Goal: Task Accomplishment & Management: Manage account settings

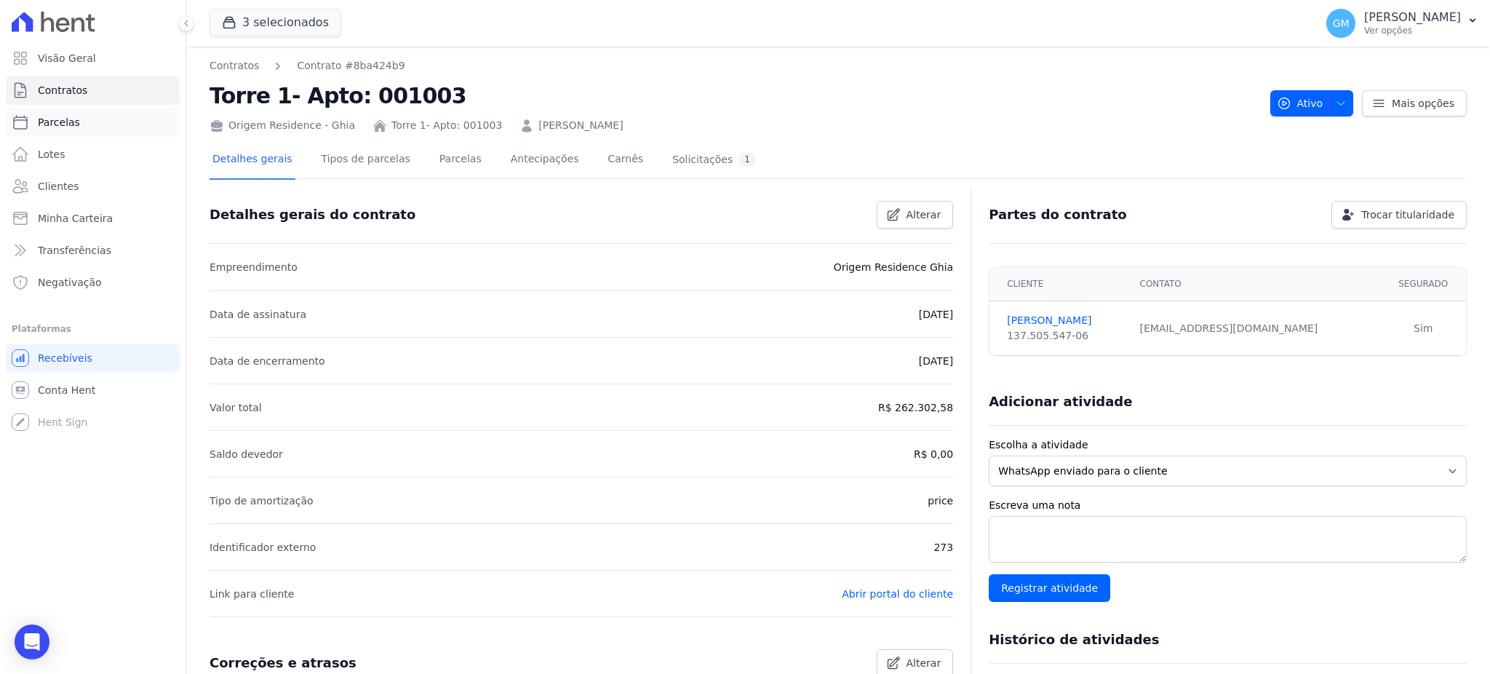
click at [91, 126] on link "Parcelas" at bounding box center [93, 122] width 174 height 29
select select
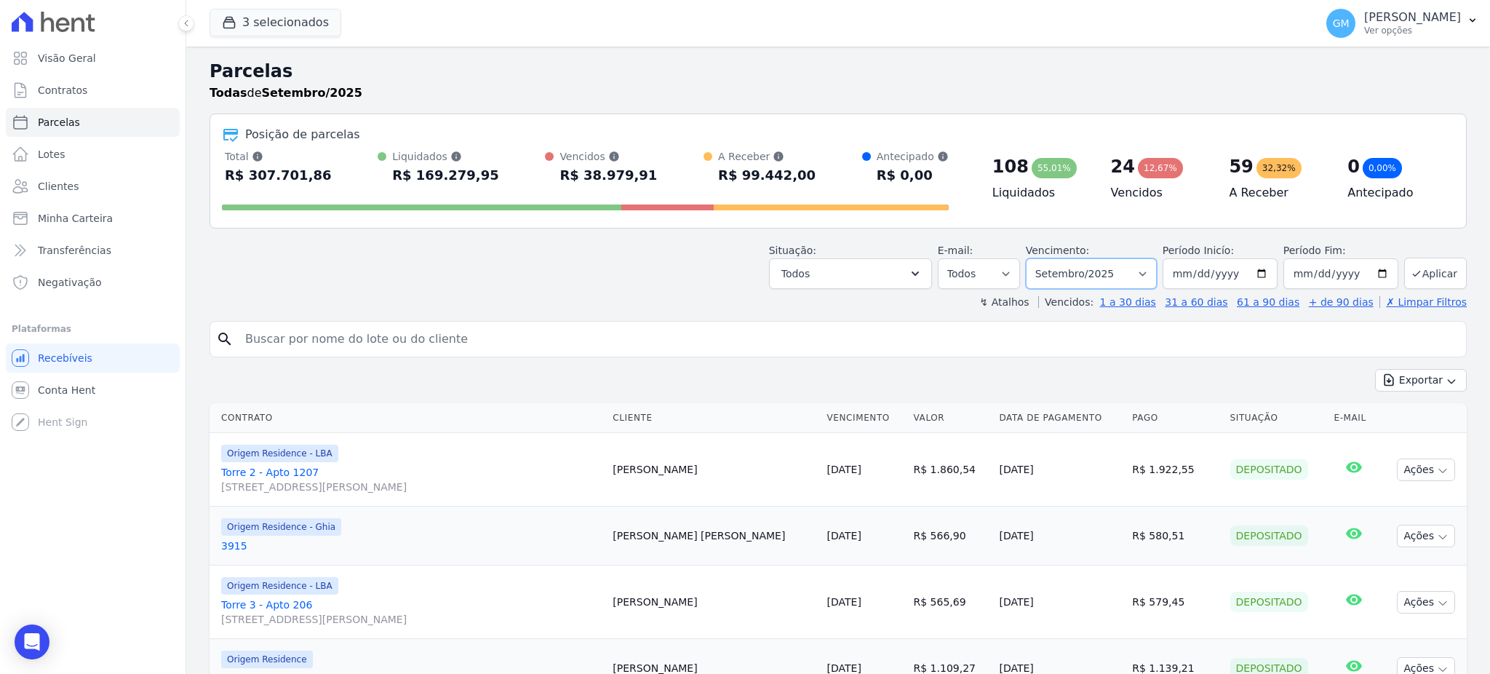
click at [1044, 269] on select "Filtrar por período ──────── Todos os meses Maio/2023 Junho/2023 Julho/2023 Ago…" at bounding box center [1091, 273] width 131 height 31
click at [1169, 262] on input "2025-09-01" at bounding box center [1220, 273] width 115 height 31
type input "2025-09-01"
type input "2025-01-01"
click at [1340, 272] on input "2025-09-30" at bounding box center [1341, 273] width 115 height 31
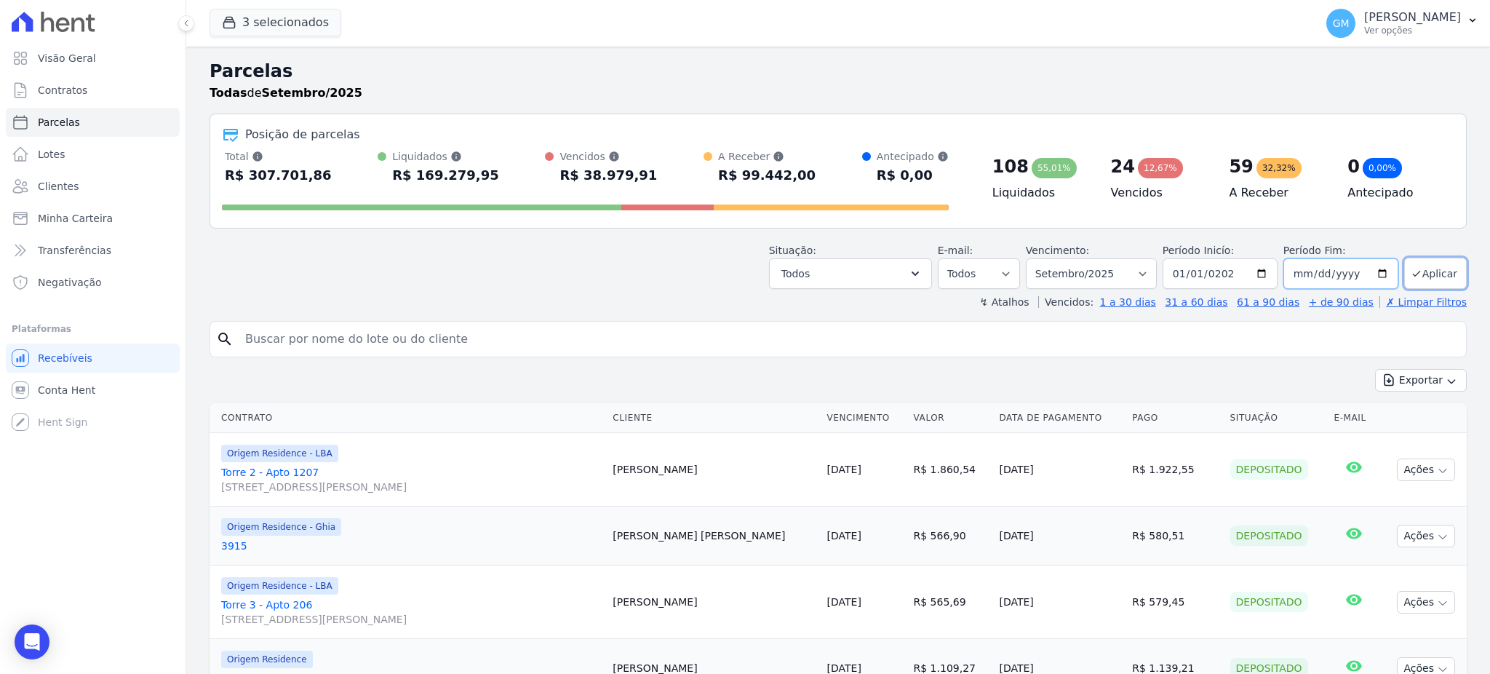
click at [1290, 277] on input "2025-09-30" at bounding box center [1341, 273] width 115 height 31
type input "2025-09-30"
type input "[DATE]"
click at [1439, 268] on button "Aplicar" at bounding box center [1435, 273] width 63 height 31
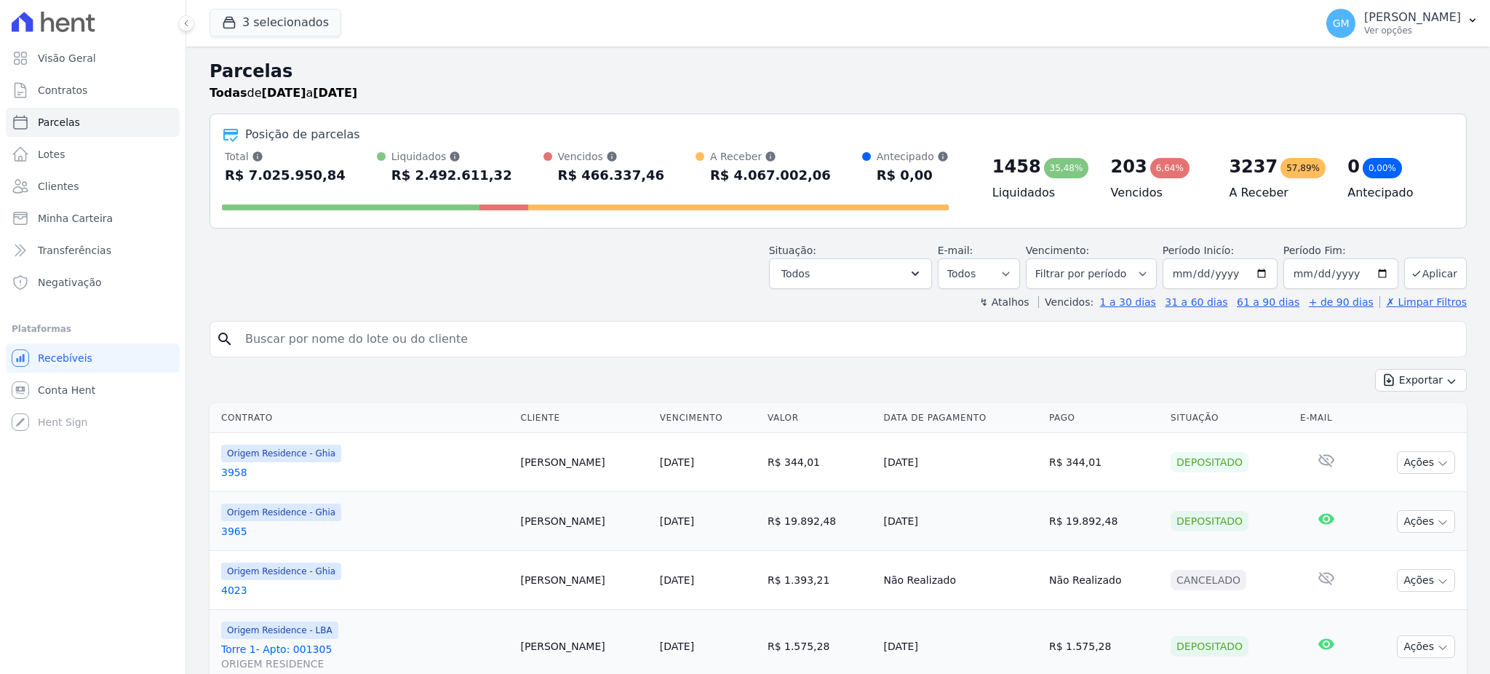
select select
click at [1407, 382] on button "Exportar" at bounding box center [1421, 380] width 92 height 23
click at [1415, 438] on span "Exportar CSV" at bounding box center [1419, 439] width 77 height 15
click at [73, 188] on span "Clientes" at bounding box center [58, 186] width 41 height 15
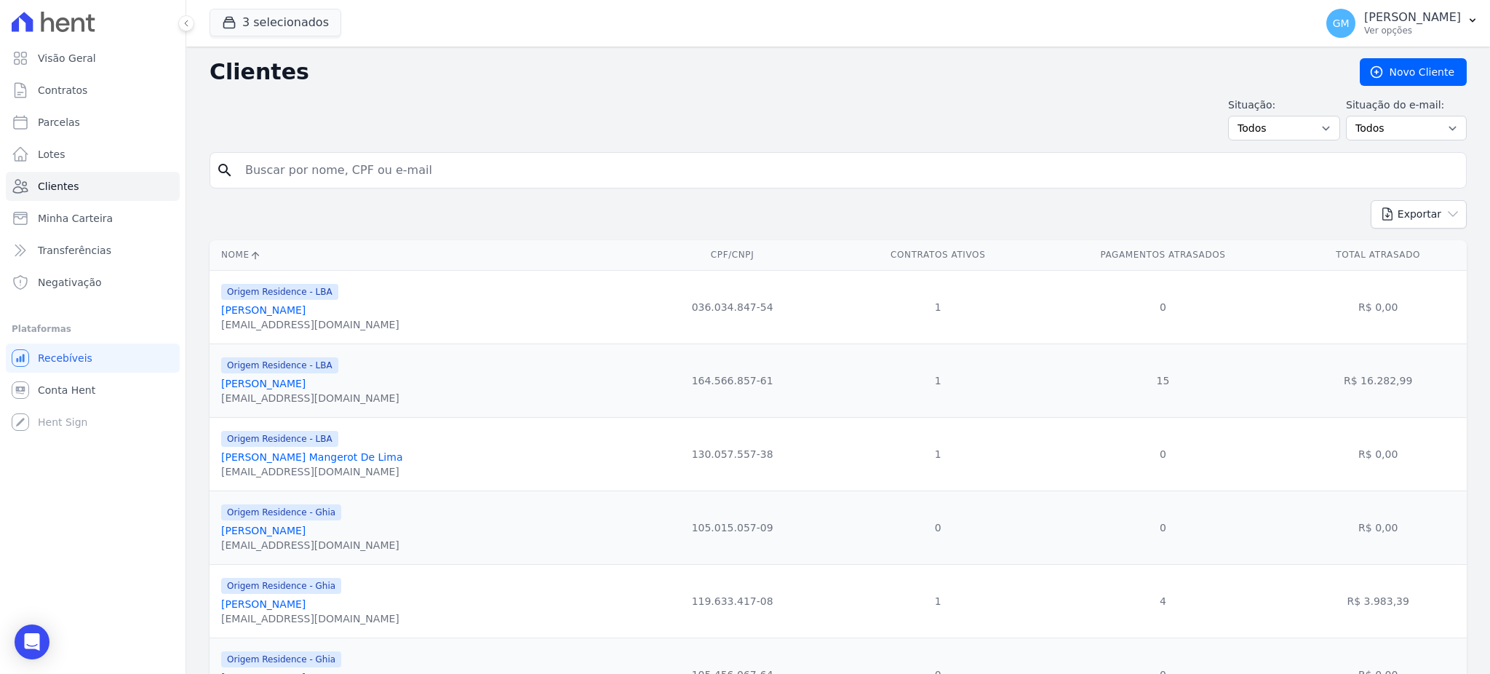
click at [274, 175] on input "search" at bounding box center [849, 170] width 1224 height 29
paste input "Millena Marinho Dos Reis"
type input "Millena Marinho Dos Reis"
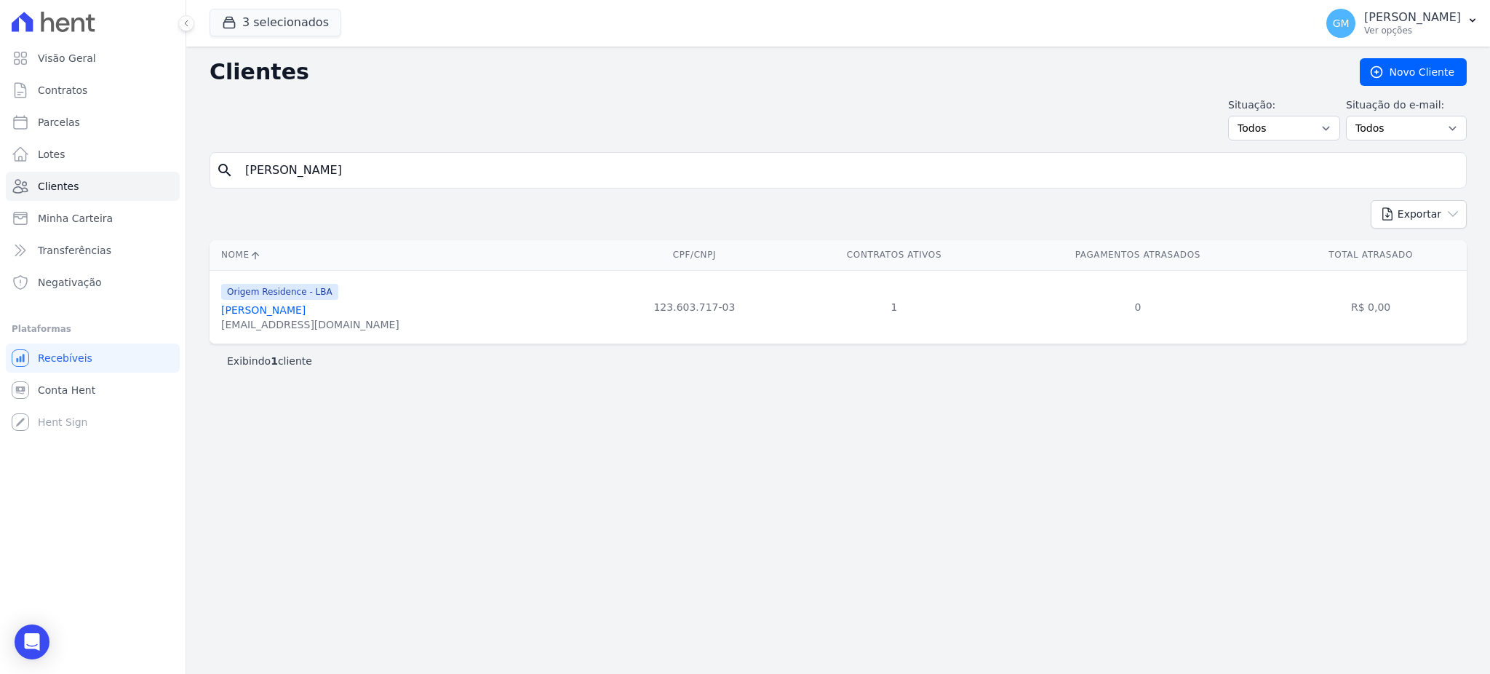
click at [288, 311] on link "Millena Marinho Dos Reis" at bounding box center [263, 310] width 84 height 12
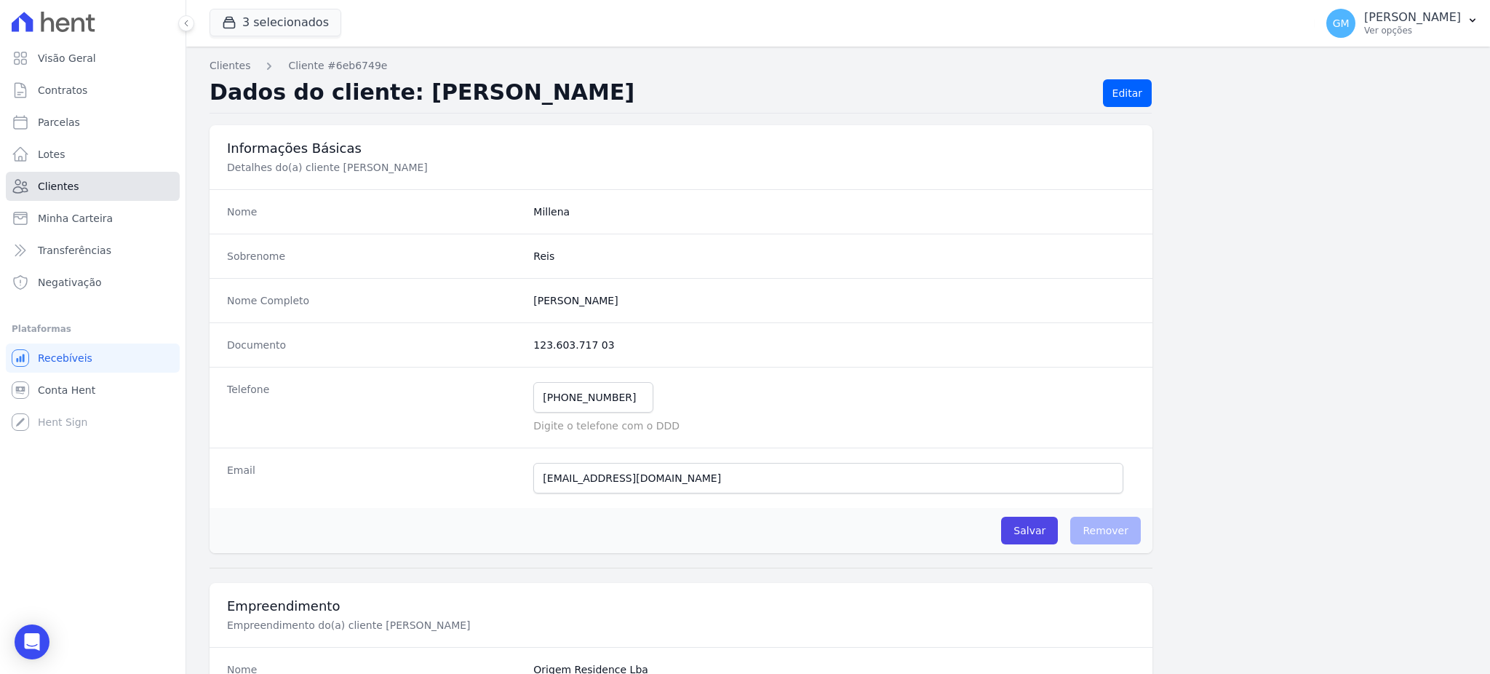
click at [62, 185] on span "Clientes" at bounding box center [58, 186] width 41 height 15
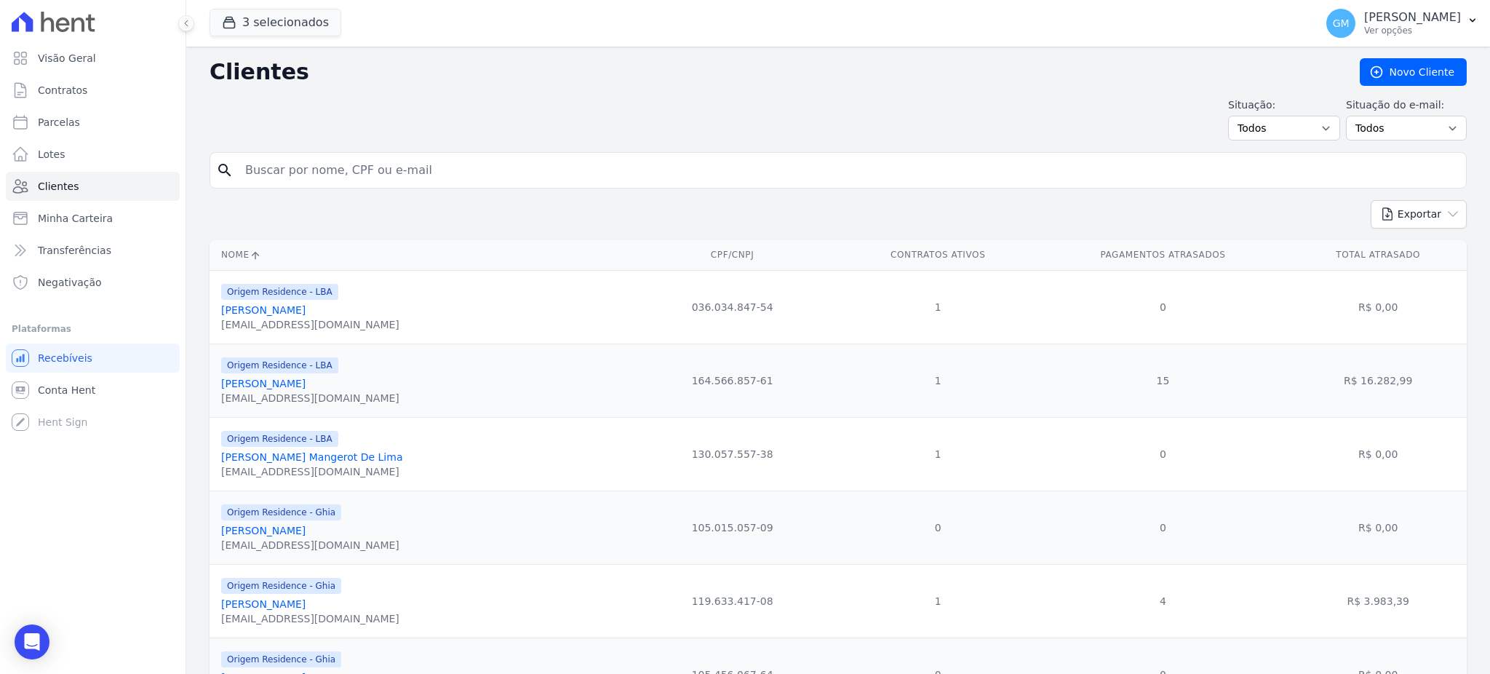
click at [335, 168] on input "search" at bounding box center [849, 170] width 1224 height 29
paste input "Wagner Da Silva Cerqueira"
type input "Wagner Da Silva Cerqueira"
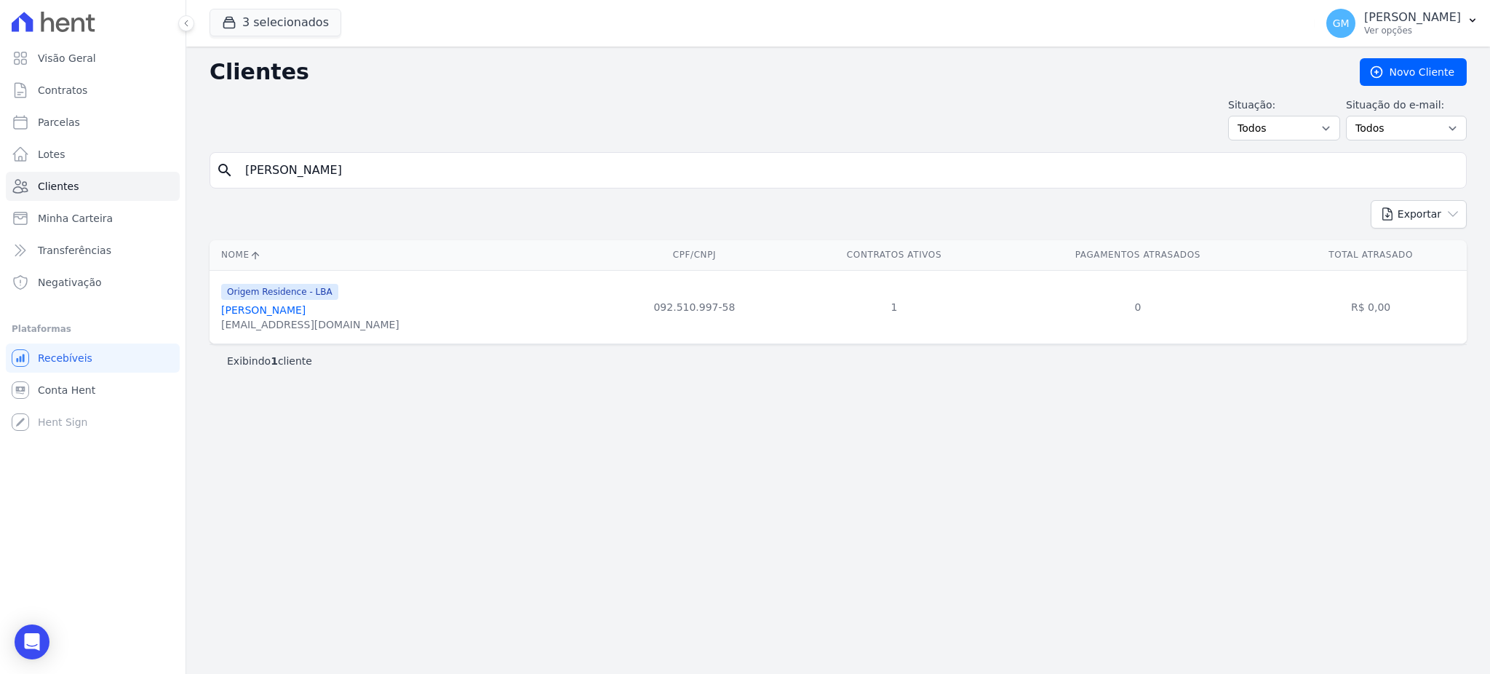
click at [306, 311] on link "Wagner Da Silva Cerqueira" at bounding box center [263, 310] width 84 height 12
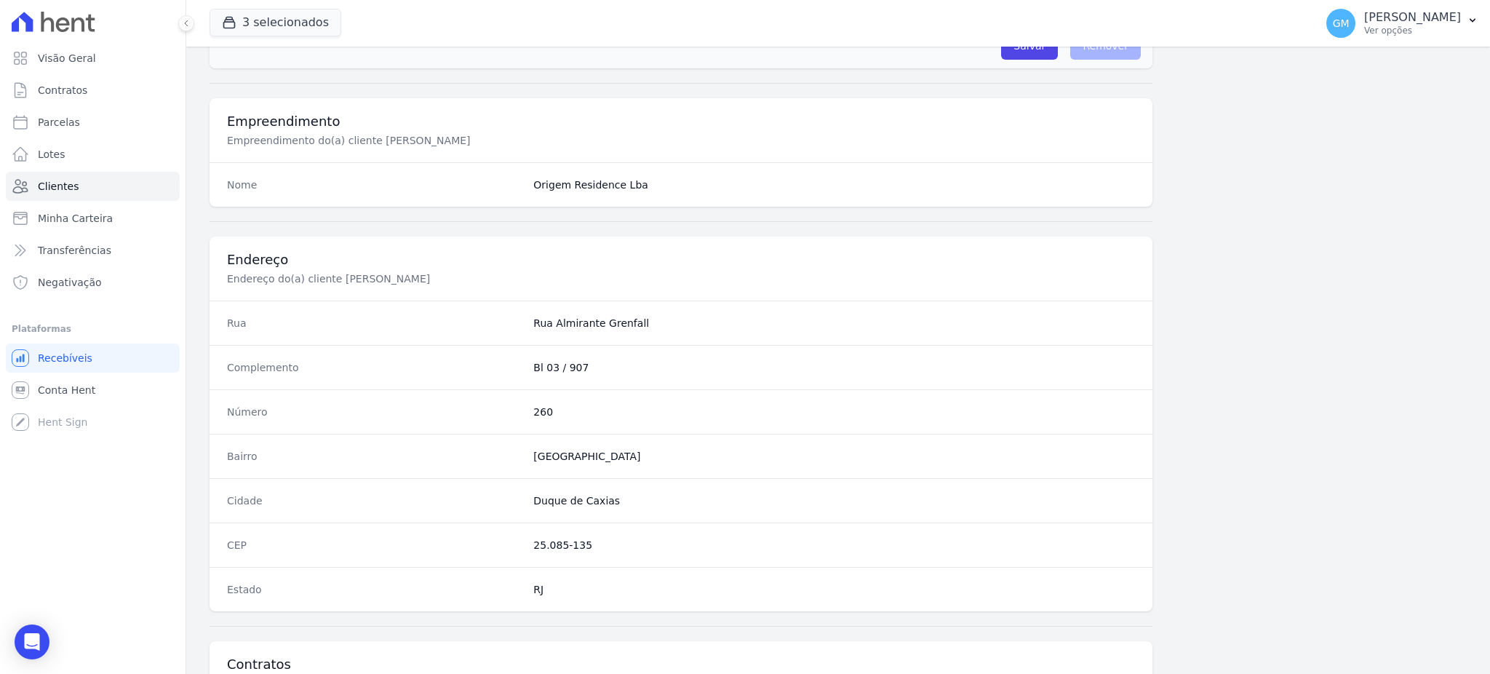
scroll to position [688, 0]
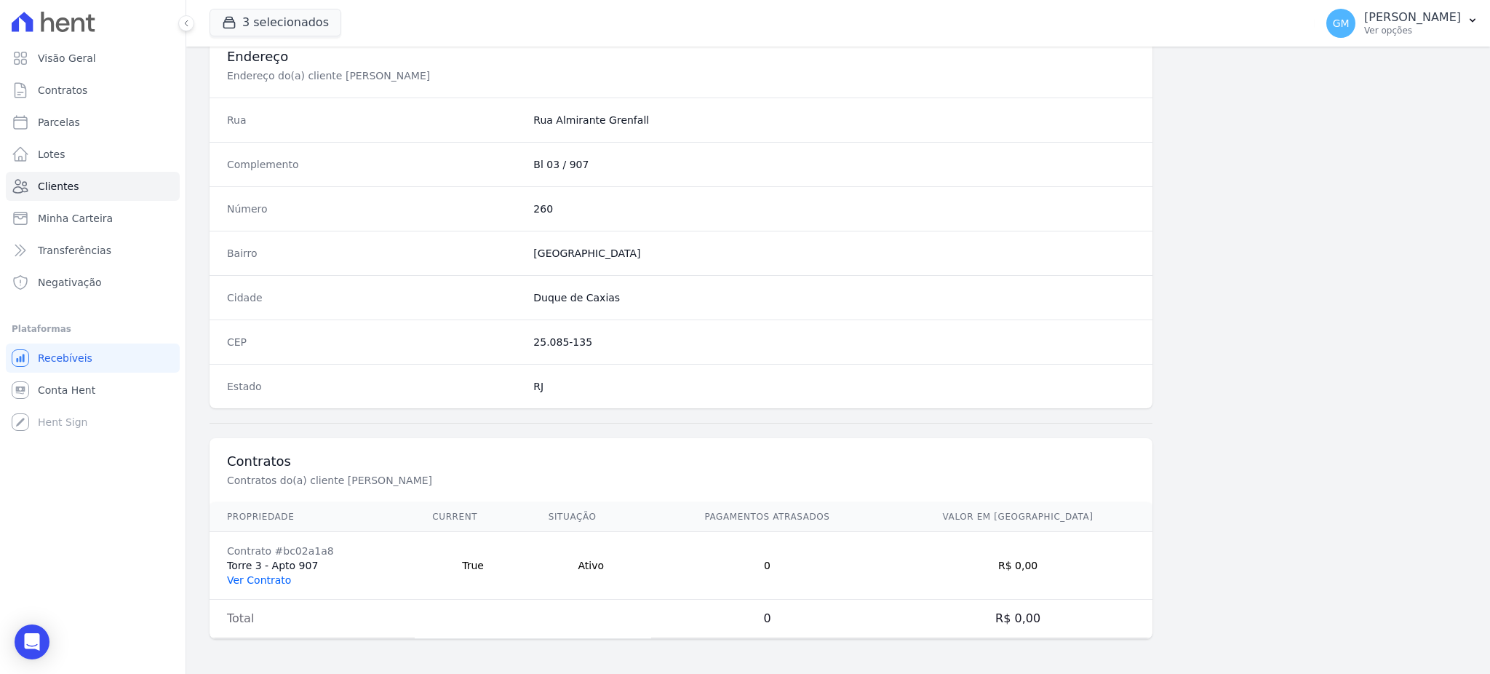
click at [268, 577] on link "Ver Contrato" at bounding box center [259, 580] width 64 height 12
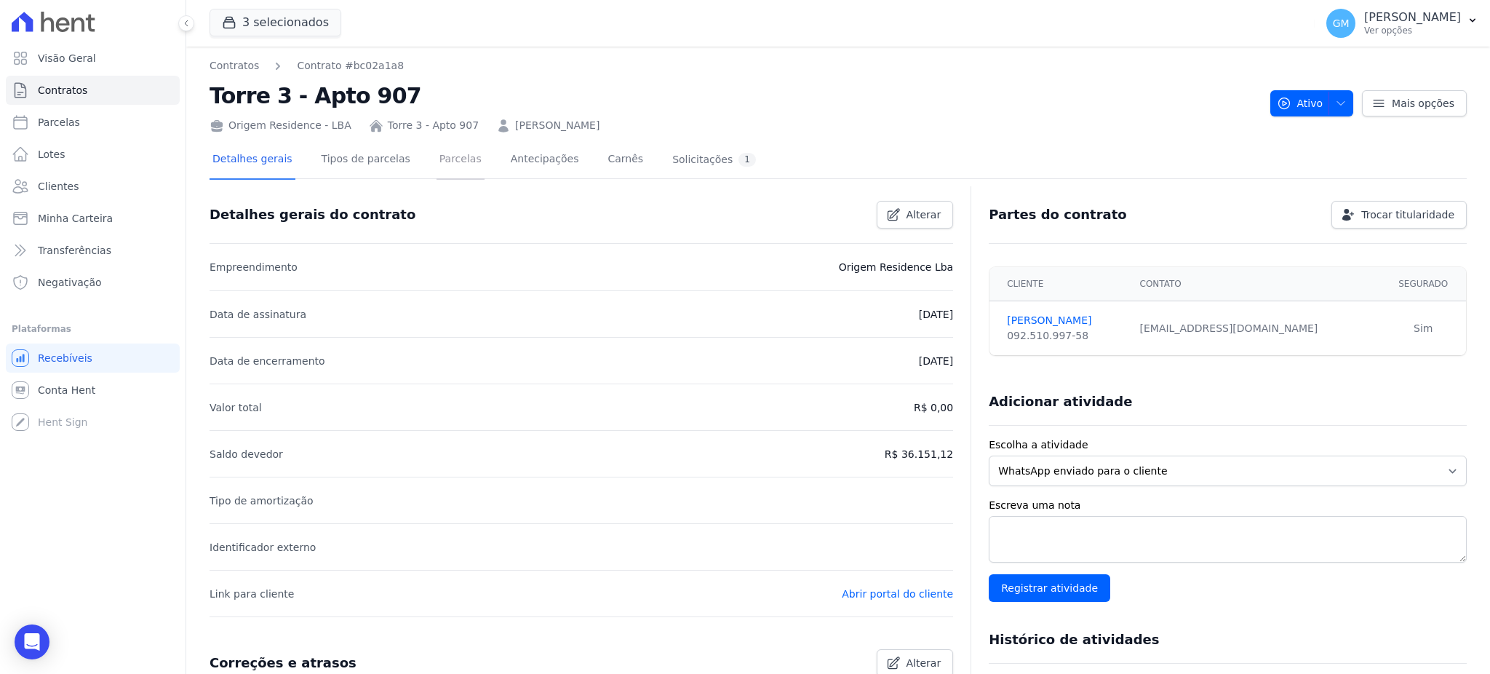
click at [437, 164] on link "Parcelas" at bounding box center [461, 160] width 48 height 39
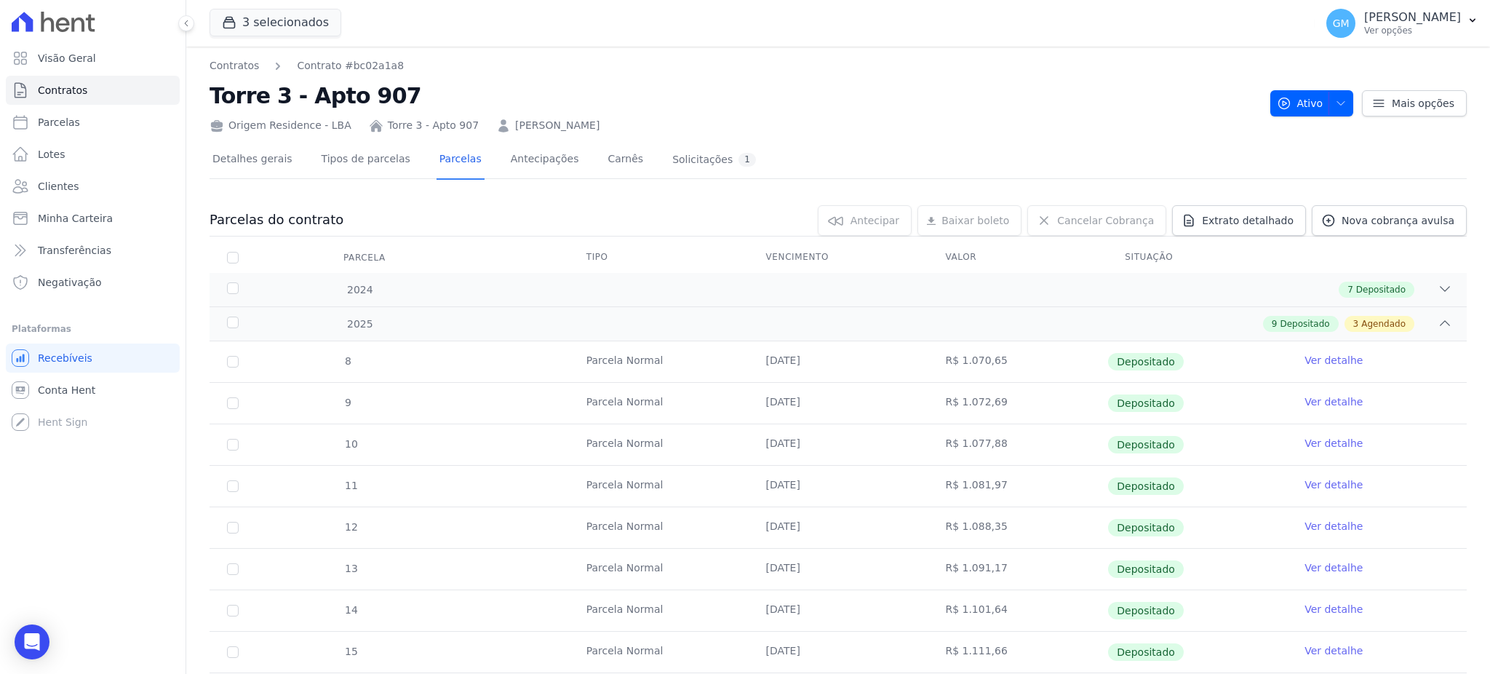
scroll to position [291, 0]
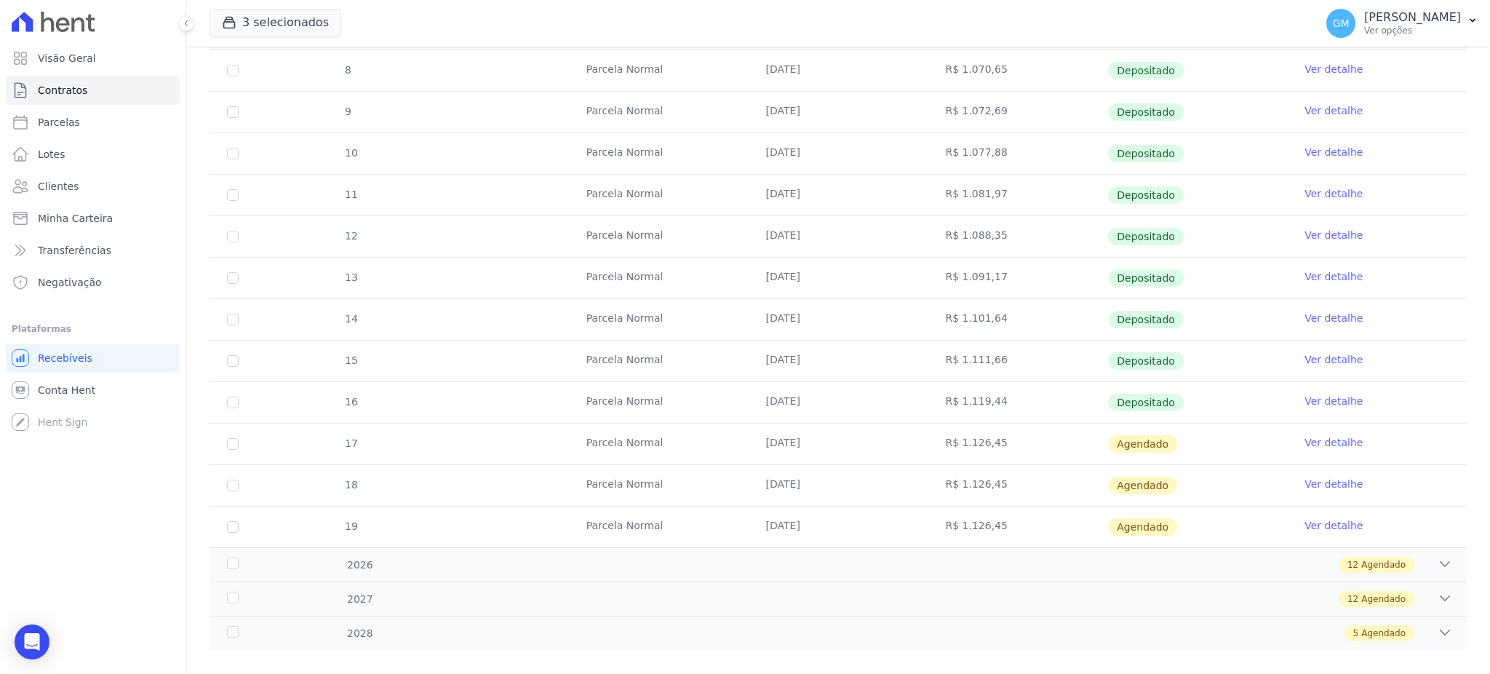
click at [1316, 403] on link "Ver detalhe" at bounding box center [1334, 401] width 58 height 15
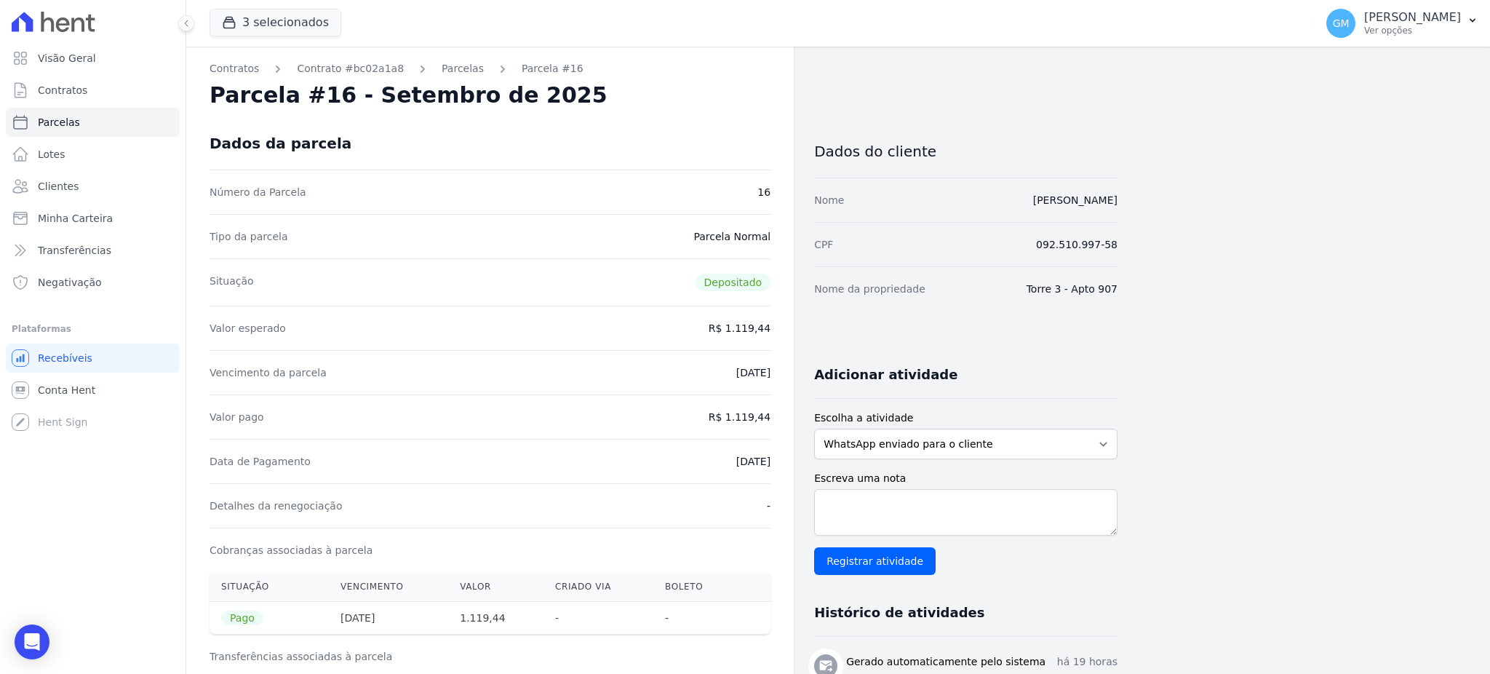
drag, startPoint x: 670, startPoint y: 456, endPoint x: 799, endPoint y: 461, distance: 129.6
copy dd "[DATE]"
drag, startPoint x: 731, startPoint y: 414, endPoint x: 792, endPoint y: 411, distance: 61.2
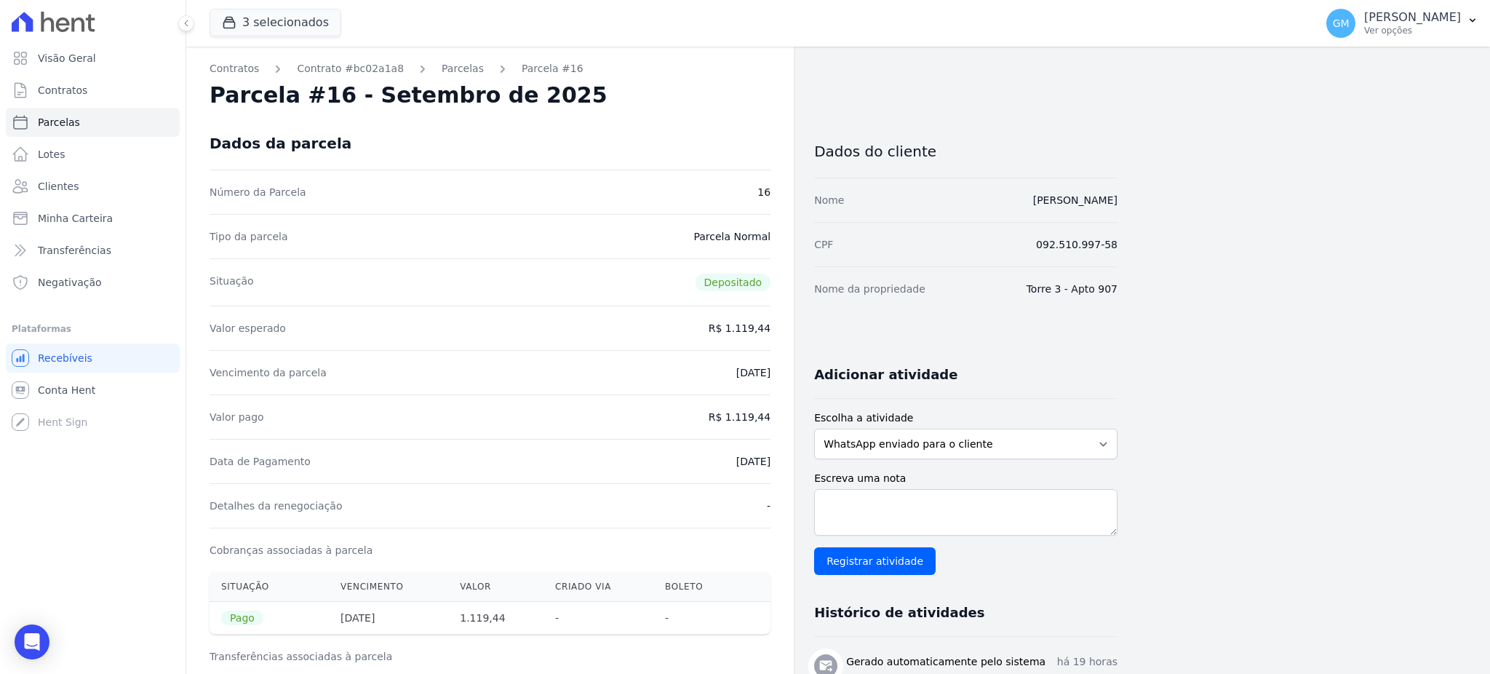
copy dd "1.119,44"
drag, startPoint x: 719, startPoint y: 466, endPoint x: 774, endPoint y: 458, distance: 55.1
copy dd "[DATE]"
click at [68, 173] on link "Clientes" at bounding box center [93, 186] width 174 height 29
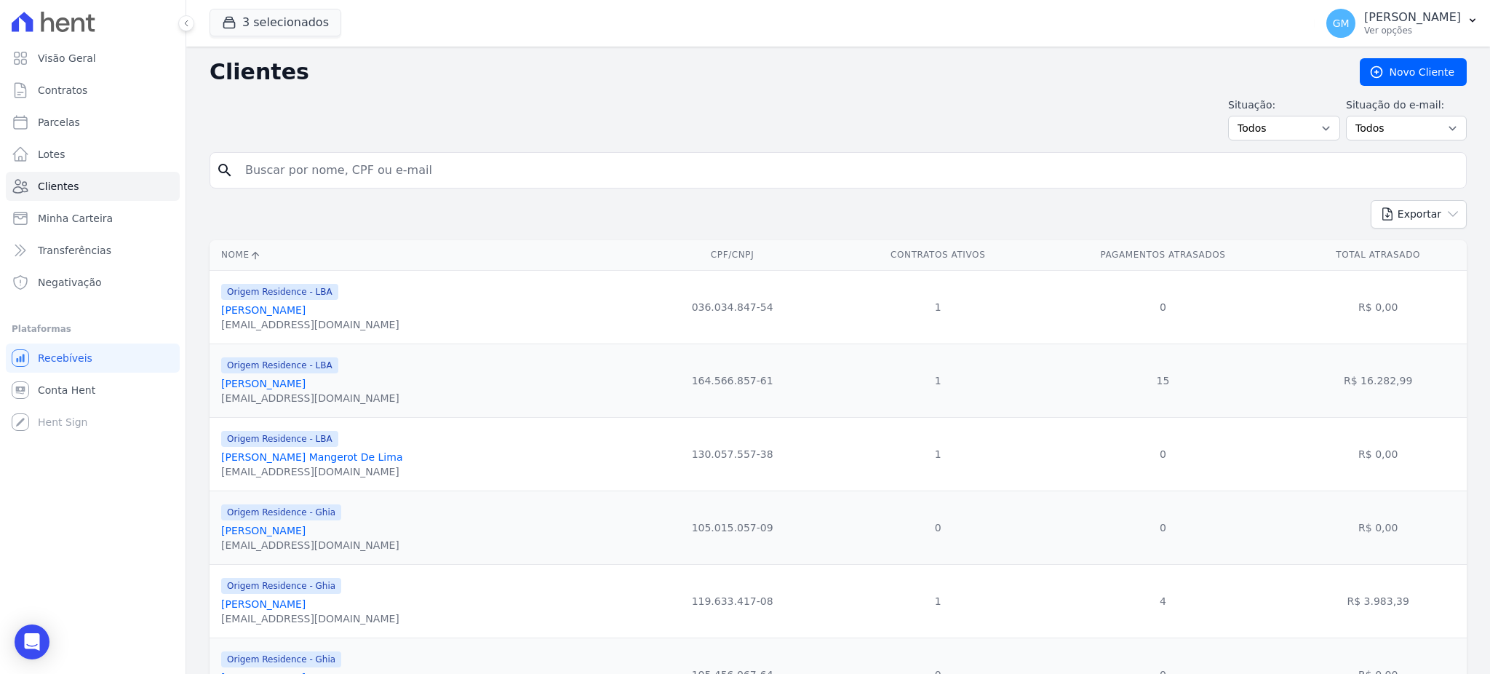
click at [297, 168] on input "search" at bounding box center [849, 170] width 1224 height 29
paste input "Celso Fernando AÃ§afrao"
drag, startPoint x: 367, startPoint y: 163, endPoint x: 339, endPoint y: 162, distance: 28.4
click at [339, 162] on input "Celso Fernando AÃ§afrao" at bounding box center [849, 170] width 1224 height 29
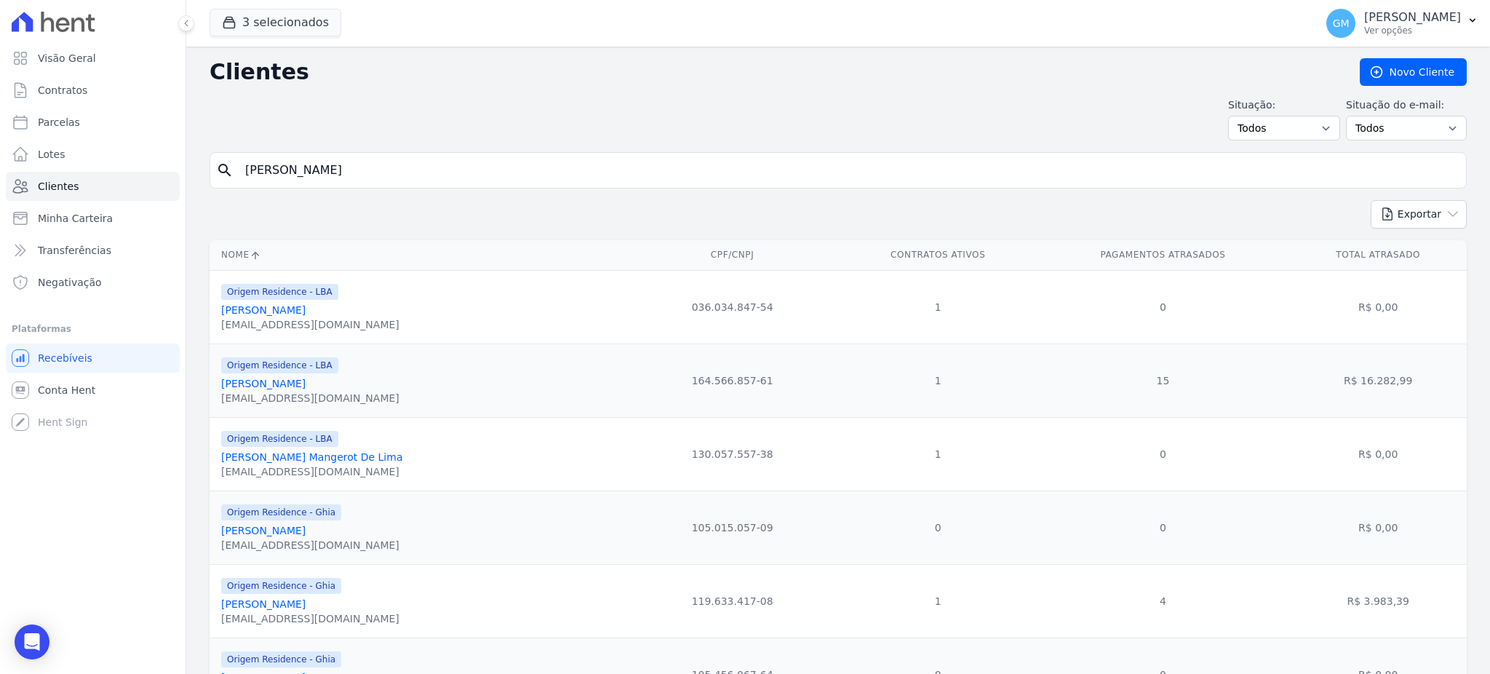
click at [352, 170] on input "Celso Fernando Ao" at bounding box center [849, 170] width 1224 height 29
type input "Celso Fernando A"
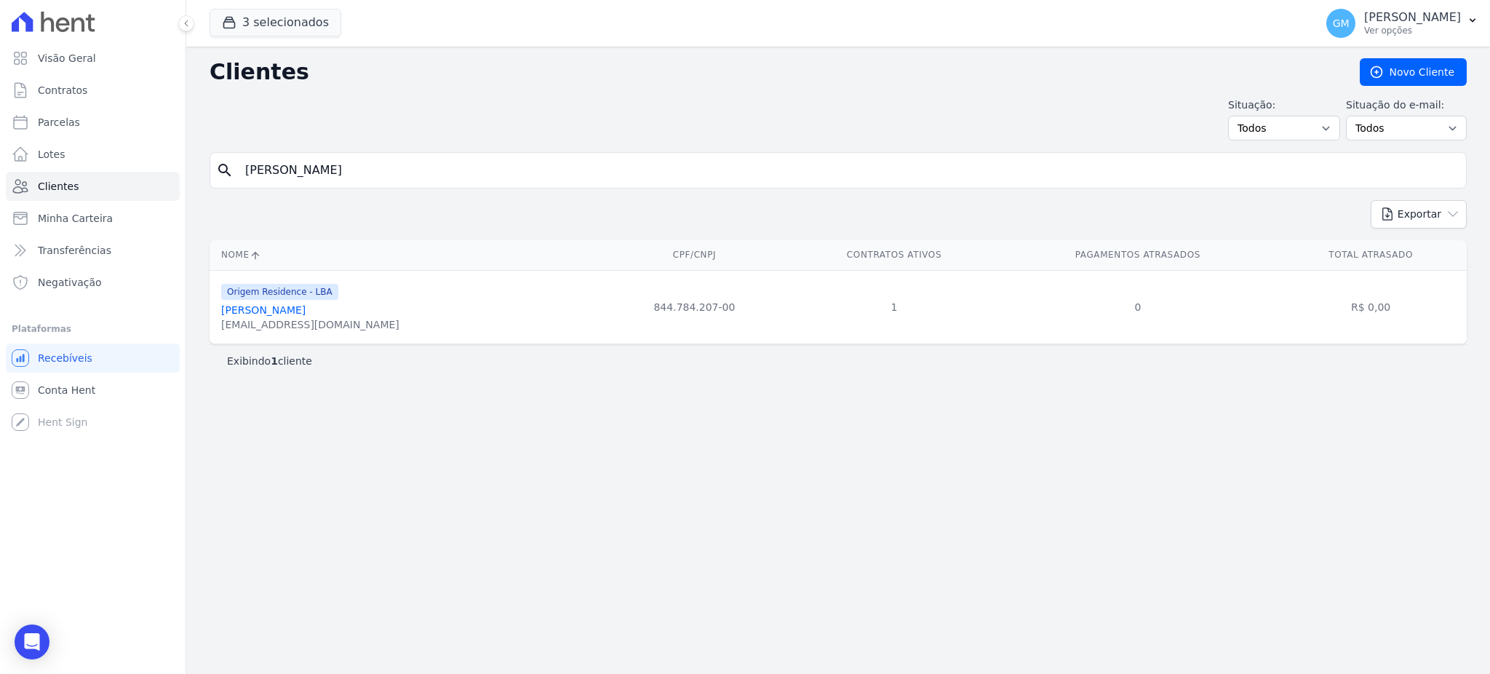
click at [306, 316] on link "Celso Fernando Açafrao" at bounding box center [263, 310] width 84 height 12
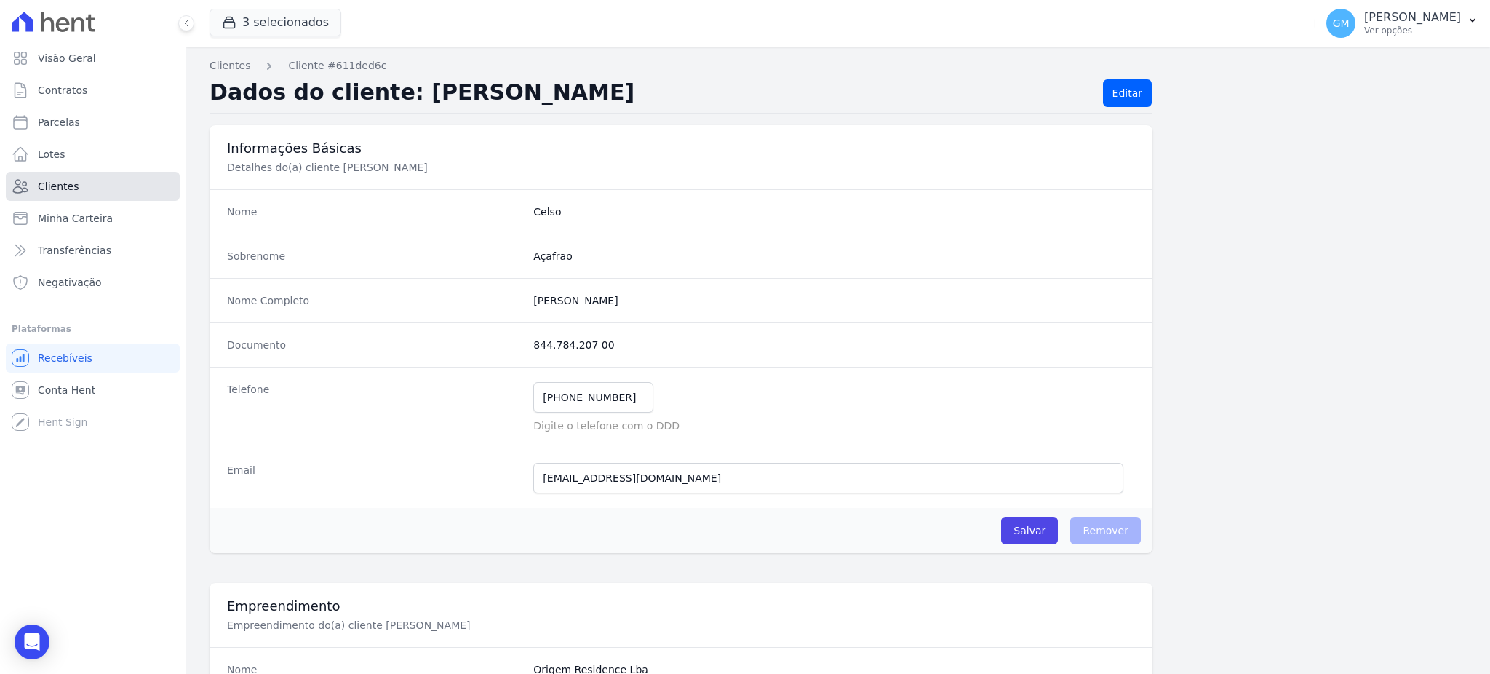
click at [86, 191] on link "Clientes" at bounding box center [93, 186] width 174 height 29
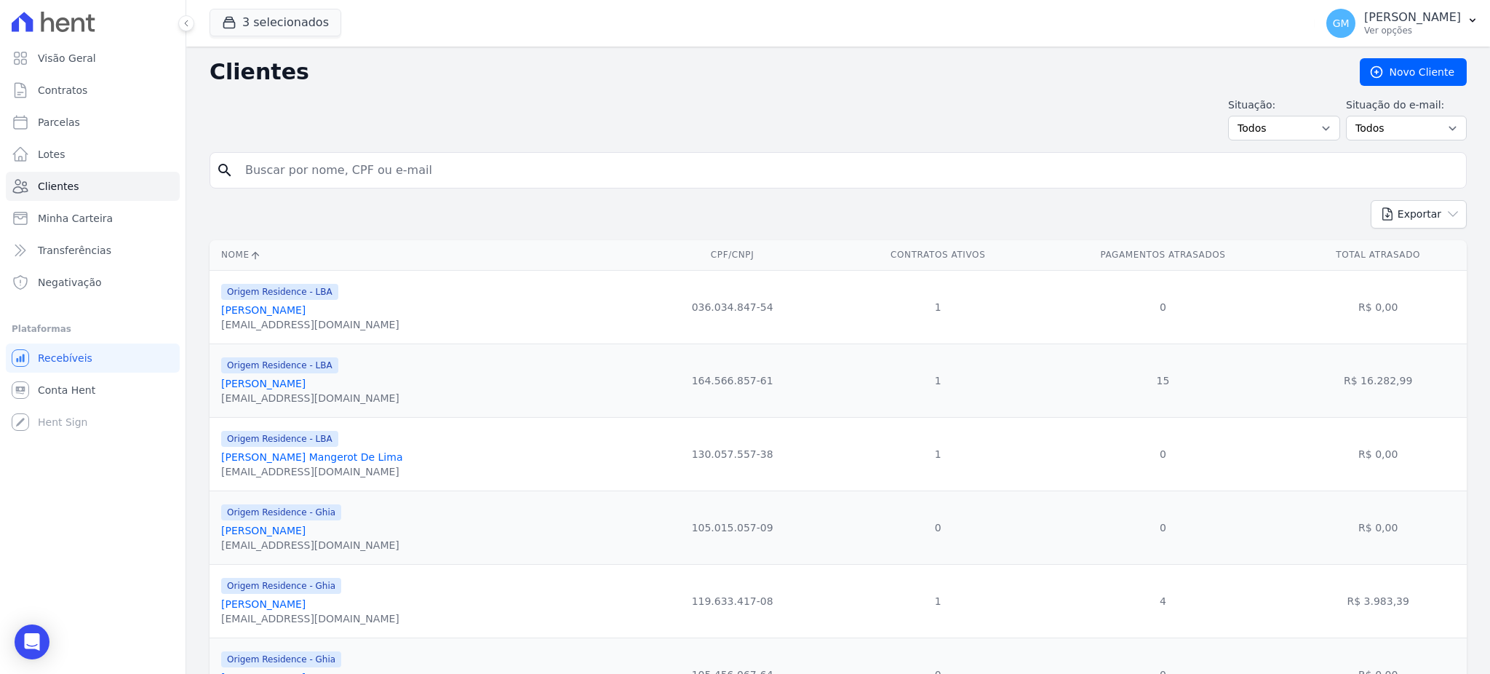
click at [269, 169] on input "search" at bounding box center [849, 170] width 1224 height 29
paste input "Celso Fernando AÃ§afrao"
drag, startPoint x: 378, startPoint y: 171, endPoint x: 333, endPoint y: 167, distance: 44.5
click at [333, 167] on input "Celso Fernando AÃ§afrao" at bounding box center [849, 170] width 1224 height 29
type input "Celso Fernando A"
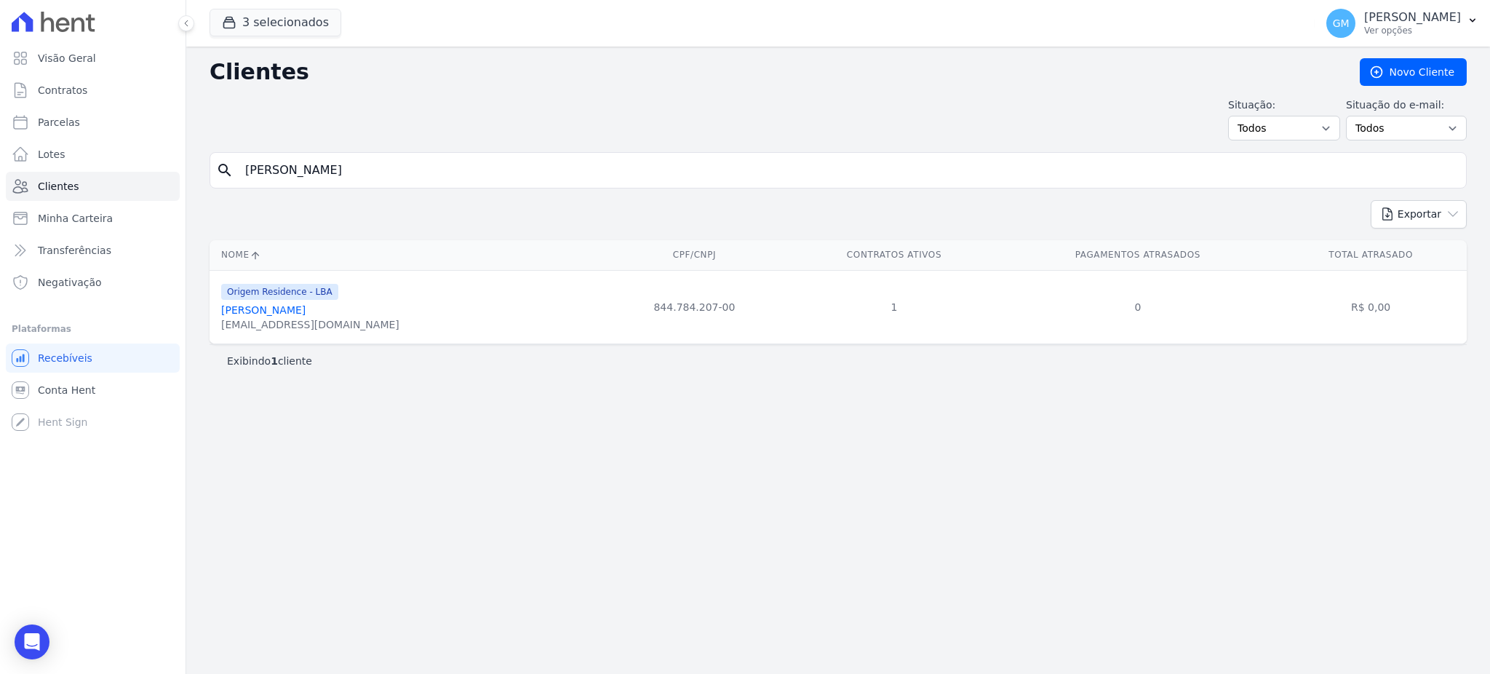
click at [306, 314] on link "Celso Fernando Açafrao" at bounding box center [263, 310] width 84 height 12
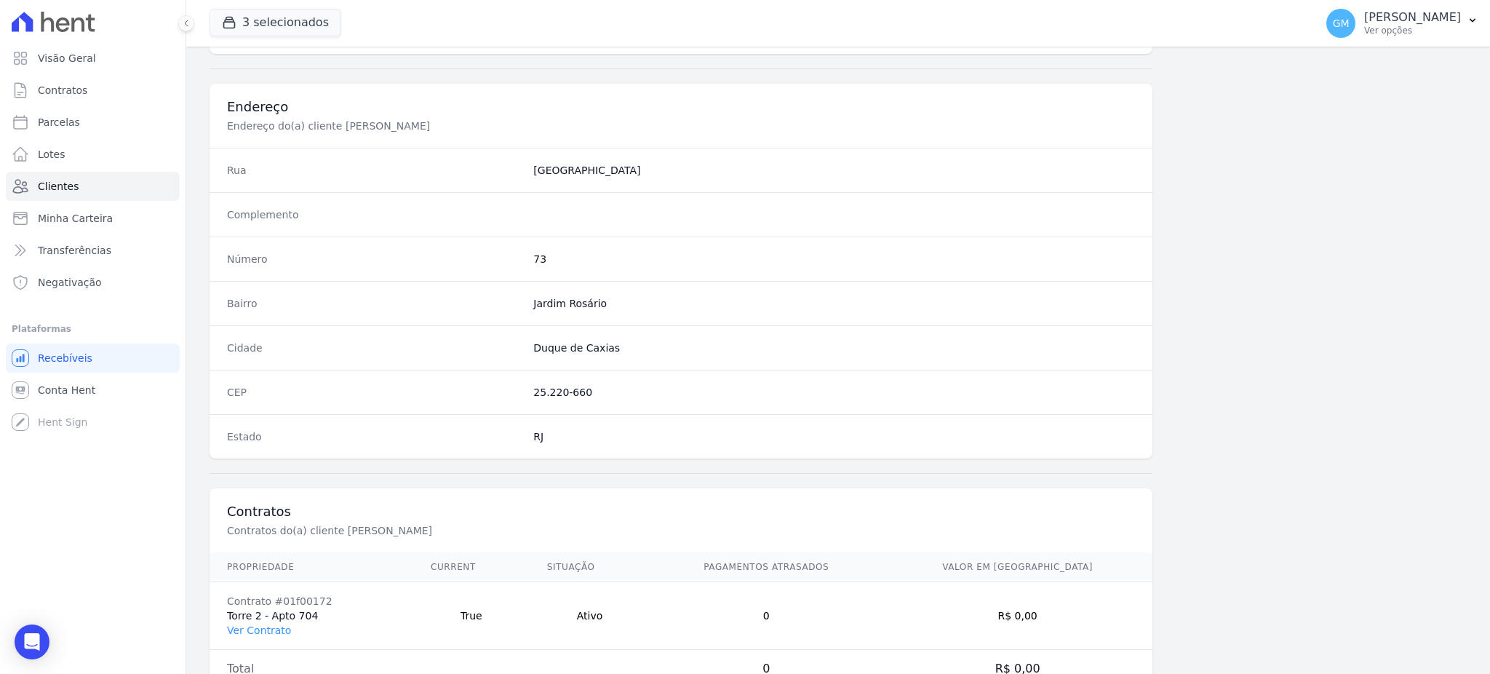
scroll to position [688, 0]
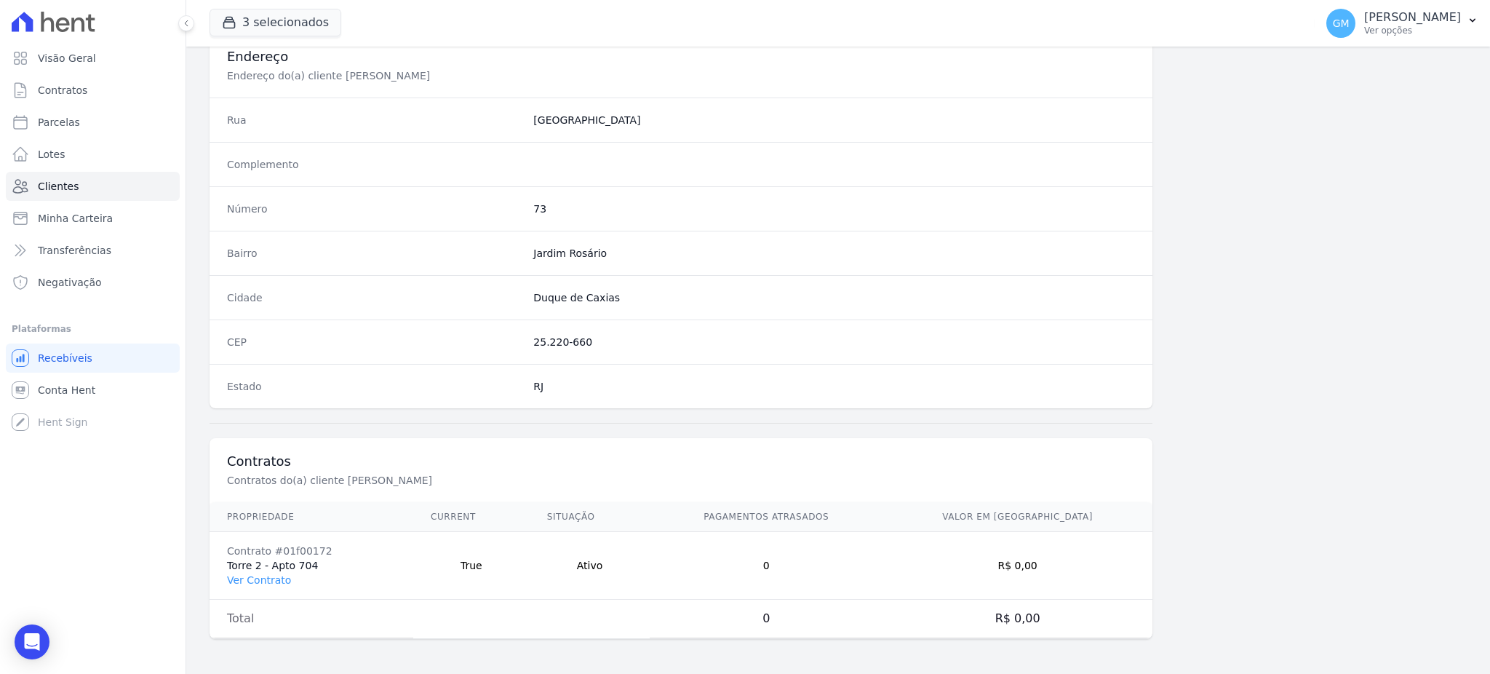
click at [269, 587] on td "Contrato #01f00172 Torre 2 - Apto 704 Ver Contrato" at bounding box center [312, 566] width 204 height 68
click at [266, 579] on link "Ver Contrato" at bounding box center [259, 580] width 64 height 12
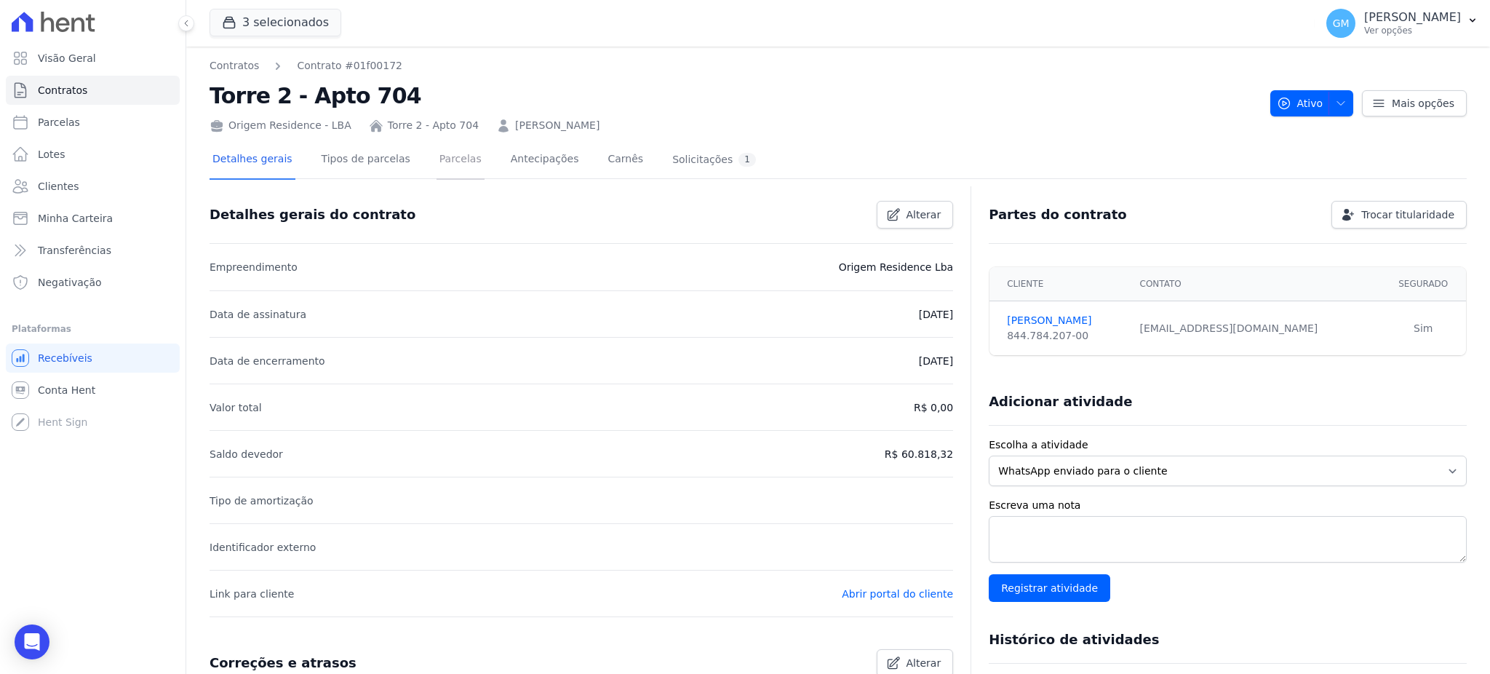
click at [452, 169] on link "Parcelas" at bounding box center [461, 160] width 48 height 39
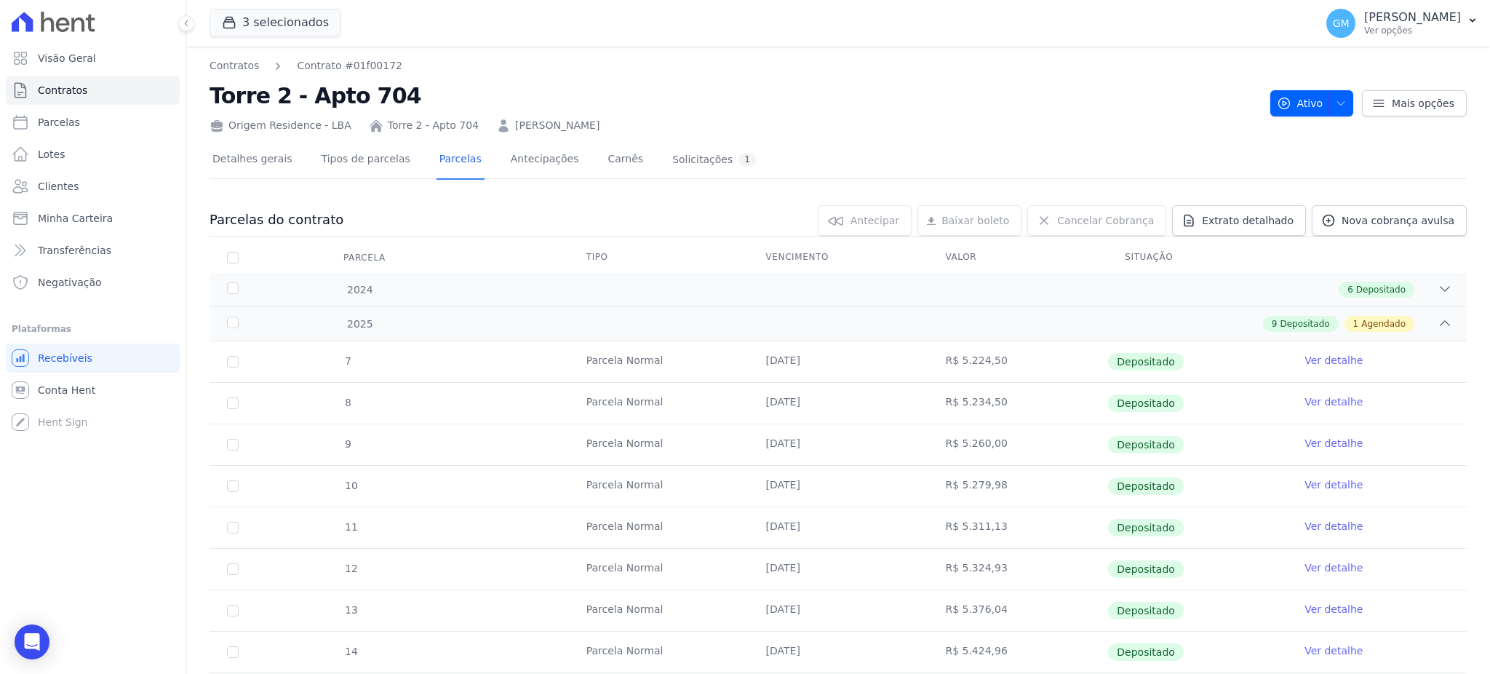
scroll to position [124, 0]
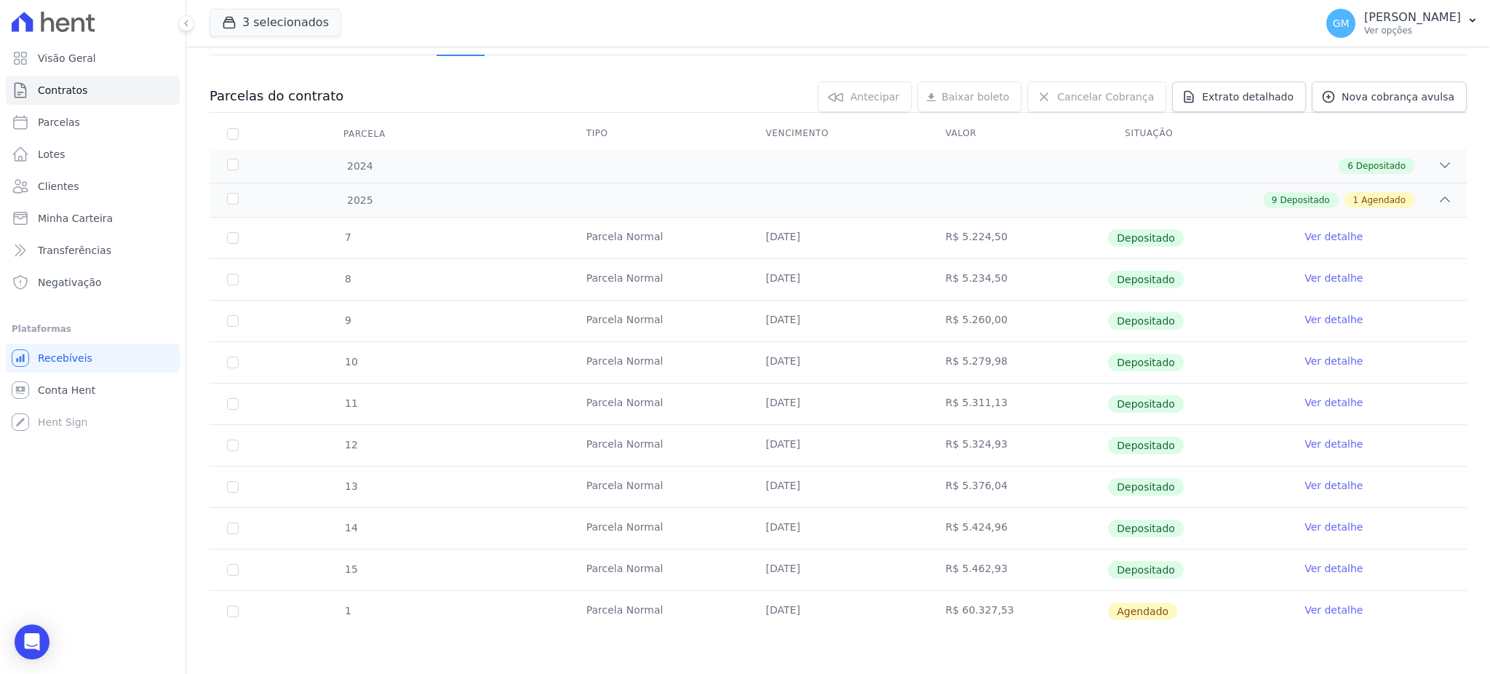
click at [1316, 564] on link "Ver detalhe" at bounding box center [1334, 568] width 58 height 15
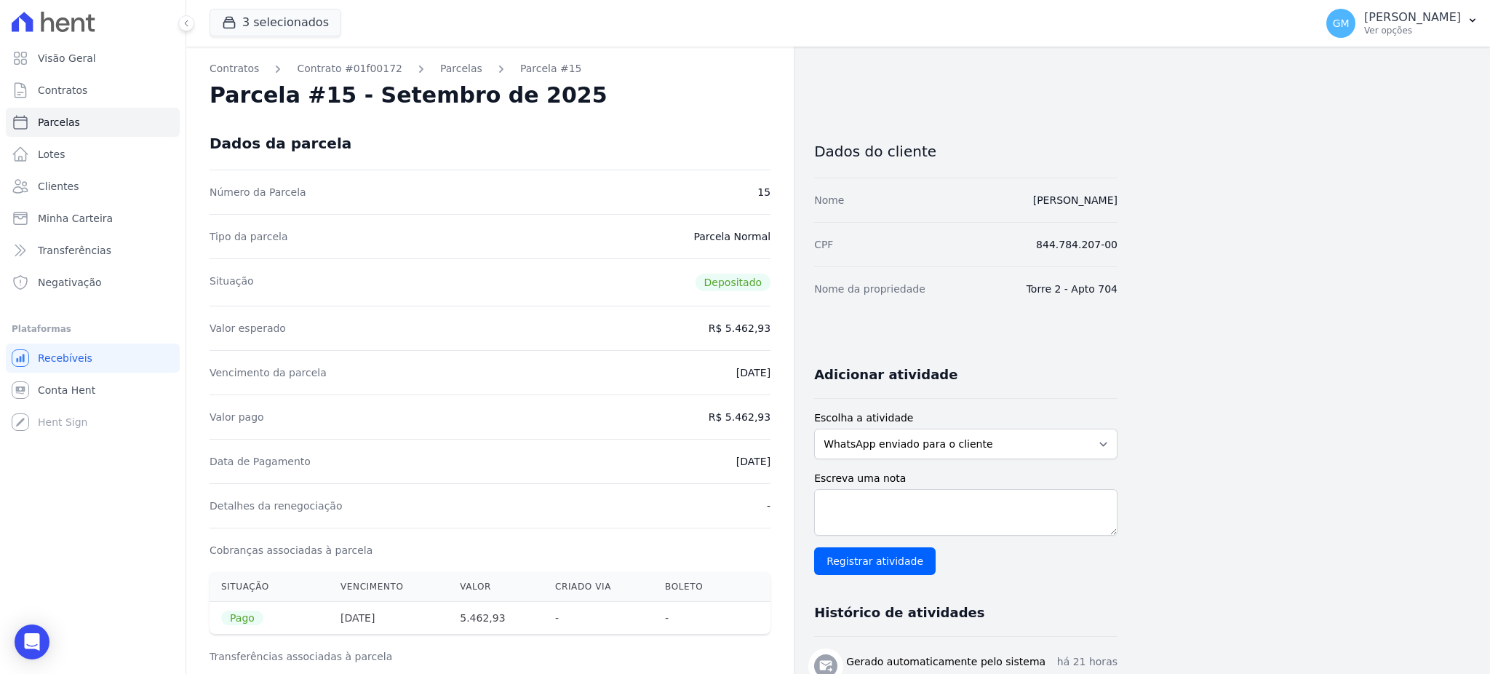
drag, startPoint x: 710, startPoint y: 460, endPoint x: 771, endPoint y: 458, distance: 60.4
copy dd "[DATE]"
drag, startPoint x: 728, startPoint y: 426, endPoint x: 778, endPoint y: 426, distance: 49.5
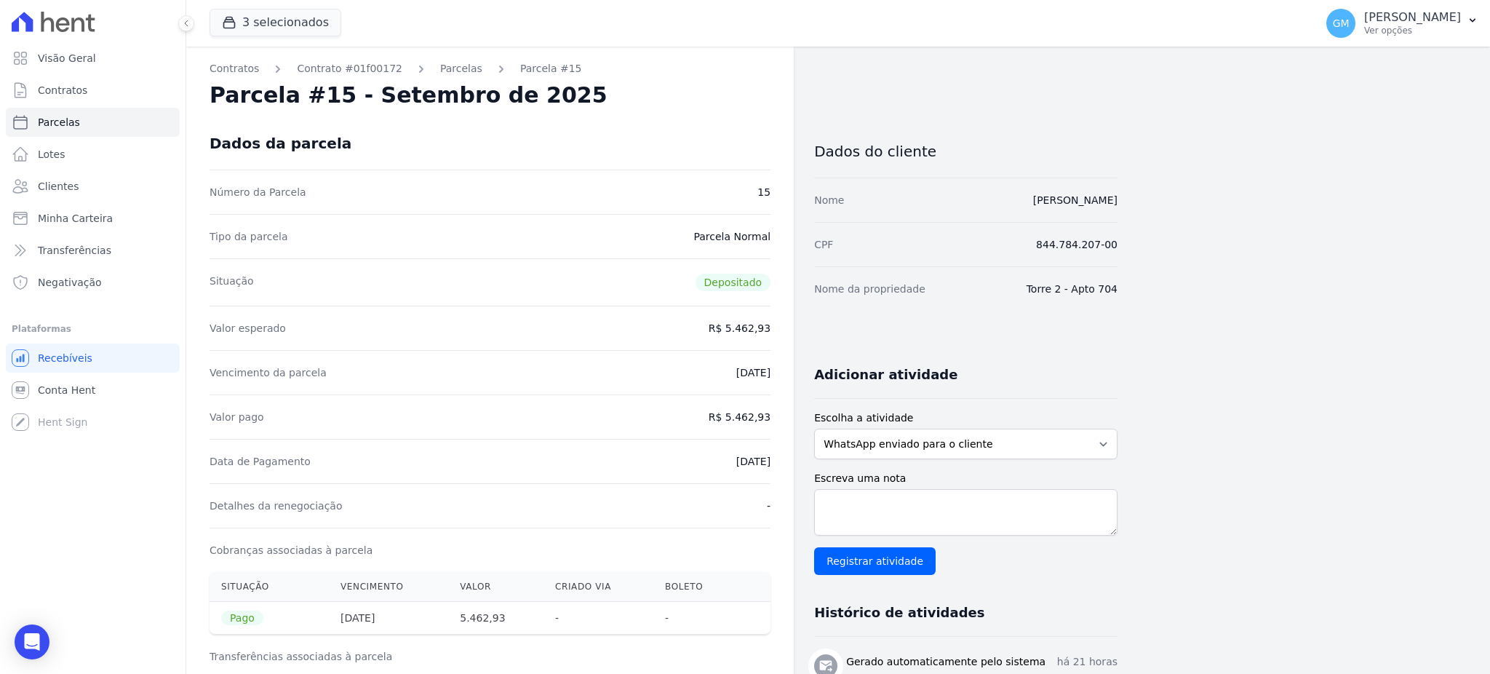
copy dd "5.462,93"
drag, startPoint x: 717, startPoint y: 474, endPoint x: 784, endPoint y: 470, distance: 67.0
copy dd "[DATE]"
click at [106, 196] on link "Clientes" at bounding box center [93, 186] width 174 height 29
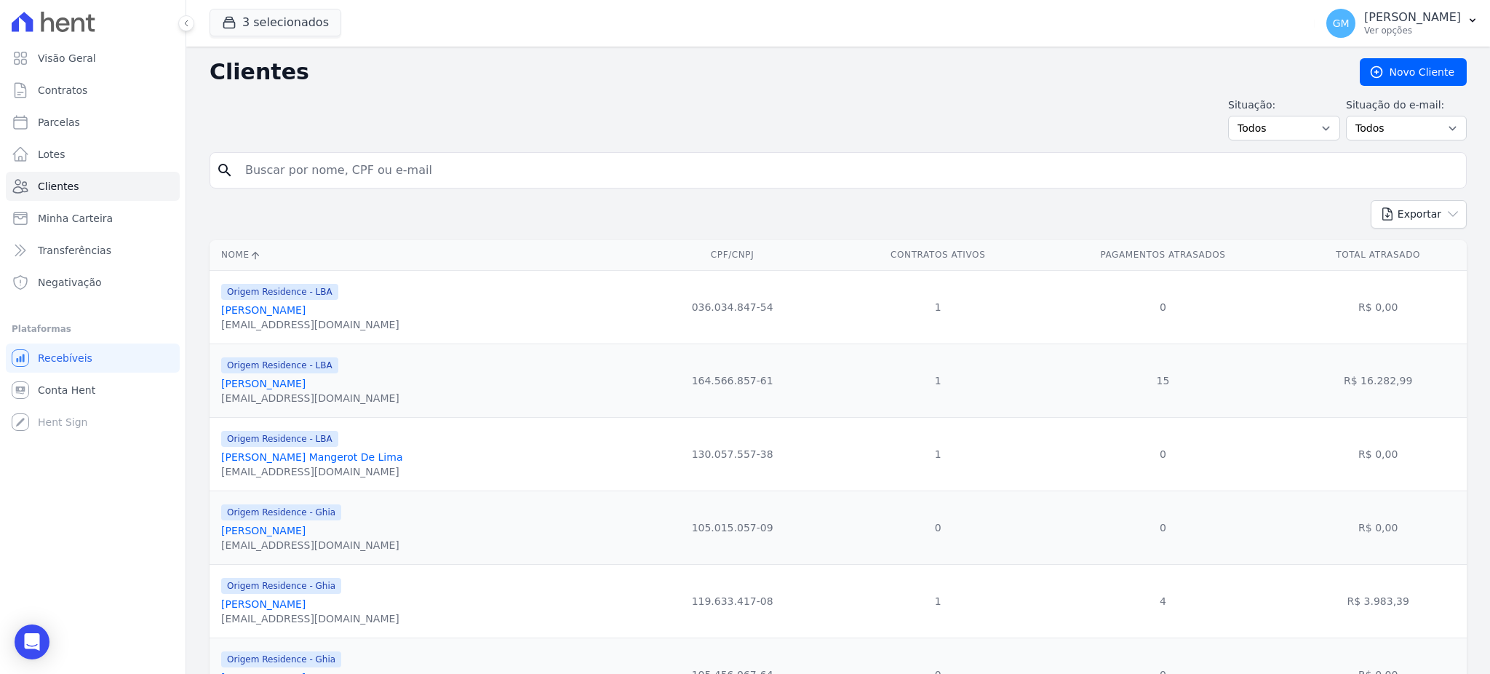
click at [468, 161] on input "search" at bounding box center [849, 170] width 1224 height 29
paste input "Thiago Charles Da Luz Mathias"
type input "Thiago Charles Da Luz Mathias"
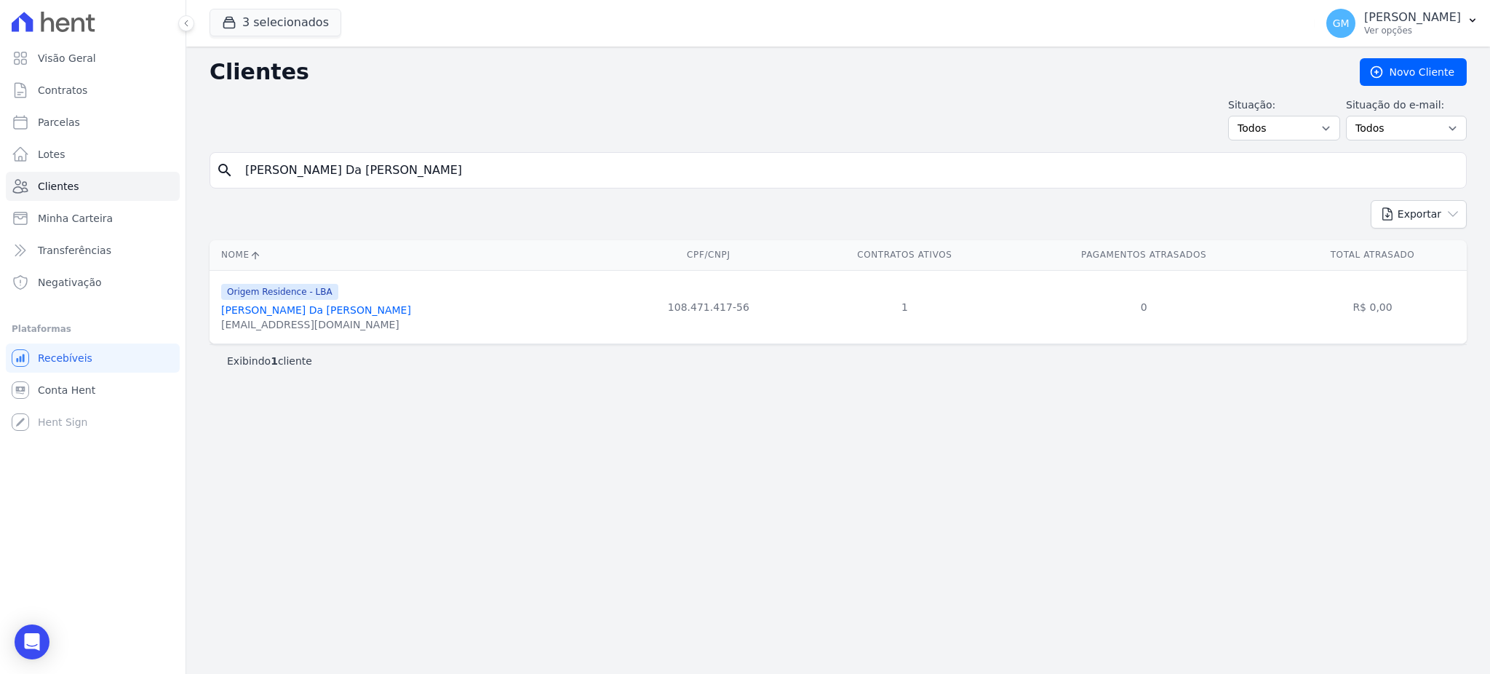
click at [356, 311] on link "Thiago Charles Da Luz Mathias" at bounding box center [316, 310] width 190 height 12
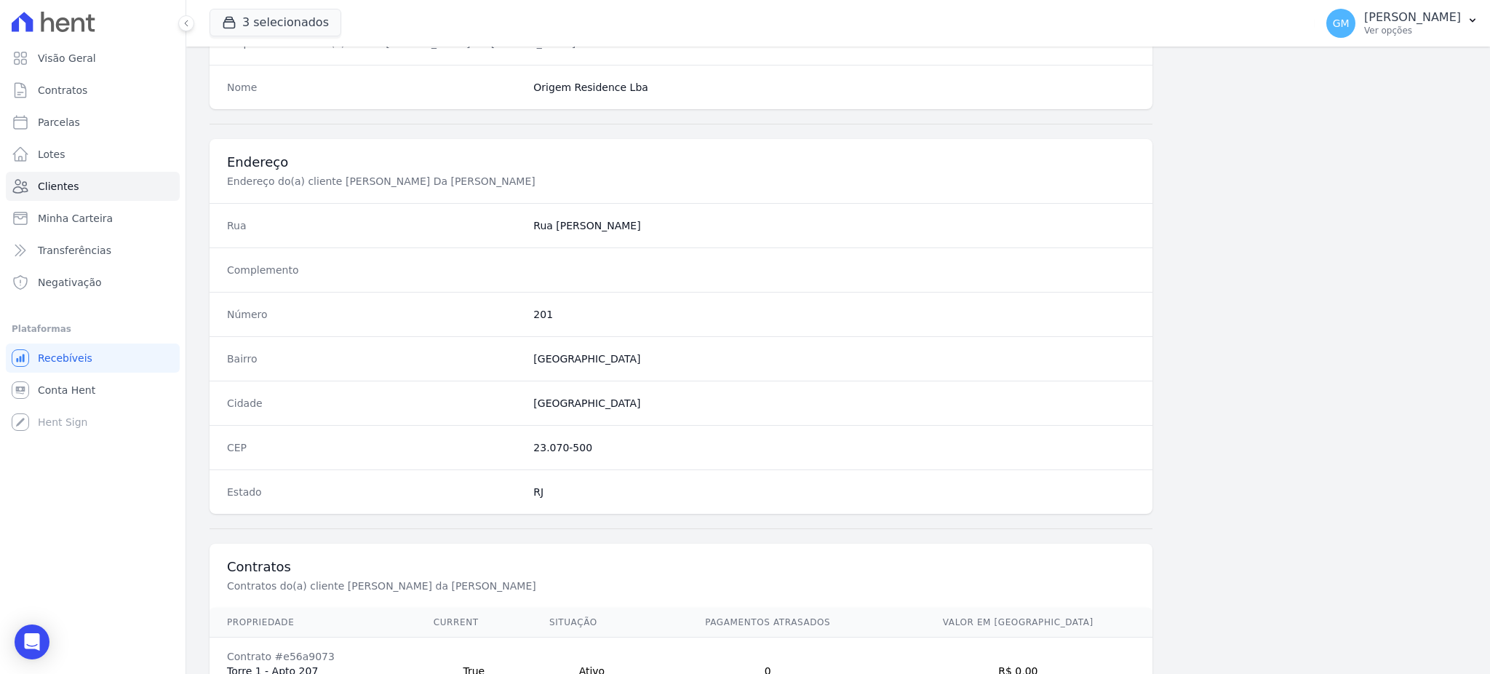
scroll to position [688, 0]
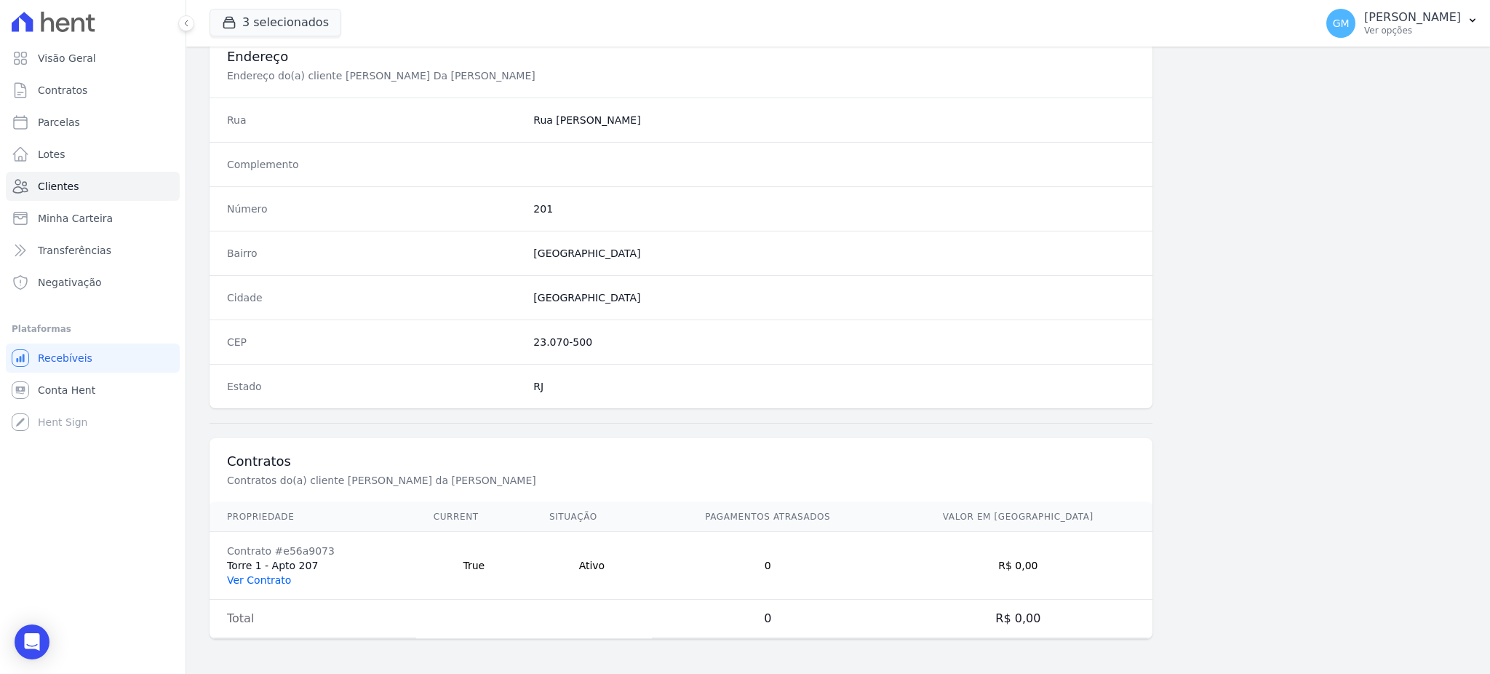
click at [269, 578] on link "Ver Contrato" at bounding box center [259, 580] width 64 height 12
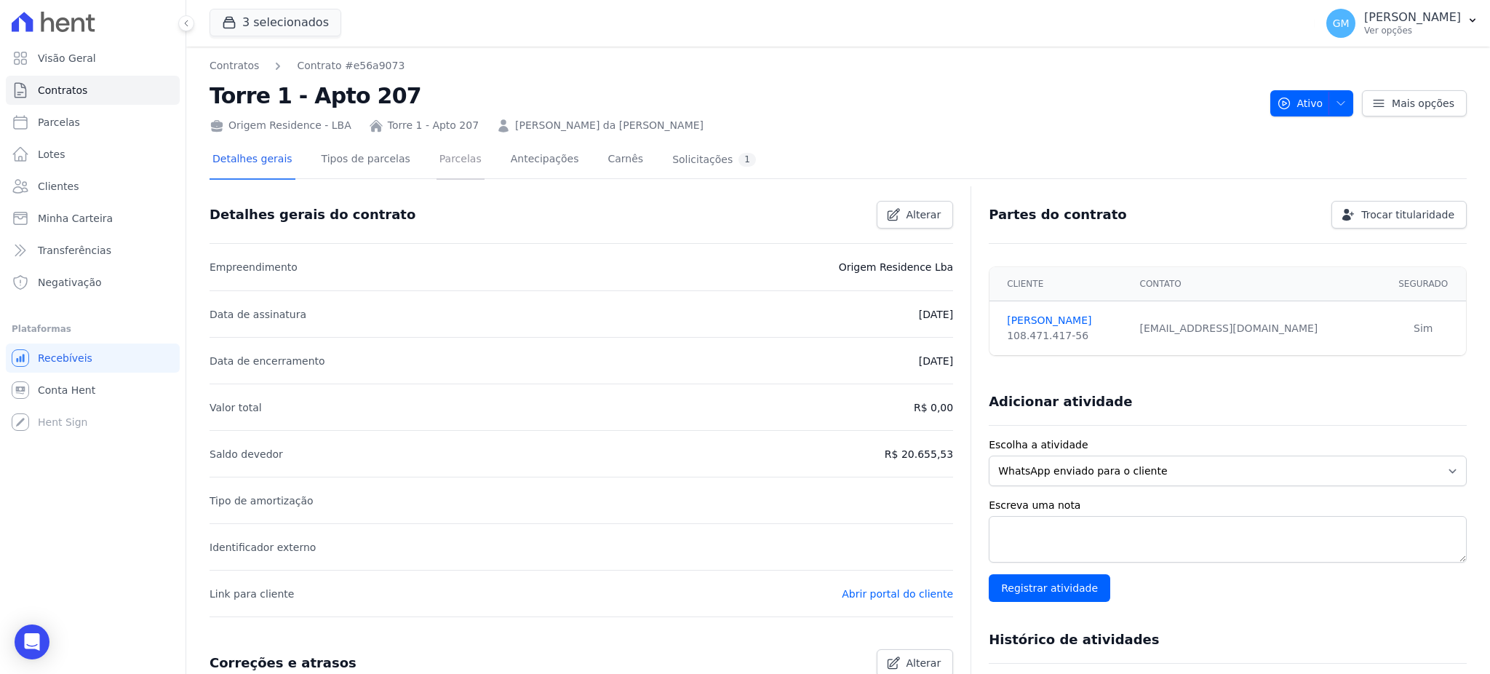
click at [437, 164] on link "Parcelas" at bounding box center [461, 160] width 48 height 39
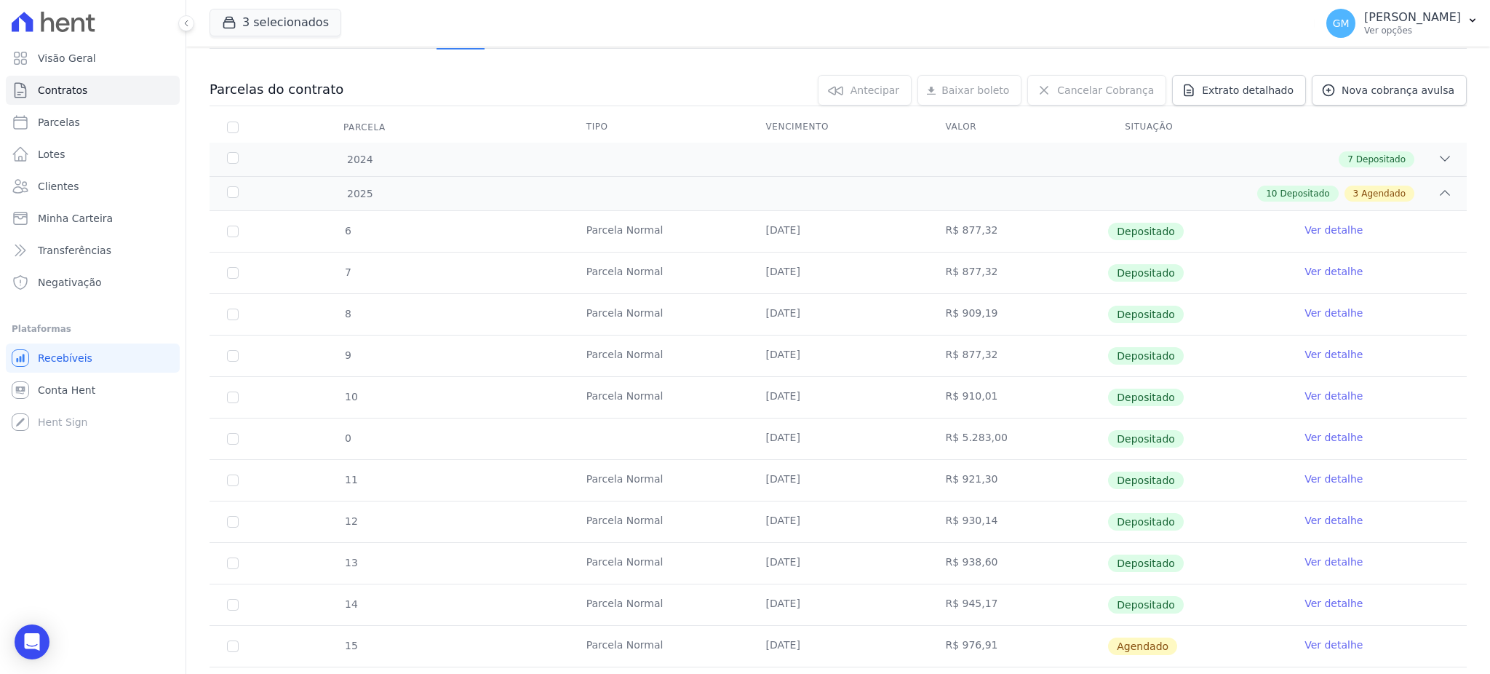
scroll to position [291, 0]
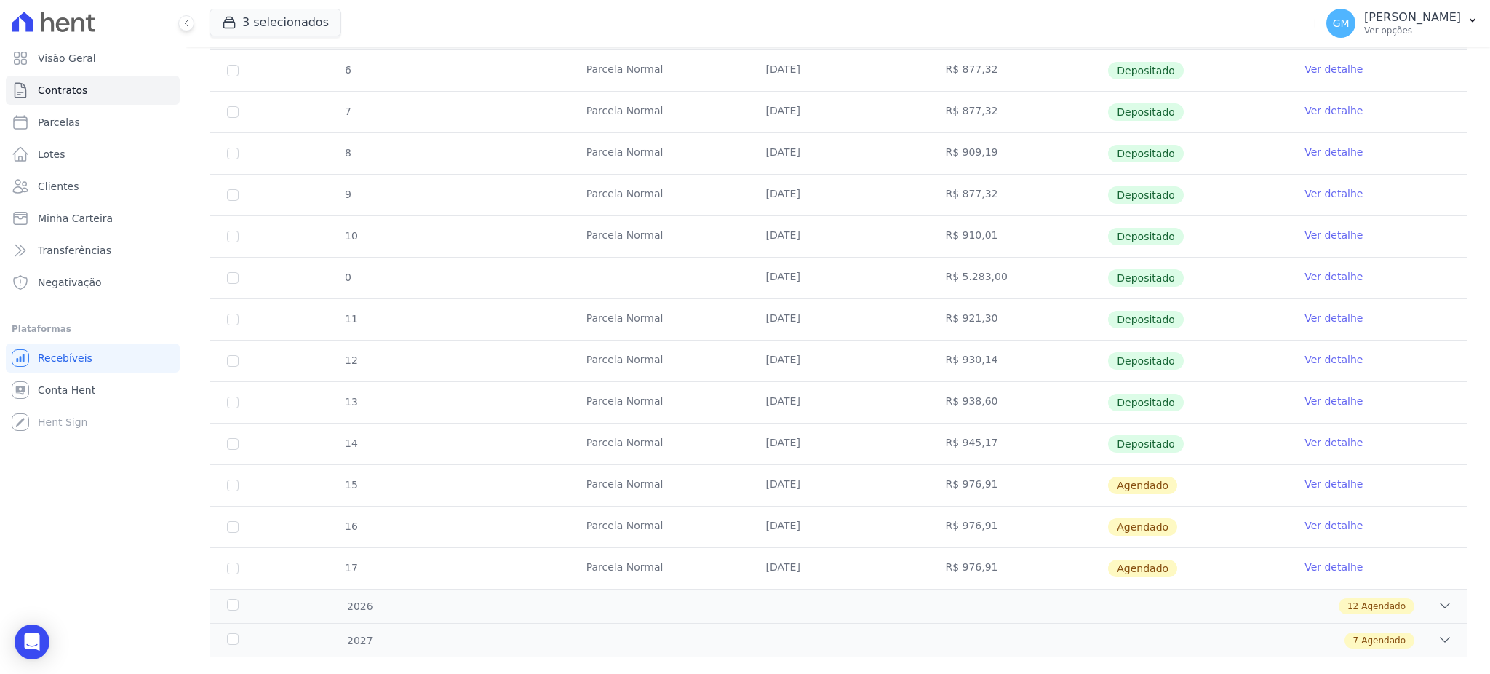
click at [1340, 440] on link "Ver detalhe" at bounding box center [1334, 442] width 58 height 15
click at [1313, 444] on link "Ver detalhe" at bounding box center [1334, 442] width 58 height 15
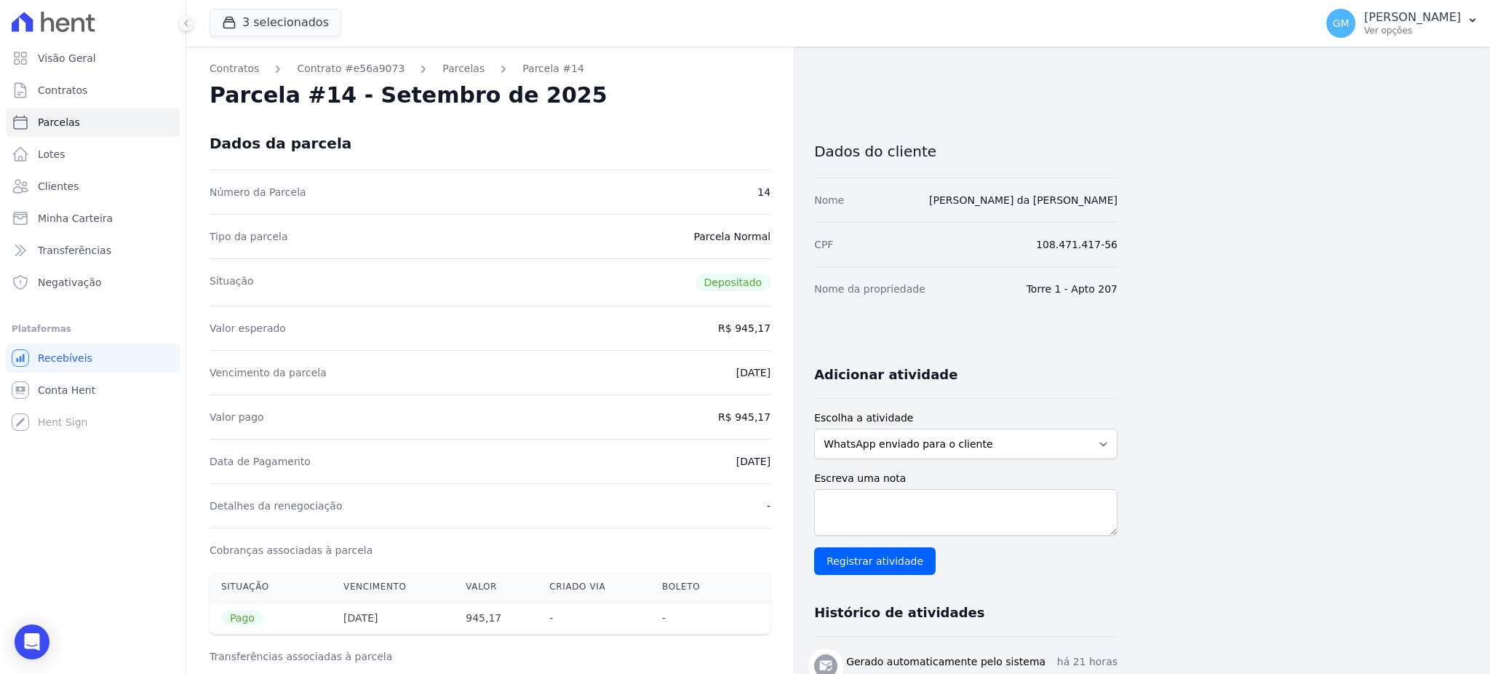
drag, startPoint x: 732, startPoint y: 461, endPoint x: 784, endPoint y: 455, distance: 52.1
click at [736, 464] on dd "[DATE]" at bounding box center [753, 461] width 34 height 15
drag, startPoint x: 709, startPoint y: 464, endPoint x: 784, endPoint y: 461, distance: 75.0
click at [784, 461] on div "Contratos Contrato #e56a9073 Parcelas Parcela #14 Parcela #14 - Setembro de 202…" at bounding box center [490, 583] width 608 height 1072
copy dd "[DATE]"
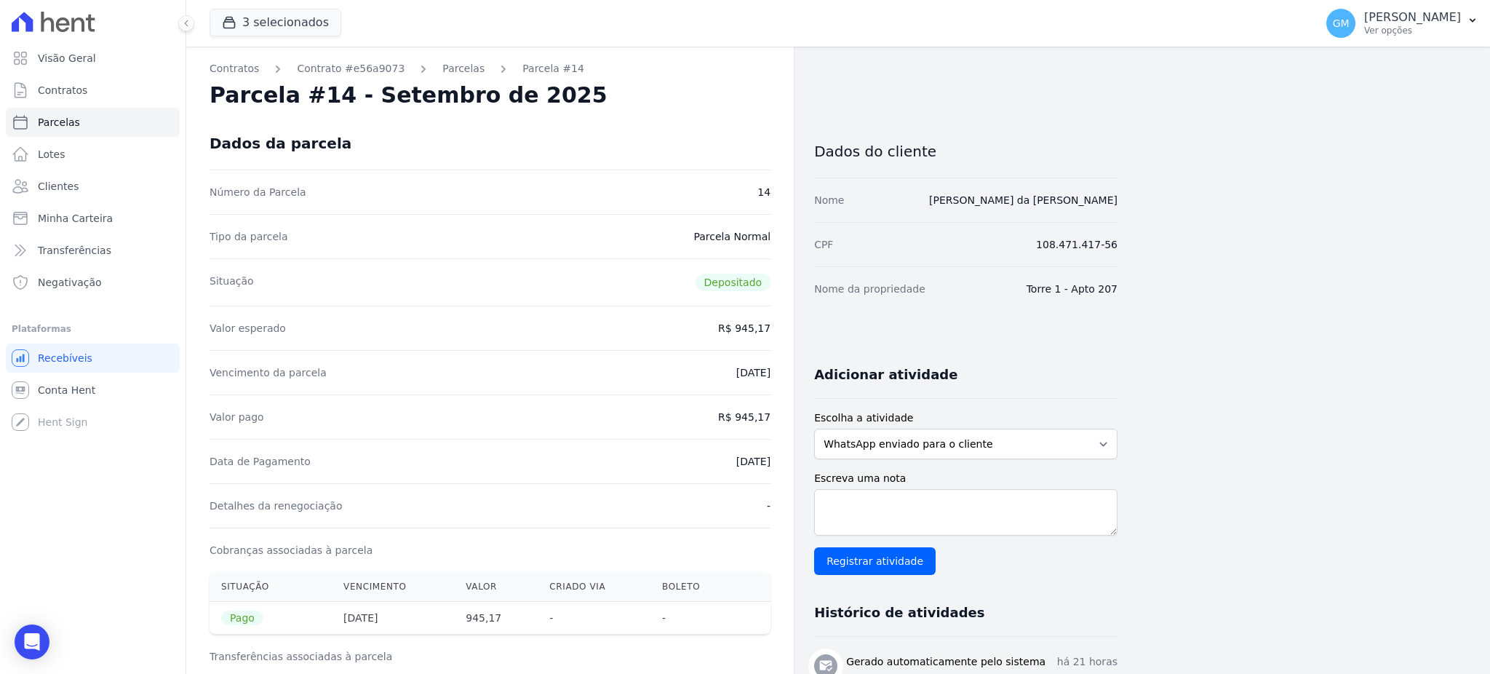
drag, startPoint x: 737, startPoint y: 420, endPoint x: 801, endPoint y: 424, distance: 64.1
click at [801, 424] on div "Contratos Contrato #e56a9073 Parcelas Parcela #14 Parcela #14 - Setembro de 202…" at bounding box center [651, 583] width 931 height 1072
copy dd "945,17"
drag, startPoint x: 718, startPoint y: 475, endPoint x: 785, endPoint y: 475, distance: 67.7
click at [785, 475] on div "Contratos Contrato #e56a9073 Parcelas Parcela #14 Parcela #14 - Setembro de 202…" at bounding box center [490, 583] width 608 height 1072
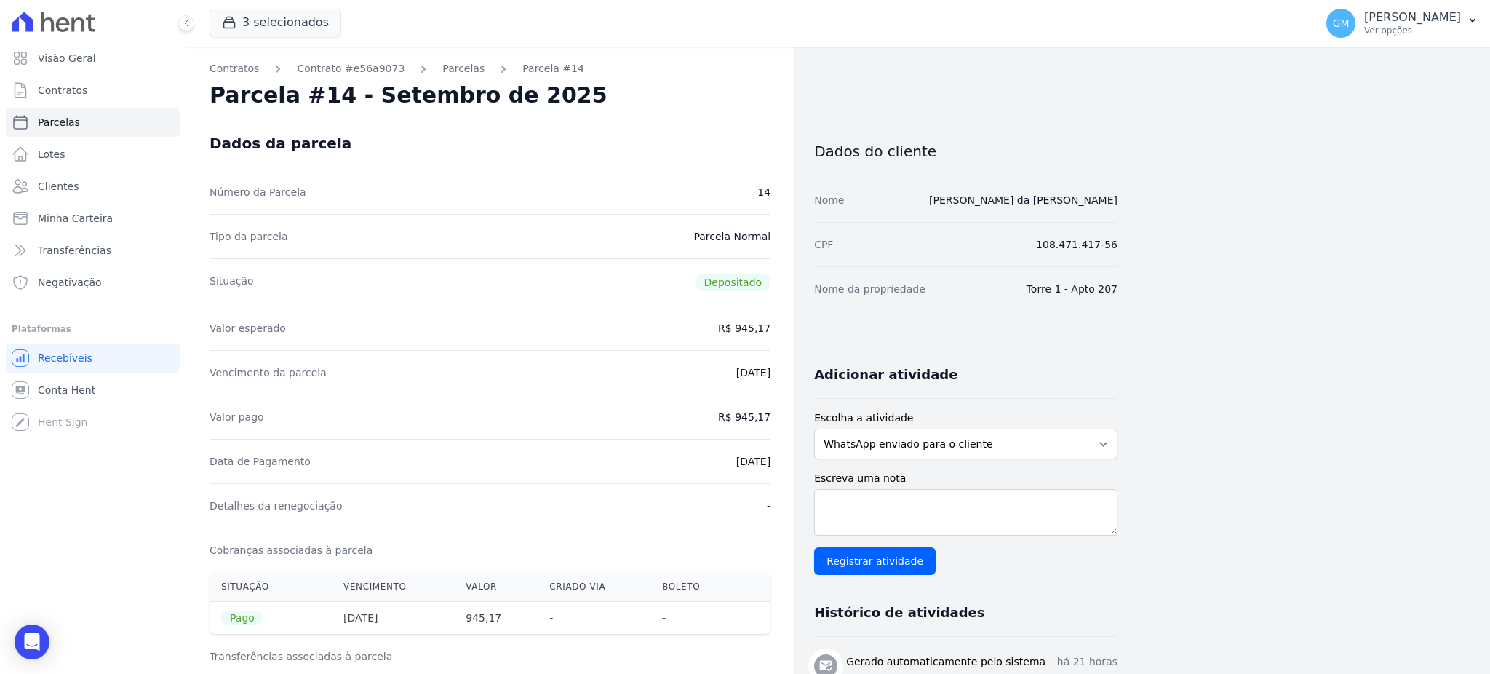
copy dd "[DATE]"
click at [85, 180] on link "Clientes" at bounding box center [93, 186] width 174 height 29
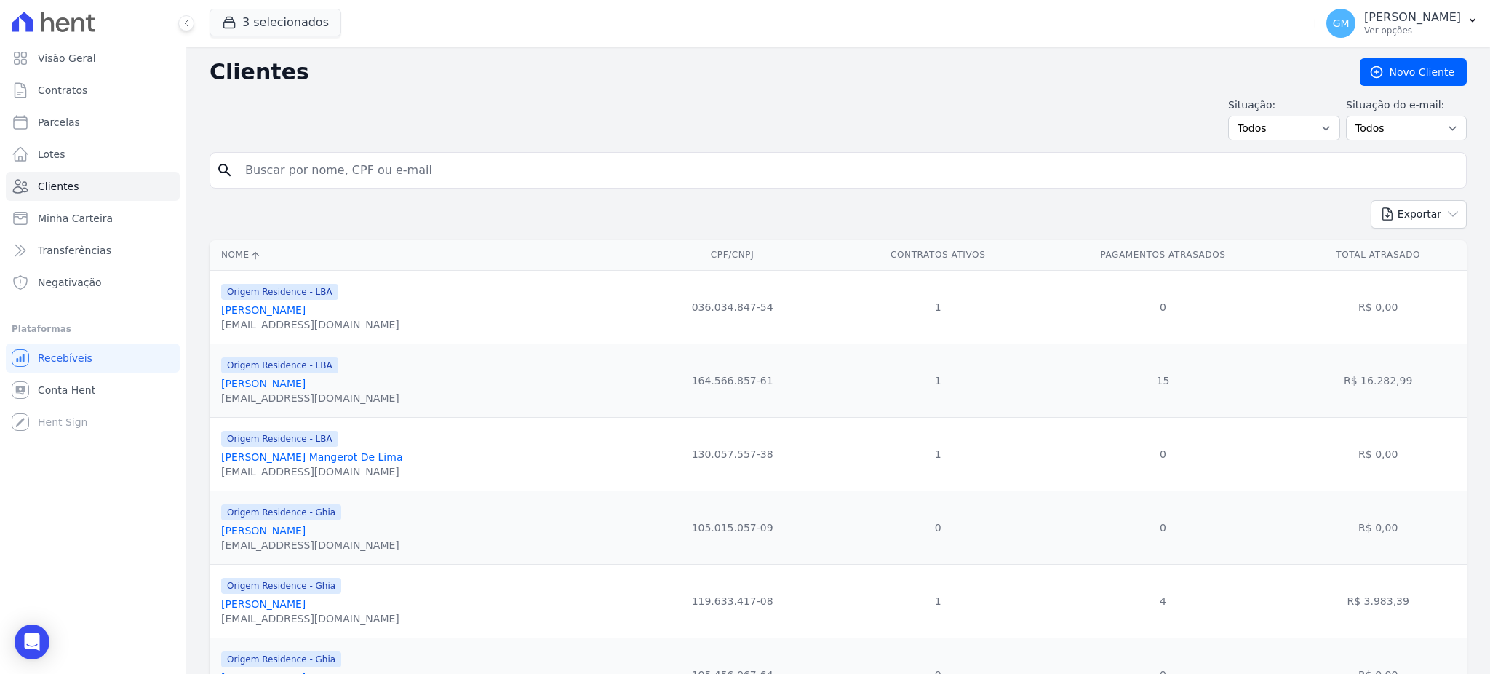
click at [311, 166] on input "search" at bounding box center [849, 170] width 1224 height 29
paste input "Diego De Carvalho Costa"
type input "Diego De Carvalho Costa"
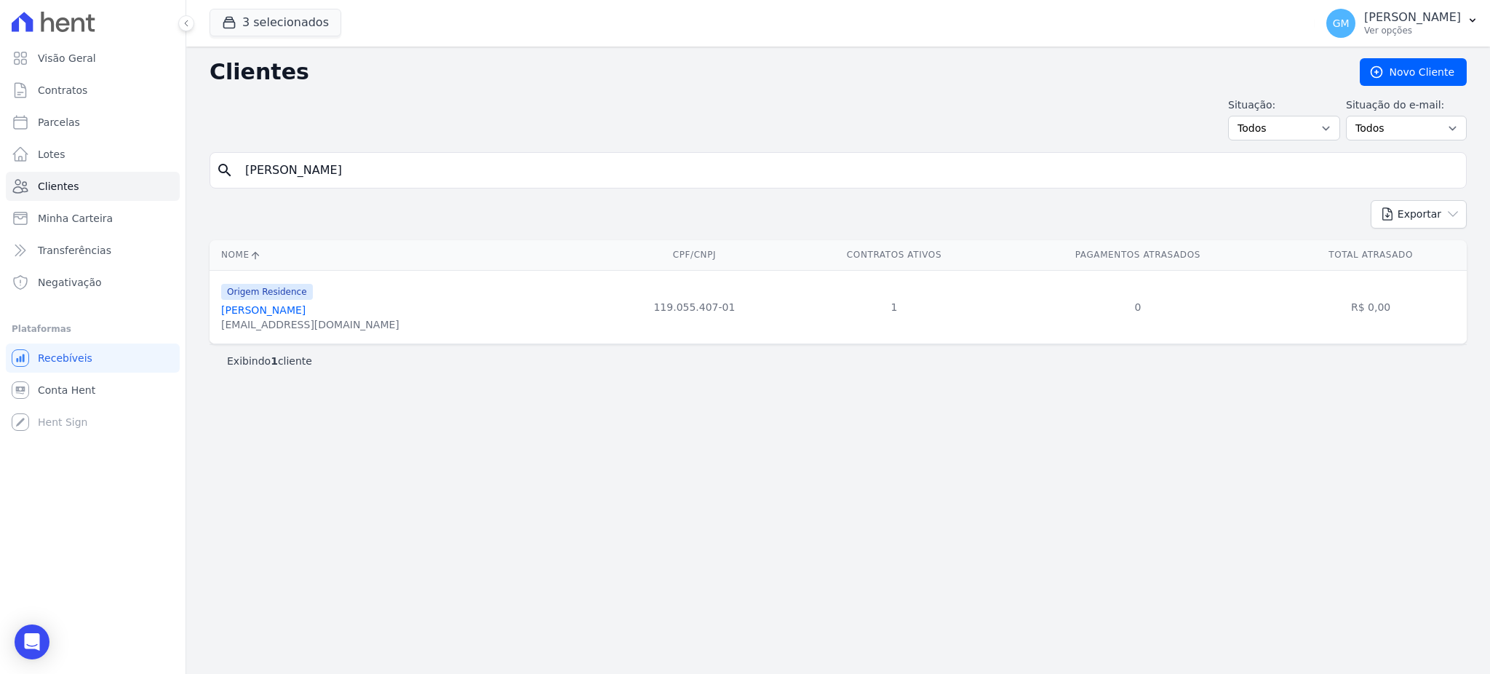
click at [279, 319] on div "dieego.c.coosta@gmail.com" at bounding box center [310, 324] width 178 height 15
click at [278, 316] on link "Diego De Carvalho Costa" at bounding box center [263, 310] width 84 height 12
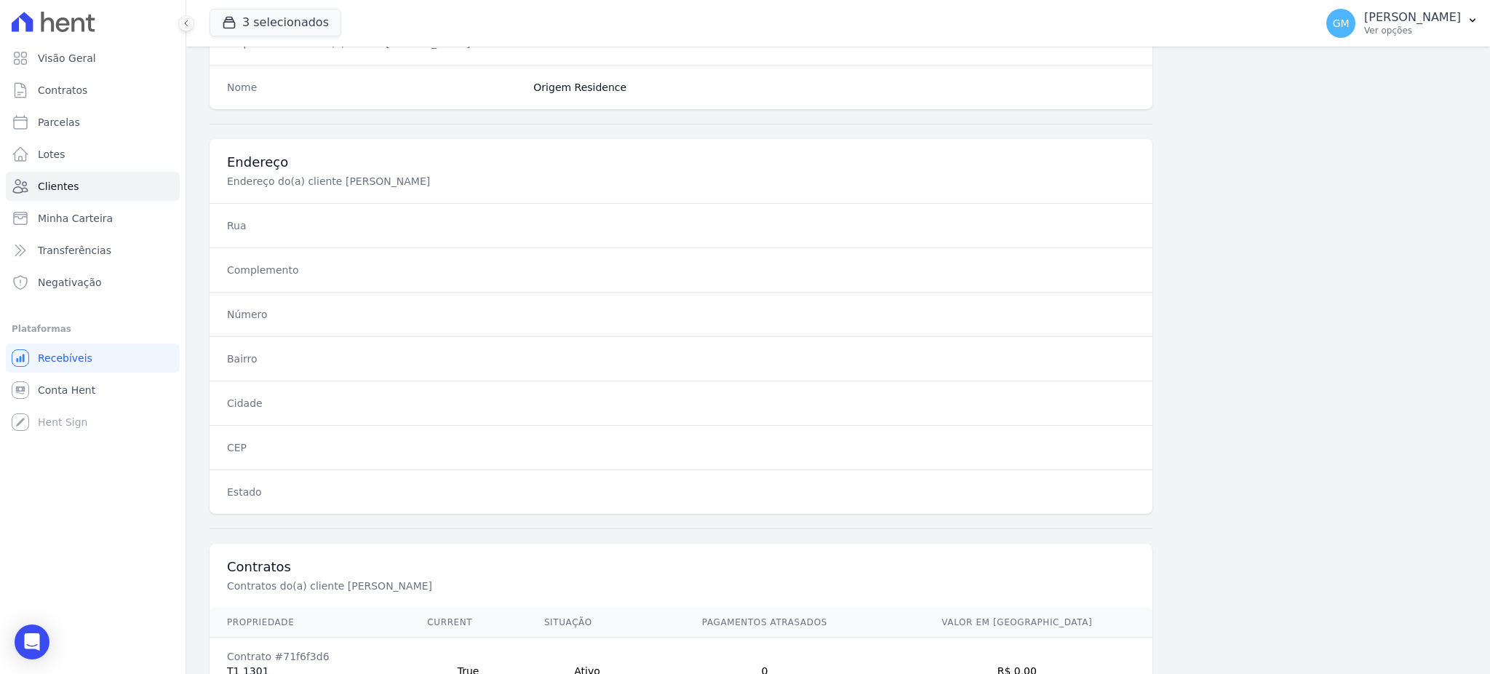
scroll to position [688, 0]
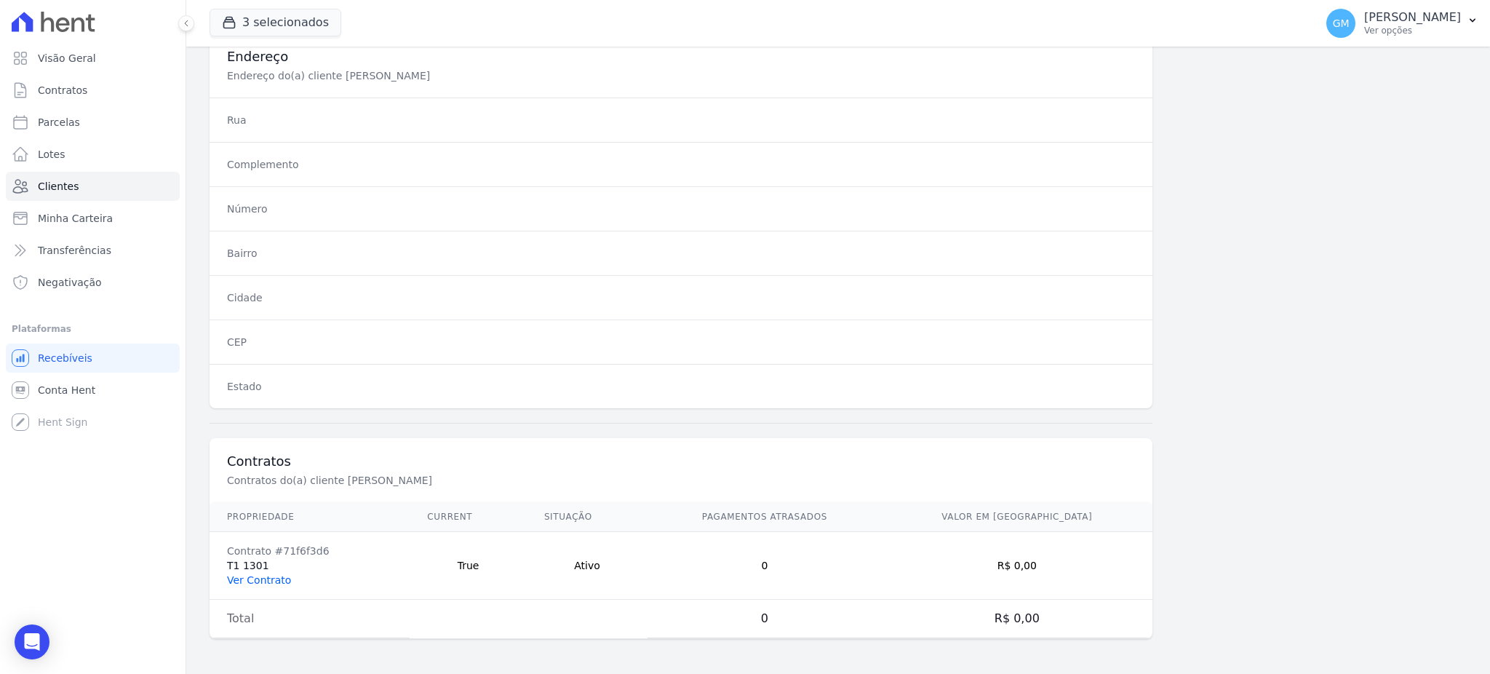
click at [261, 574] on link "Ver Contrato" at bounding box center [259, 580] width 64 height 12
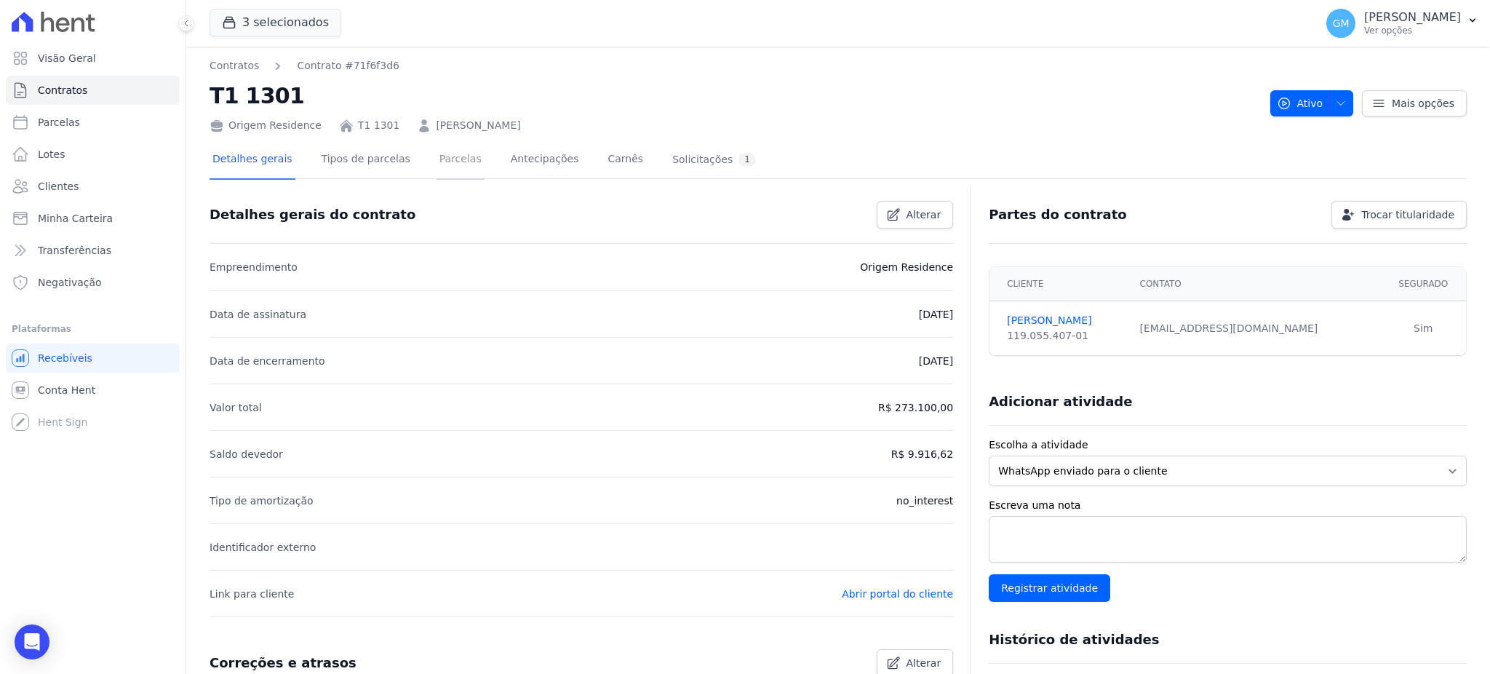
click at [437, 178] on link "Parcelas" at bounding box center [461, 160] width 48 height 39
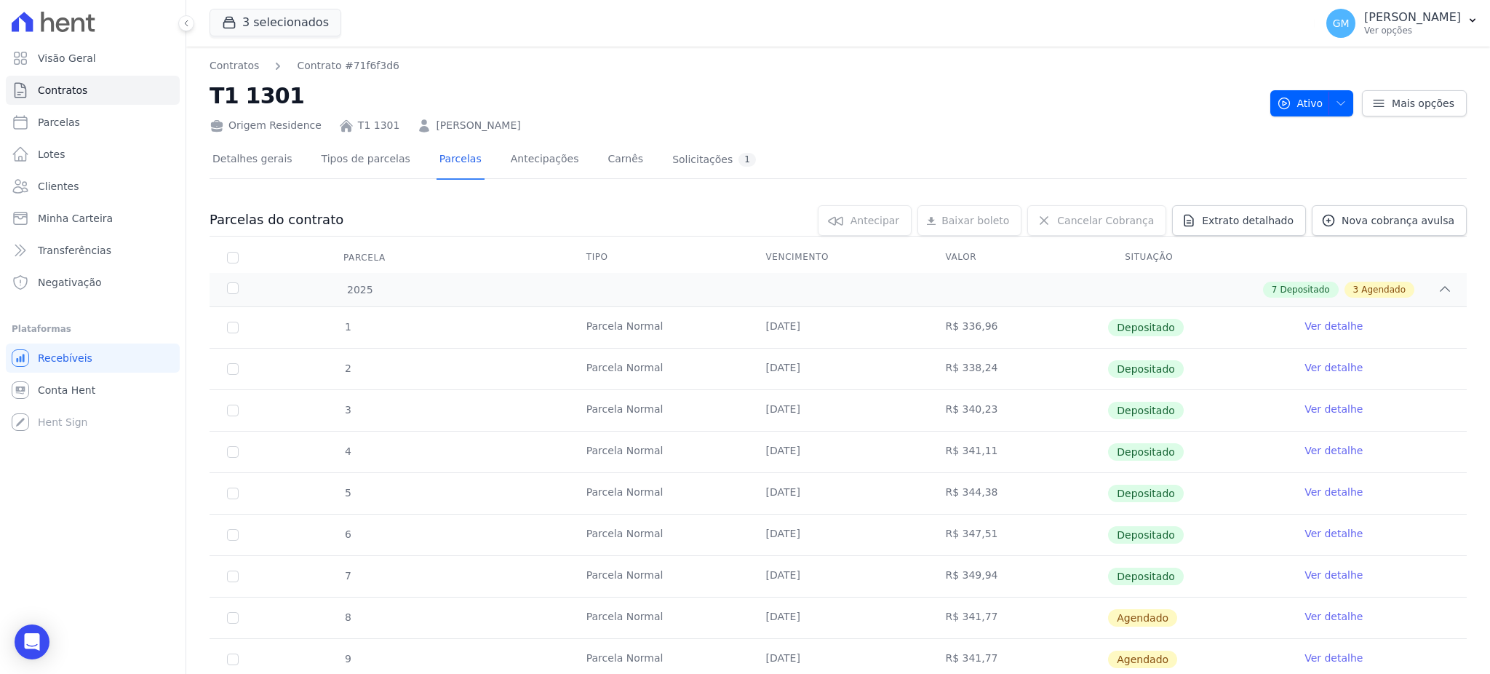
scroll to position [193, 0]
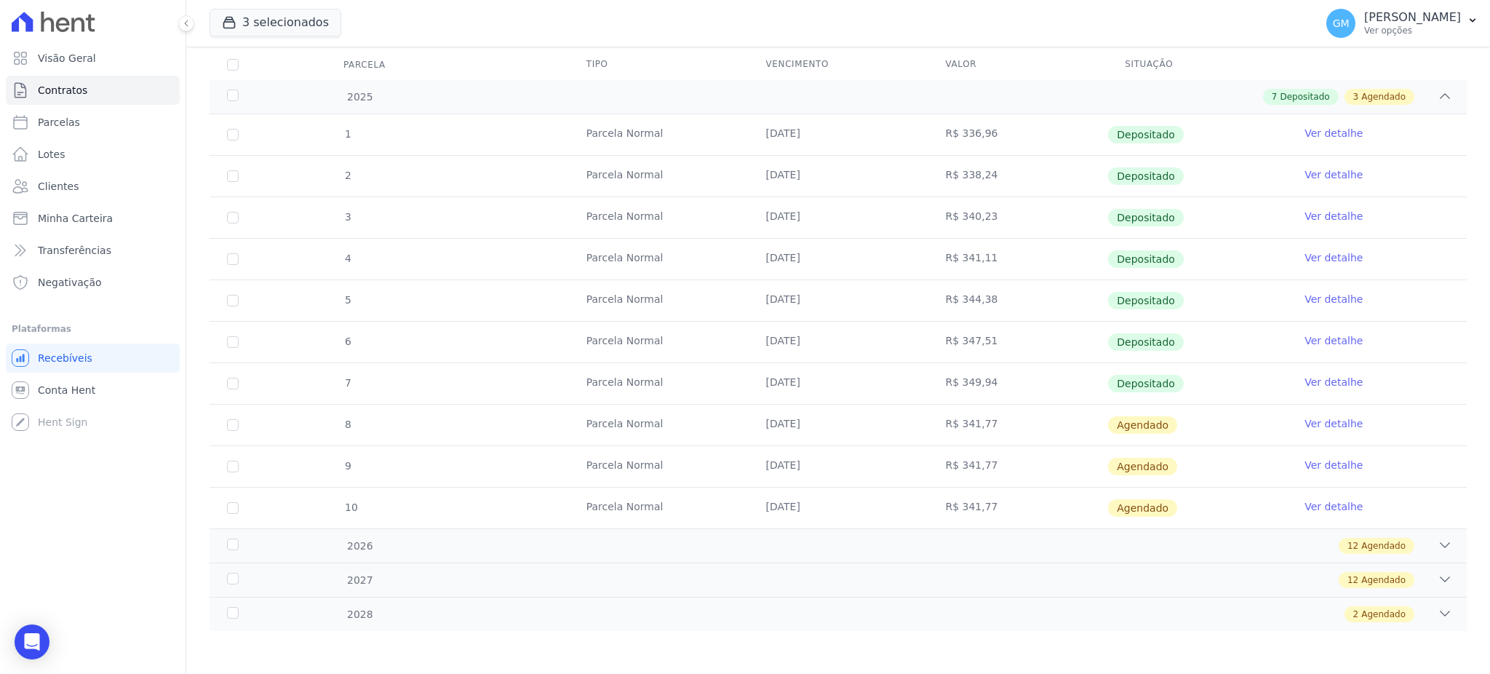
click at [1343, 381] on link "Ver detalhe" at bounding box center [1334, 382] width 58 height 15
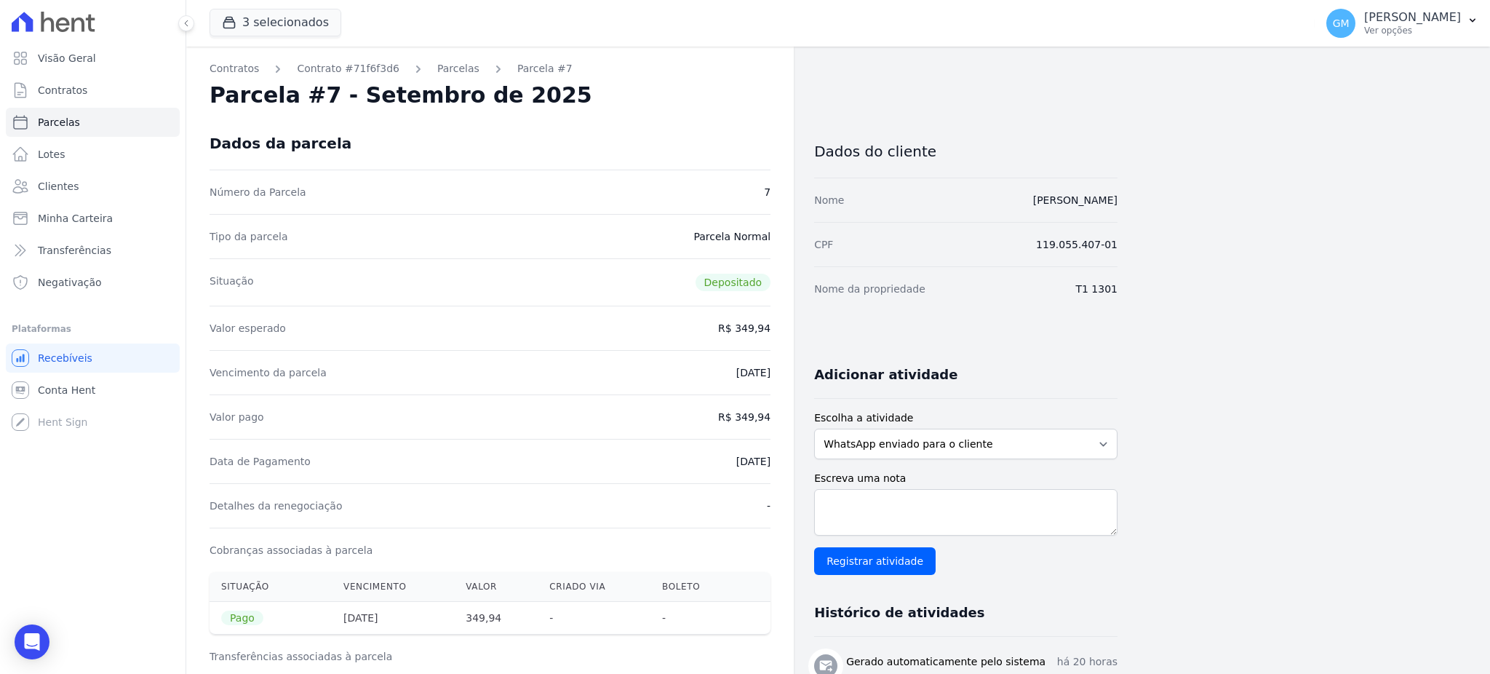
drag, startPoint x: 707, startPoint y: 453, endPoint x: 773, endPoint y: 453, distance: 65.5
click at [773, 453] on div "Contratos Contrato #71f6f3d6 Parcelas Parcela #7 Parcela #7 - Setembro de 2025 …" at bounding box center [490, 583] width 608 height 1072
copy dd "[DATE]"
drag, startPoint x: 741, startPoint y: 418, endPoint x: 787, endPoint y: 418, distance: 45.8
click at [787, 418] on div "Contratos Contrato #71f6f3d6 Parcelas Parcela #7 Parcela #7 - Setembro de 2025 …" at bounding box center [490, 583] width 608 height 1072
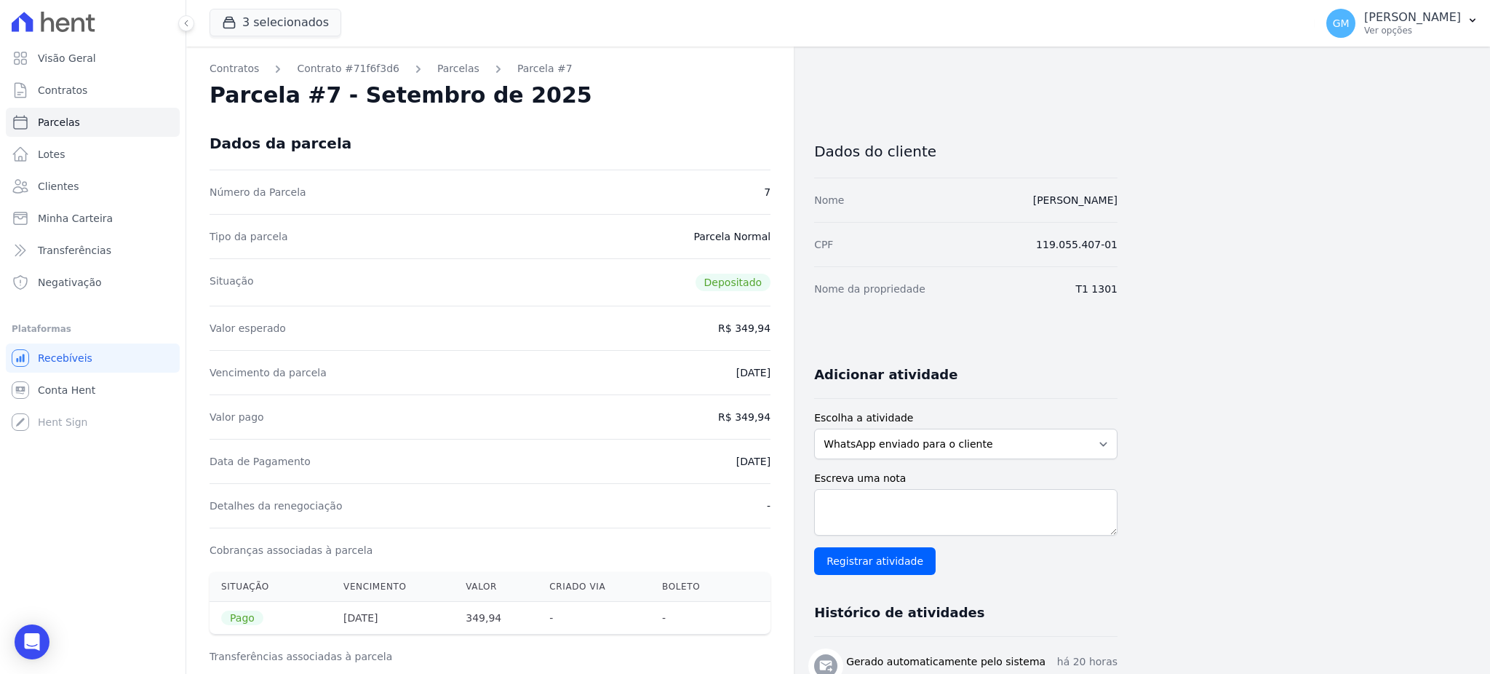
drag, startPoint x: 712, startPoint y: 464, endPoint x: 776, endPoint y: 466, distance: 64.8
click at [776, 466] on div "Contratos Contrato #71f6f3d6 Parcelas Parcela #7 Parcela #7 - Setembro de 2025 …" at bounding box center [490, 583] width 608 height 1072
drag, startPoint x: 719, startPoint y: 416, endPoint x: 776, endPoint y: 429, distance: 59.1
click at [776, 427] on div "Contratos Contrato #71f6f3d6 Parcelas Parcela #7 Parcela #7 - Setembro de 2025 …" at bounding box center [490, 583] width 608 height 1072
click at [99, 179] on link "Clientes" at bounding box center [93, 186] width 174 height 29
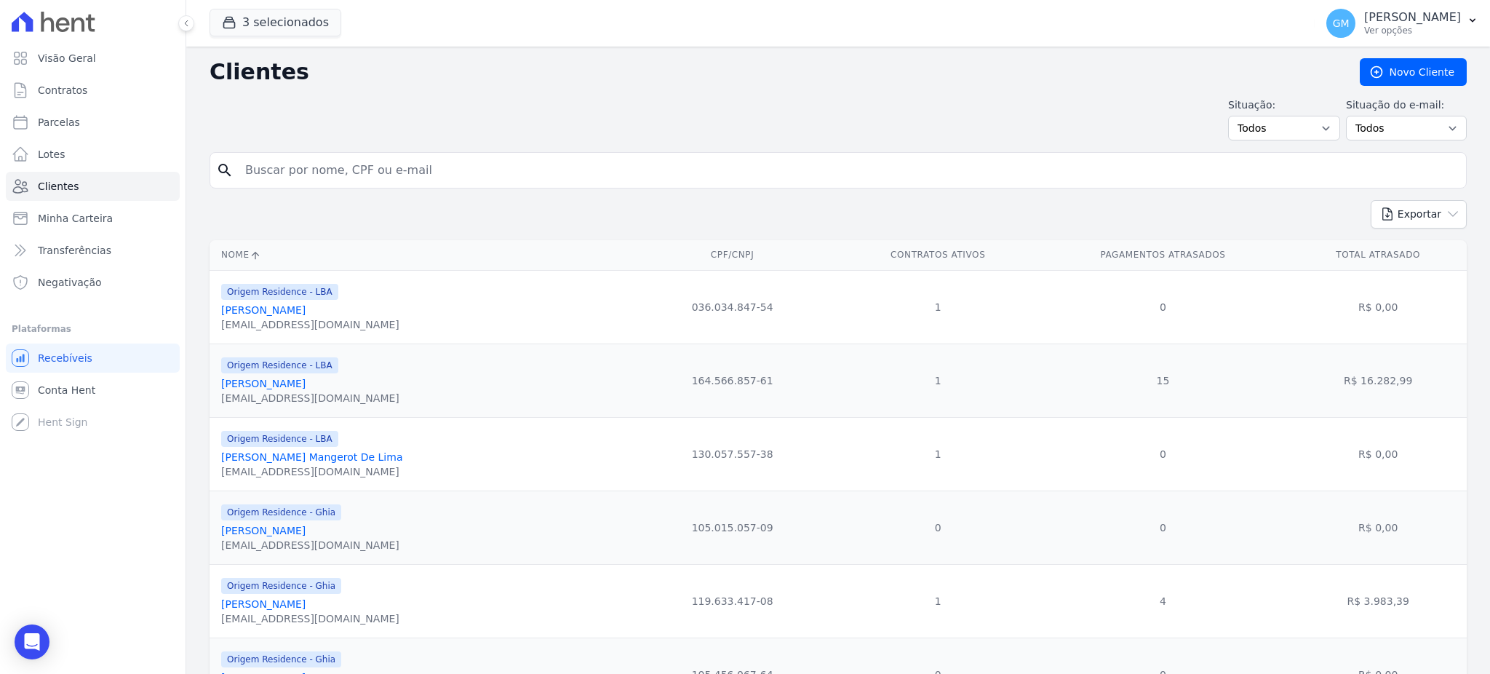
click at [283, 156] on input "search" at bounding box center [849, 170] width 1224 height 29
paste input "Carolina Bandeira Pinto"
type input "Carolina Bandeira Pinto"
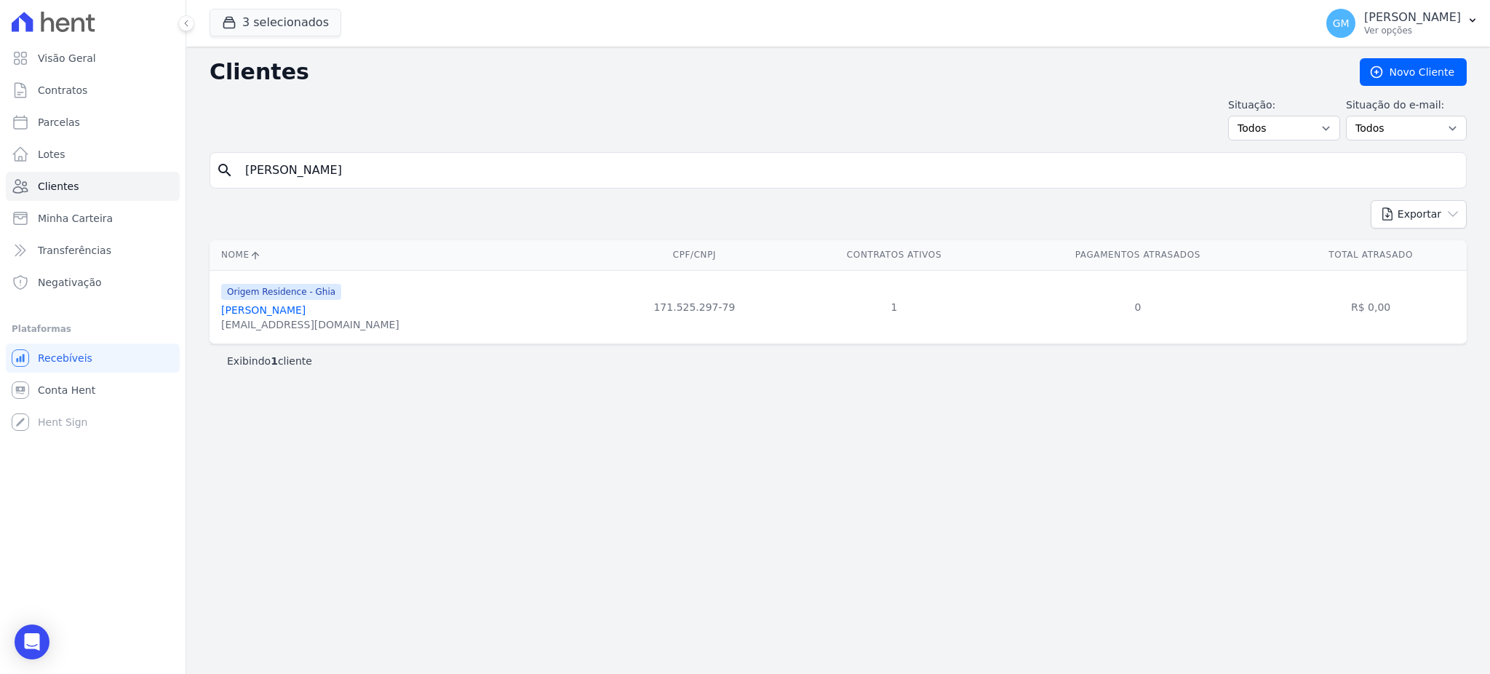
click at [306, 312] on link "Carolina Bandeira Pinto" at bounding box center [263, 310] width 84 height 12
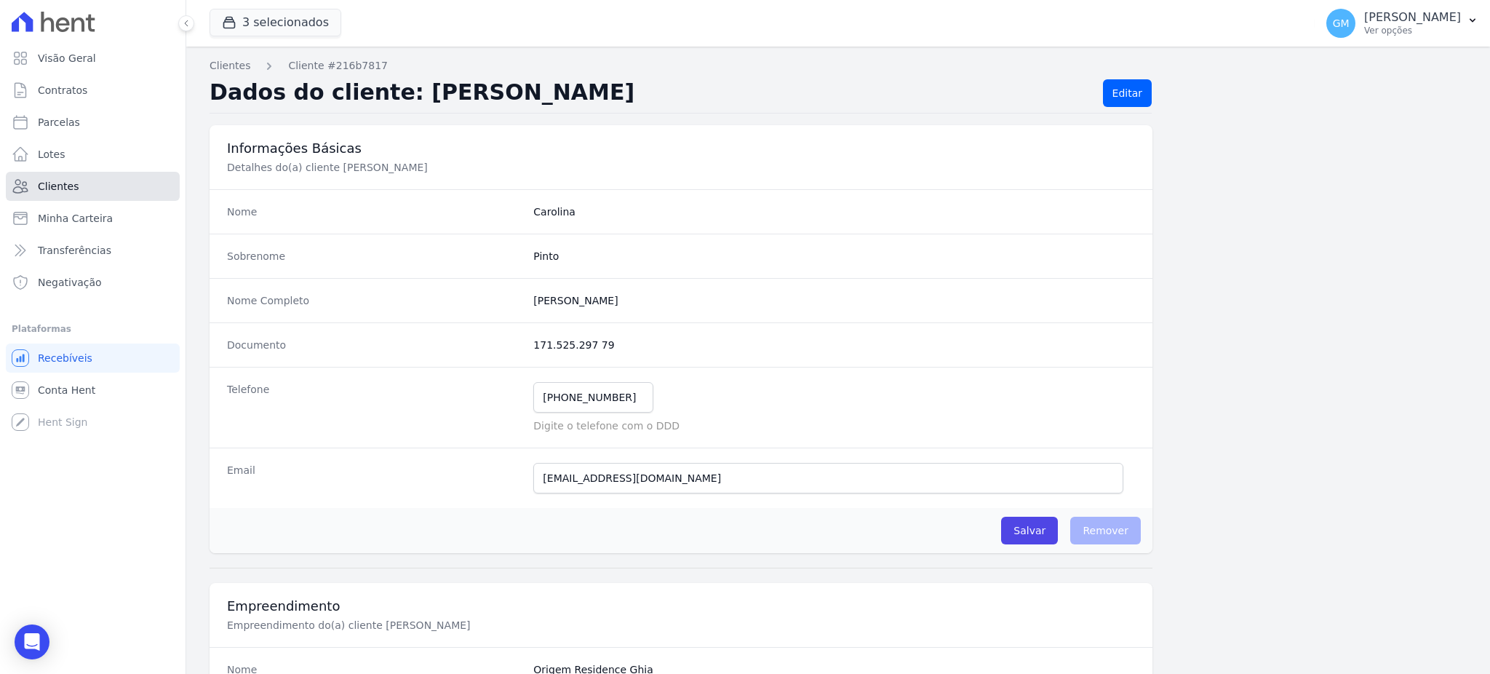
click at [135, 196] on link "Clientes" at bounding box center [93, 186] width 174 height 29
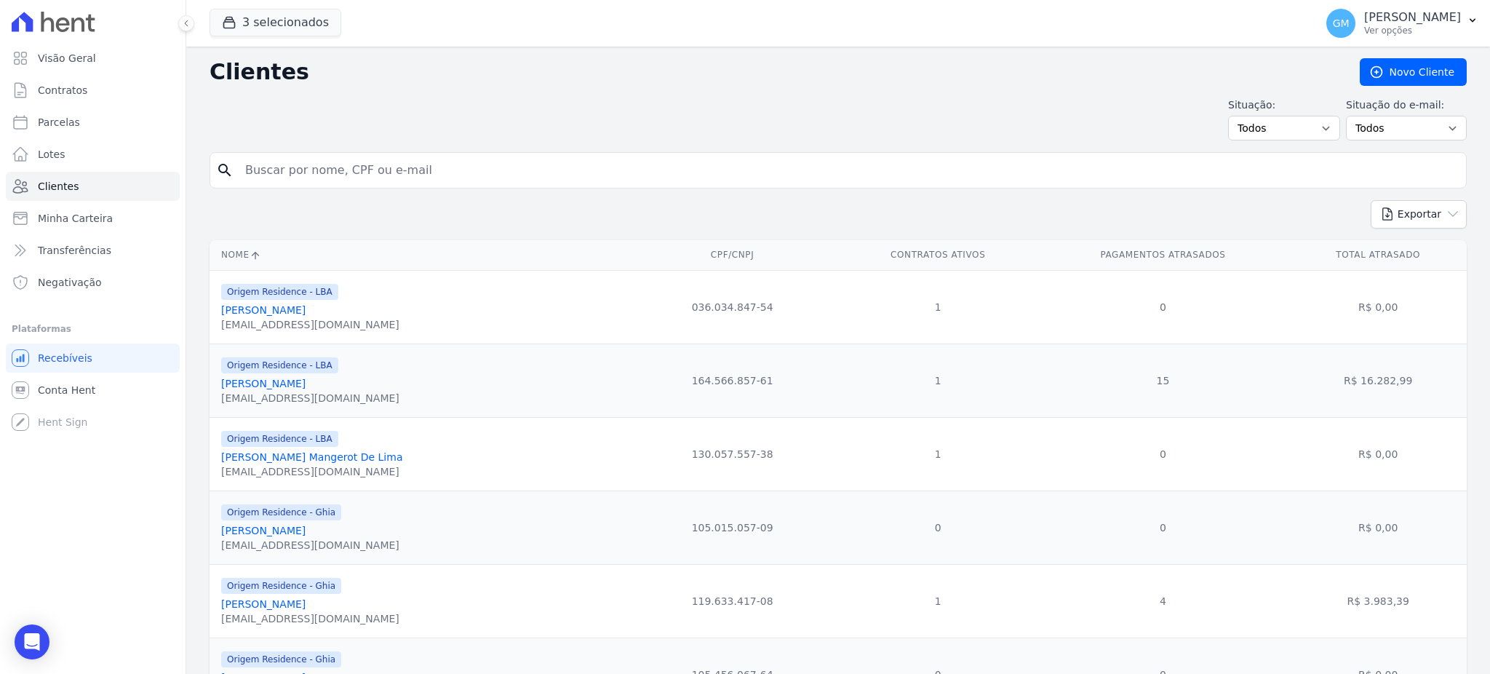
click at [285, 180] on input "search" at bounding box center [849, 170] width 1224 height 29
paste input "Jones TenÃ³rio Dos Santos"
drag, startPoint x: 282, startPoint y: 167, endPoint x: 236, endPoint y: 161, distance: 47.0
click at [237, 161] on input "Jones TenÃ³rio Dos Santos" at bounding box center [849, 170] width 1224 height 29
click at [307, 164] on input "Jones TenÃ³rio Dos Santos" at bounding box center [849, 170] width 1224 height 29
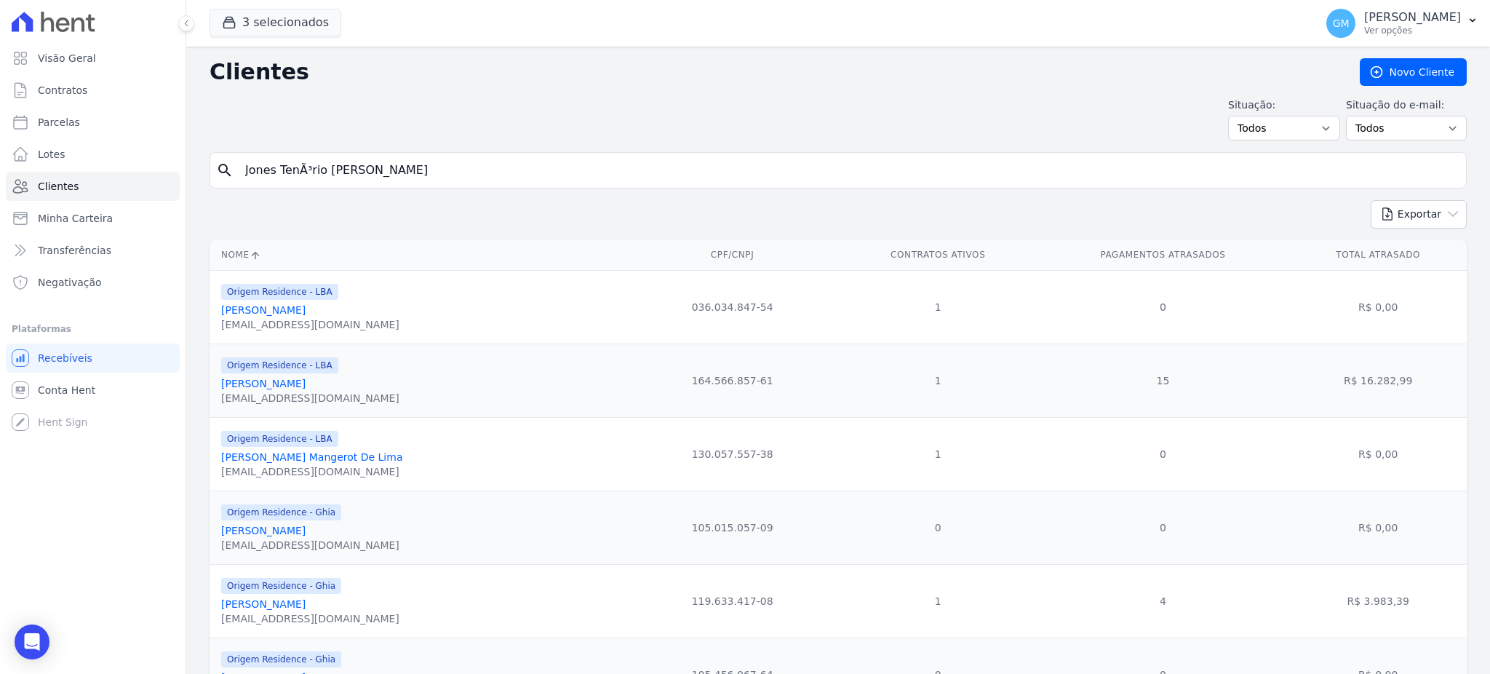
drag, startPoint x: 306, startPoint y: 164, endPoint x: 228, endPoint y: 178, distance: 79.8
click at [228, 178] on div "search Jones TenÃ³rio Dos Santos" at bounding box center [838, 170] width 1257 height 36
type input "Dos Santos"
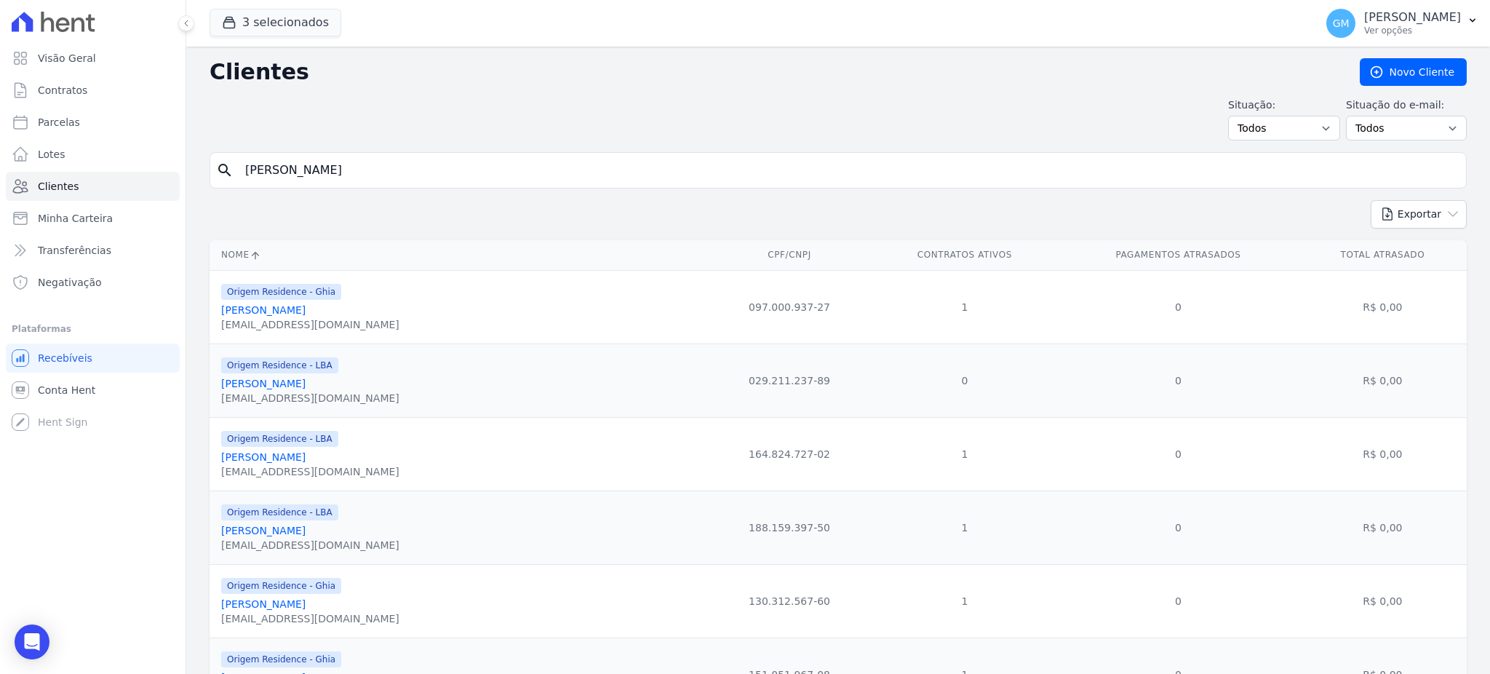
drag, startPoint x: 366, startPoint y: 162, endPoint x: 257, endPoint y: 173, distance: 109.7
click at [257, 173] on input "Dos Santos" at bounding box center [849, 170] width 1224 height 29
type input "D"
paste input "Jones TenÃ³rio Dos Santos"
drag, startPoint x: 299, startPoint y: 168, endPoint x: 423, endPoint y: 168, distance: 123.7
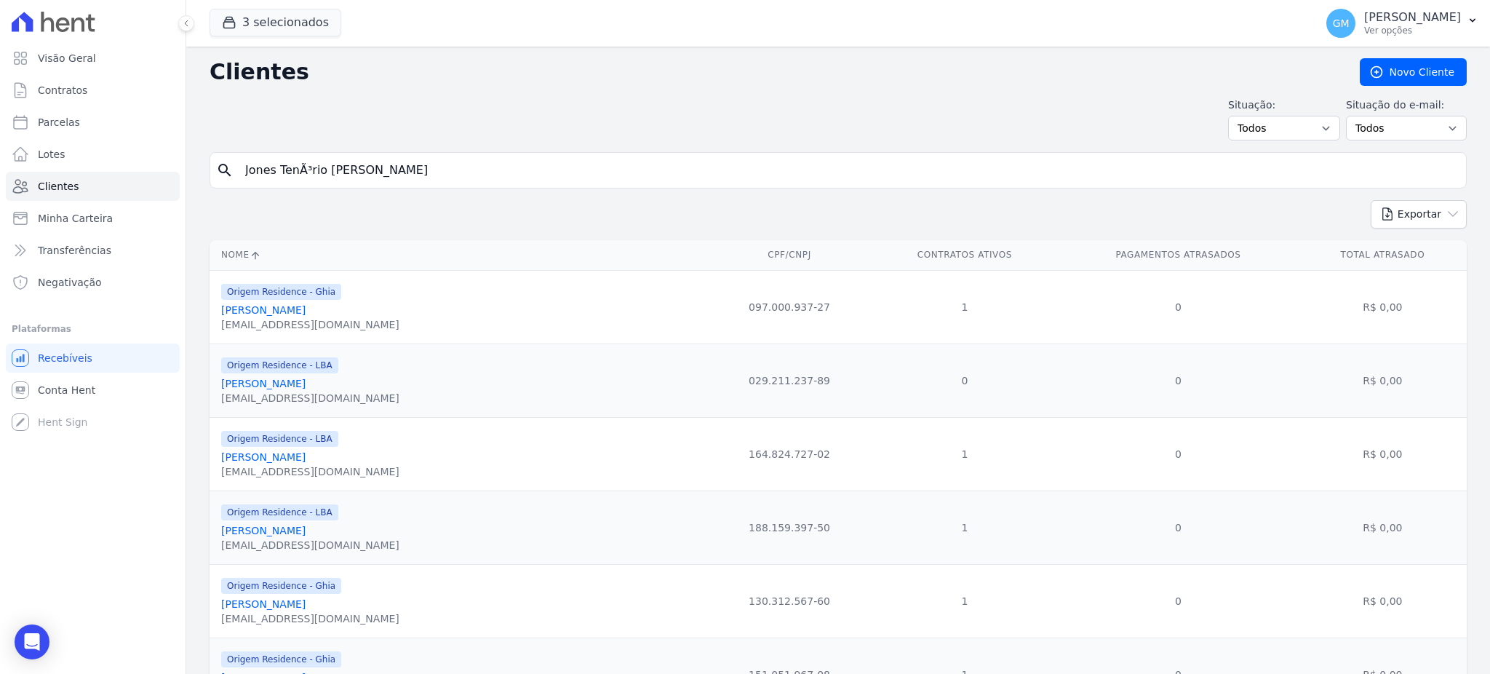
click at [423, 168] on input "Jones TenÃ³rio Dos Santos" at bounding box center [849, 170] width 1224 height 29
type input "Jones Ten"
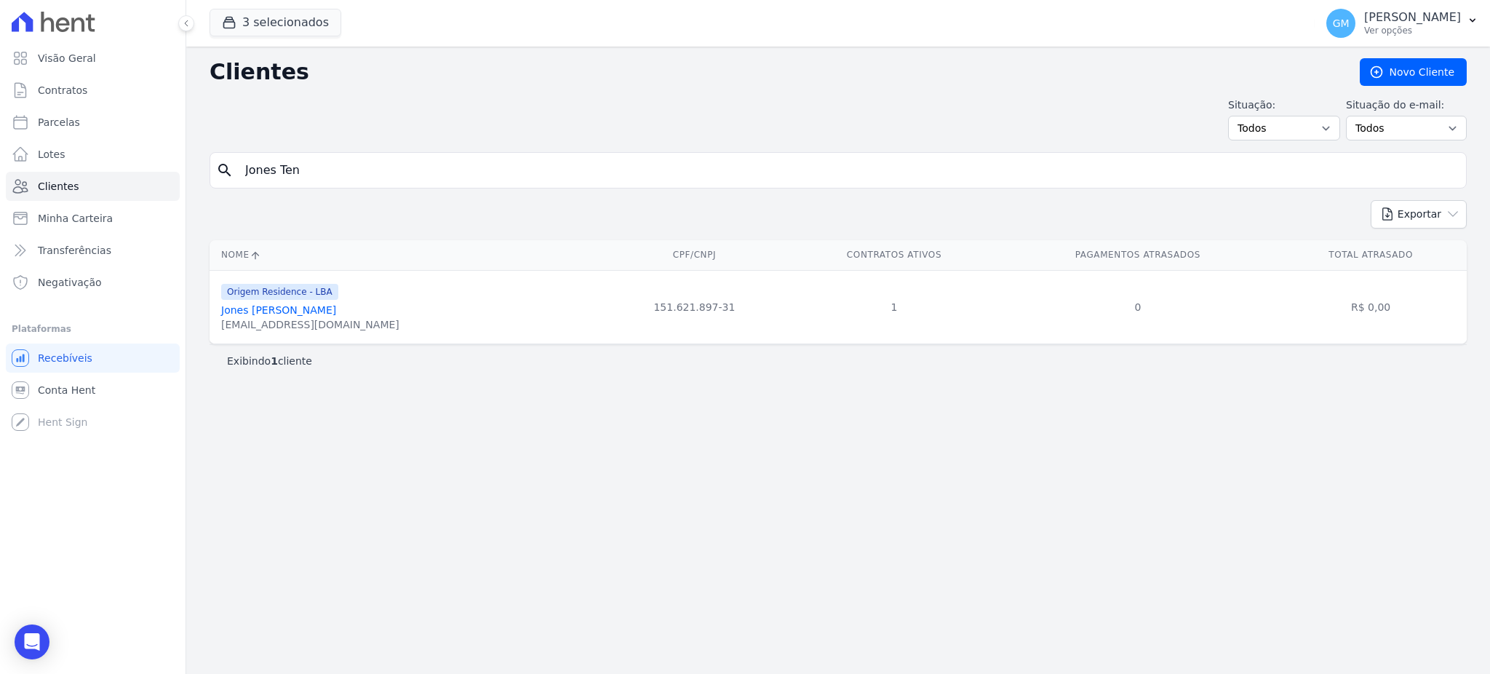
click at [333, 302] on div "Origem Residence - LBA Jones Tenório Dos Santos jonestns@gmail.com" at bounding box center [310, 306] width 178 height 49
click at [333, 307] on link "Jones Tenório Dos Santos" at bounding box center [278, 310] width 115 height 12
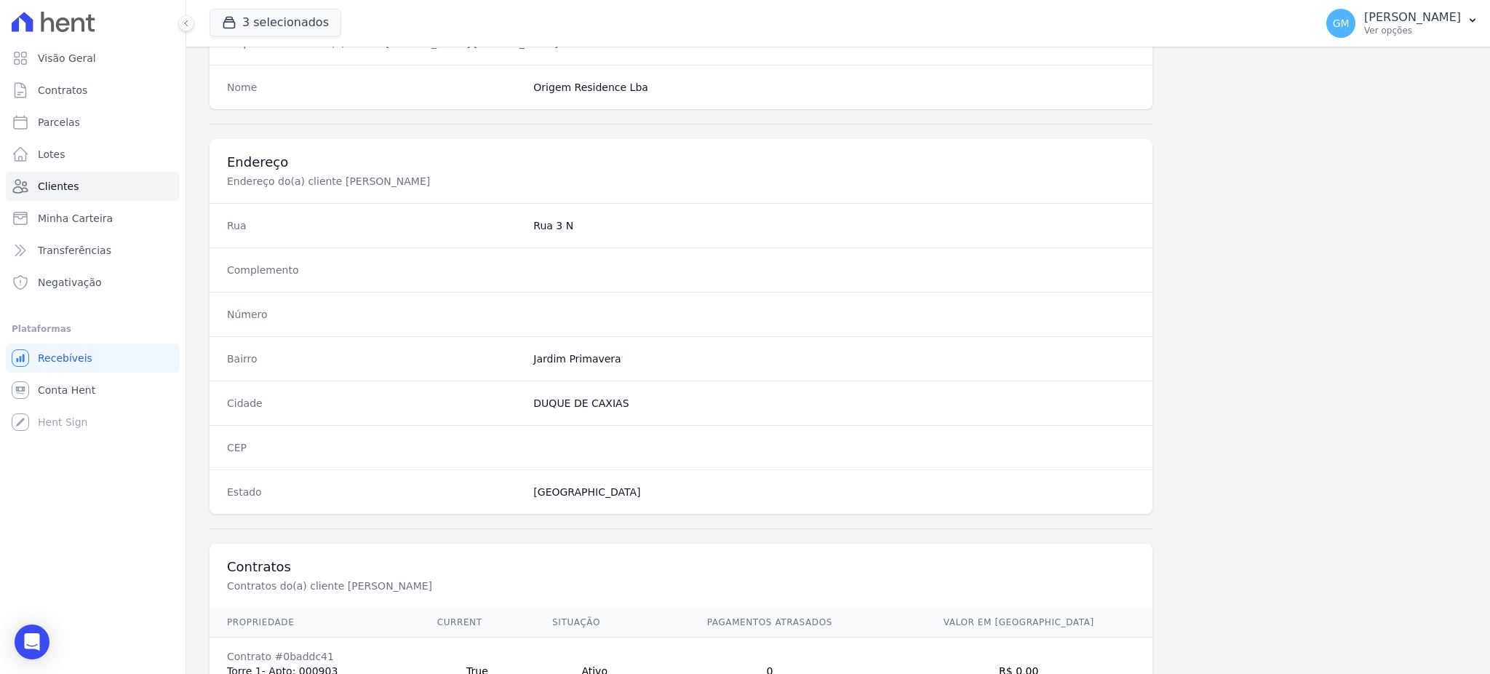
scroll to position [688, 0]
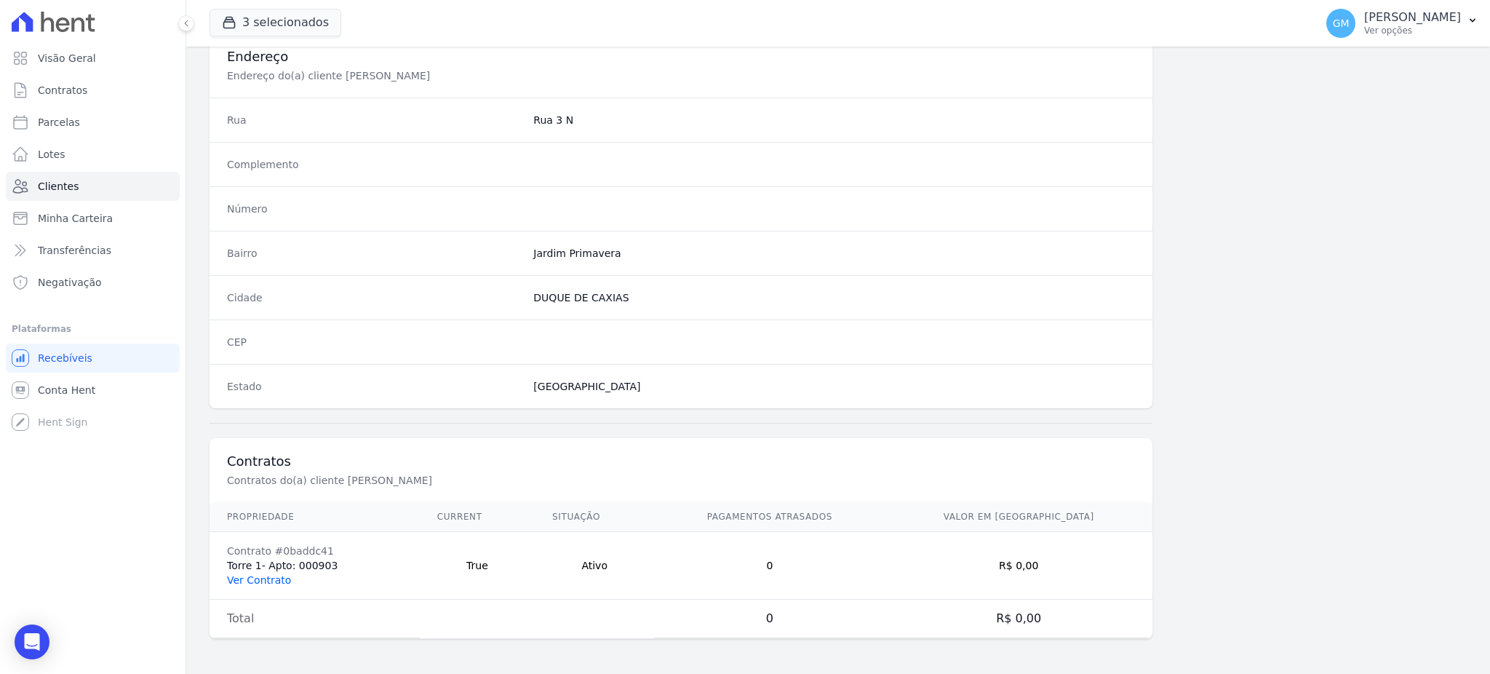
click at [257, 574] on link "Ver Contrato" at bounding box center [259, 580] width 64 height 12
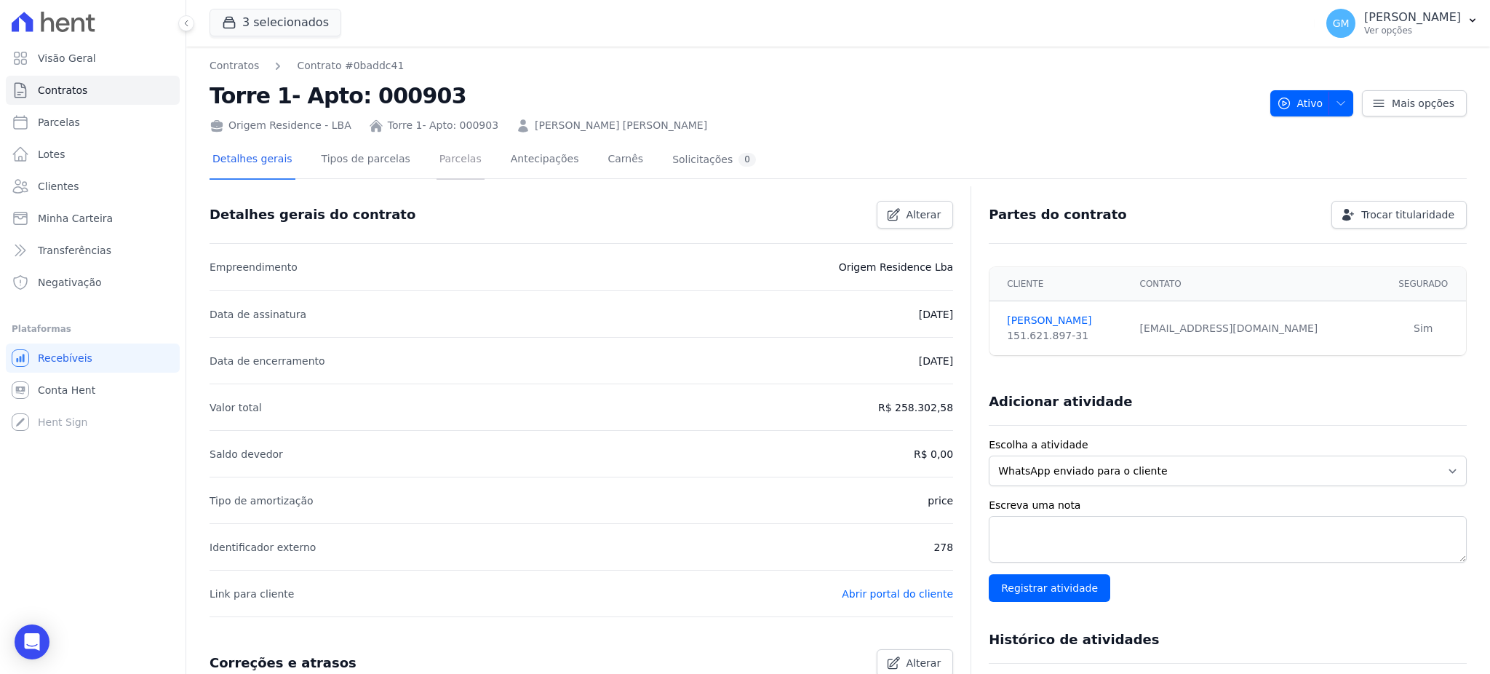
click at [457, 170] on link "Parcelas" at bounding box center [461, 160] width 48 height 39
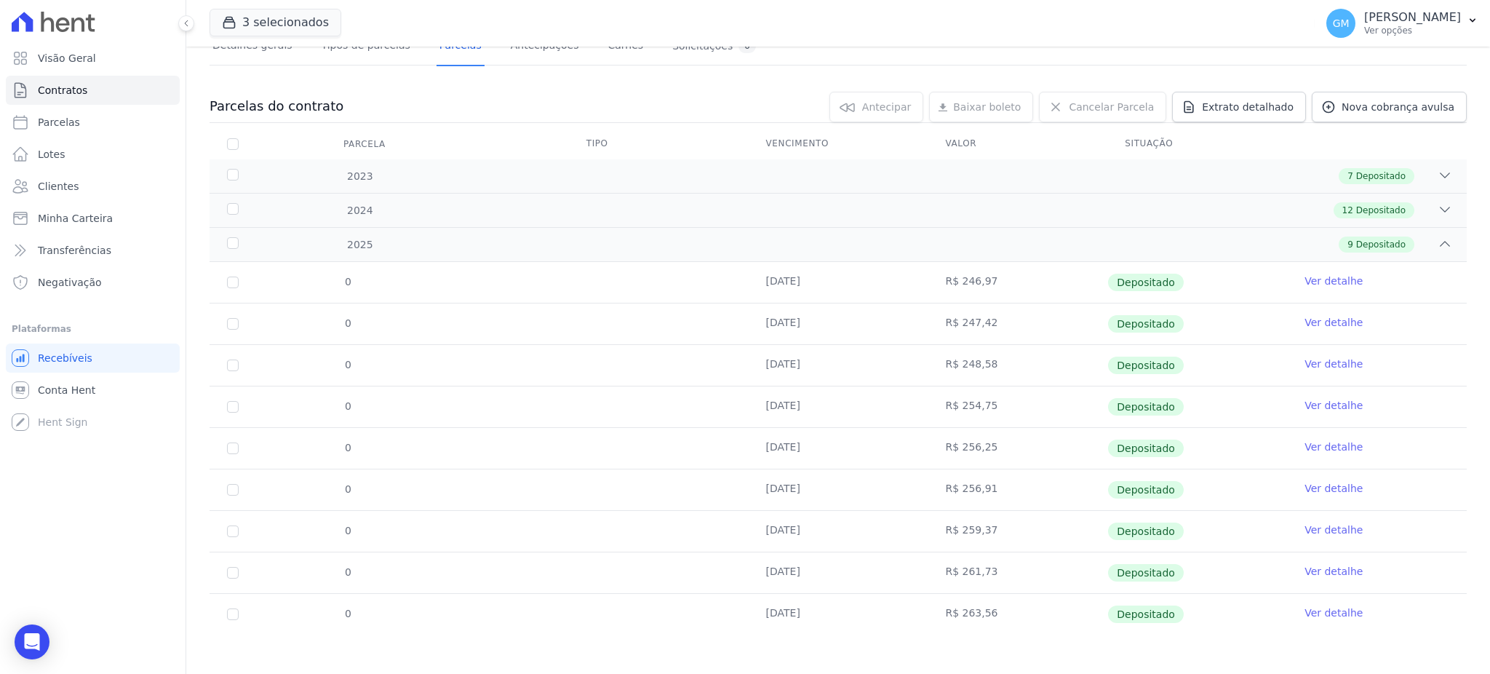
scroll to position [117, 0]
click at [1307, 606] on link "Ver detalhe" at bounding box center [1334, 609] width 58 height 15
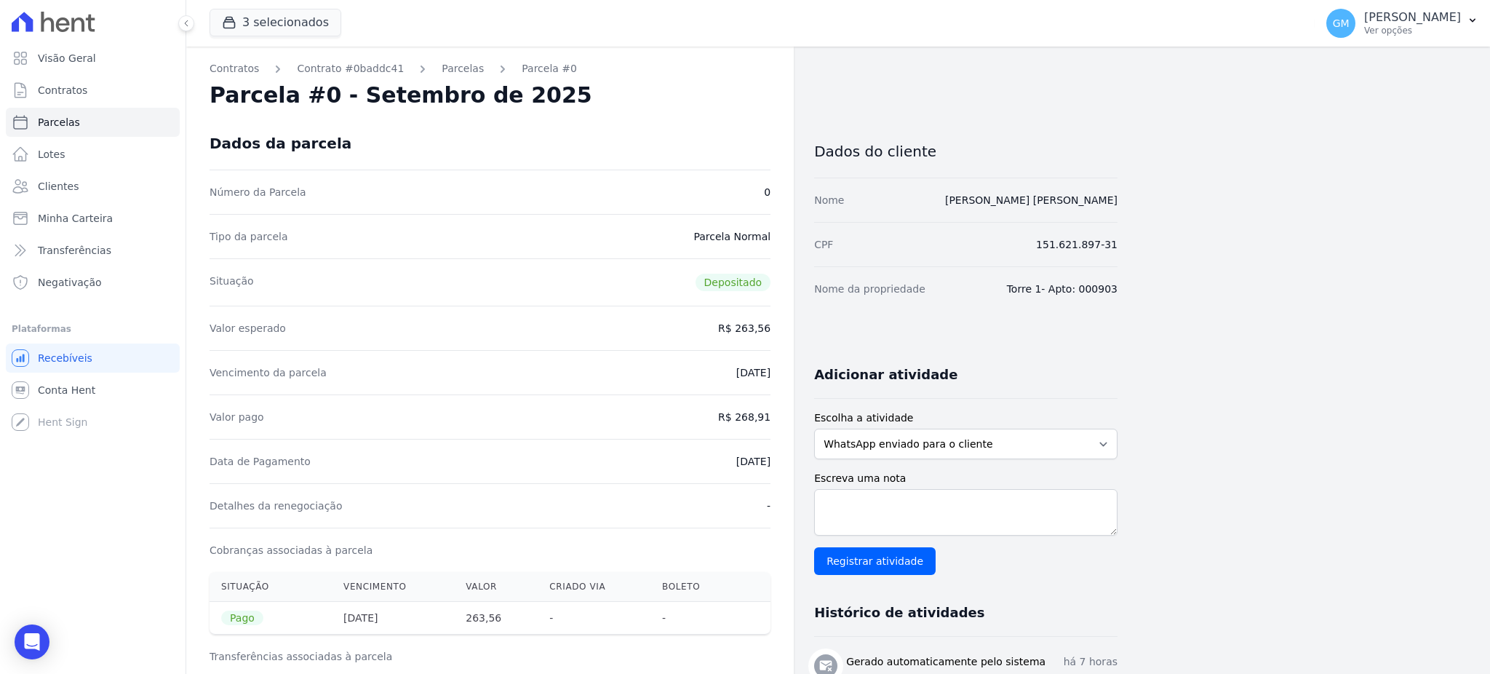
drag, startPoint x: 706, startPoint y: 465, endPoint x: 776, endPoint y: 466, distance: 70.6
drag, startPoint x: 739, startPoint y: 417, endPoint x: 794, endPoint y: 414, distance: 54.7
drag, startPoint x: 720, startPoint y: 469, endPoint x: 774, endPoint y: 461, distance: 53.7
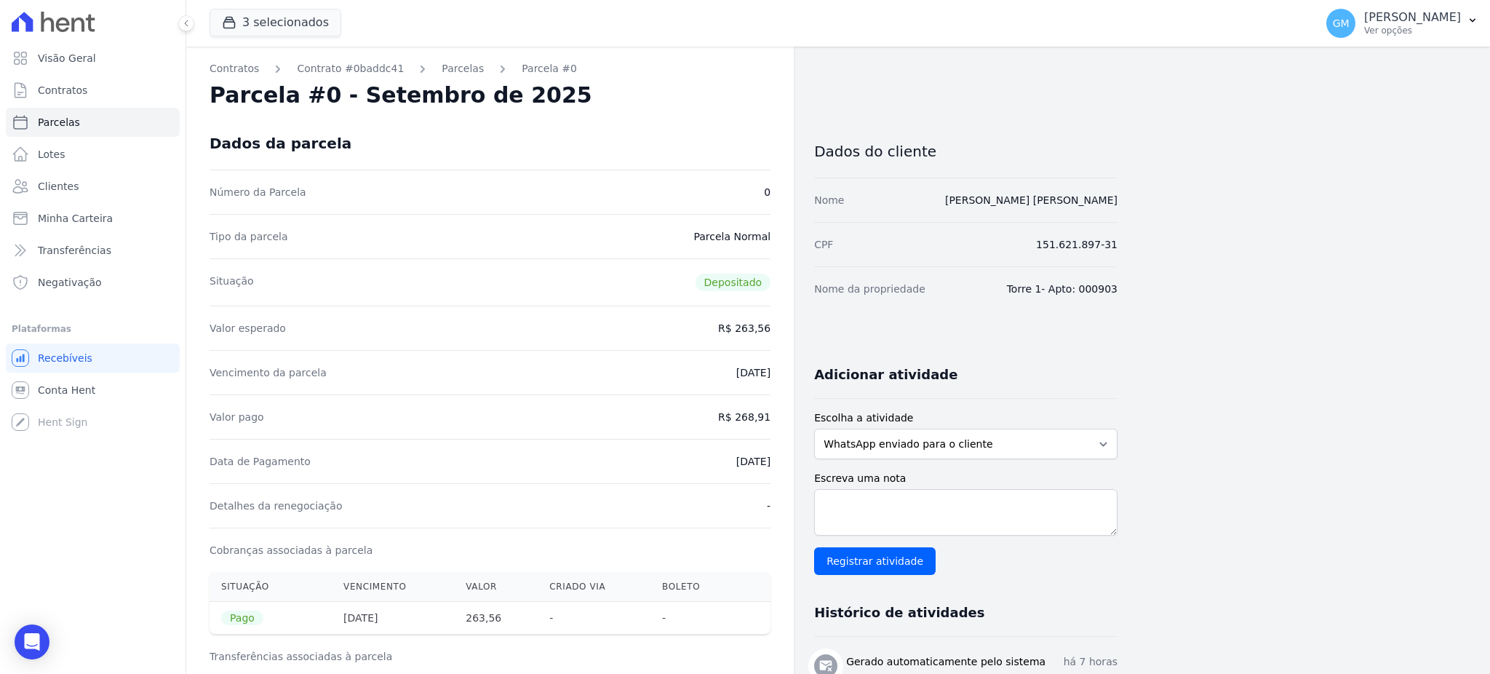
drag, startPoint x: 744, startPoint y: 450, endPoint x: 729, endPoint y: 450, distance: 14.6
click at [744, 450] on div "Data de Pagamento 17/09/2025" at bounding box center [490, 461] width 561 height 44
drag, startPoint x: 702, startPoint y: 457, endPoint x: 780, endPoint y: 459, distance: 77.9
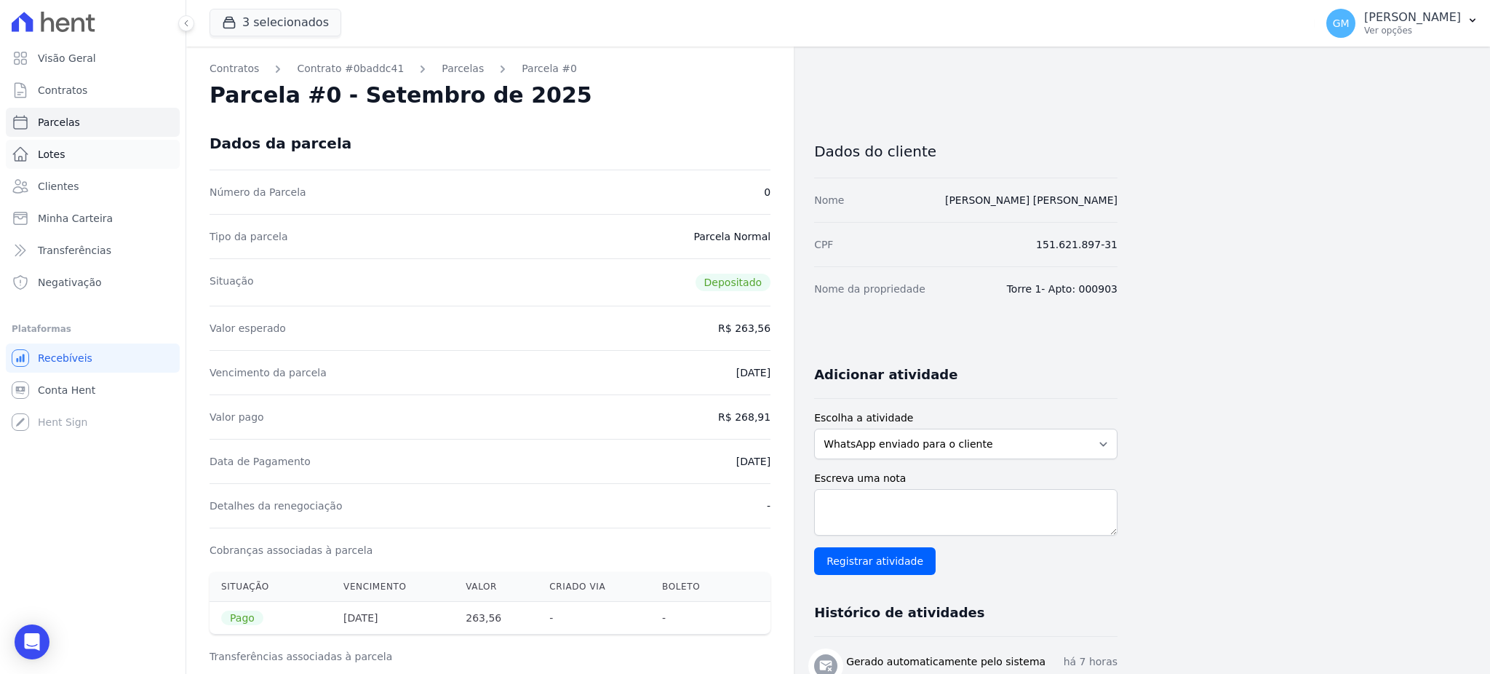
click at [134, 168] on link "Lotes" at bounding box center [93, 154] width 174 height 29
click at [137, 187] on link "Clientes" at bounding box center [93, 186] width 174 height 29
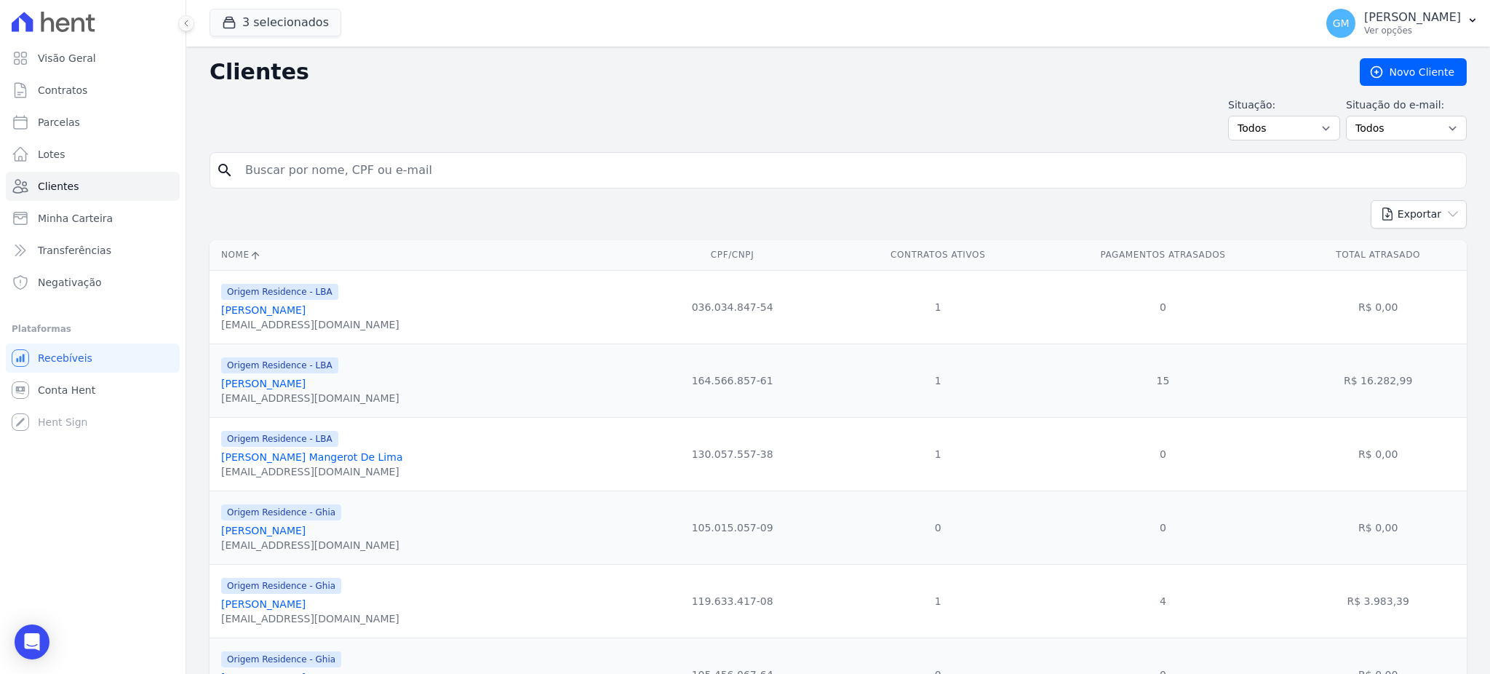
click at [292, 135] on div "Situação: Todos Adimplentes Inadimplentes Situação do e-mail: Todos Confirmado …" at bounding box center [838, 119] width 1257 height 43
drag, startPoint x: 303, startPoint y: 154, endPoint x: 309, endPoint y: 158, distance: 7.5
click at [306, 156] on div "search" at bounding box center [838, 170] width 1257 height 36
click at [310, 158] on input "search" at bounding box center [849, 170] width 1224 height 29
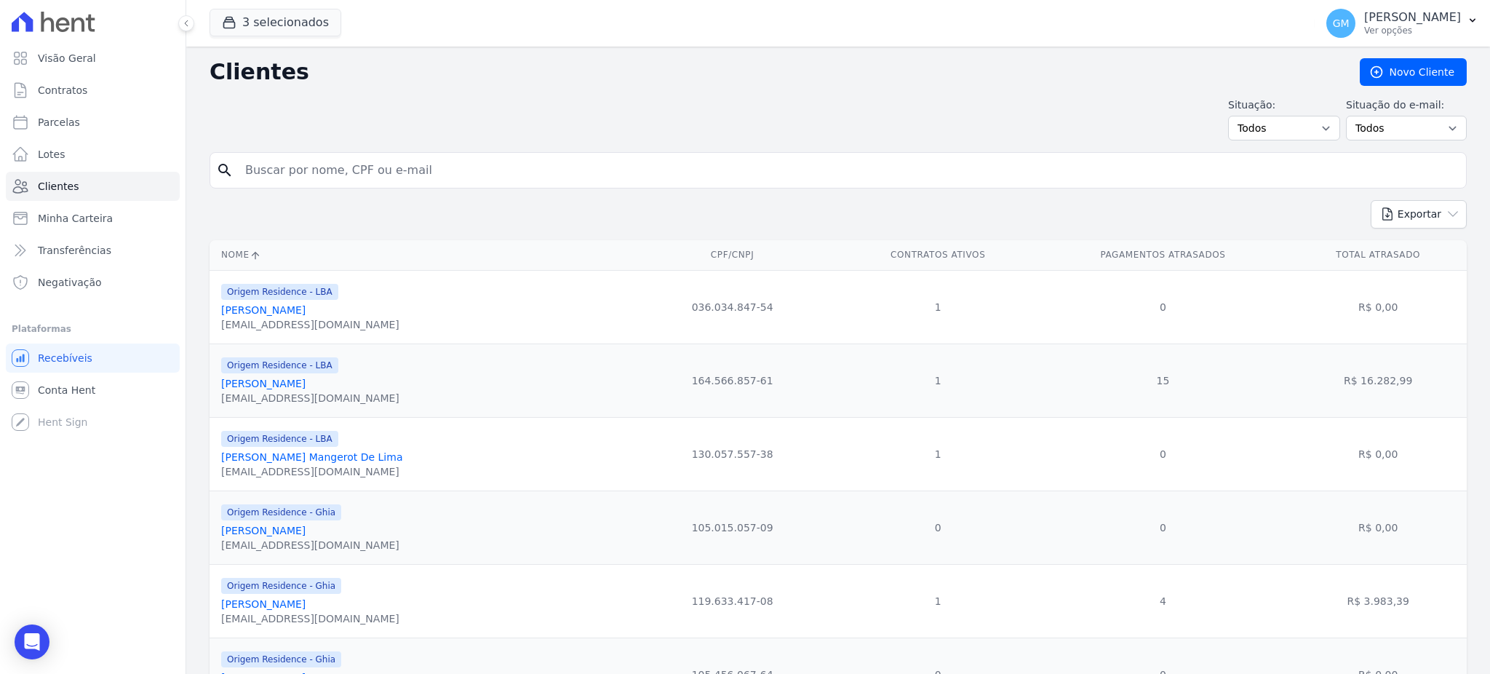
paste input "Leonardo Costa De Araujo"
type input "Leonardo Costa De Araujo"
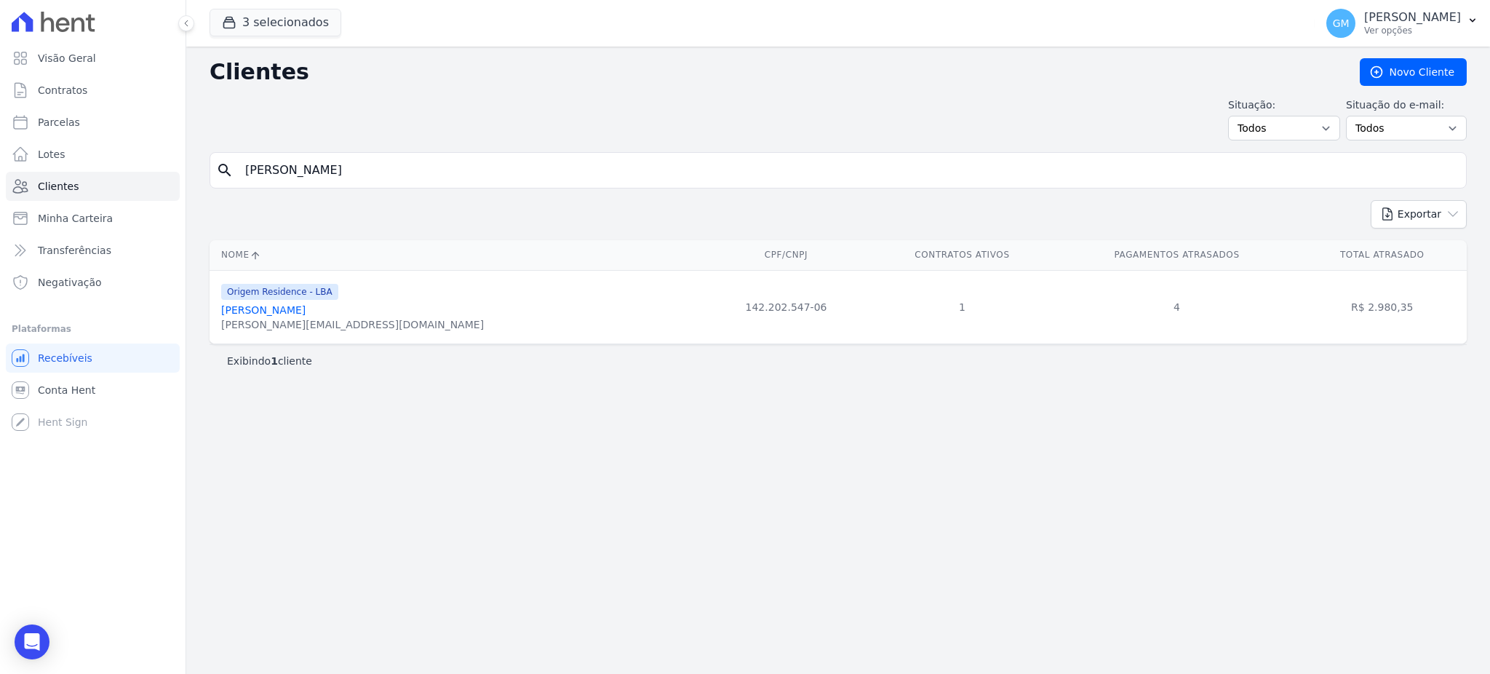
click at [294, 310] on link "Leonardo Costa De Araujo" at bounding box center [263, 310] width 84 height 12
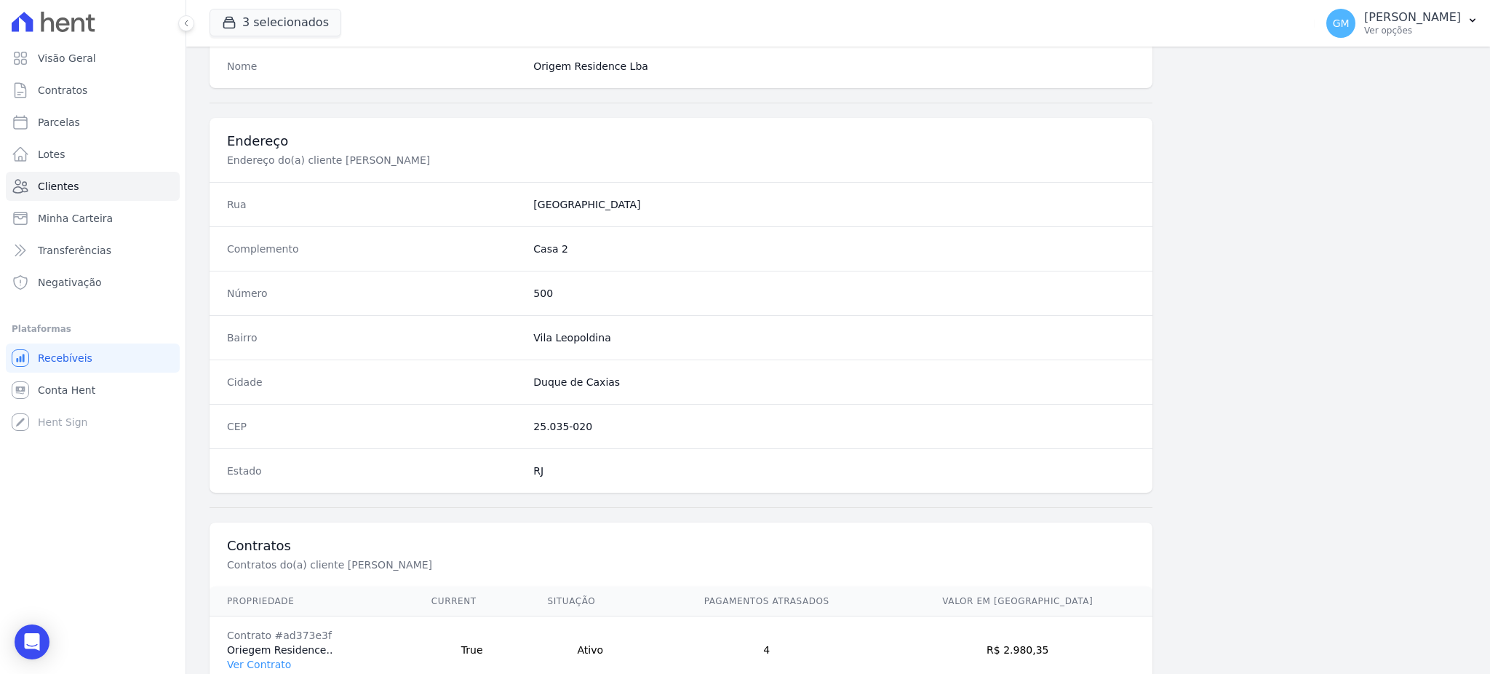
scroll to position [688, 0]
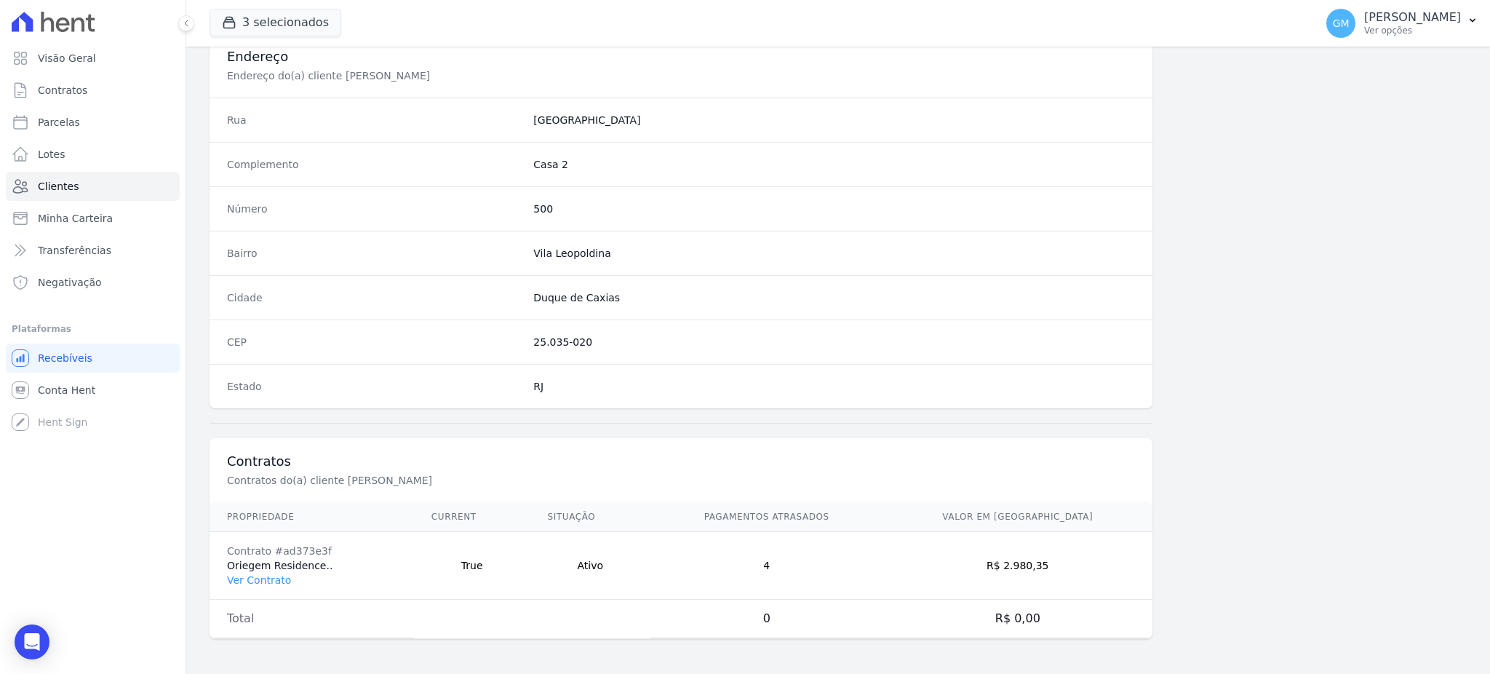
click at [259, 571] on td "Contrato #ad373e3f Oriegem Residence.. Ver Contrato" at bounding box center [312, 566] width 204 height 68
click at [258, 581] on link "Ver Contrato" at bounding box center [259, 580] width 64 height 12
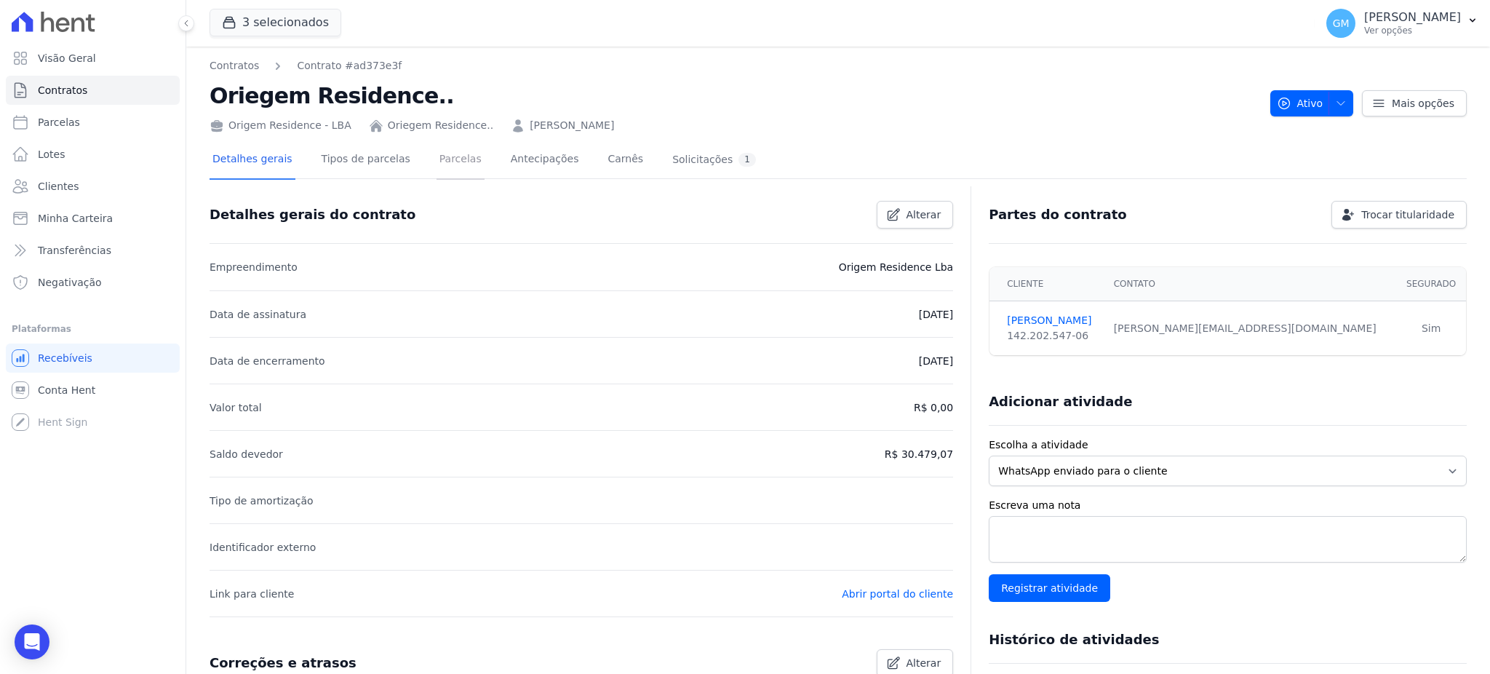
click at [437, 162] on link "Parcelas" at bounding box center [461, 160] width 48 height 39
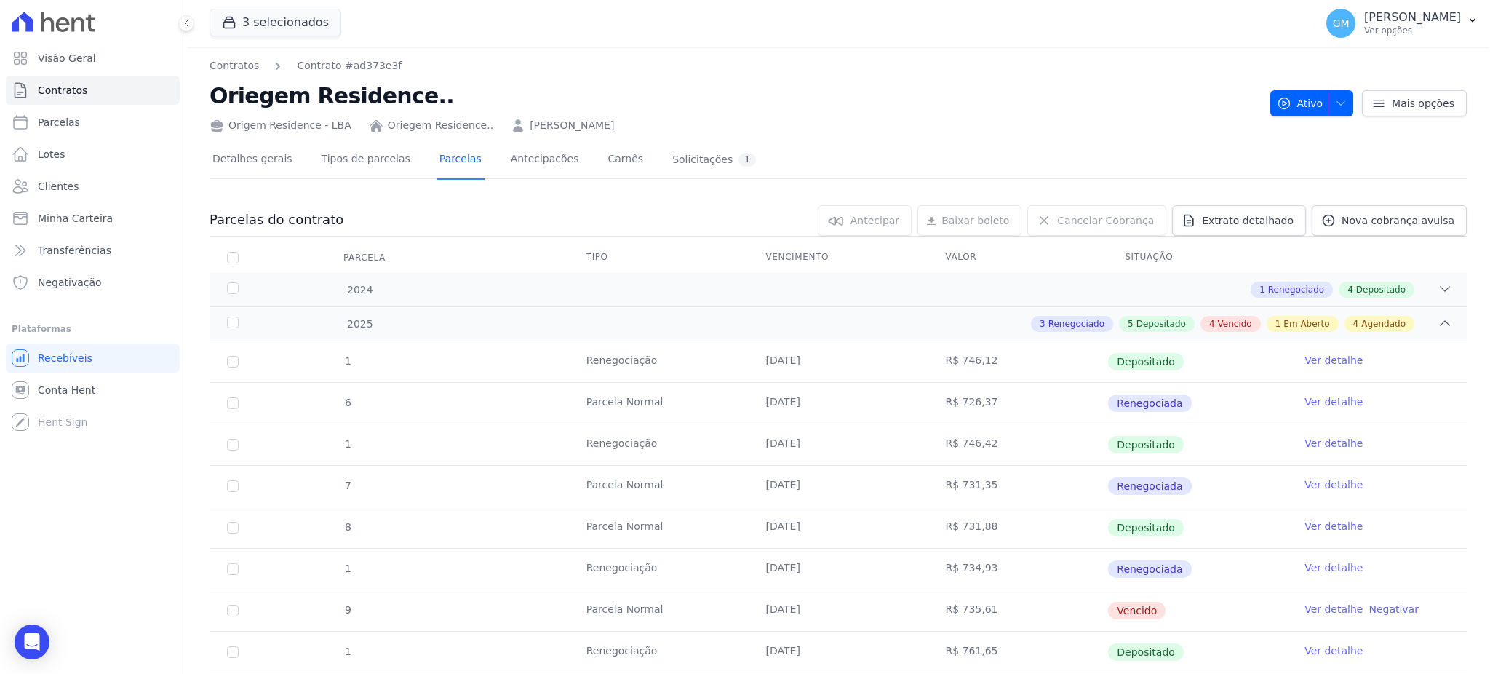
scroll to position [388, 0]
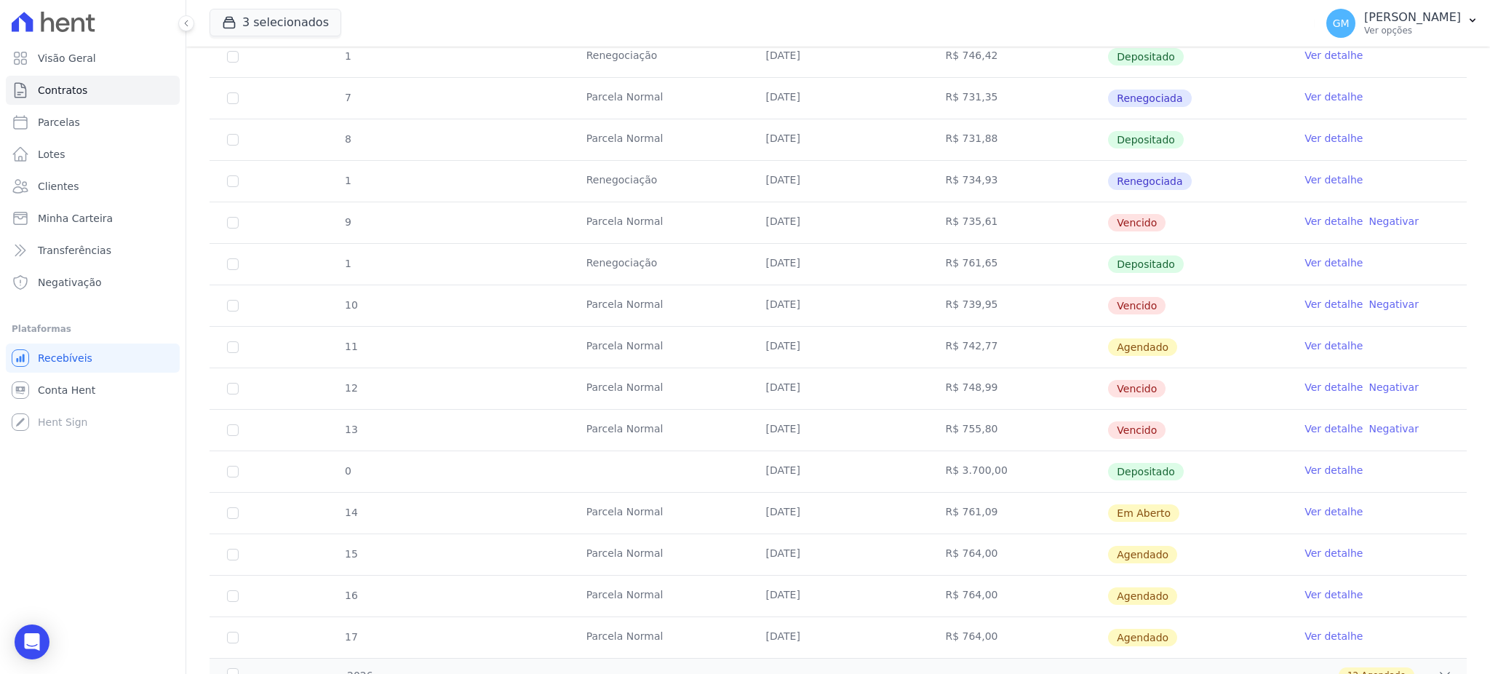
click at [1329, 478] on td "Ver detalhe" at bounding box center [1377, 471] width 180 height 41
click at [1329, 472] on link "Ver detalhe" at bounding box center [1334, 470] width 58 height 15
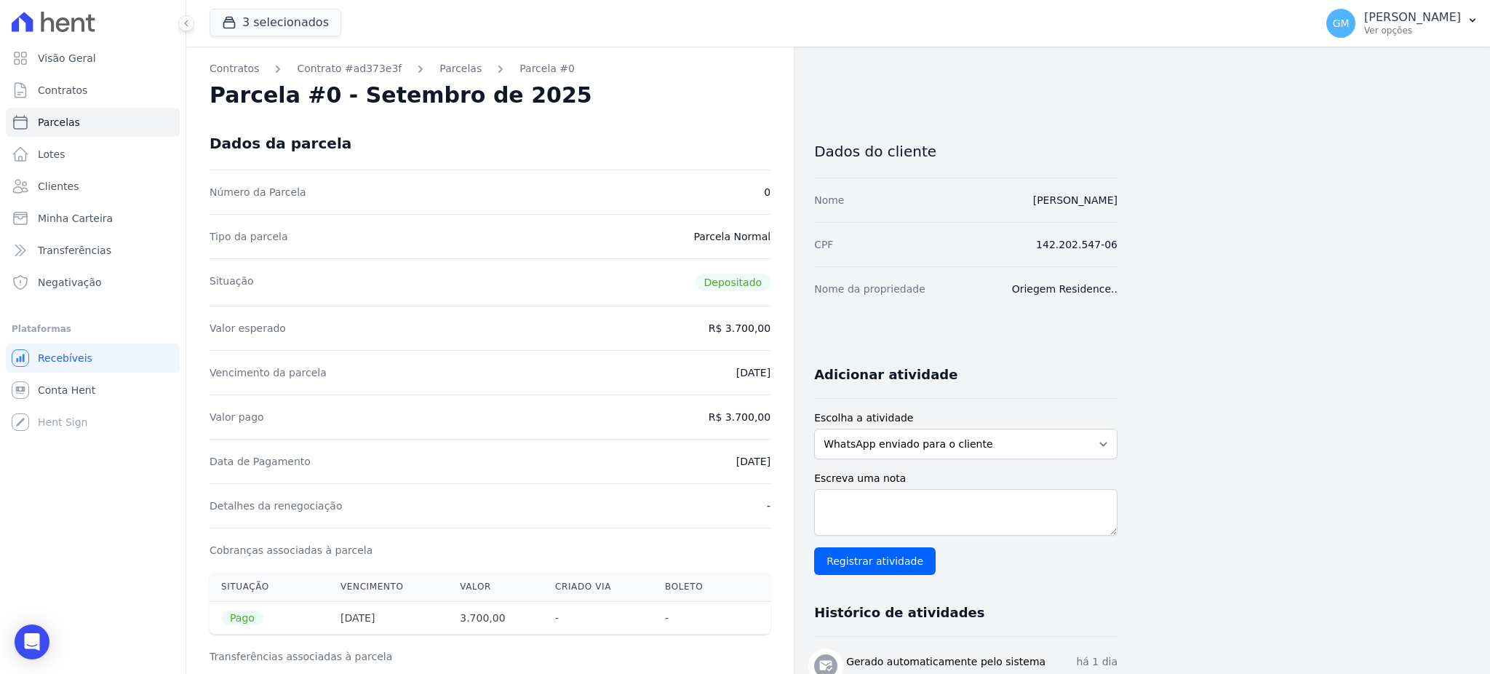
drag, startPoint x: 710, startPoint y: 461, endPoint x: 776, endPoint y: 465, distance: 65.6
click at [776, 465] on div "Contratos Contrato #ad373e3f Parcelas Parcela #0 Parcela #0 - Setembro de 2025 …" at bounding box center [490, 583] width 608 height 1072
click at [678, 453] on div "Data de Pagamento 16/09/2025" at bounding box center [490, 461] width 561 height 44
drag, startPoint x: 700, startPoint y: 458, endPoint x: 774, endPoint y: 464, distance: 73.7
click at [774, 464] on div "Contratos Contrato #ad373e3f Parcelas Parcela #0 Parcela #0 - Setembro de 2025 …" at bounding box center [490, 583] width 608 height 1072
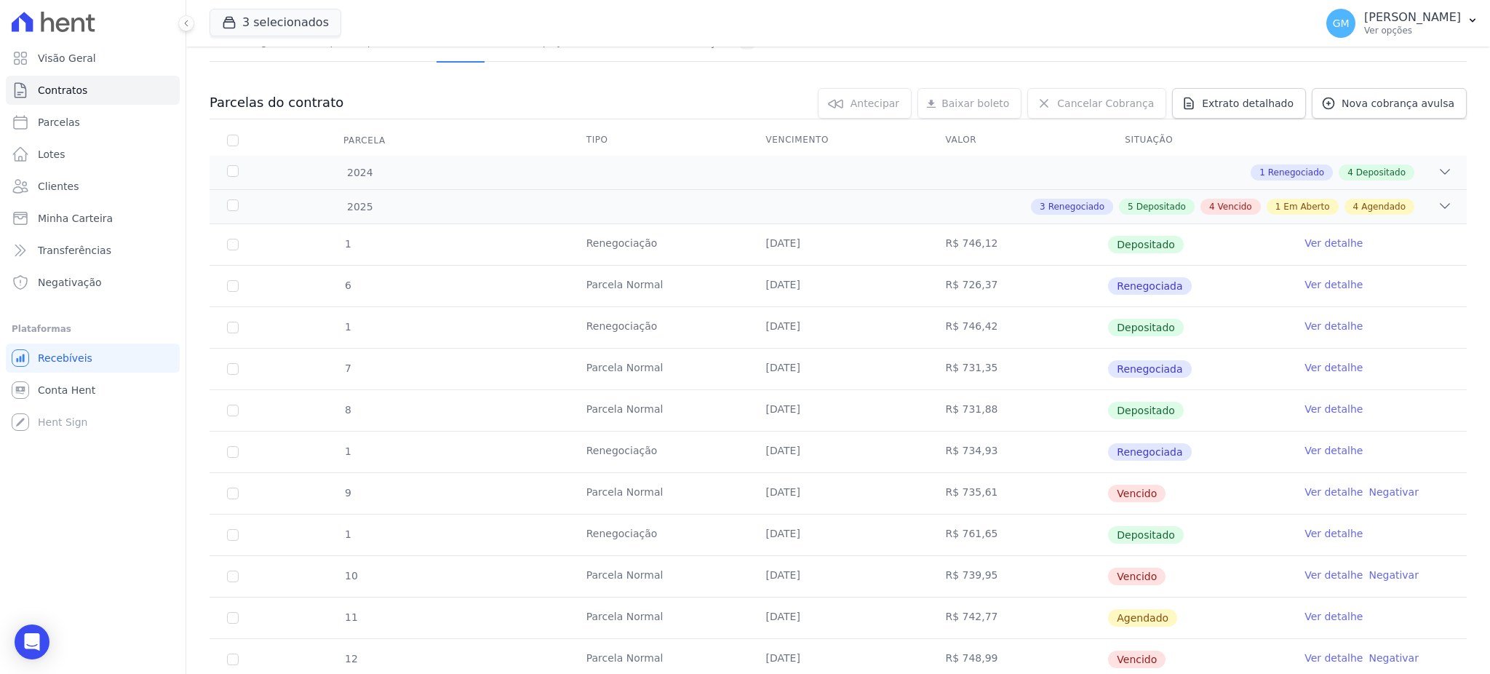
scroll to position [388, 0]
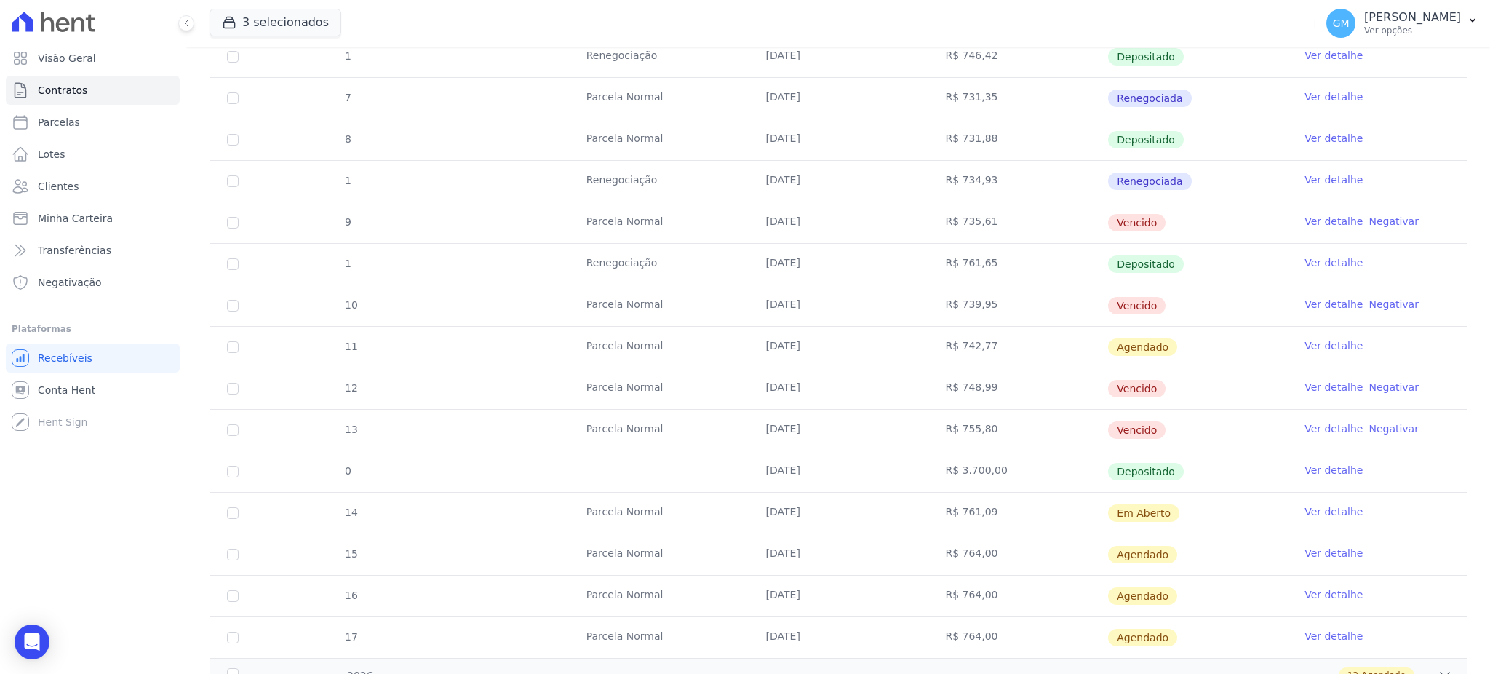
click at [1305, 221] on link "Ver detalhe" at bounding box center [1334, 221] width 58 height 15
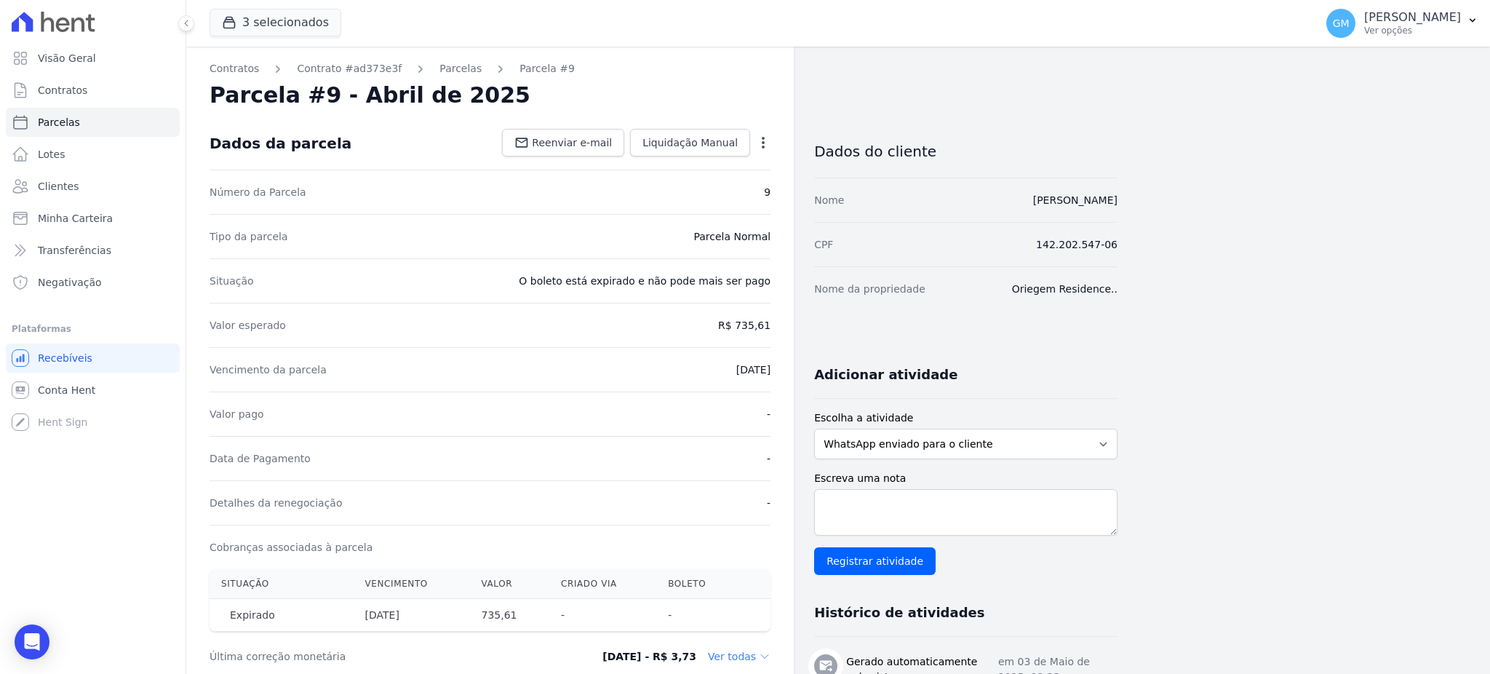
click at [762, 146] on icon "button" at bounding box center [763, 143] width 3 height 12
click at [694, 191] on link "Cancelar Cobrança" at bounding box center [701, 188] width 128 height 26
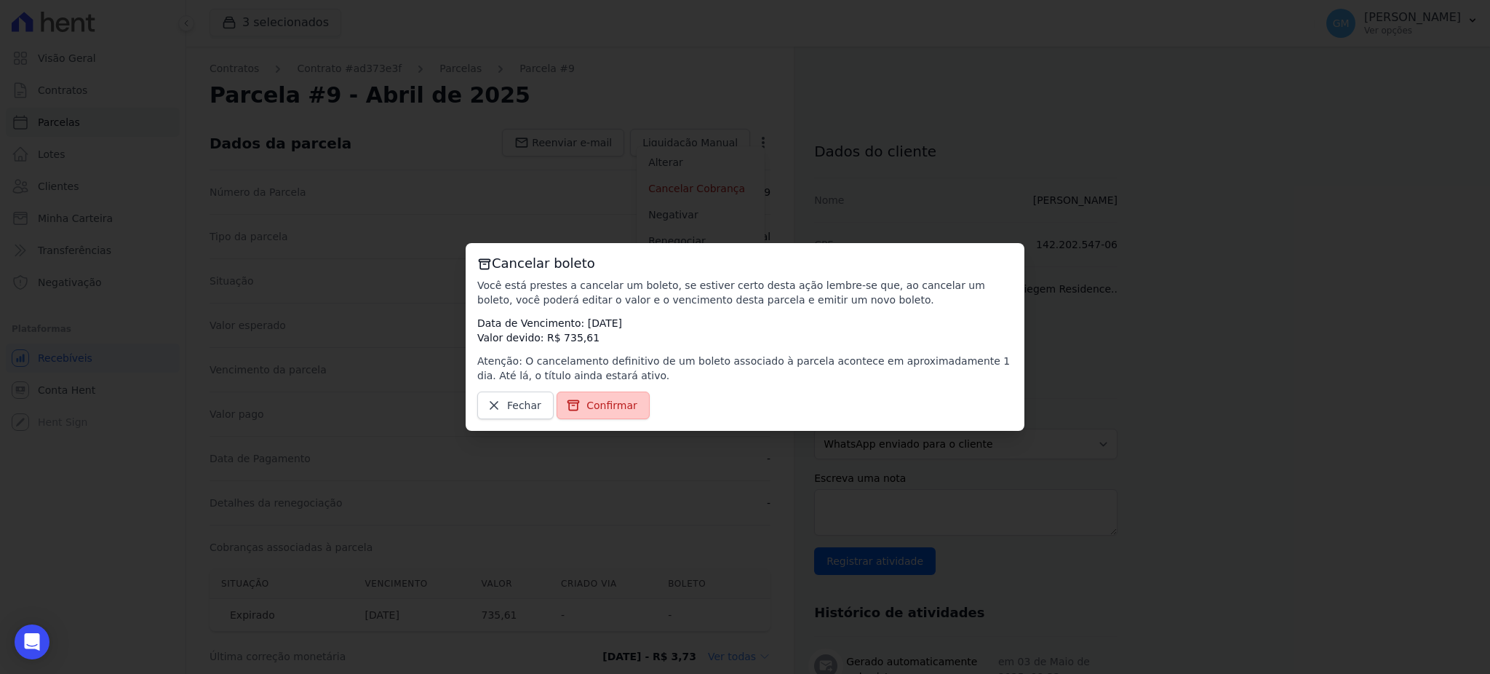
click at [615, 404] on span "Confirmar" at bounding box center [612, 405] width 51 height 15
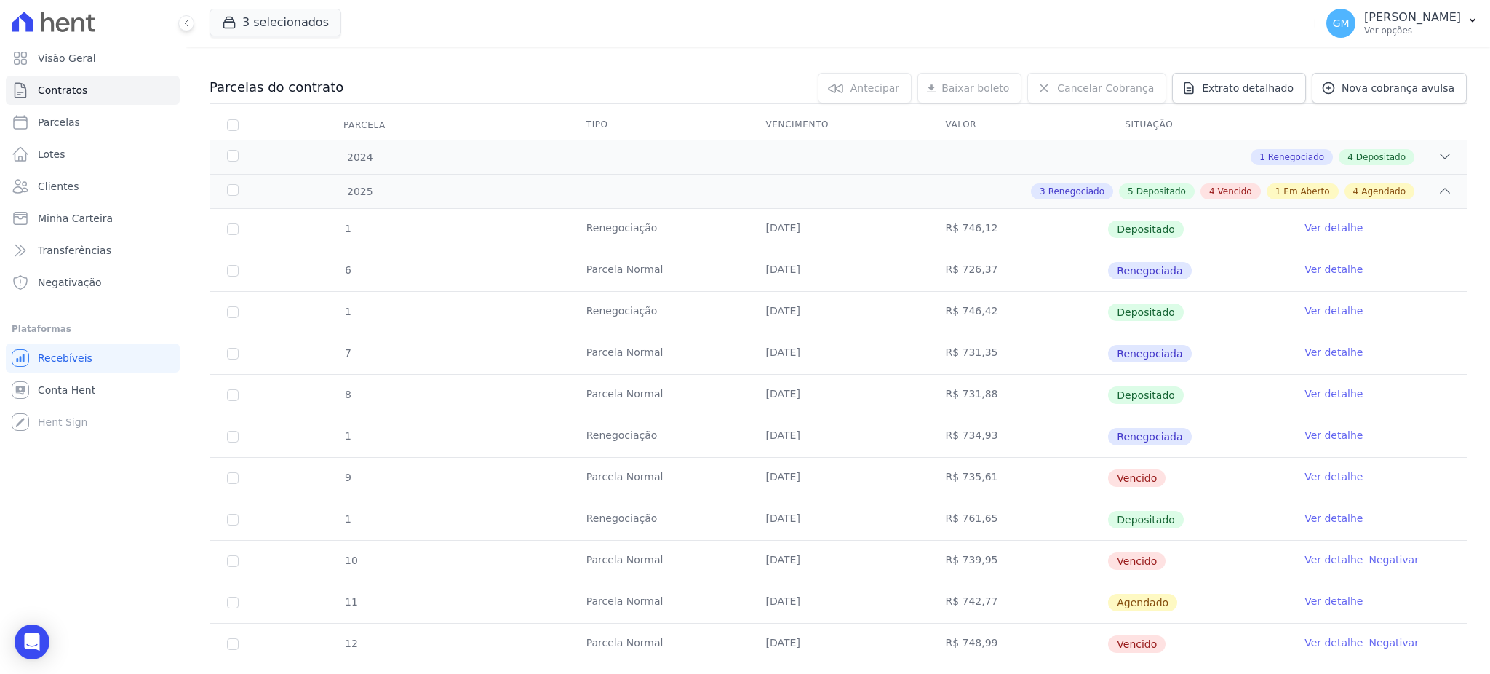
scroll to position [291, 0]
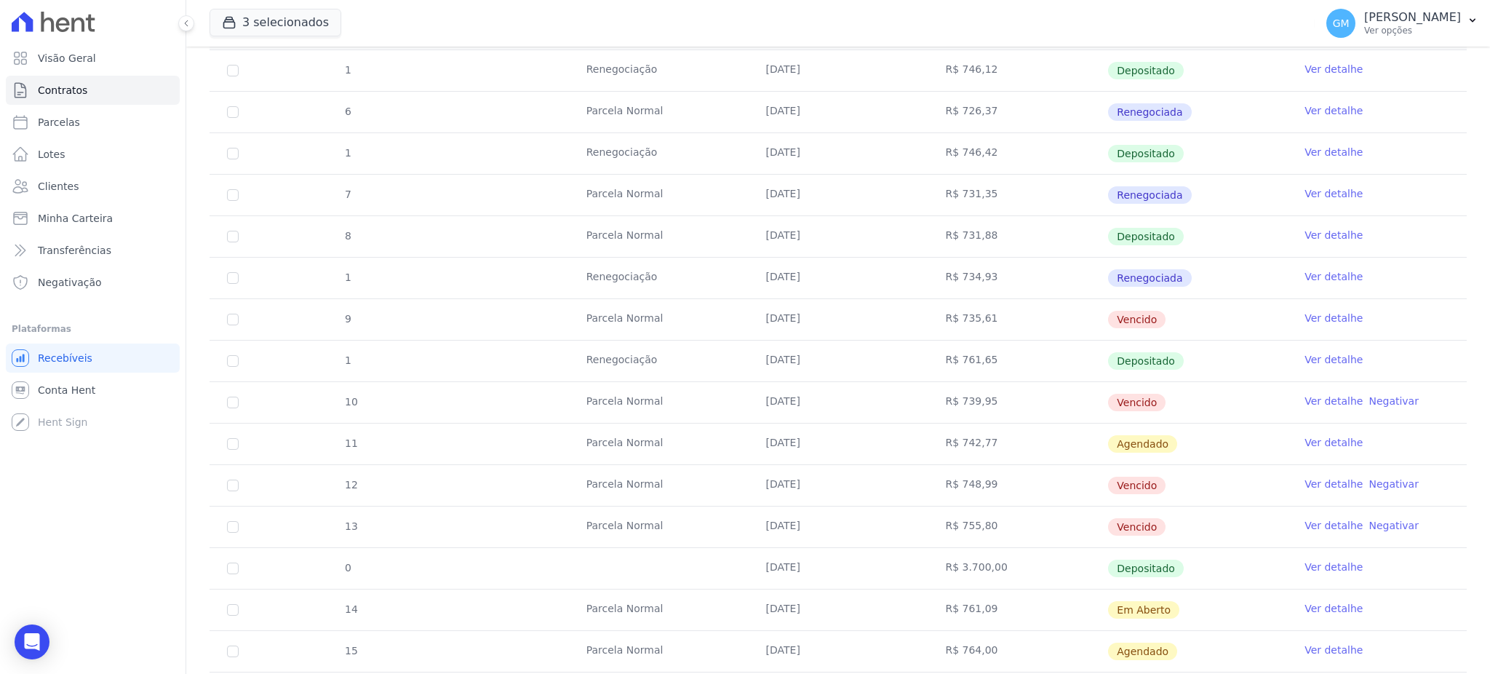
click at [1321, 483] on link "Ver detalhe" at bounding box center [1334, 484] width 58 height 15
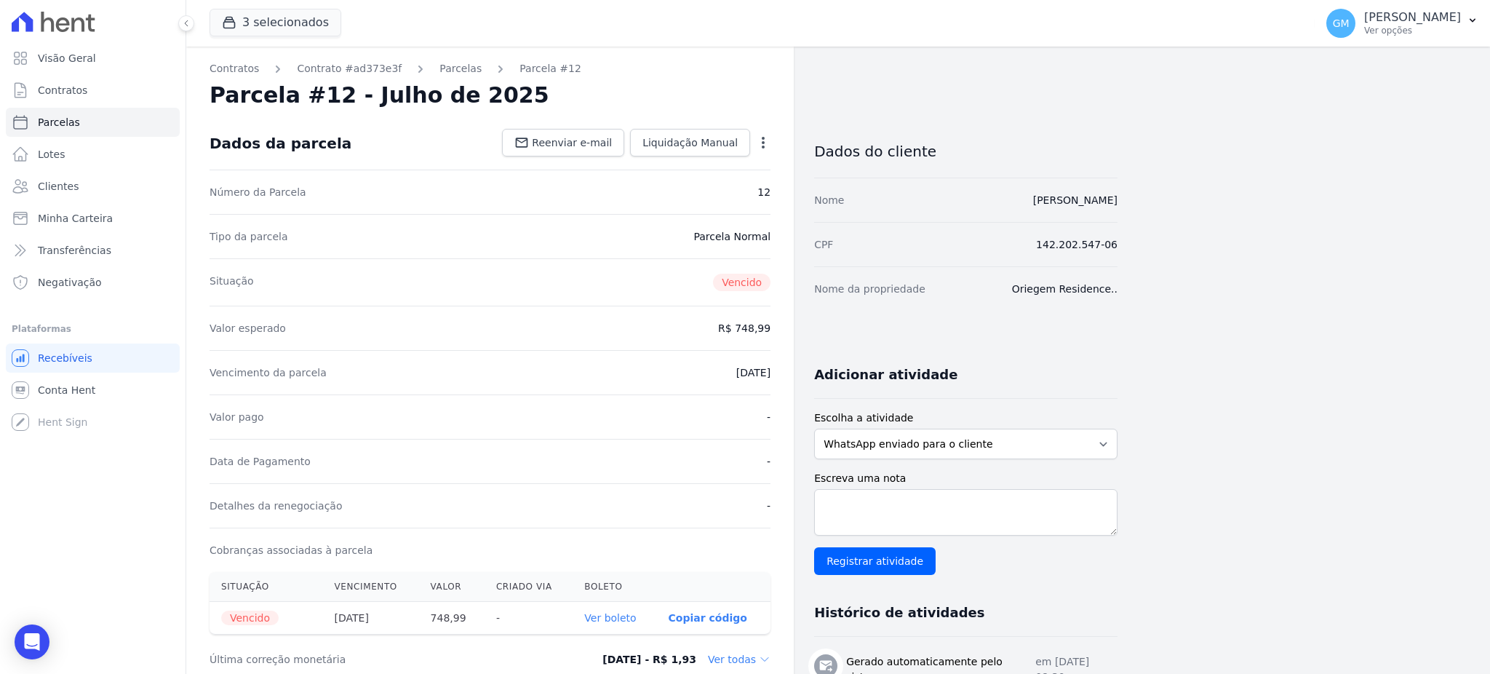
click at [758, 140] on icon "button" at bounding box center [763, 142] width 15 height 15
click at [695, 182] on link "Cancelar Cobrança" at bounding box center [701, 188] width 128 height 26
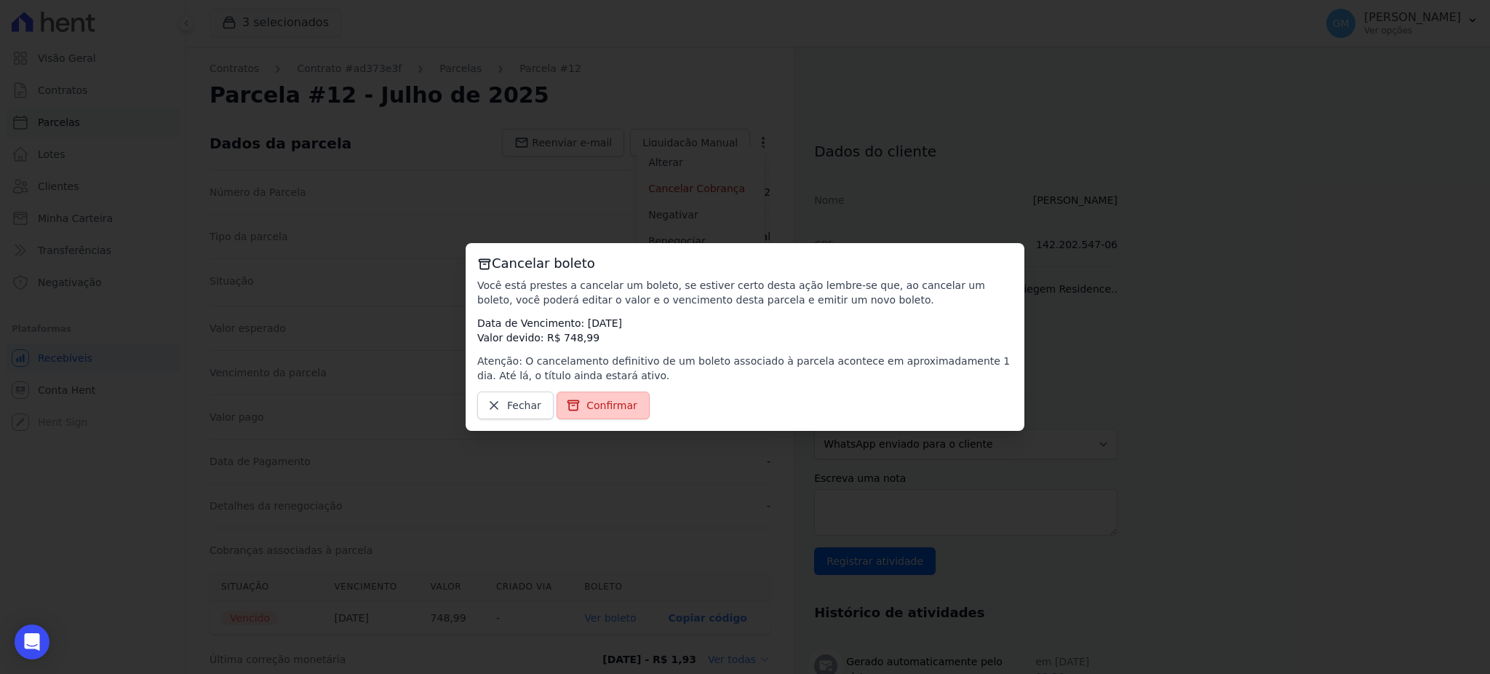
click at [633, 397] on link "Confirmar" at bounding box center [603, 406] width 93 height 28
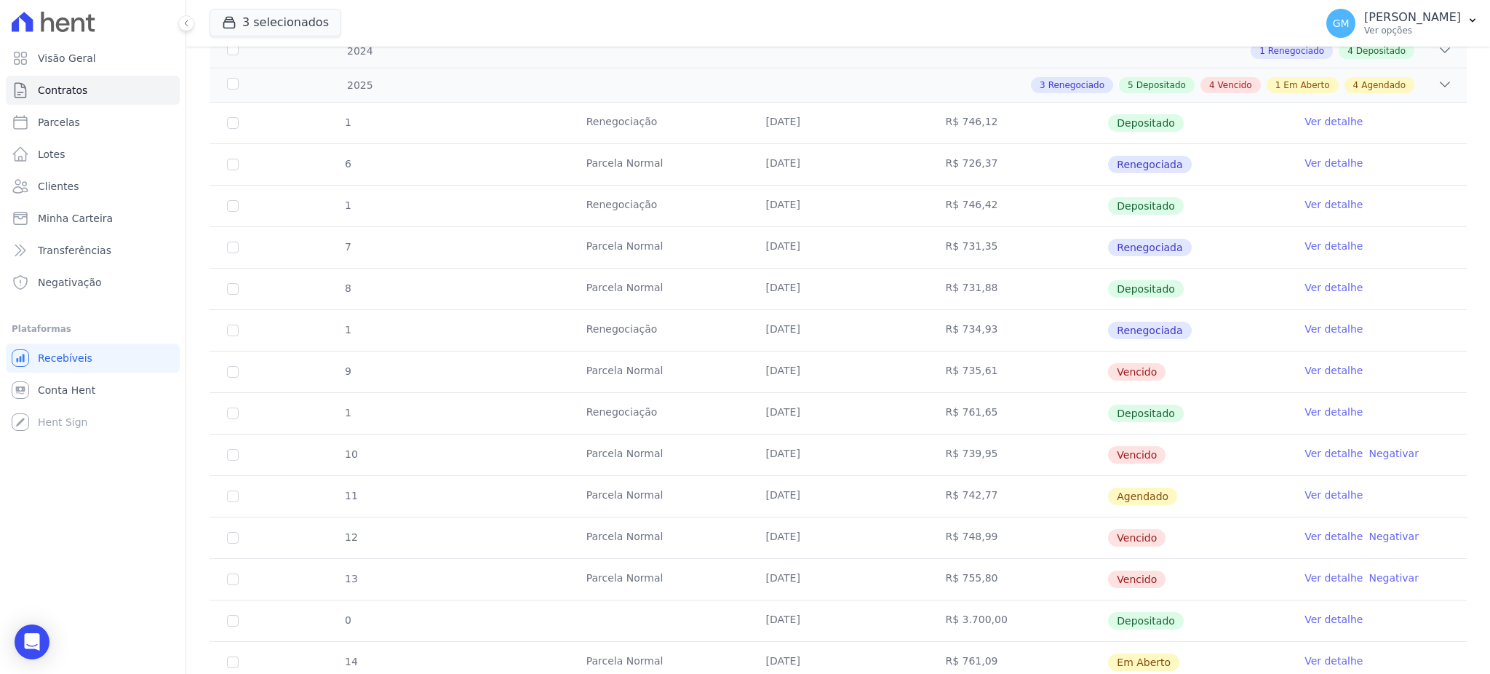
scroll to position [485, 0]
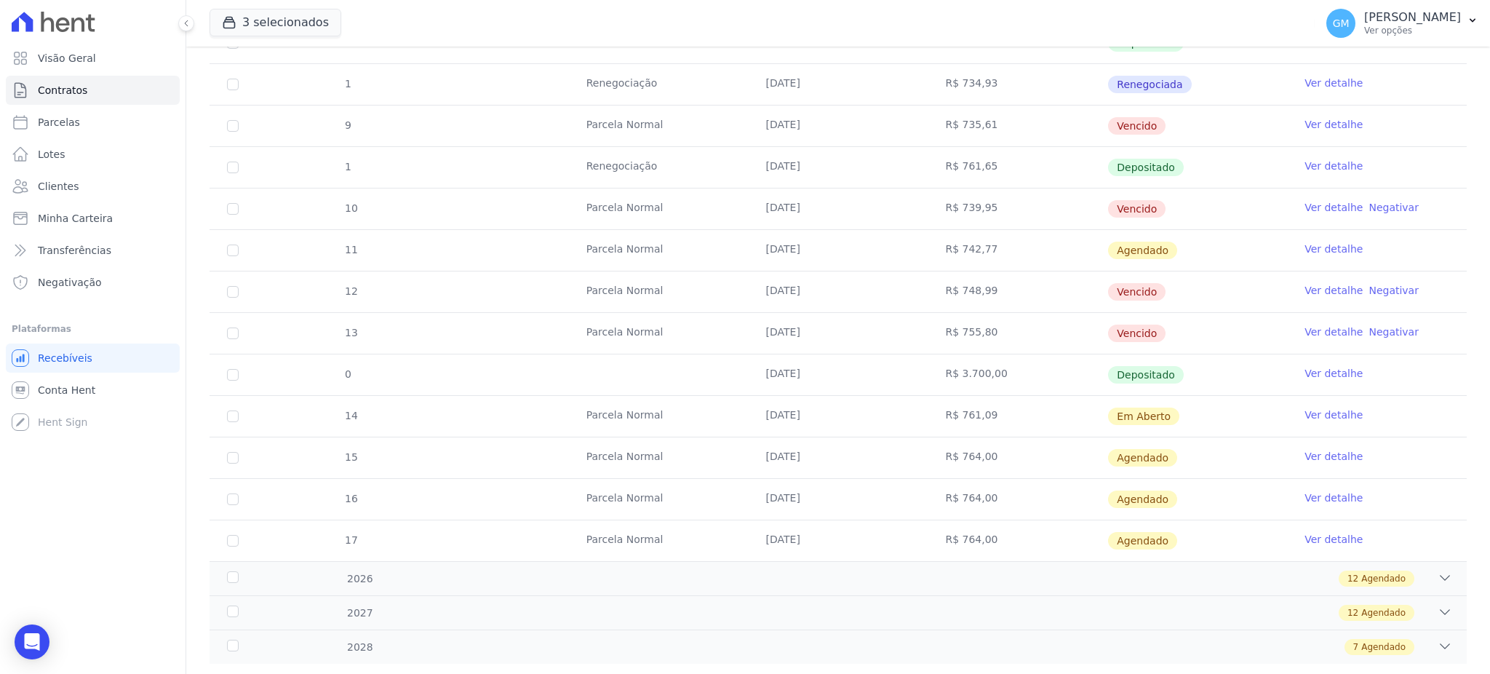
click at [1310, 330] on link "Ver detalhe" at bounding box center [1334, 332] width 58 height 15
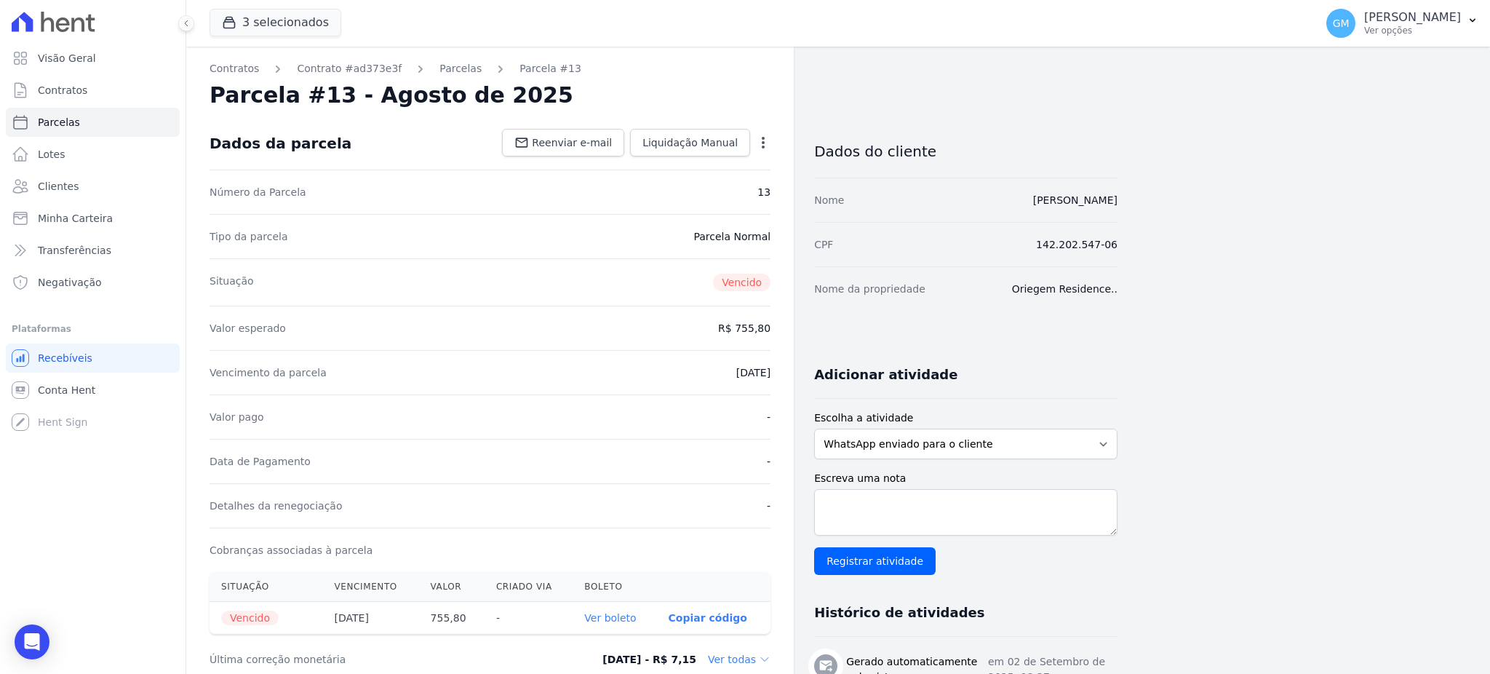
click at [763, 138] on icon "button" at bounding box center [763, 143] width 3 height 12
click at [731, 191] on link "Cancelar Cobrança" at bounding box center [701, 188] width 128 height 26
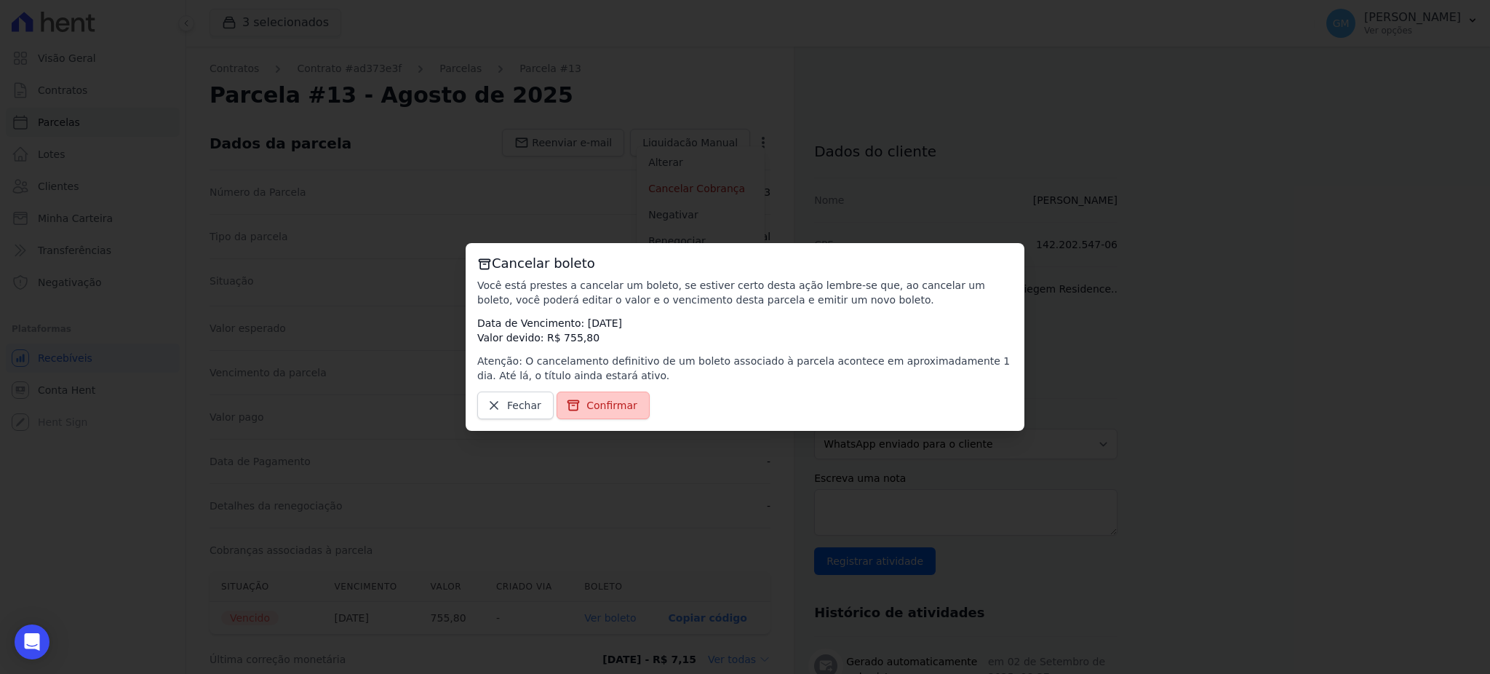
click at [589, 419] on link "Confirmar" at bounding box center [603, 406] width 93 height 28
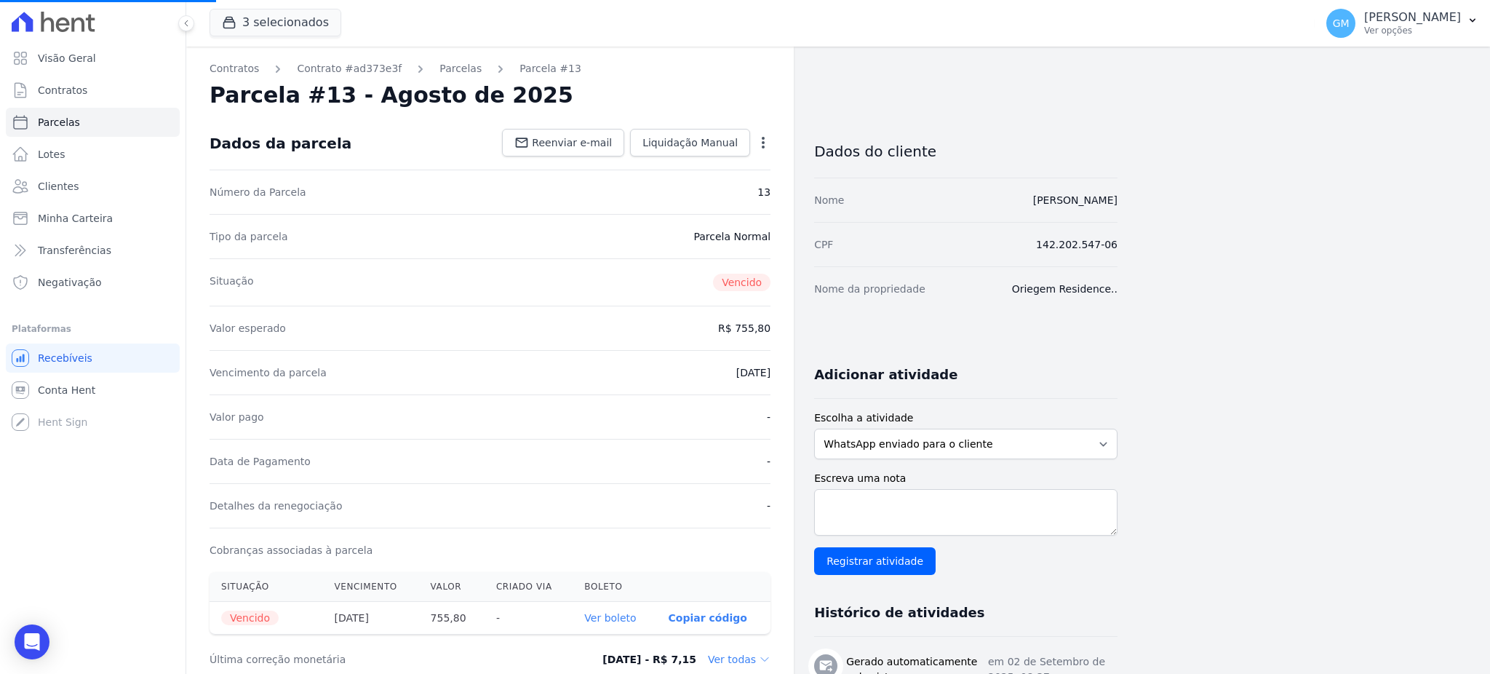
drag, startPoint x: 1148, startPoint y: 194, endPoint x: 958, endPoint y: 205, distance: 190.2
click at [958, 205] on div "Contratos Contrato #ad373e3f Parcelas Parcela #13 Parcela #13 - Agosto de 2025 …" at bounding box center [826, 638] width 1281 height 1182
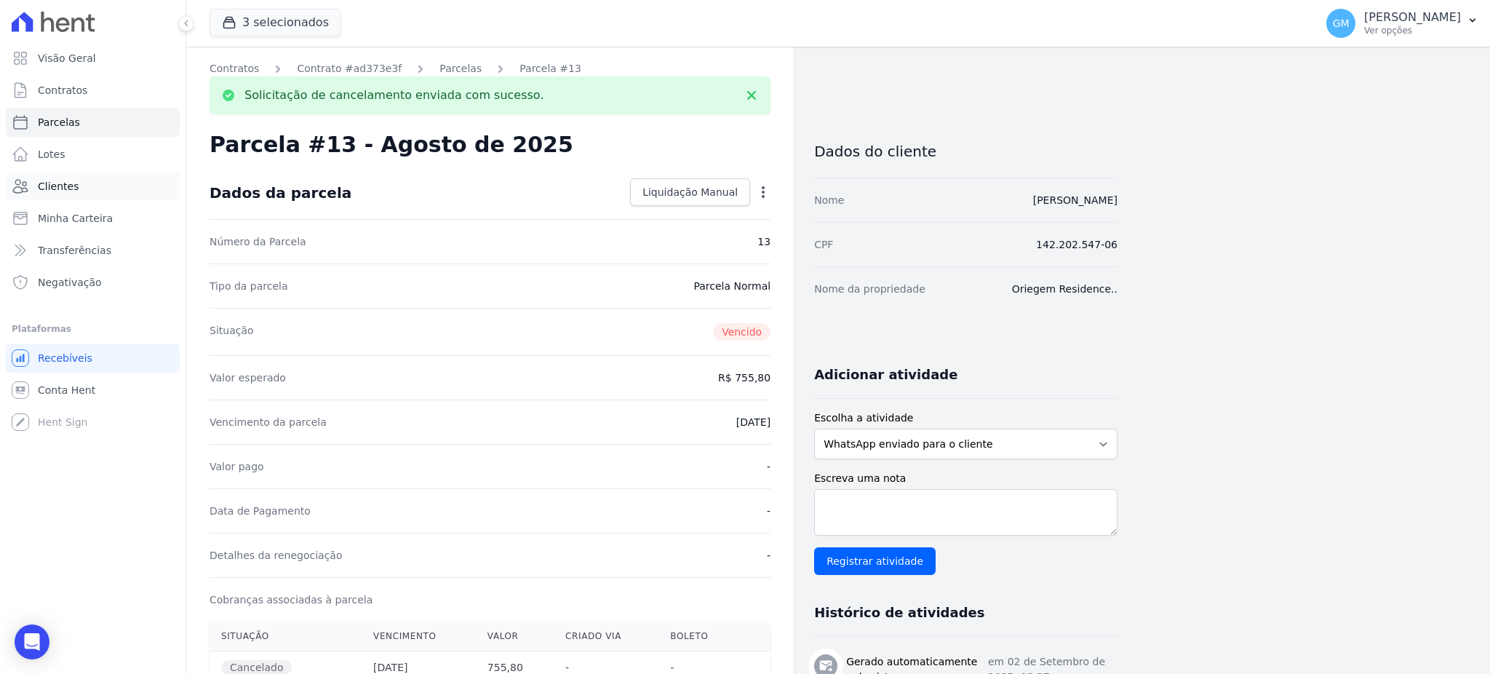
click at [79, 178] on link "Clientes" at bounding box center [93, 186] width 174 height 29
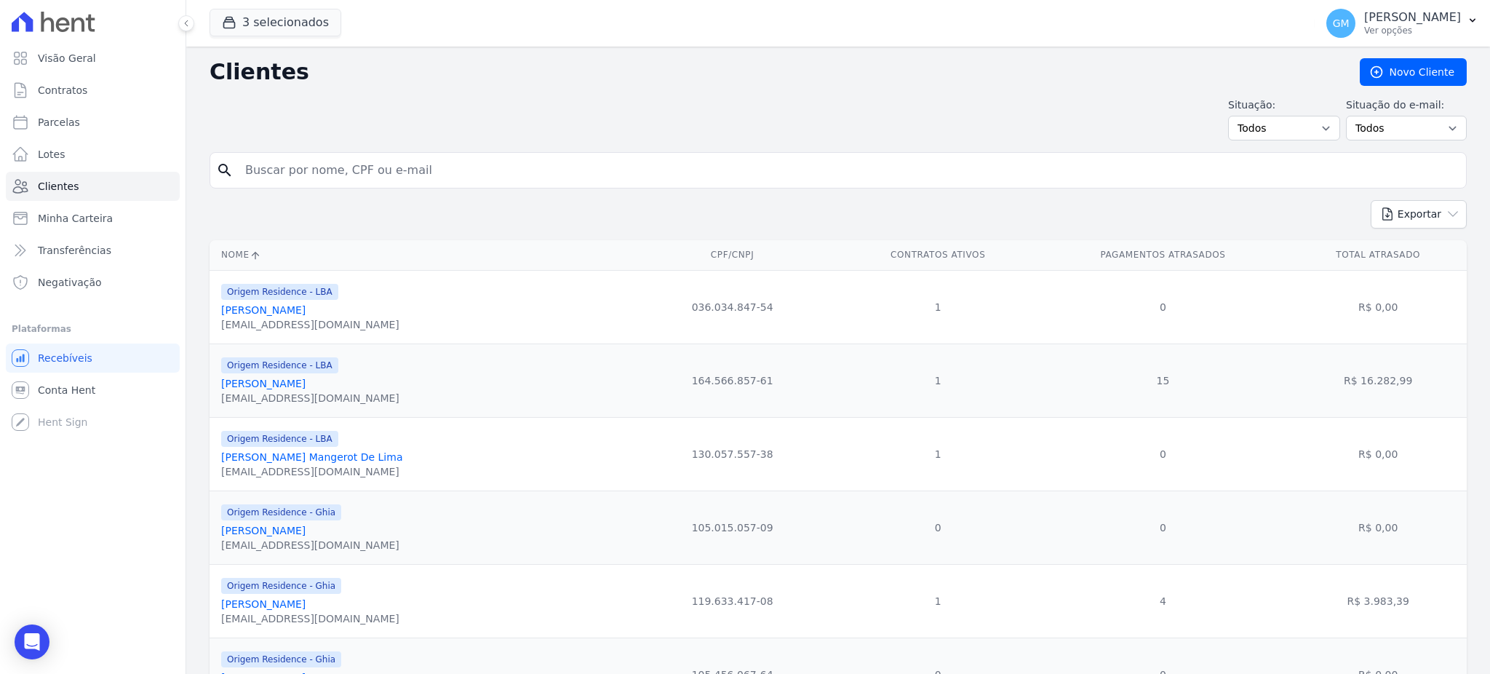
click at [341, 167] on input "search" at bounding box center [849, 170] width 1224 height 29
paste input "LEONARDO COSTA DE ARAUJO"
type input "LEONARDO COSTA DE ARAUJO"
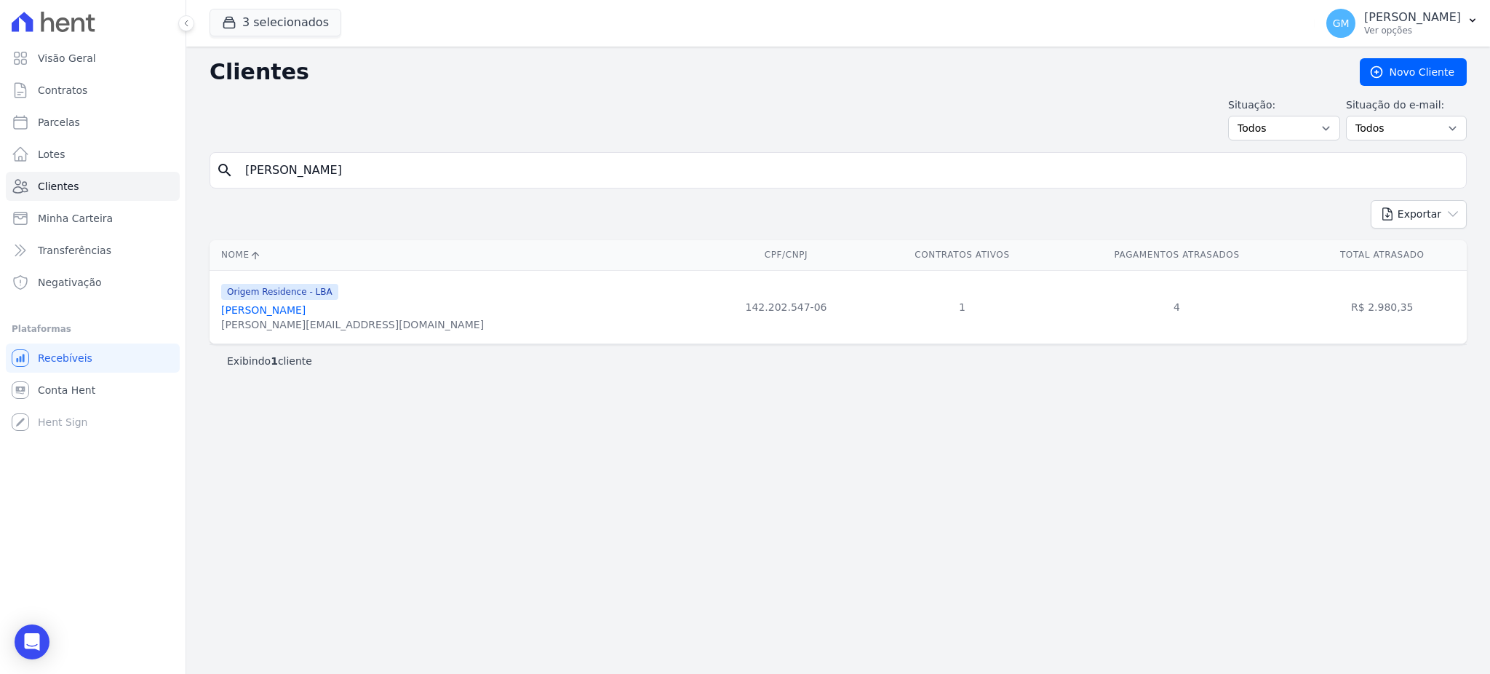
click at [306, 309] on link "Leonardo Costa De Araujo" at bounding box center [263, 310] width 84 height 12
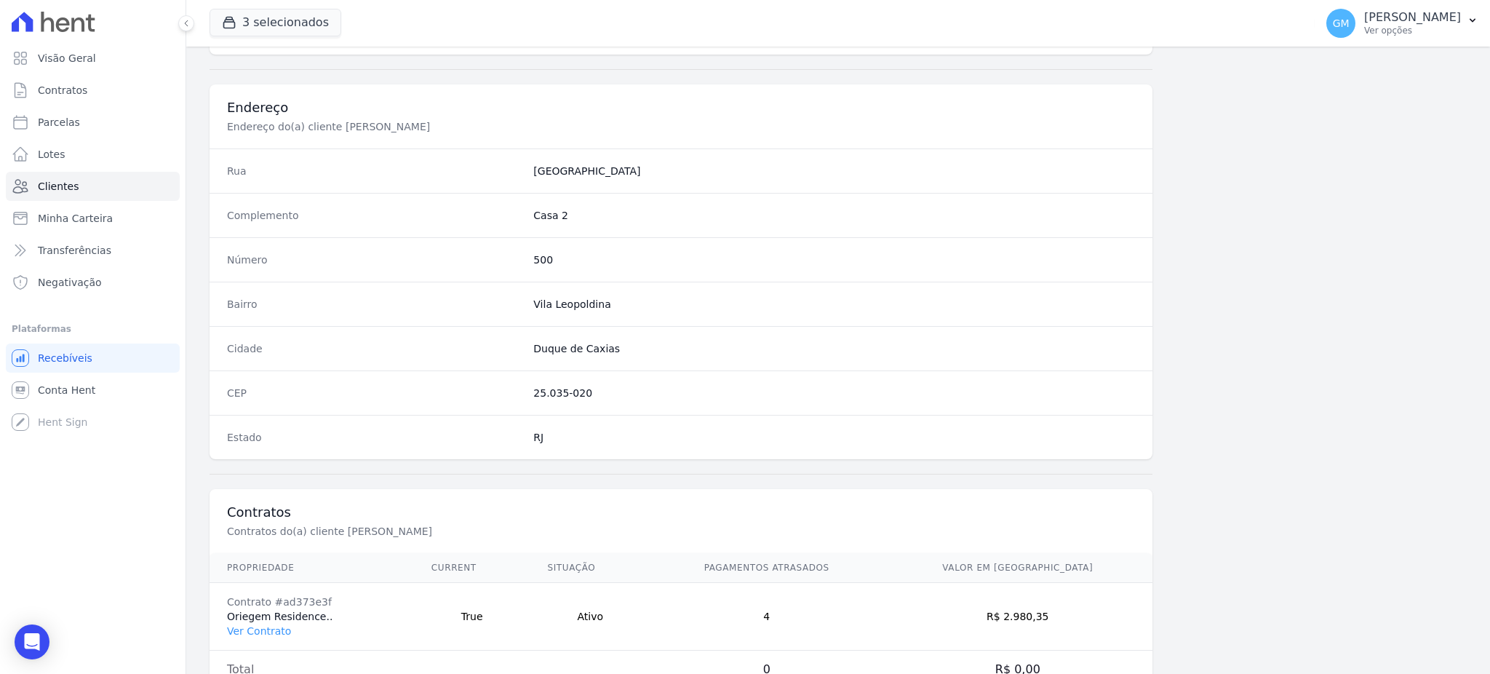
scroll to position [688, 0]
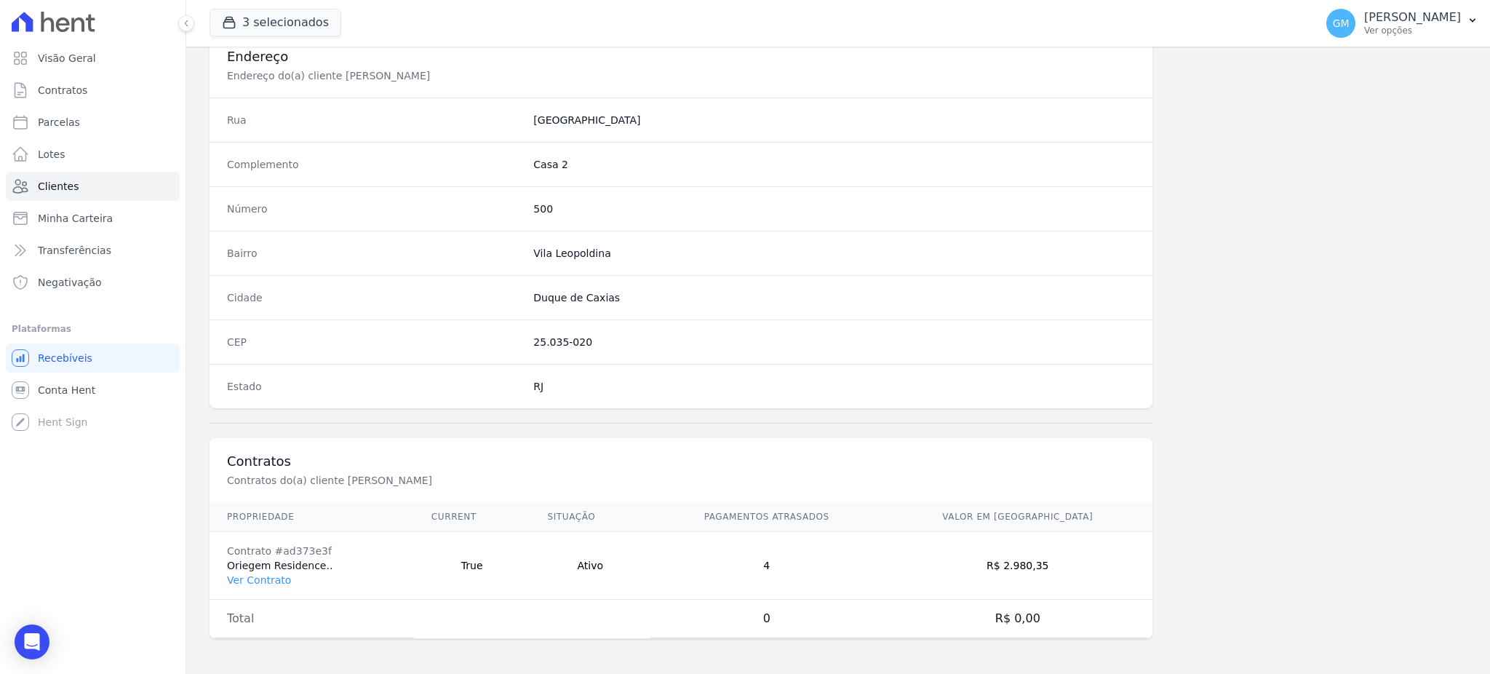
drag, startPoint x: 272, startPoint y: 590, endPoint x: 269, endPoint y: 576, distance: 14.1
click at [271, 590] on td "Contrato #ad373e3f Oriegem Residence.. Ver Contrato" at bounding box center [312, 566] width 204 height 68
click at [269, 576] on link "Ver Contrato" at bounding box center [259, 580] width 64 height 12
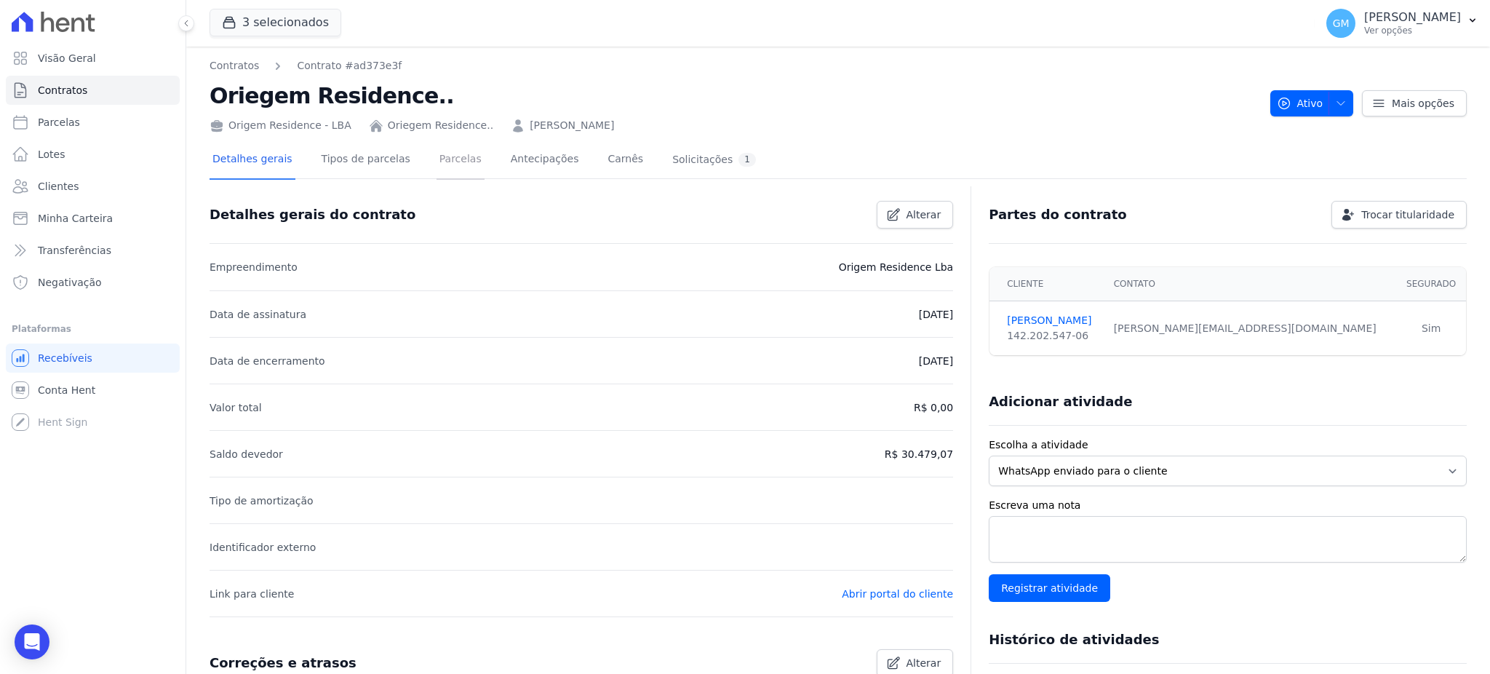
click at [439, 157] on link "Parcelas" at bounding box center [461, 160] width 48 height 39
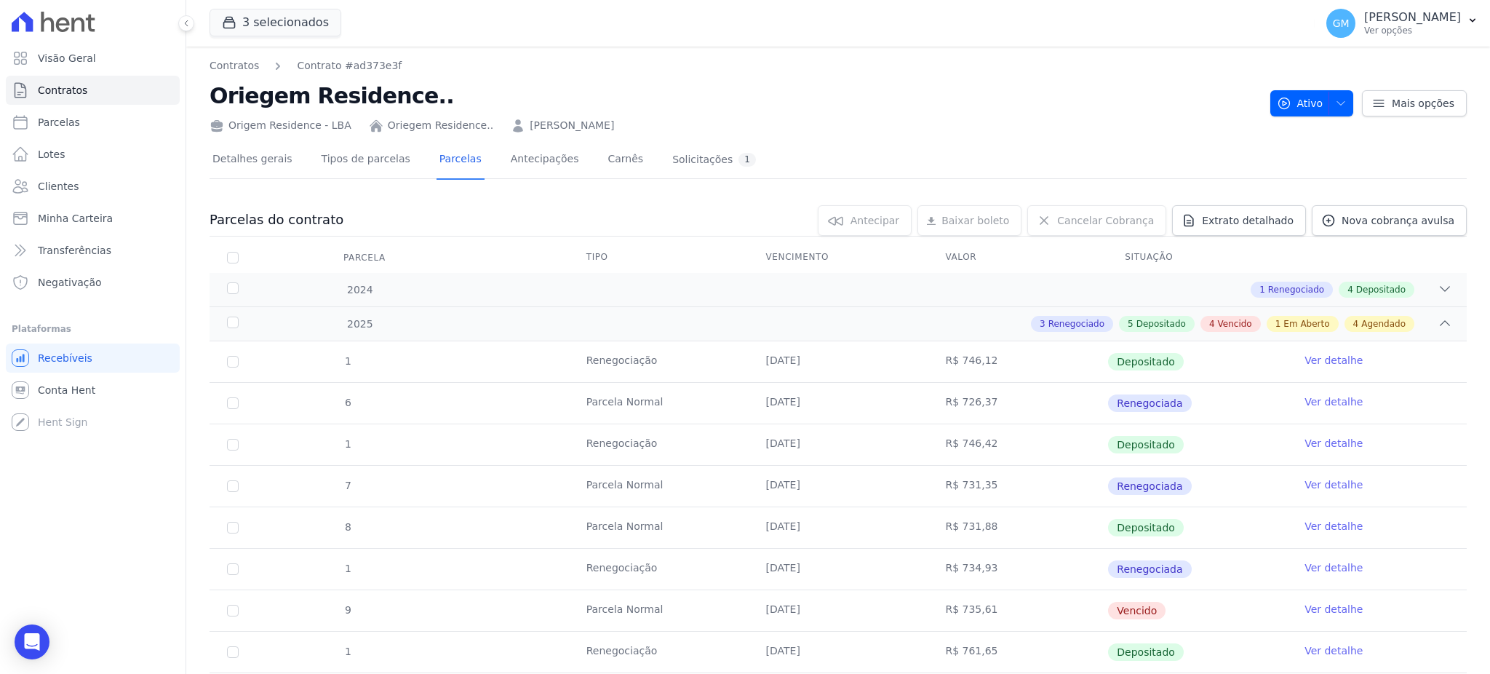
scroll to position [388, 0]
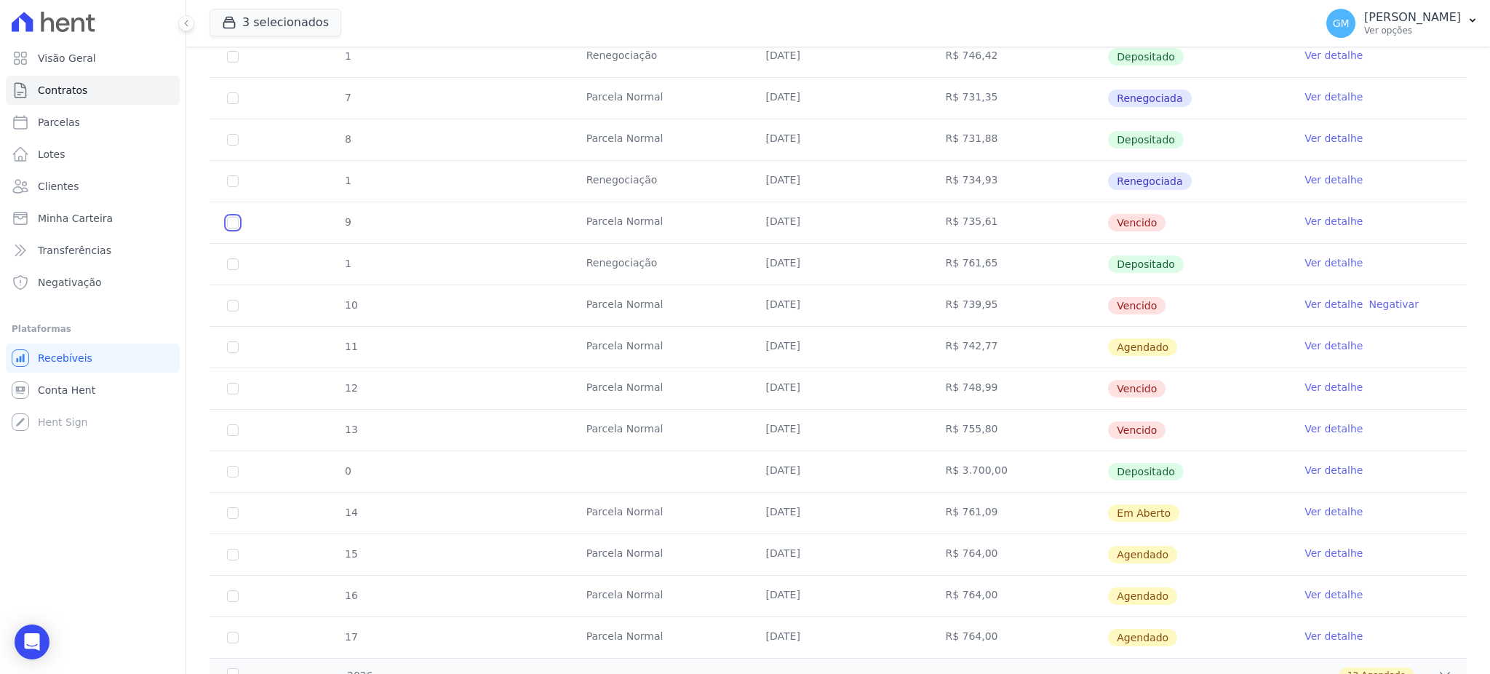
click at [230, 223] on input "checkbox" at bounding box center [233, 223] width 12 height 12
checkbox input "true"
click at [234, 308] on input "checkbox" at bounding box center [233, 306] width 12 height 12
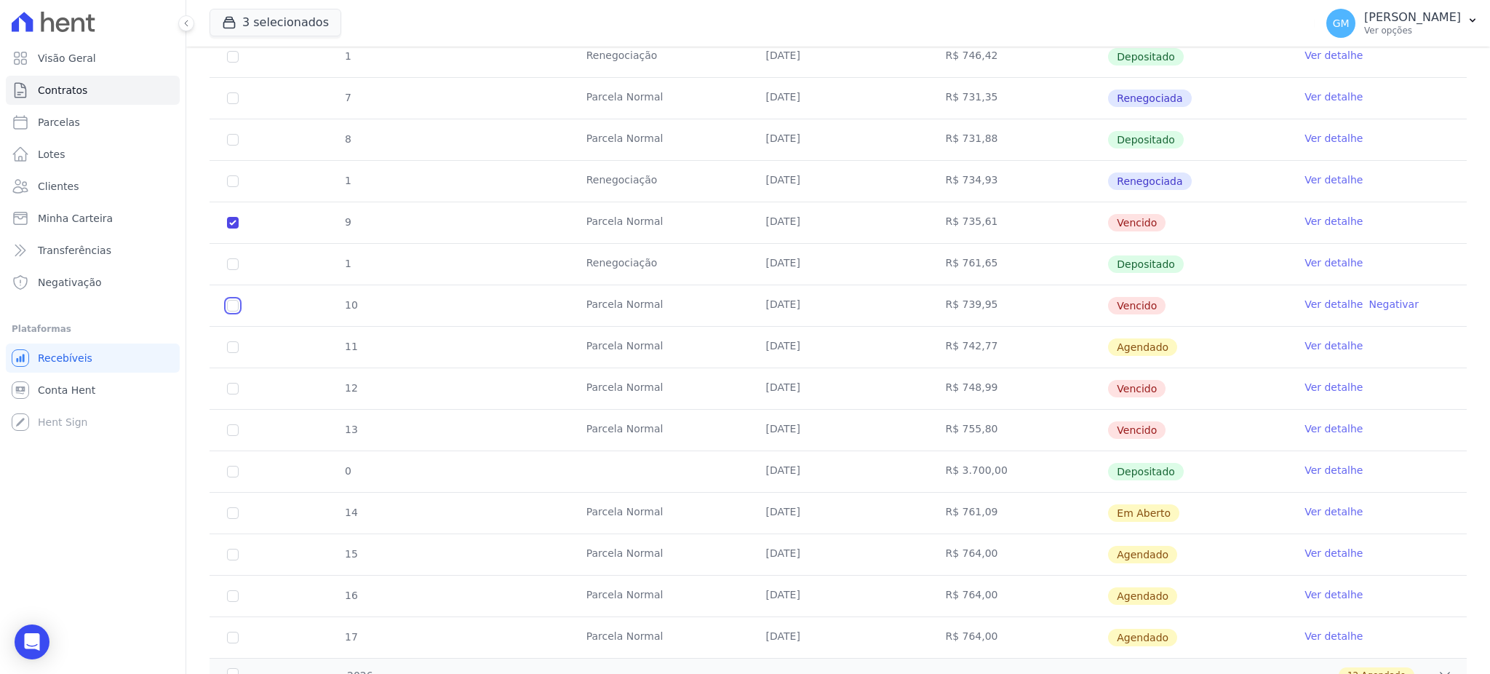
checkbox input "true"
click at [227, 389] on input "checkbox" at bounding box center [233, 389] width 12 height 12
checkbox input "true"
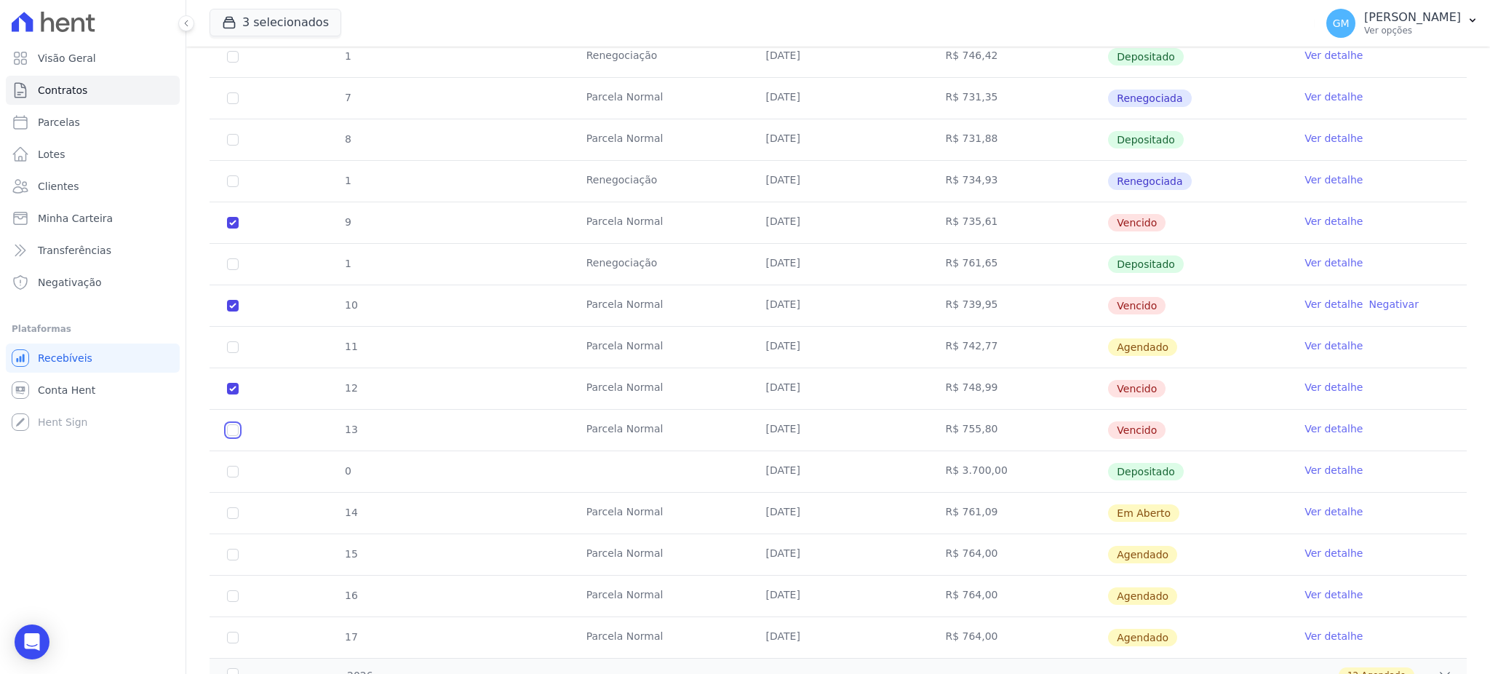
click at [233, 429] on input "checkbox" at bounding box center [233, 430] width 12 height 12
checkbox input "true"
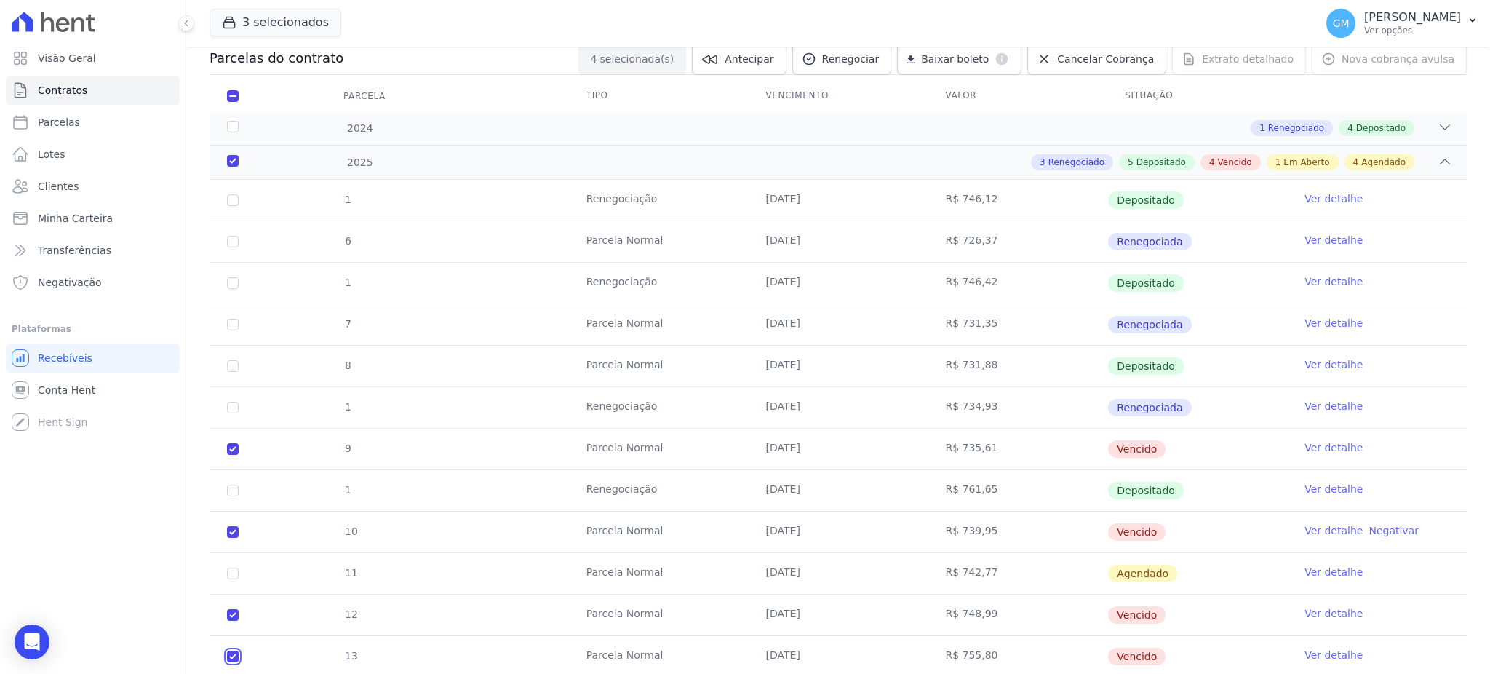
scroll to position [0, 0]
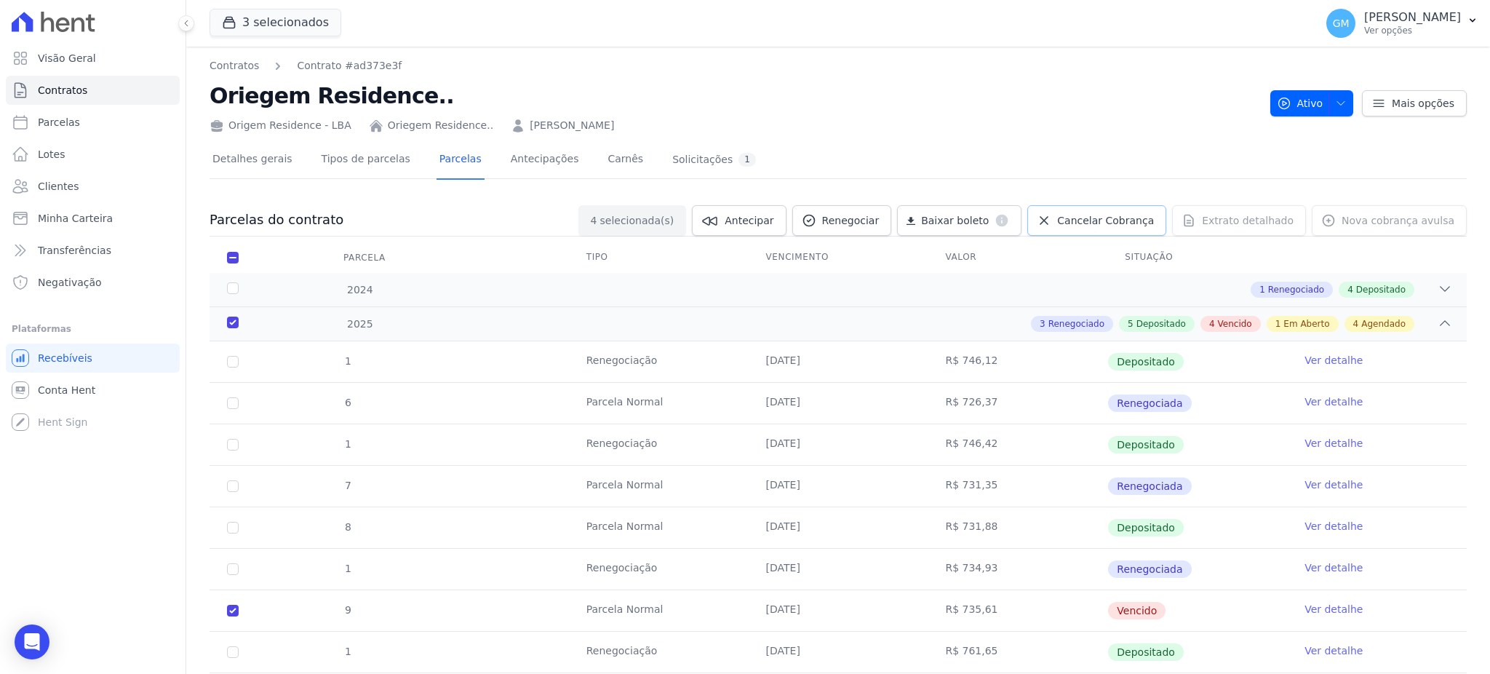
click at [1138, 215] on span "Cancelar Cobrança" at bounding box center [1105, 220] width 97 height 15
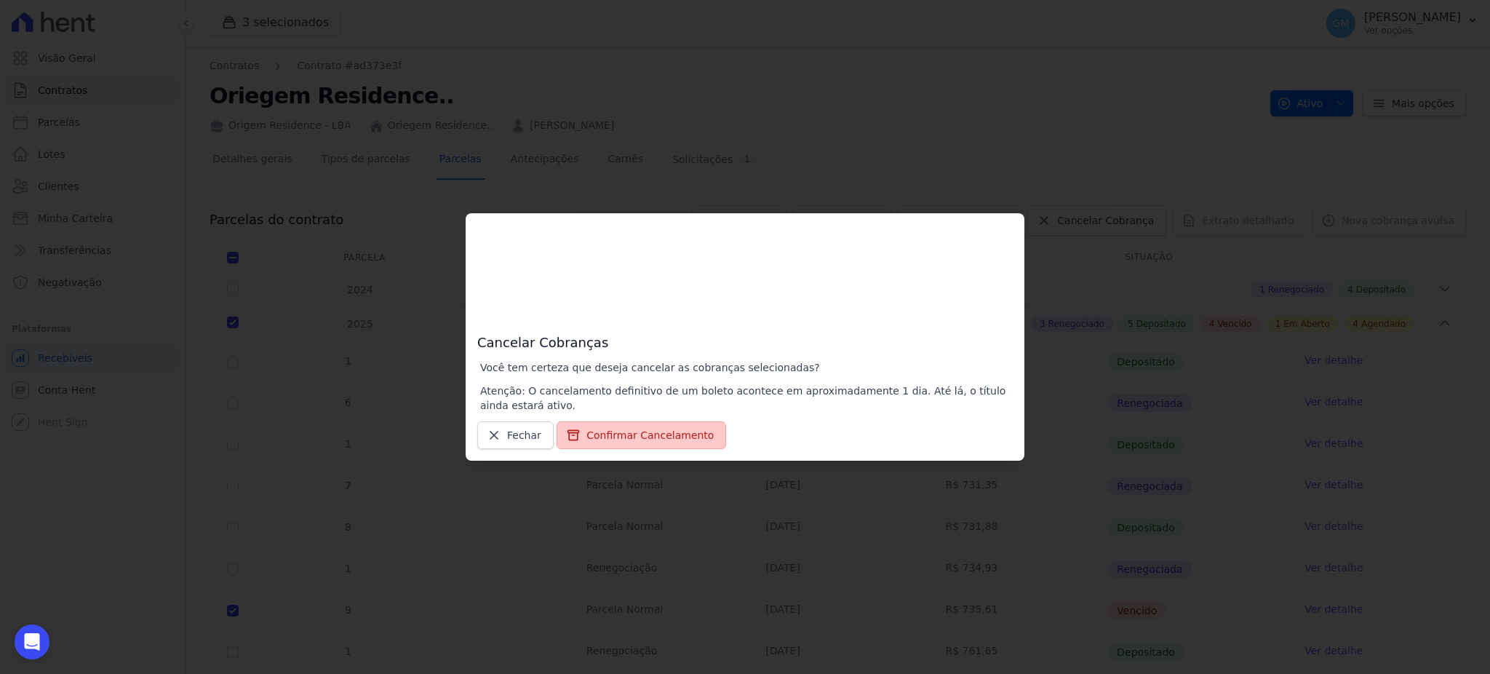
click at [609, 430] on button "Confirmar Cancelamento" at bounding box center [642, 435] width 170 height 28
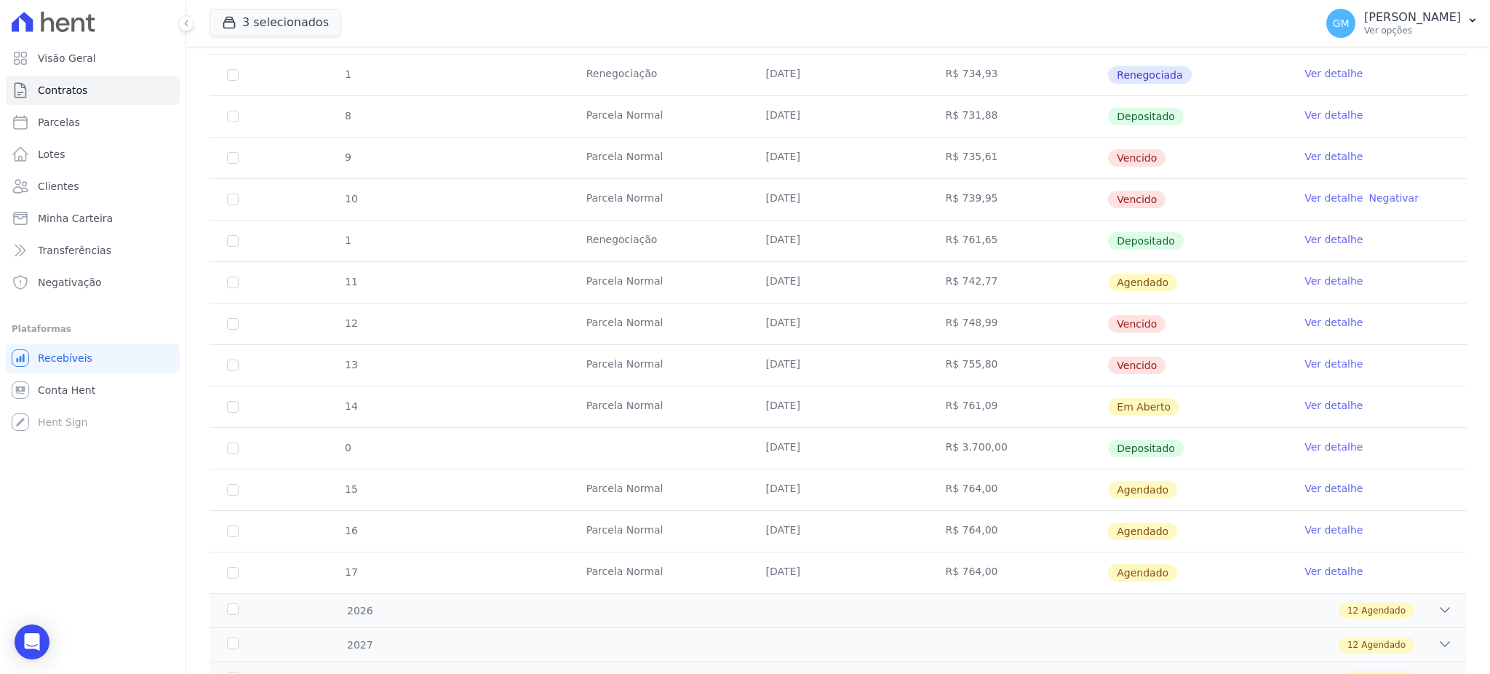
scroll to position [470, 0]
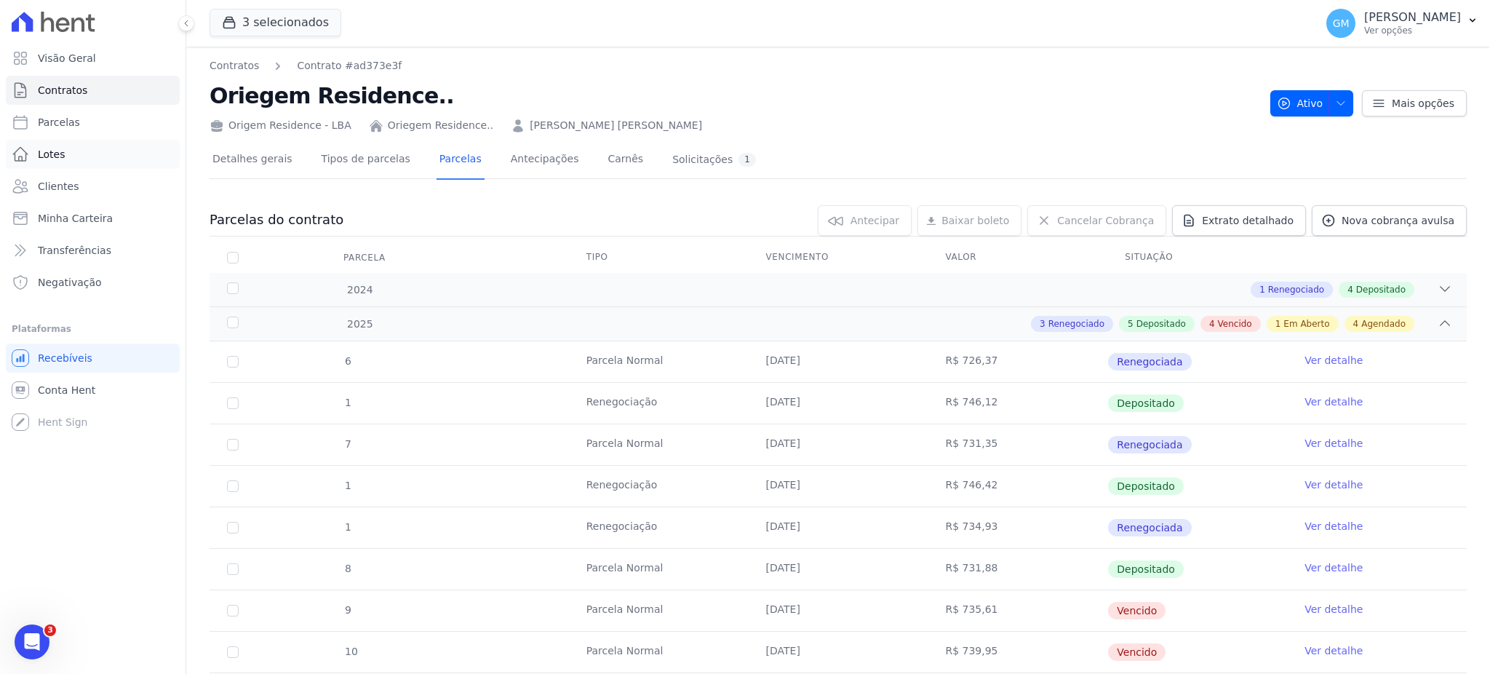
click at [72, 163] on link "Lotes" at bounding box center [93, 154] width 174 height 29
click at [84, 193] on link "Clientes" at bounding box center [93, 186] width 174 height 29
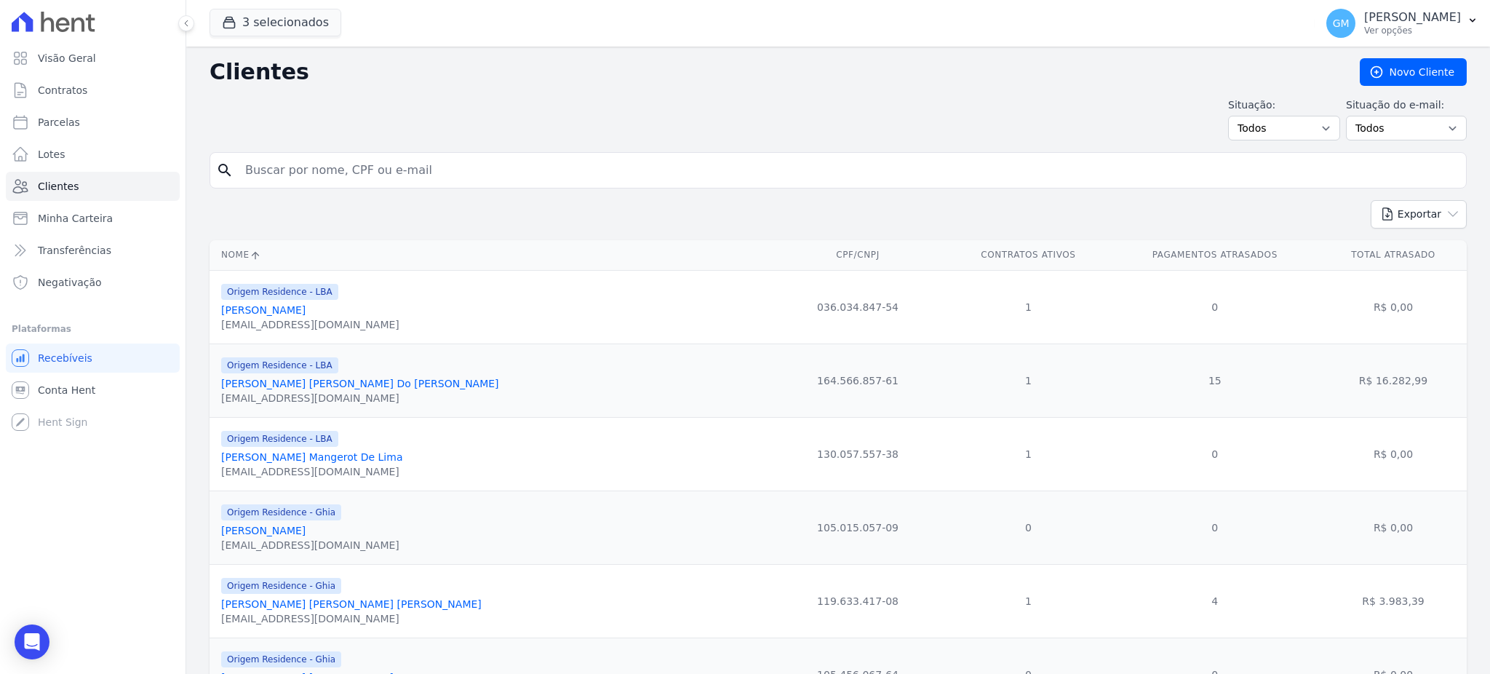
click at [610, 169] on input "search" at bounding box center [849, 170] width 1224 height 29
paste input "LEONARDO COSTA DE ARAUJO"
type input "LEONARDO COSTA DE ARAUJO"
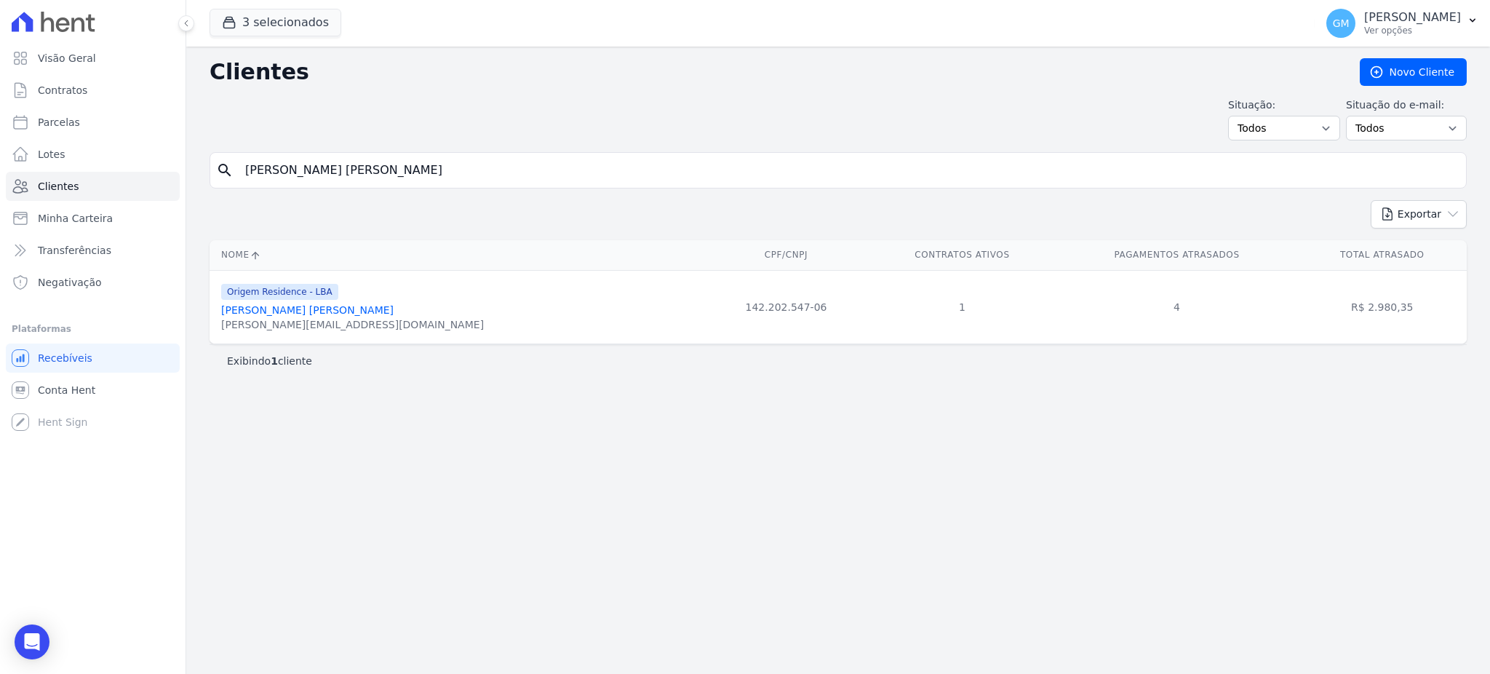
click at [334, 313] on link "Leonardo Costa De Araujo" at bounding box center [307, 310] width 172 height 12
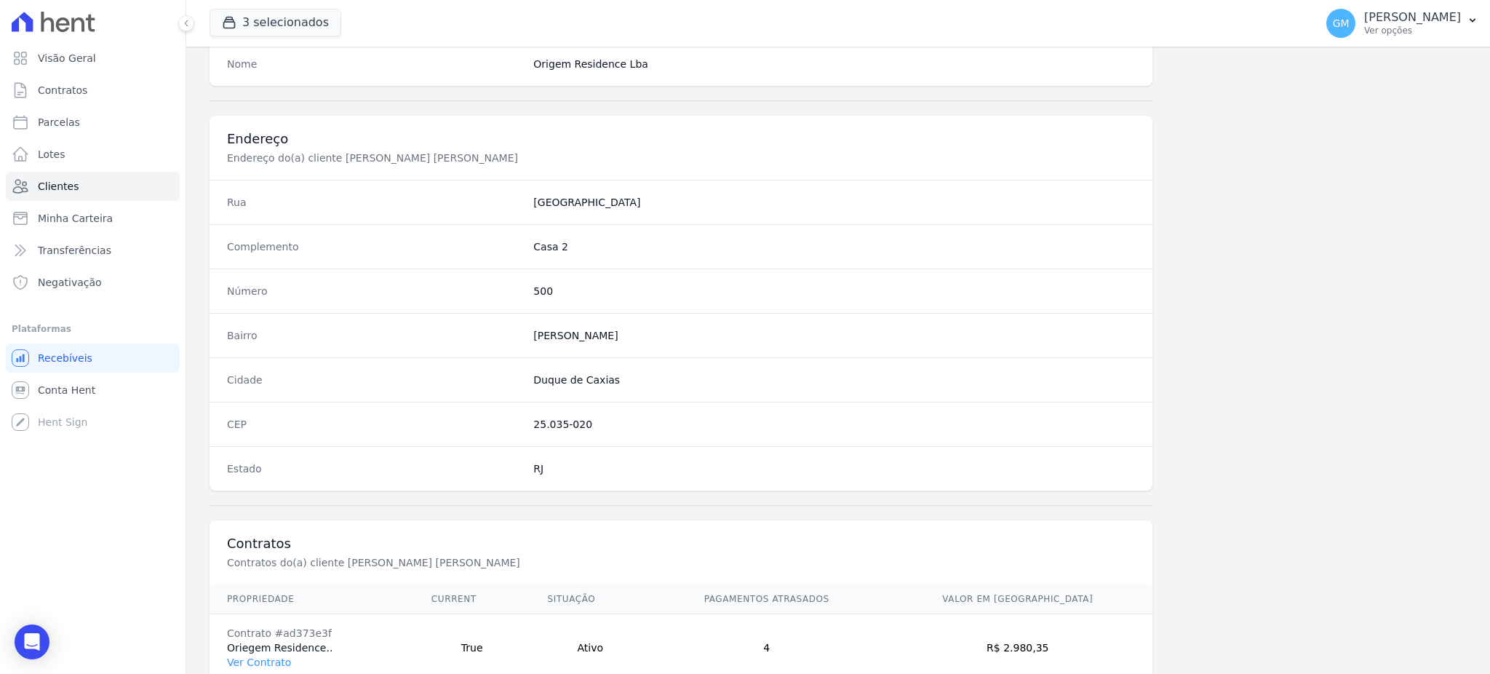
scroll to position [688, 0]
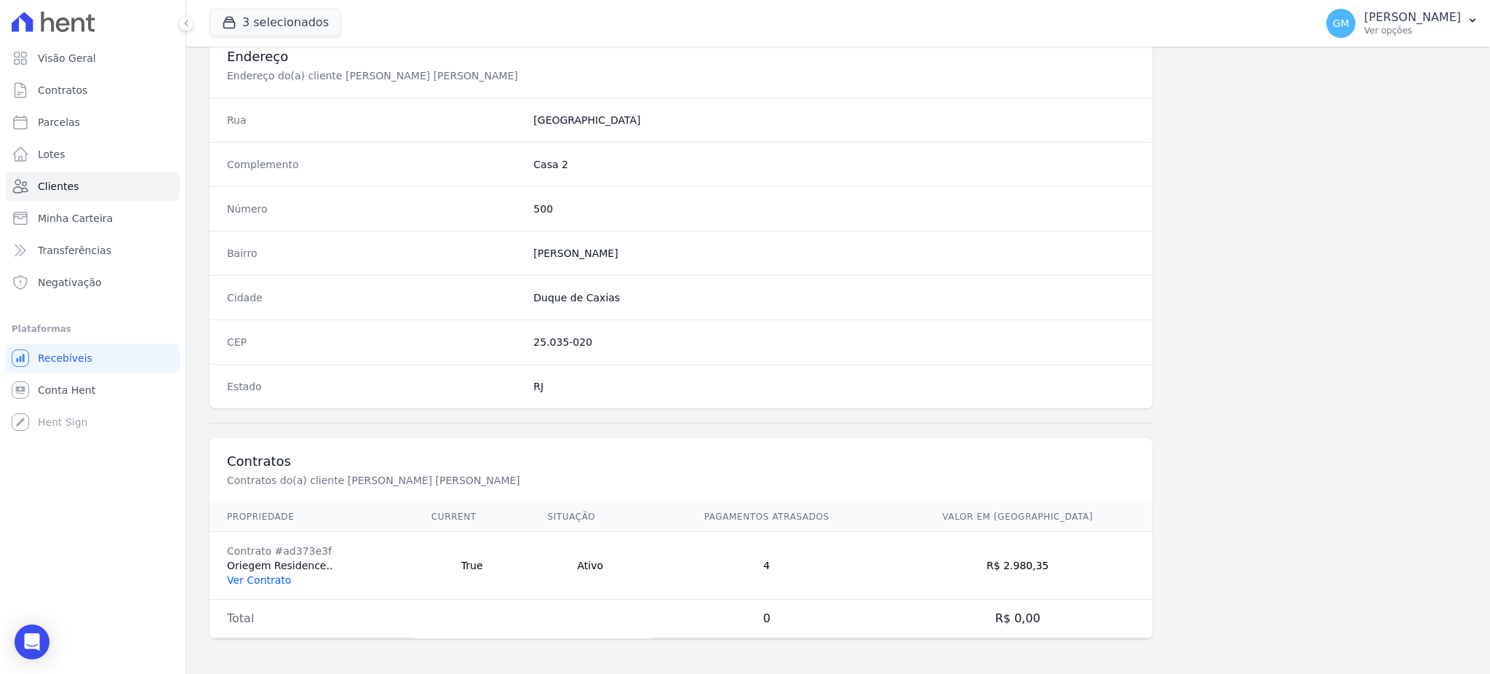
click at [261, 574] on link "Ver Contrato" at bounding box center [259, 580] width 64 height 12
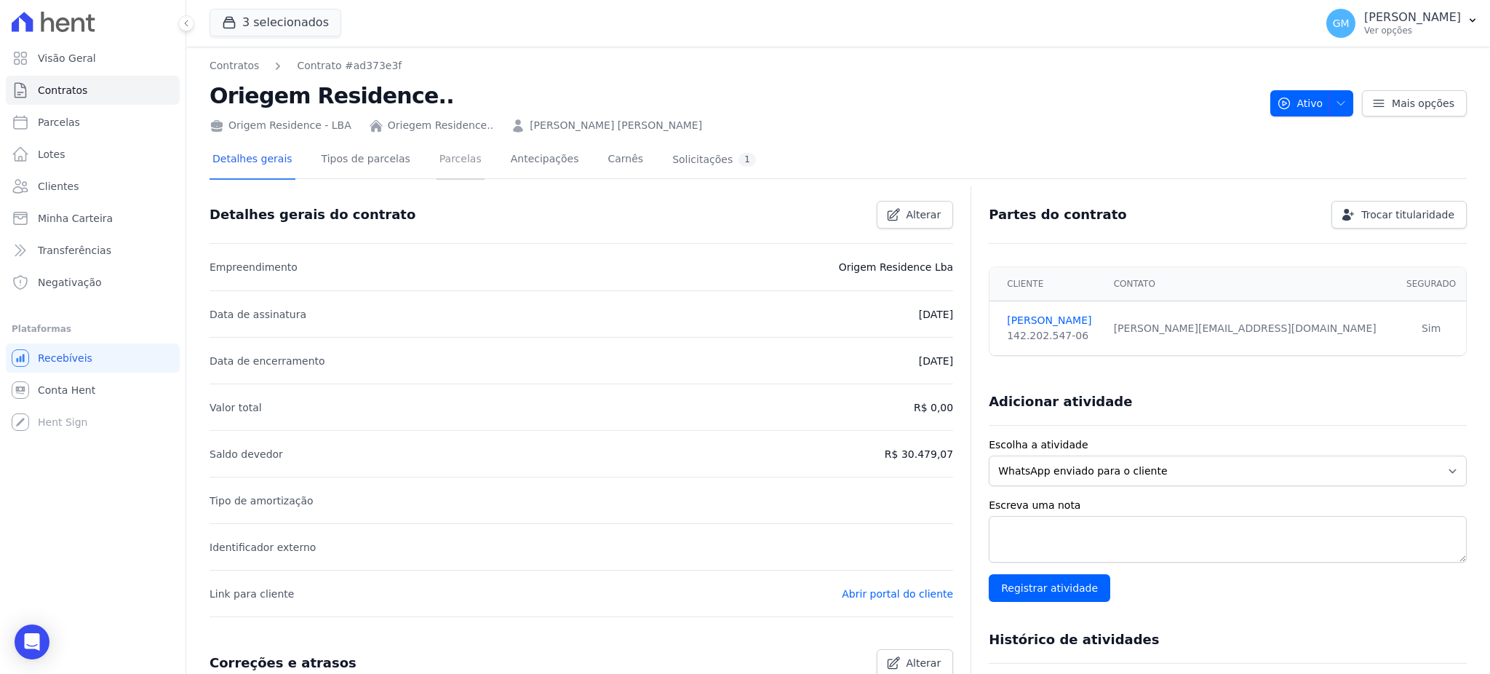
click at [437, 164] on link "Parcelas" at bounding box center [461, 160] width 48 height 39
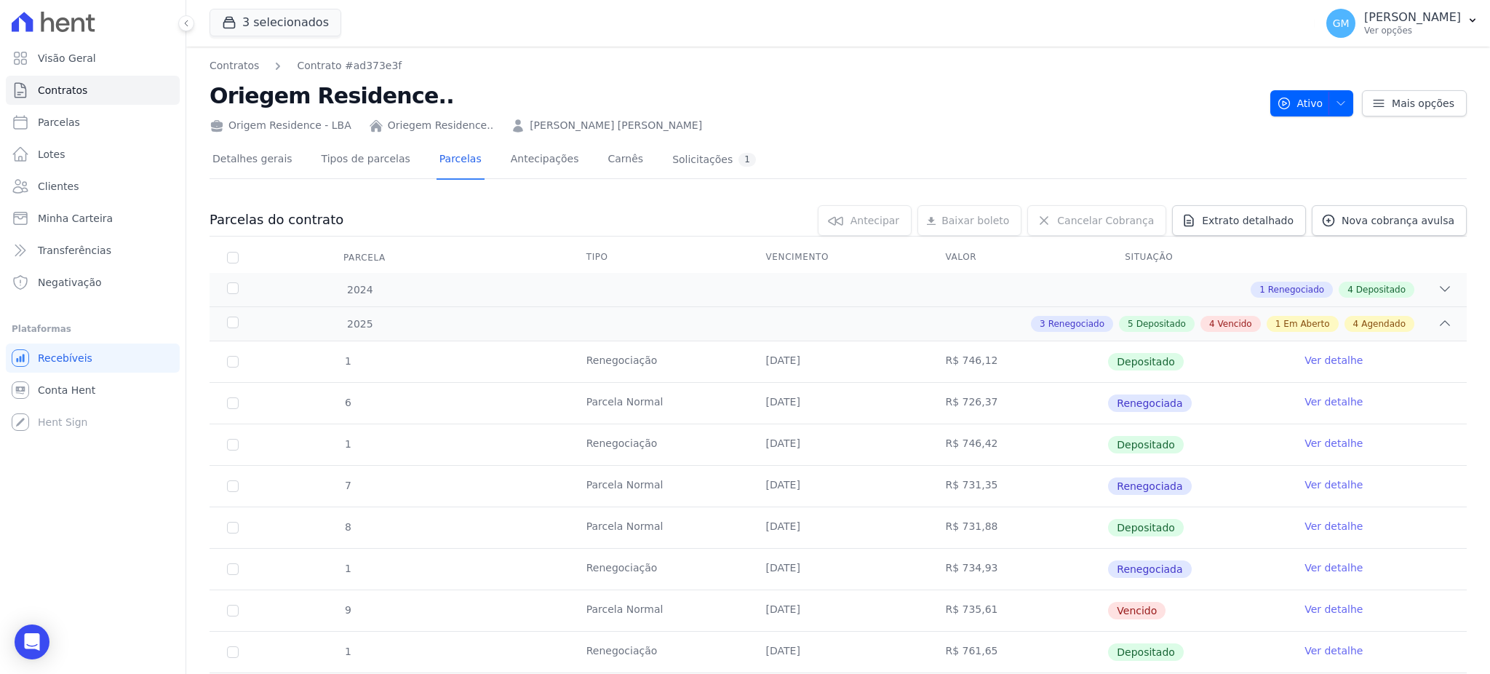
scroll to position [485, 0]
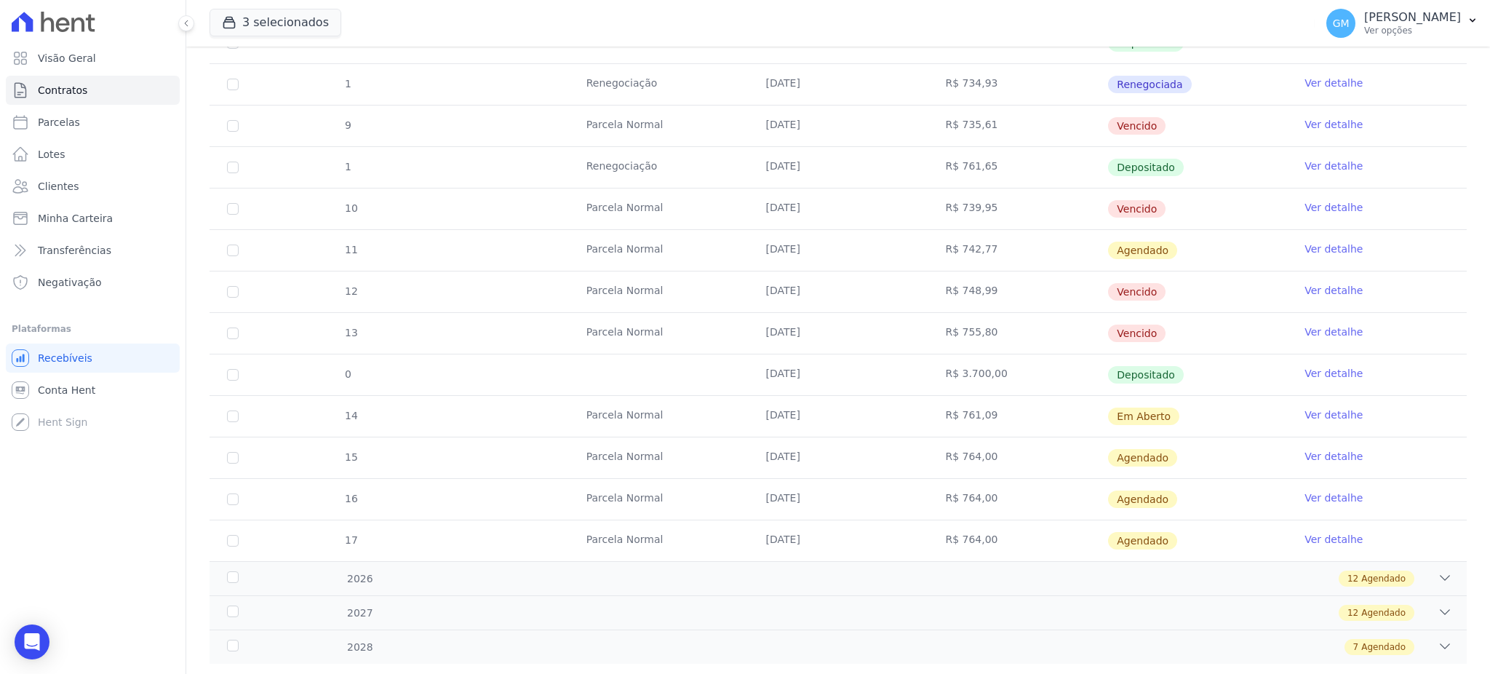
click at [1287, 201] on td "Ver detalhe" at bounding box center [1377, 208] width 180 height 41
click at [1322, 210] on link "Ver detalhe" at bounding box center [1334, 207] width 58 height 15
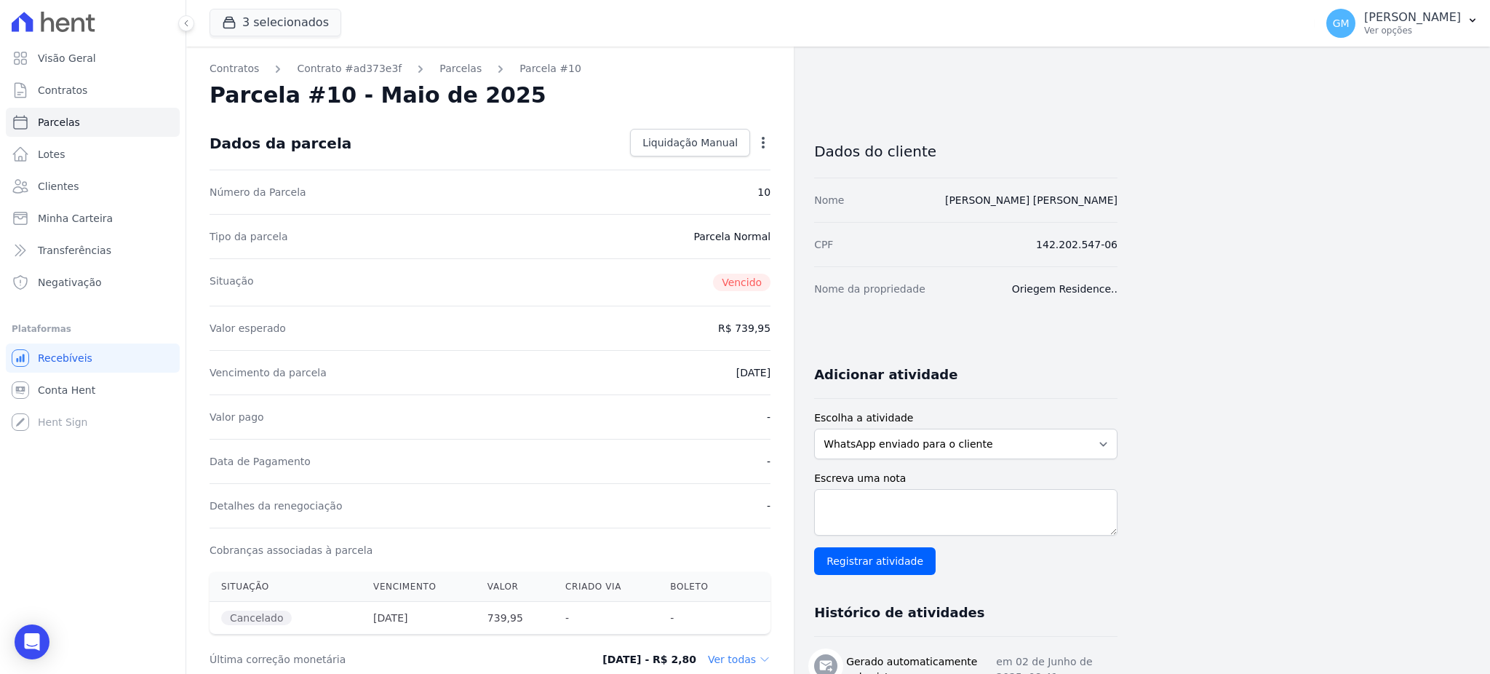
click at [767, 135] on icon "button" at bounding box center [763, 142] width 15 height 15
drag, startPoint x: 635, startPoint y: 310, endPoint x: 605, endPoint y: 287, distance: 37.4
click at [635, 311] on div "Valor esperado R$ 739,95" at bounding box center [490, 328] width 561 height 44
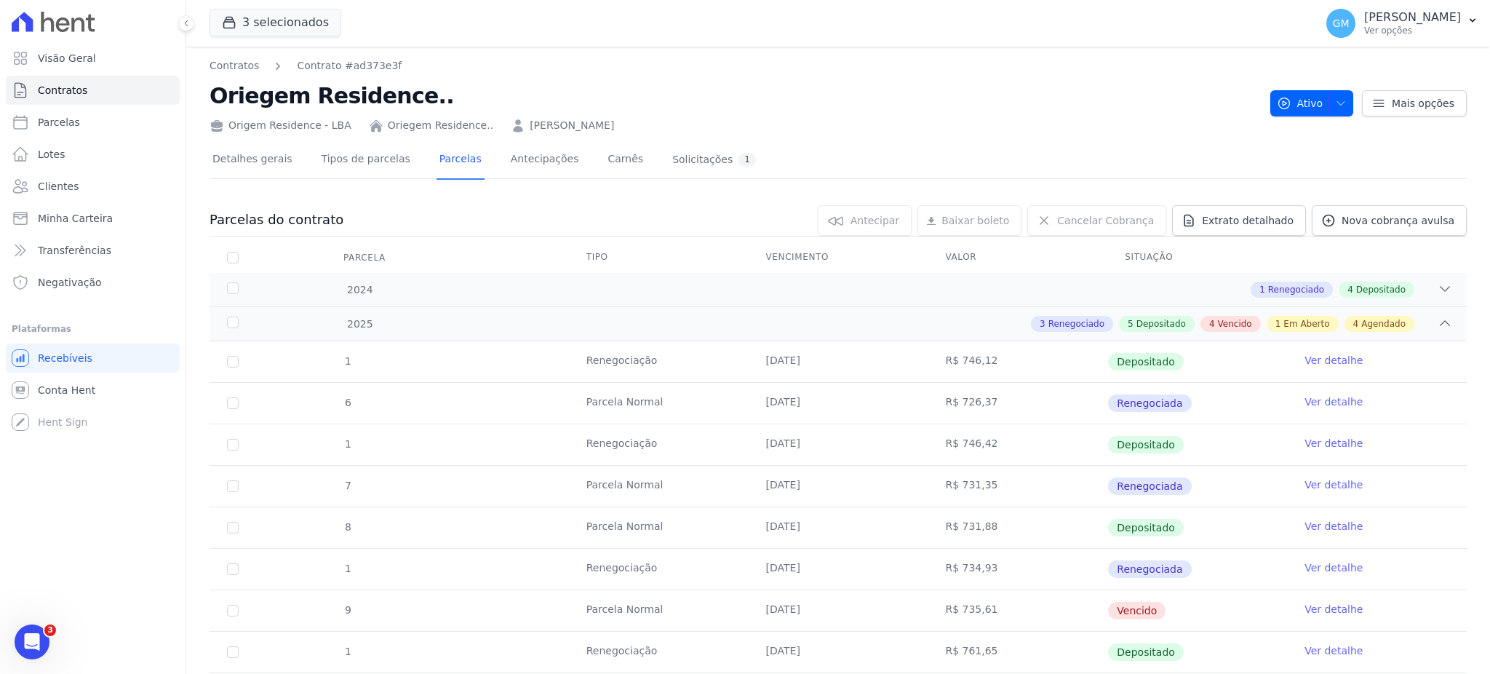
click at [1348, 362] on td "Ver detalhe" at bounding box center [1377, 361] width 180 height 41
click at [1335, 356] on link "Ver detalhe" at bounding box center [1334, 360] width 58 height 15
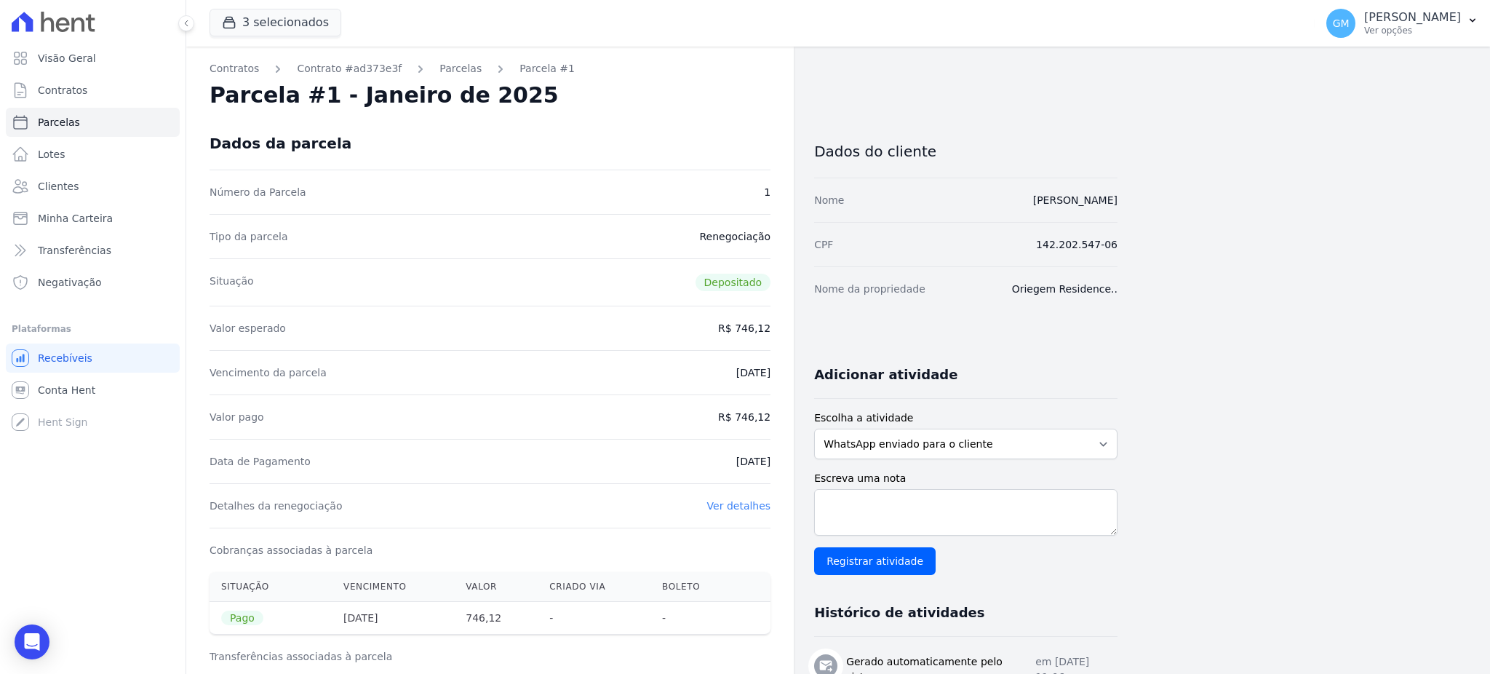
drag, startPoint x: 1126, startPoint y: 195, endPoint x: 958, endPoint y: 198, distance: 168.1
click at [958, 198] on div "Contratos Contrato #ad373e3f Parcelas Parcela #1 Parcela #1 - Janeiro de 2025 D…" at bounding box center [826, 602] width 1281 height 1110
copy link "LEONARDO COSTA DE ARAUJO"
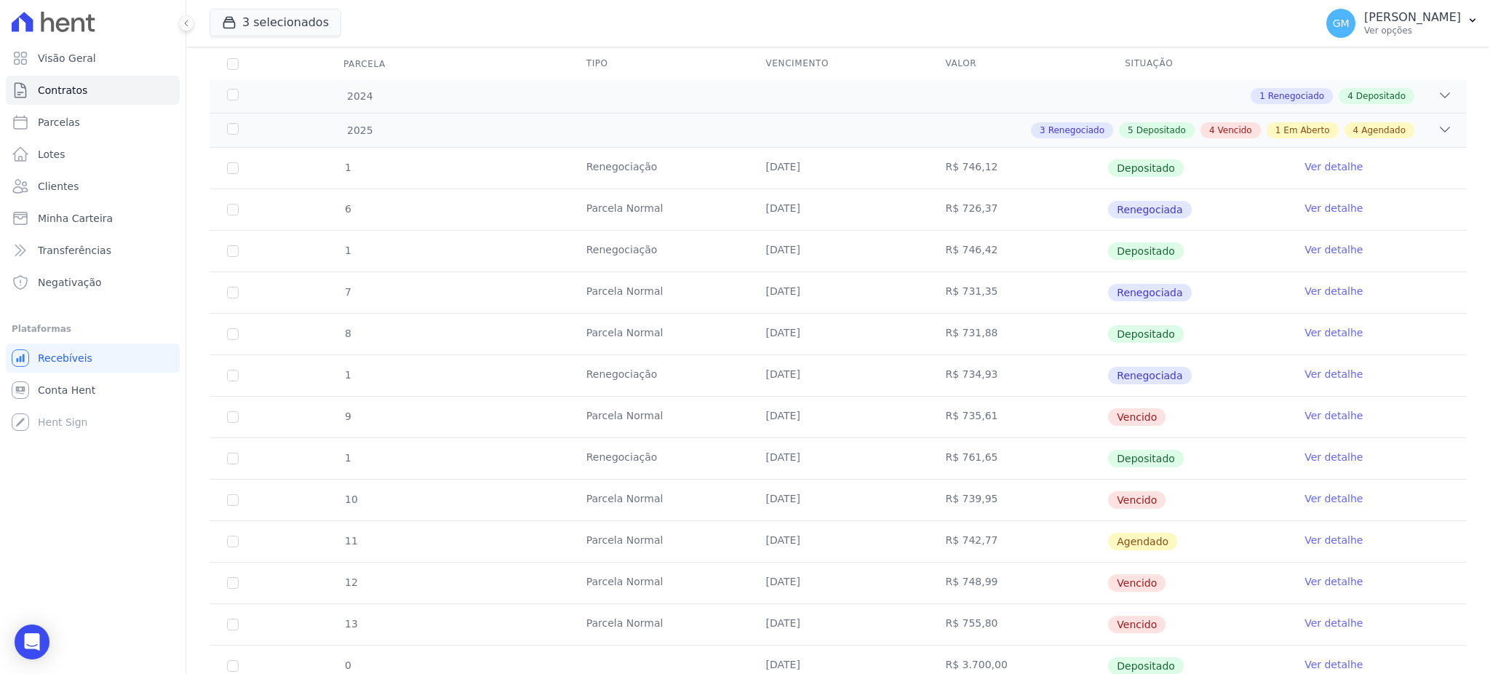
scroll to position [388, 0]
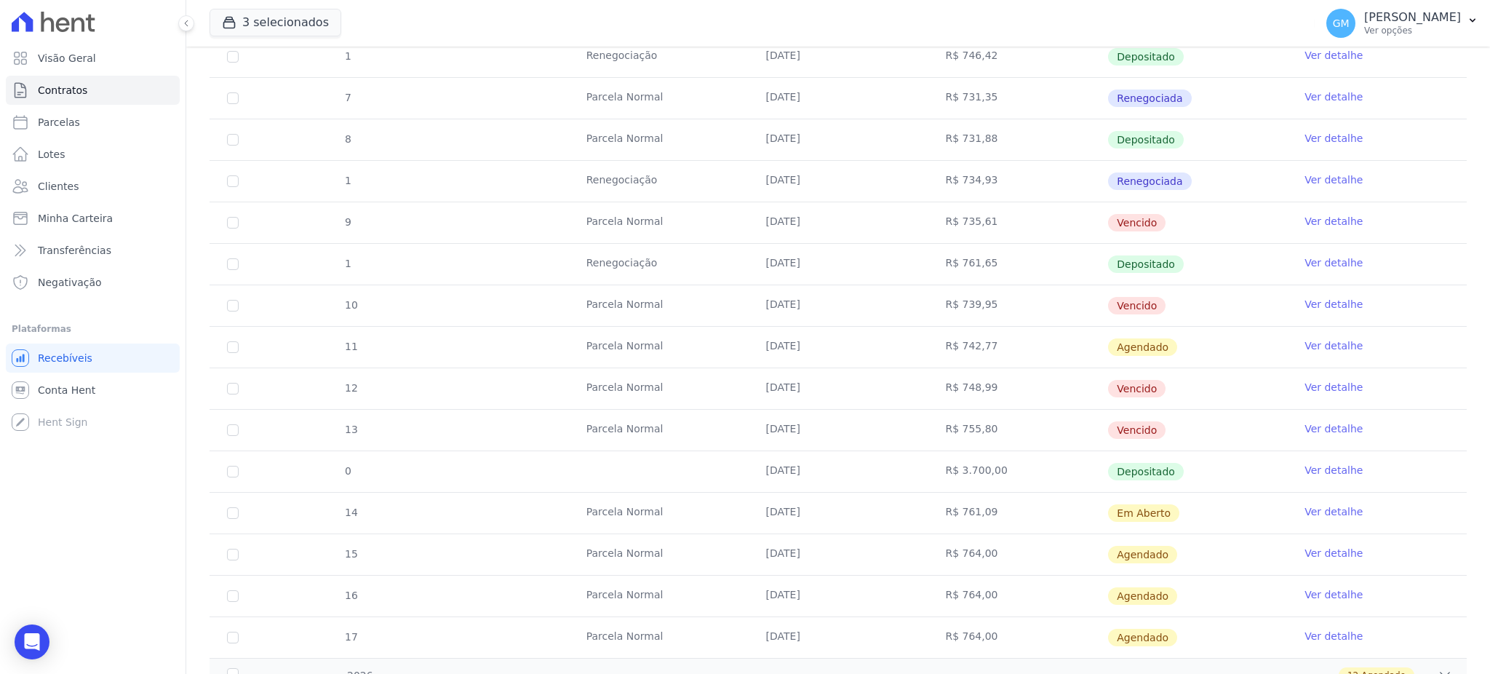
click at [1306, 470] on link "Ver detalhe" at bounding box center [1334, 470] width 58 height 15
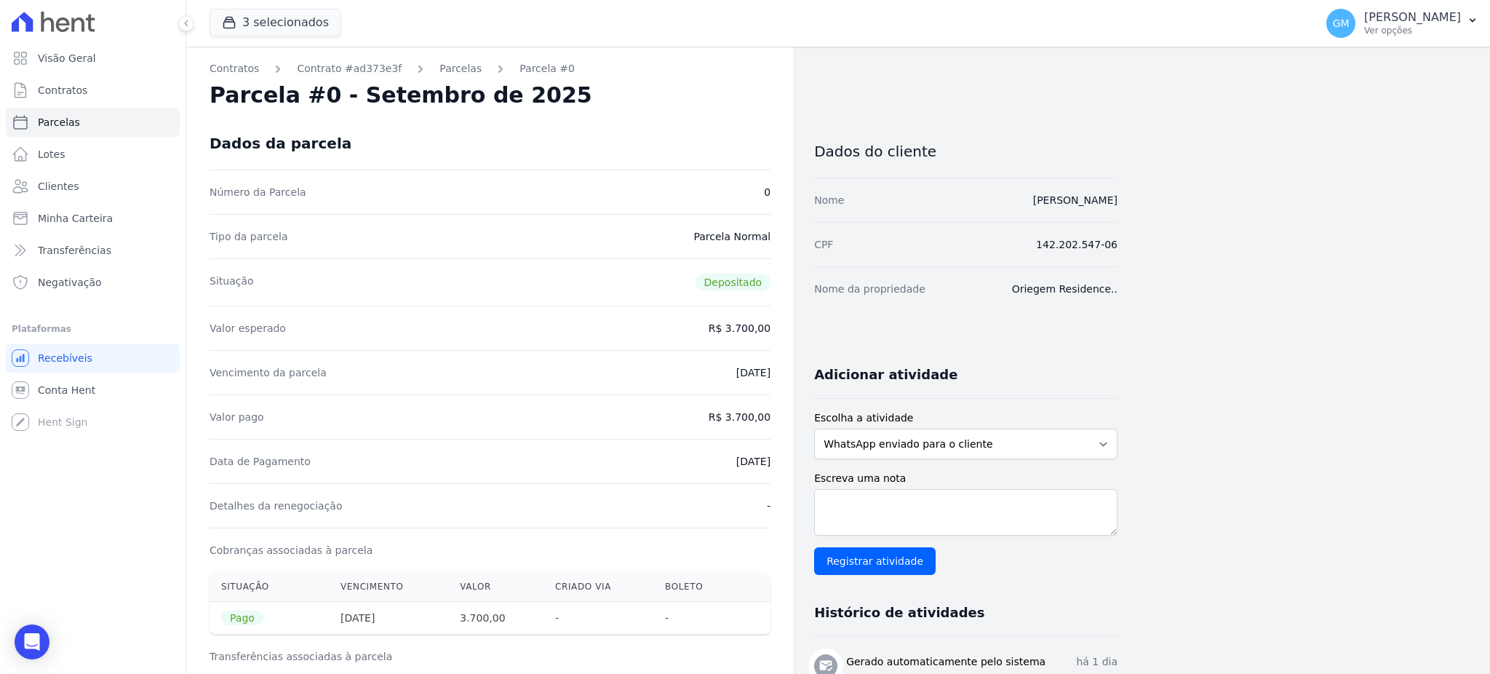
drag, startPoint x: 716, startPoint y: 455, endPoint x: 774, endPoint y: 459, distance: 57.7
click at [774, 459] on div "Contratos Contrato #ad373e3f Parcelas Parcela #0 Parcela #0 - Setembro de 2025 …" at bounding box center [490, 583] width 608 height 1072
copy dd "[DATE]"
click at [687, 469] on div "Data de Pagamento 16/09/2025" at bounding box center [490, 461] width 561 height 44
drag, startPoint x: 713, startPoint y: 467, endPoint x: 771, endPoint y: 466, distance: 57.5
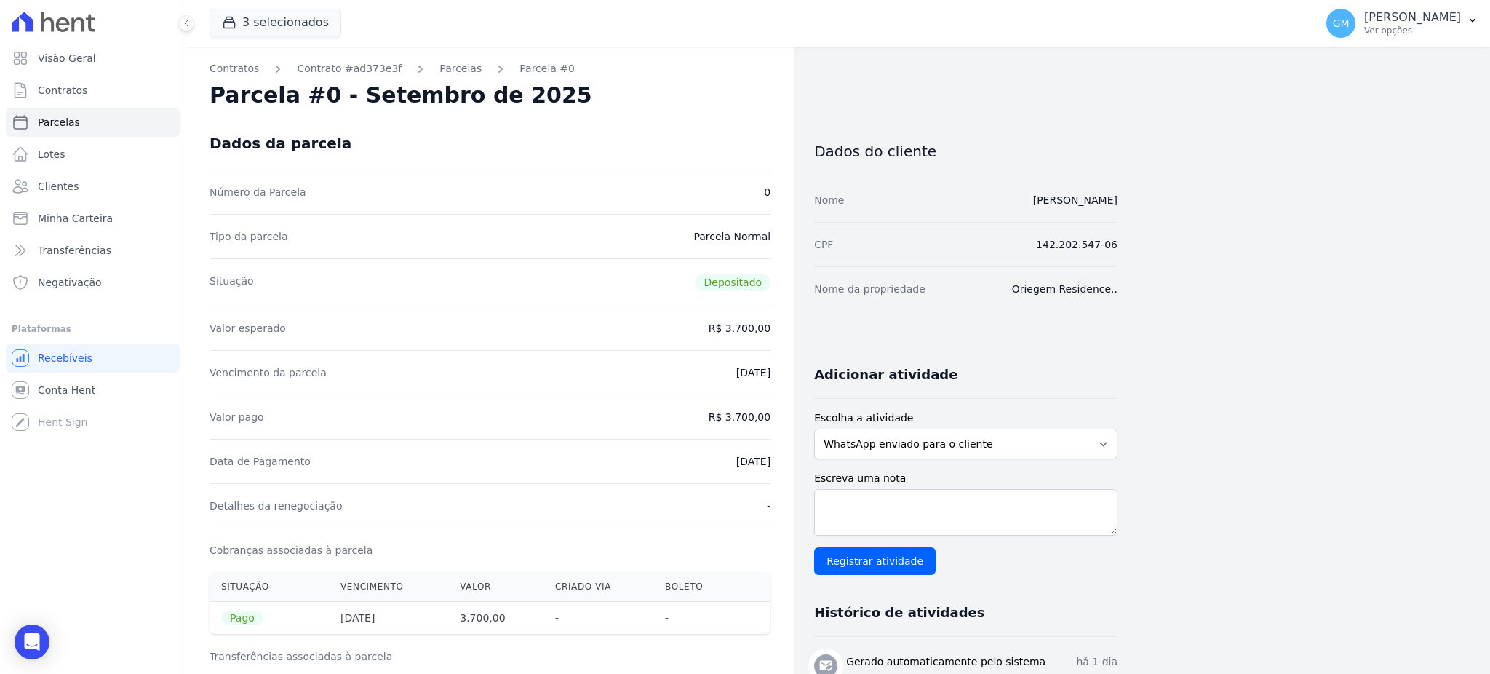
click at [771, 466] on div "Contratos Contrato #ad373e3f Parcelas Parcela #0 Parcela #0 - Setembro de 2025 …" at bounding box center [490, 583] width 608 height 1072
copy dd "[DATE]"
click at [65, 189] on span "Clientes" at bounding box center [58, 186] width 41 height 15
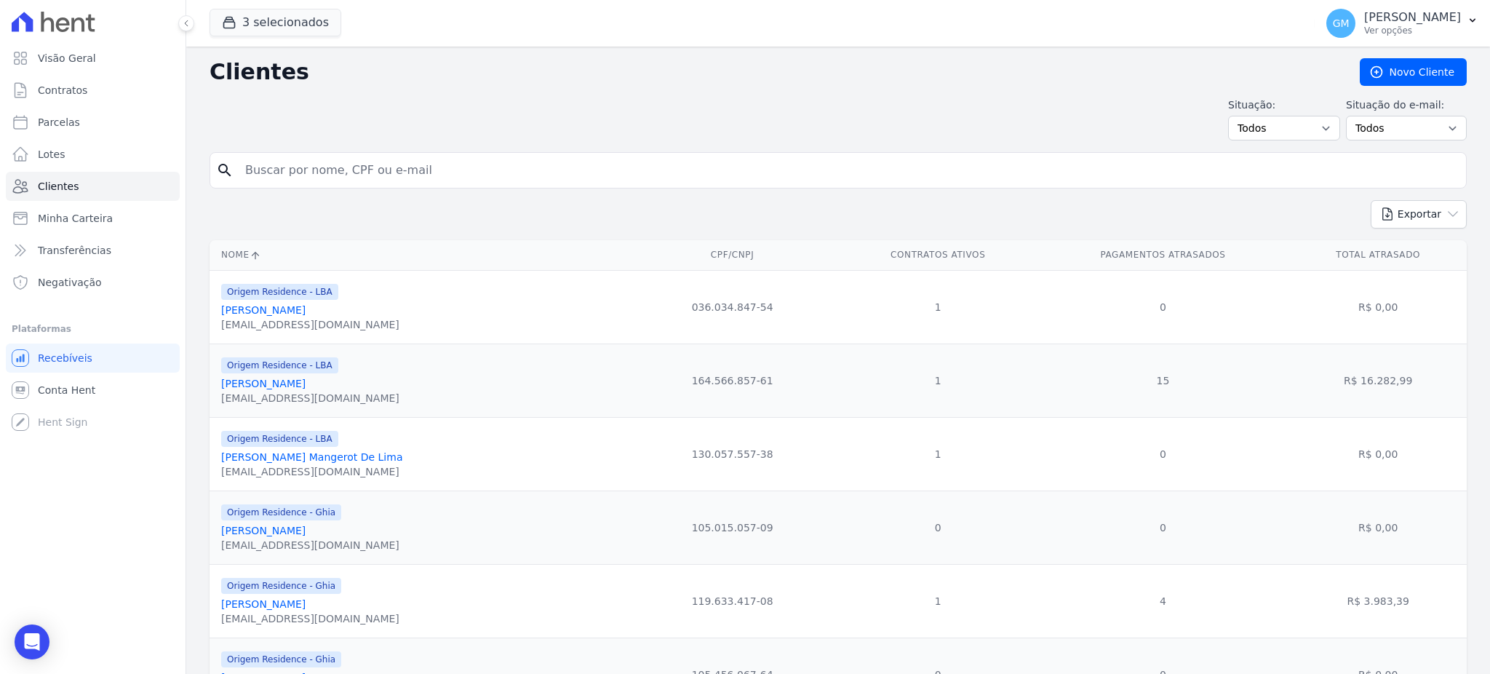
click at [278, 178] on input "search" at bounding box center [849, 170] width 1224 height 29
paste input "Paulo Roberto Pereira Barbosa"
type input "Paulo Roberto Pereira Barbosa"
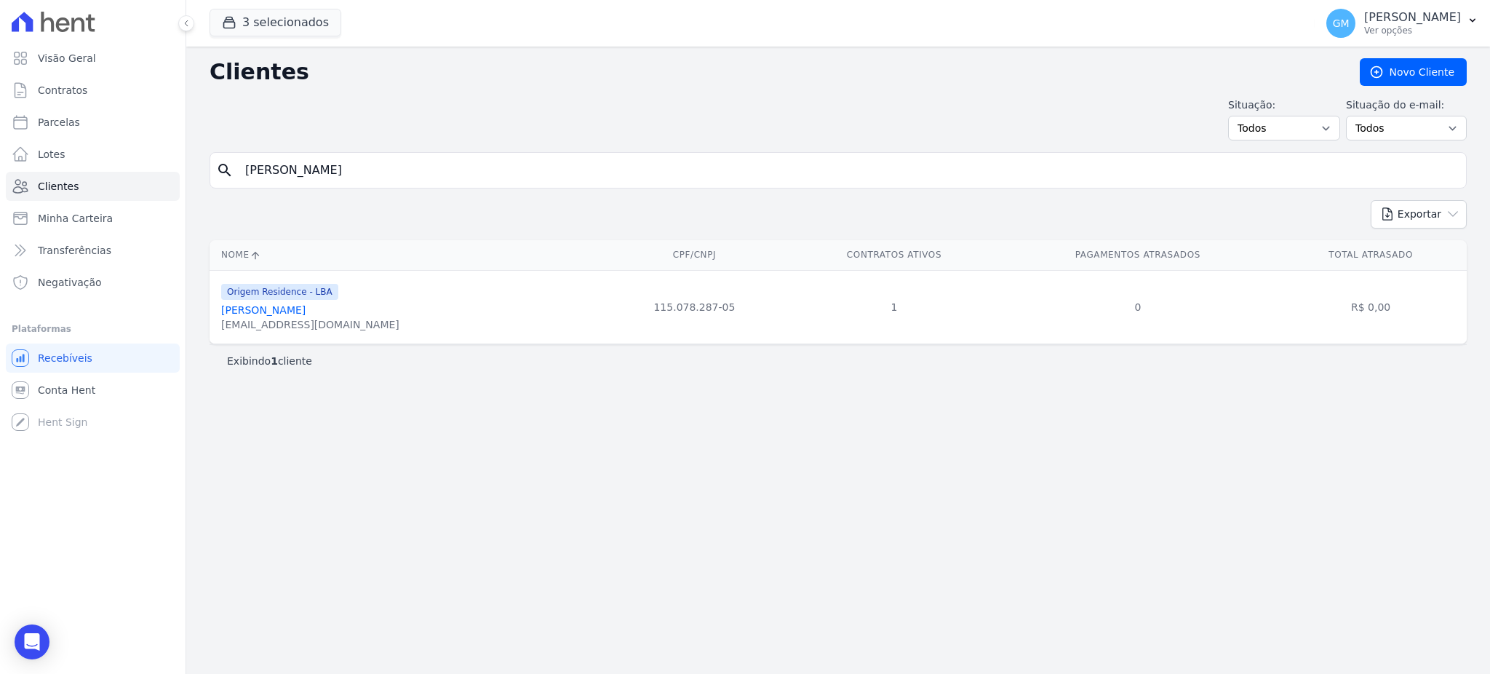
click at [306, 314] on link "Paulo Roberto Pereira Barbosa" at bounding box center [263, 310] width 84 height 12
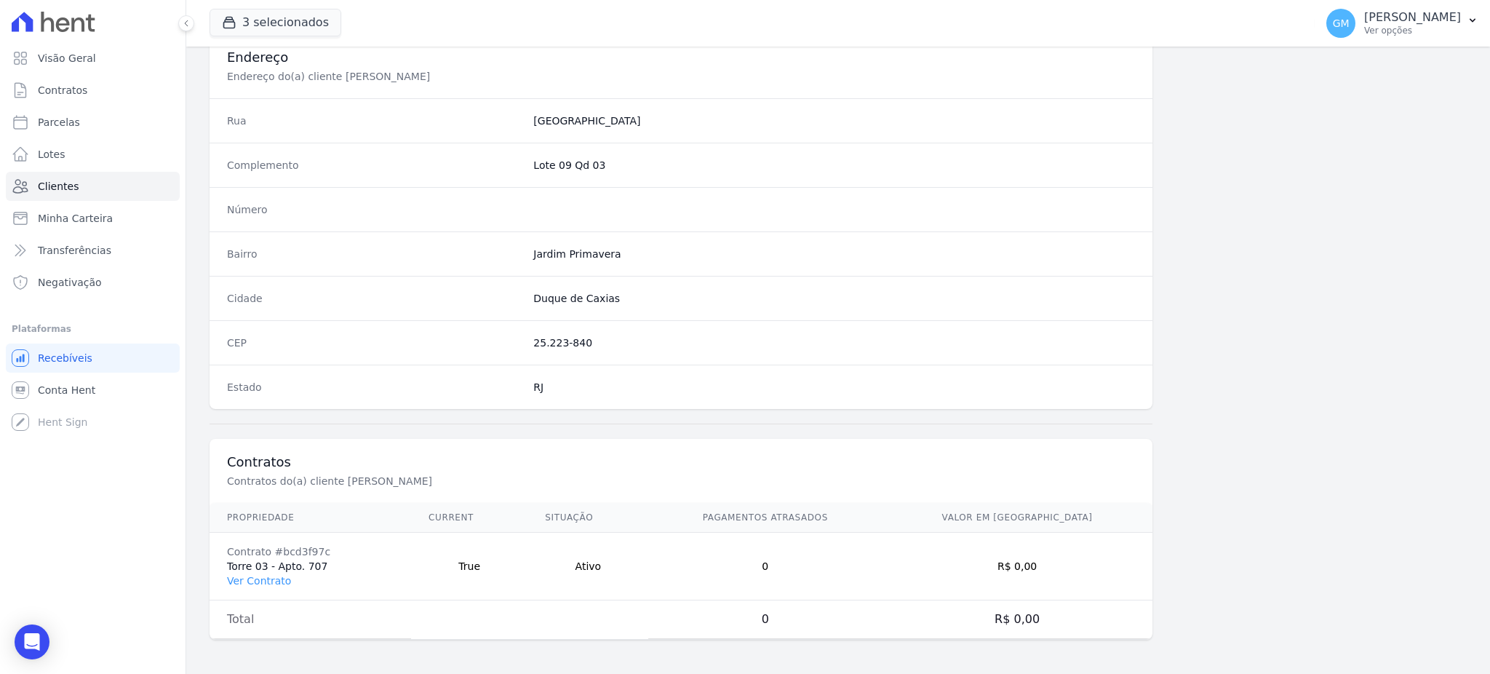
scroll to position [688, 0]
click at [246, 579] on link "Ver Contrato" at bounding box center [259, 580] width 64 height 12
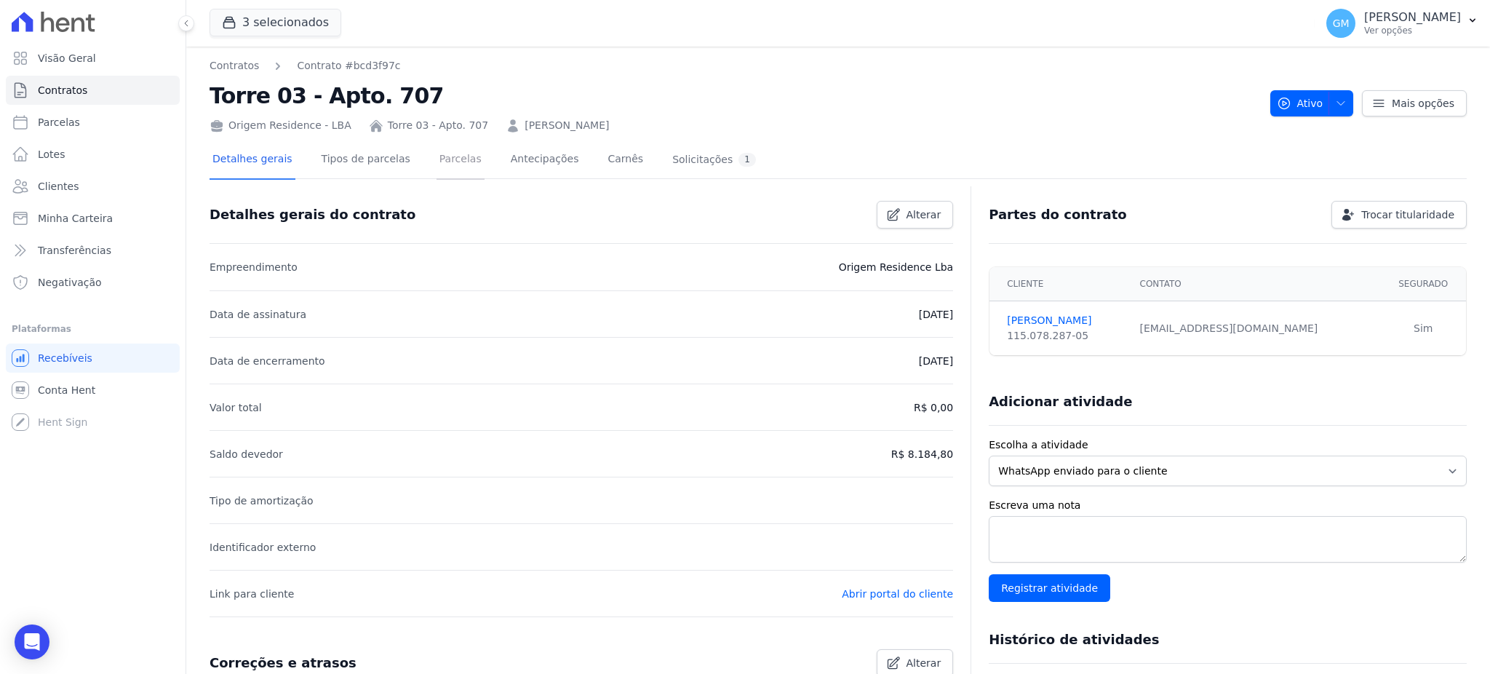
click at [437, 159] on link "Parcelas" at bounding box center [461, 160] width 48 height 39
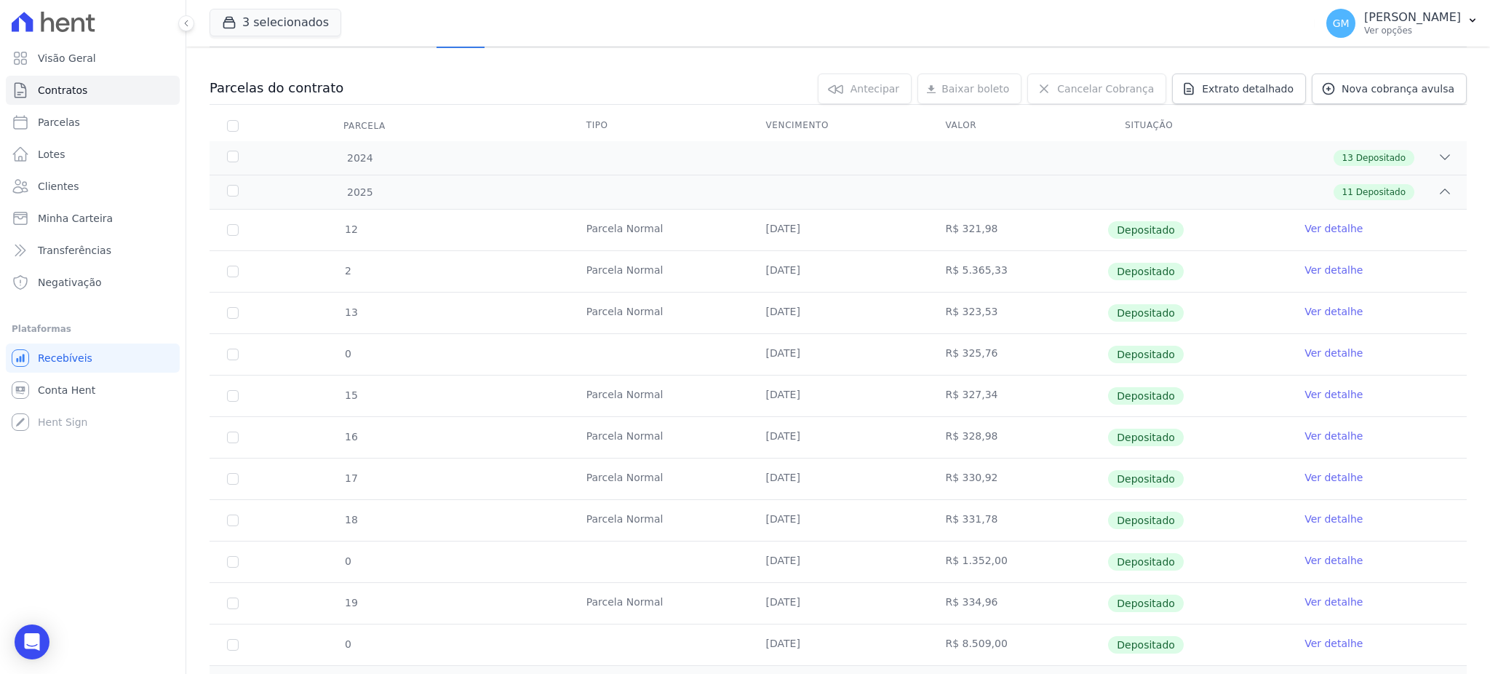
scroll to position [269, 0]
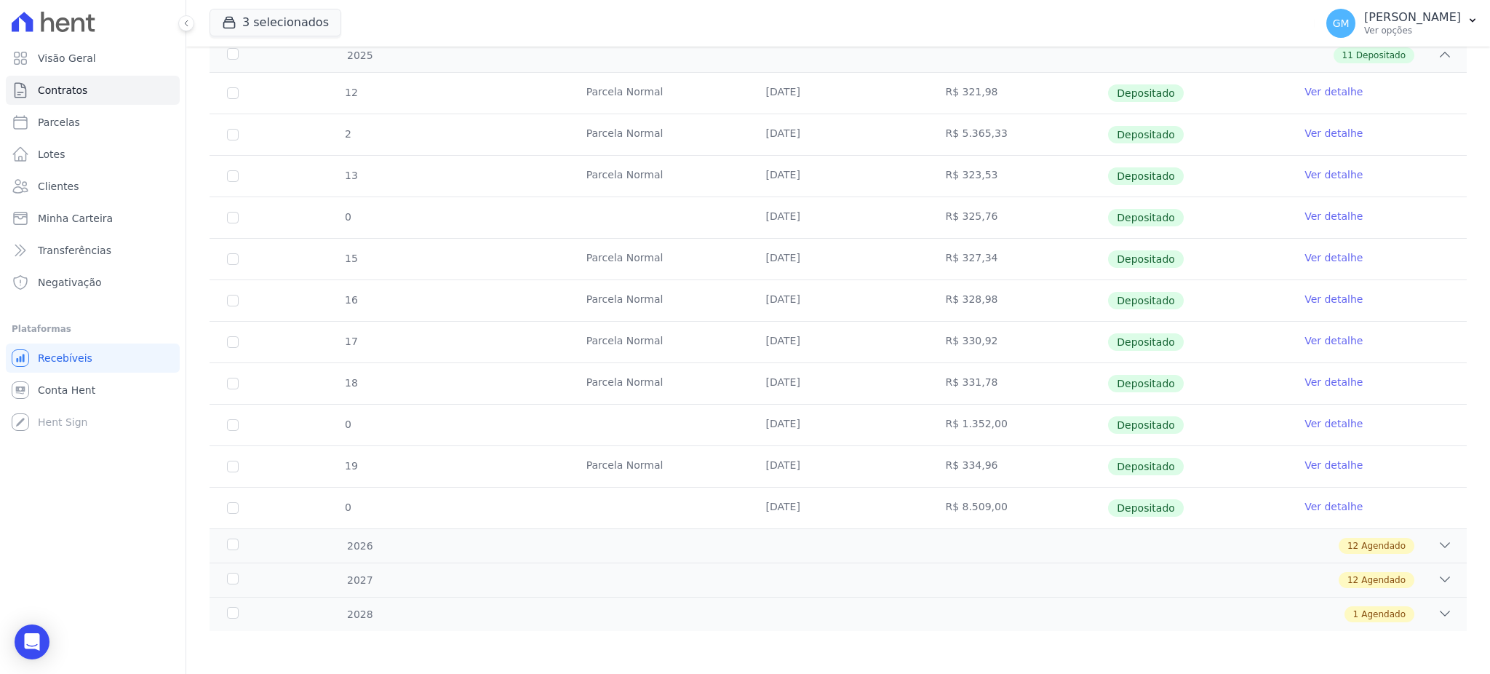
click at [1345, 506] on td "Ver detalhe" at bounding box center [1377, 508] width 180 height 41
click at [1307, 511] on link "Ver detalhe" at bounding box center [1334, 506] width 58 height 15
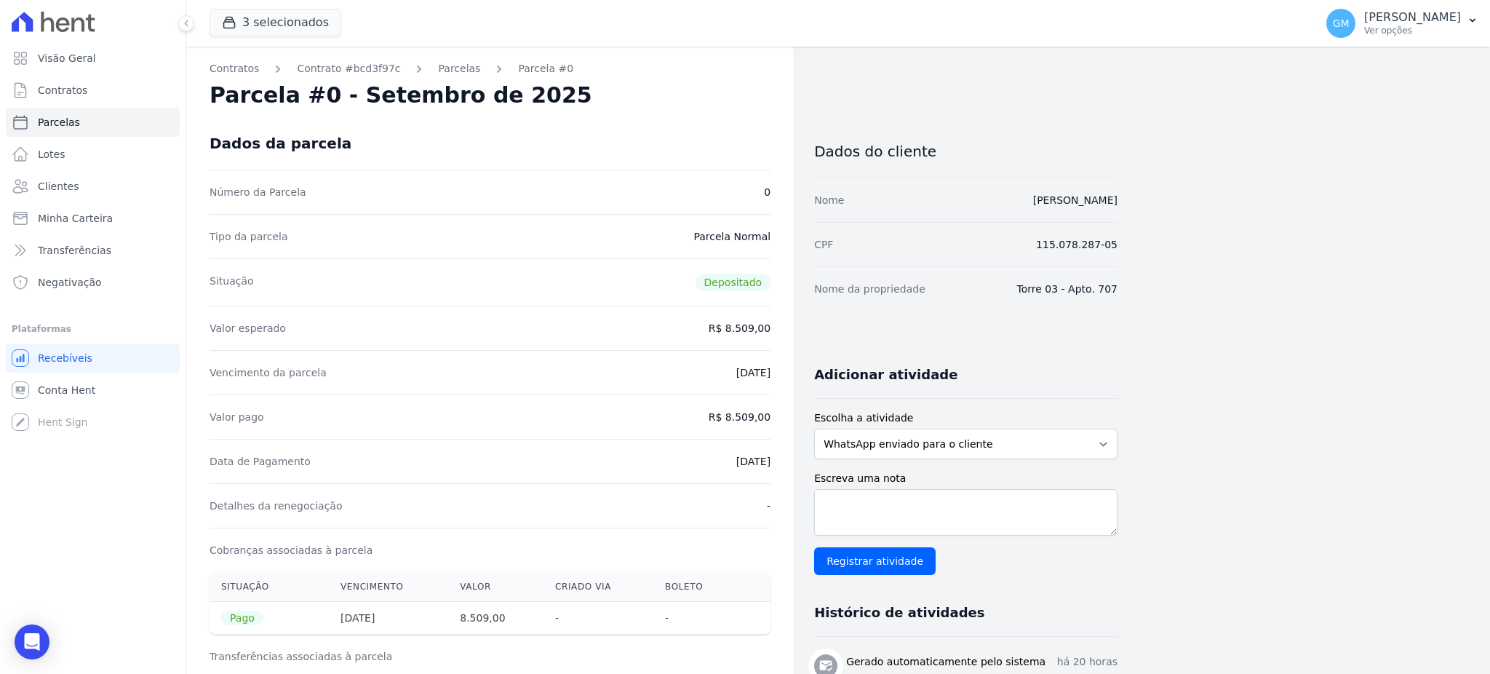
drag, startPoint x: 706, startPoint y: 457, endPoint x: 784, endPoint y: 464, distance: 78.2
click at [784, 464] on div "Contratos Contrato #bcd3f97c Parcelas Parcela #0 Parcela #0 - Setembro de 2025 …" at bounding box center [490, 583] width 608 height 1072
copy dd "[DATE]"
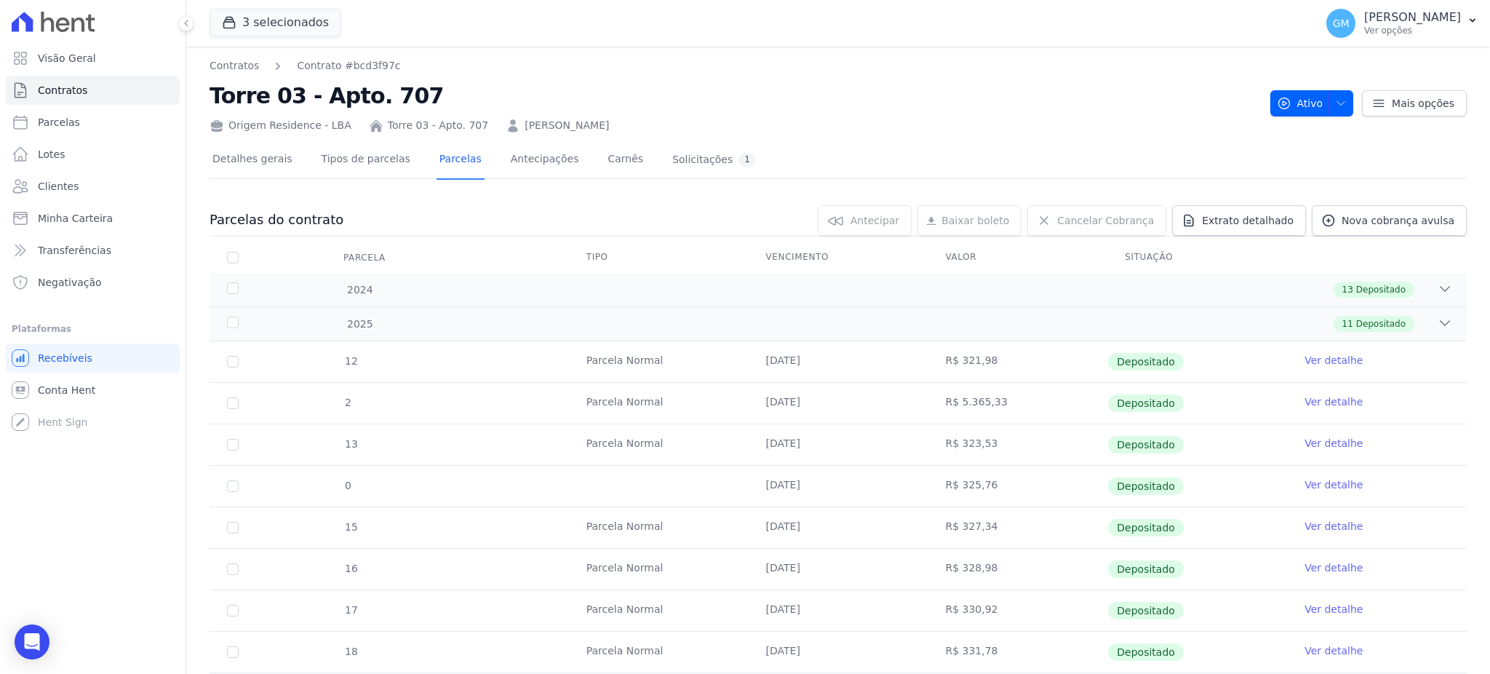
scroll to position [269, 0]
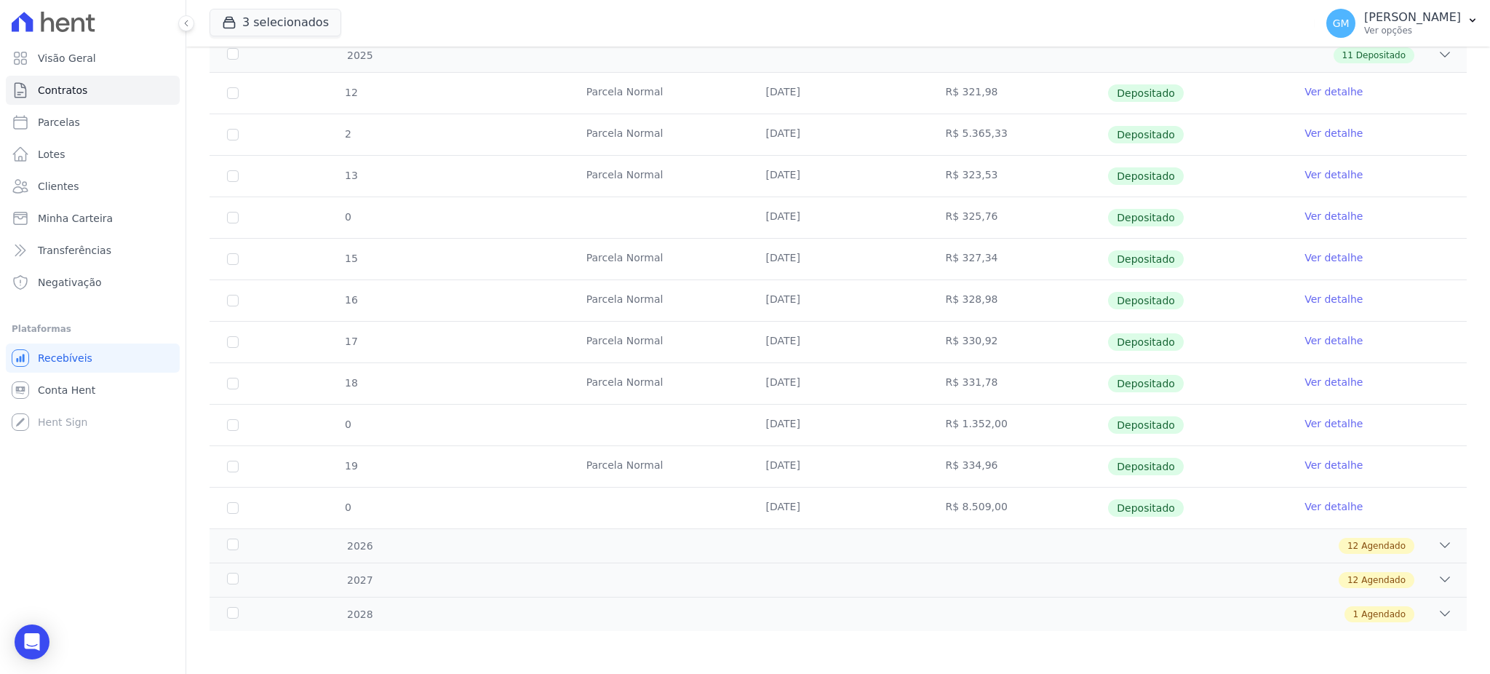
click at [1319, 504] on link "Ver detalhe" at bounding box center [1334, 506] width 58 height 15
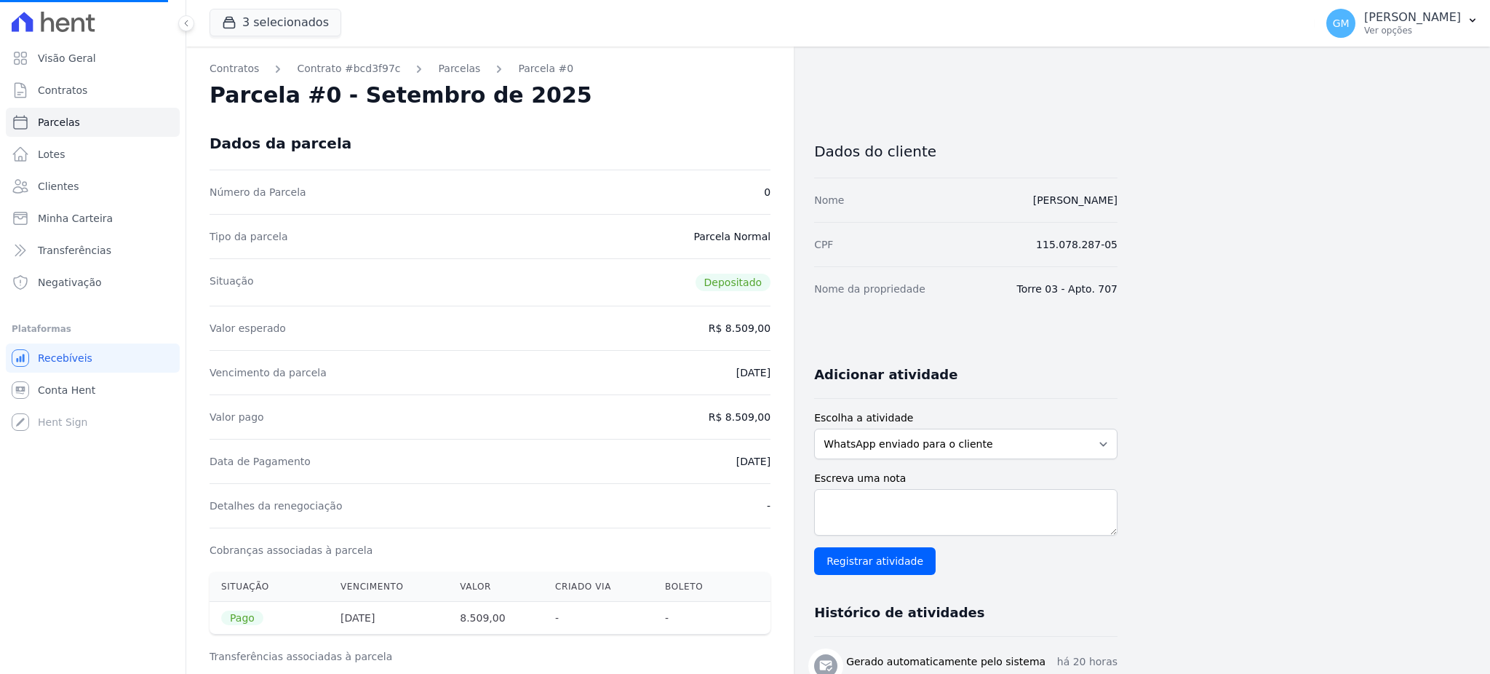
drag, startPoint x: 982, startPoint y: 212, endPoint x: 1131, endPoint y: 199, distance: 149.8
click at [1131, 199] on div "Contratos Contrato #bcd3f97c Parcelas Parcela #0 Parcela #0 - Setembro de 2025 …" at bounding box center [826, 583] width 1281 height 1072
copy link "Paulo Roberto Pereira Barbosa"
click at [35, 634] on div "Open Intercom Messenger" at bounding box center [32, 642] width 39 height 39
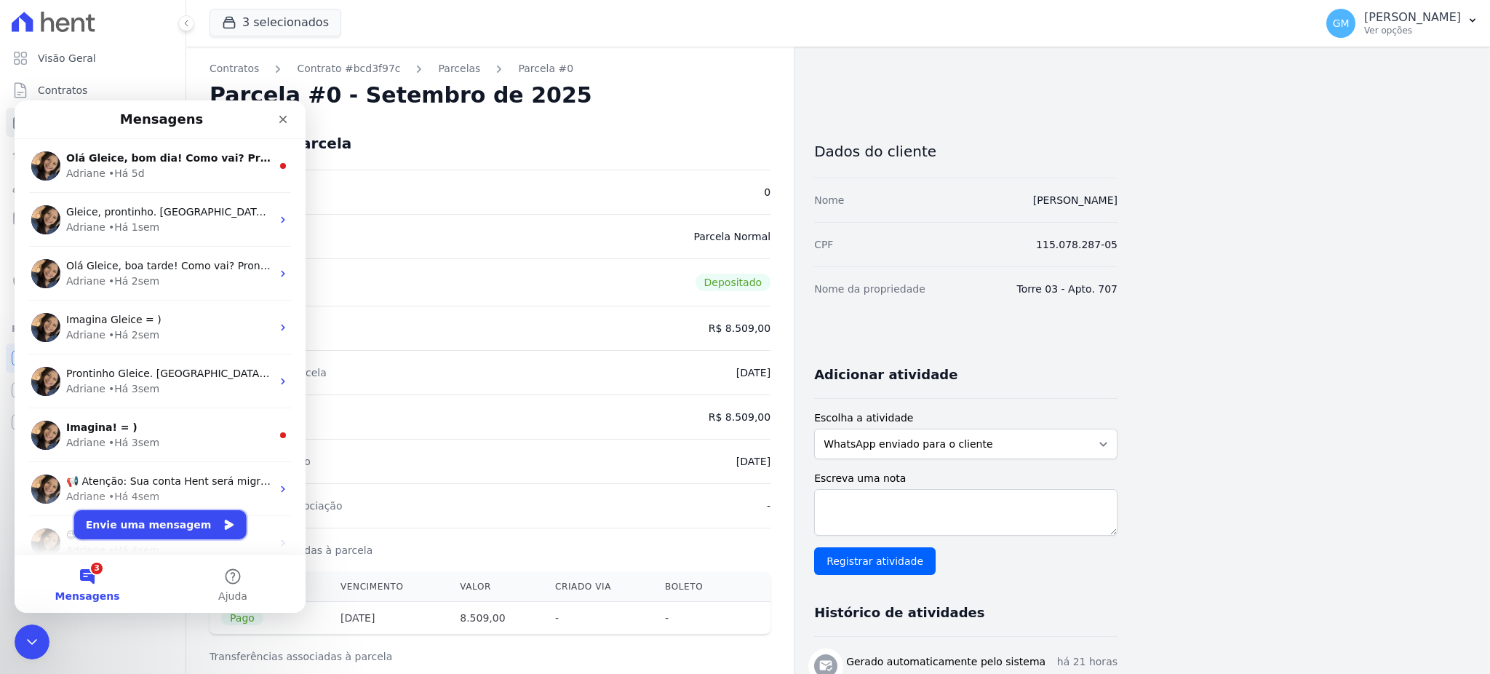
click at [119, 517] on button "Envie uma mensagem" at bounding box center [160, 524] width 172 height 29
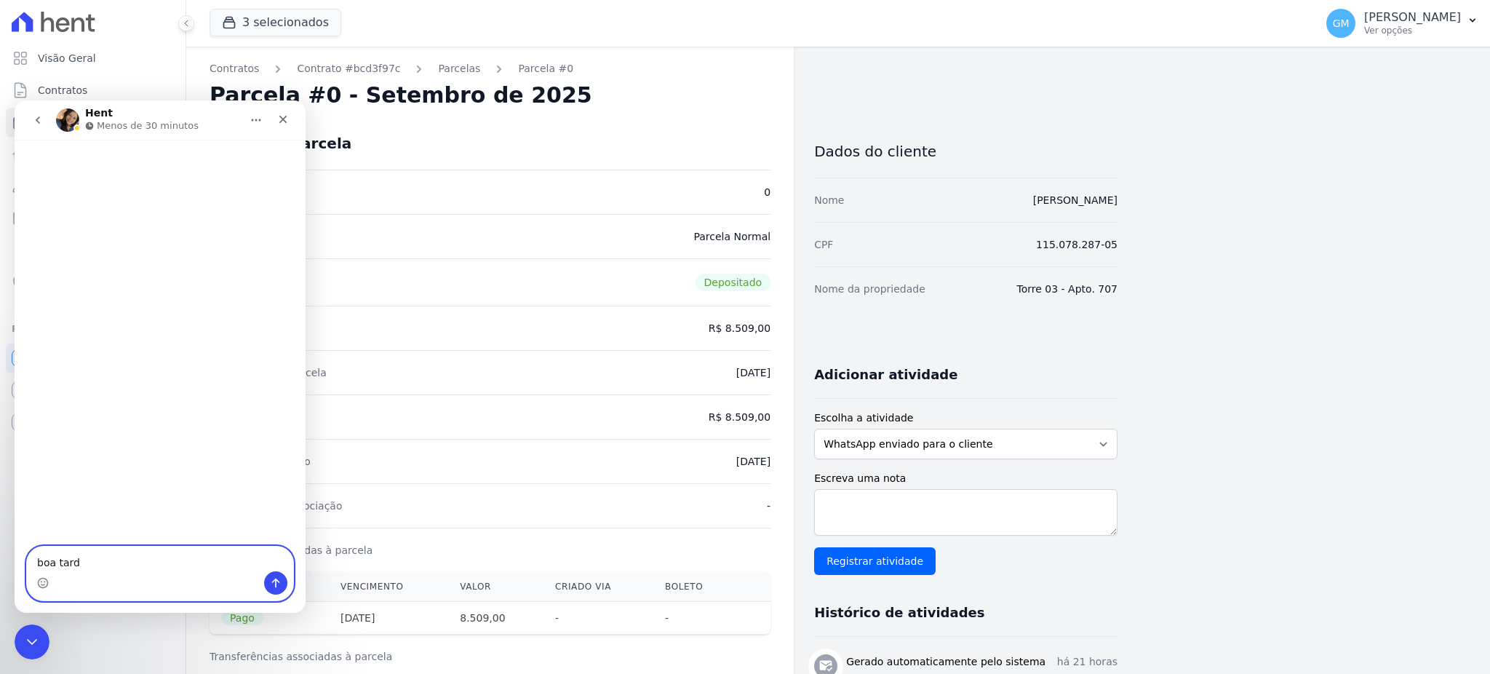
type textarea "boa tarde"
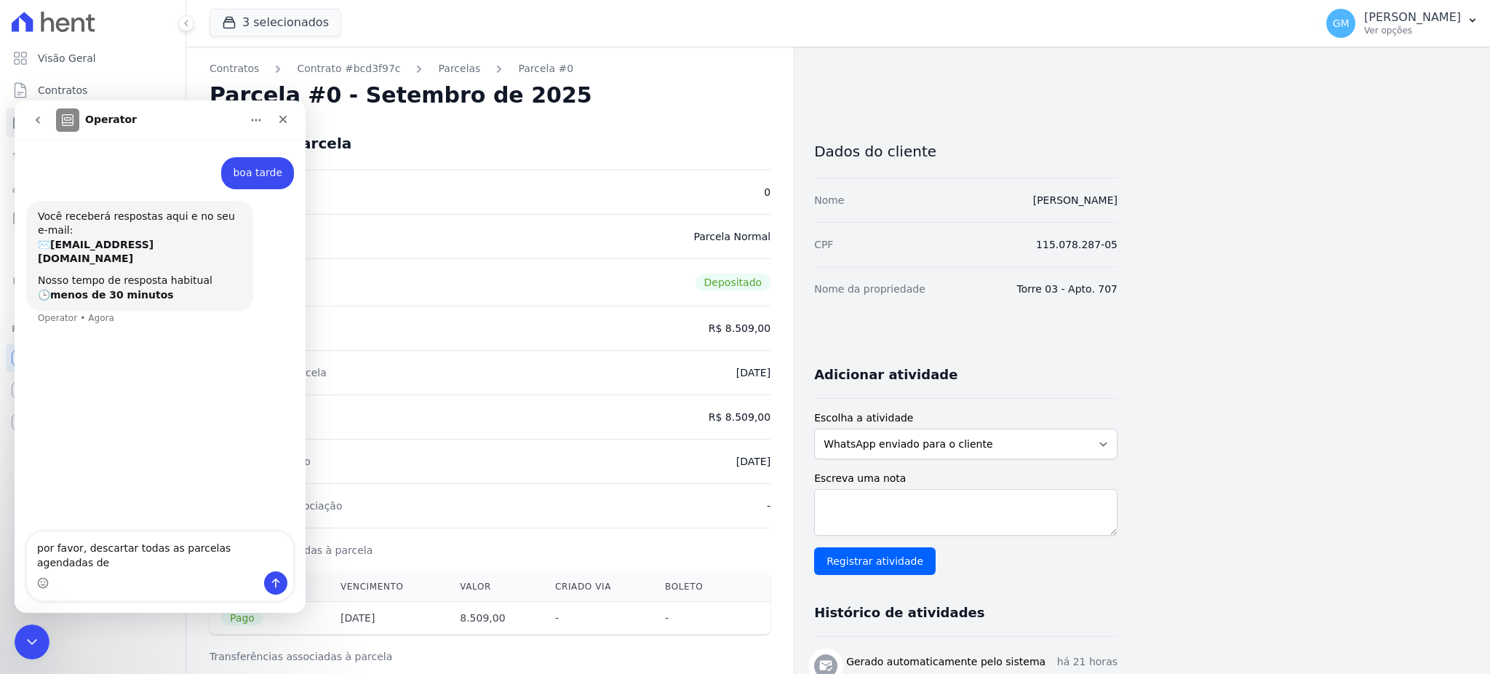
type textarea "por favor, descartar todas as parcelas agendadas de Paulo Roberto Pereira Barbo…"
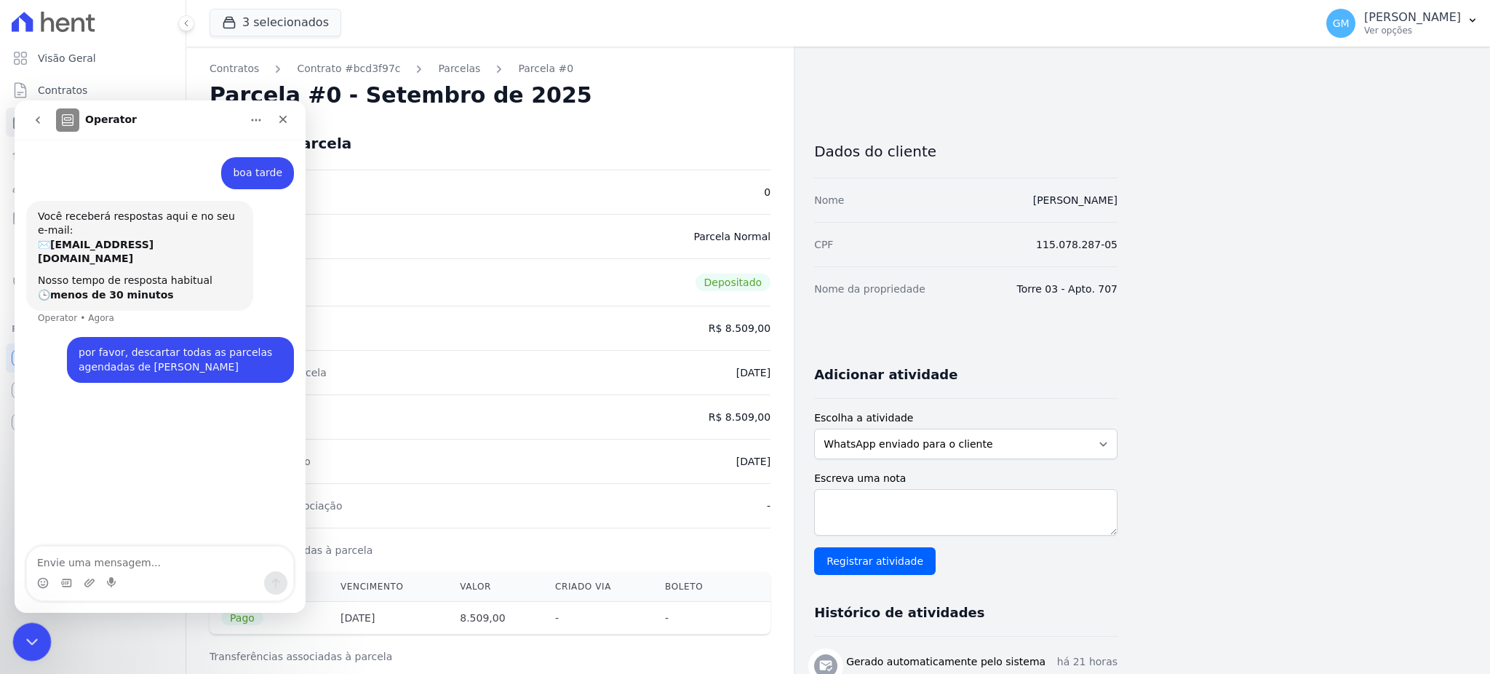
click at [20, 632] on div "Encerramento do Messenger da Intercom" at bounding box center [29, 639] width 35 height 35
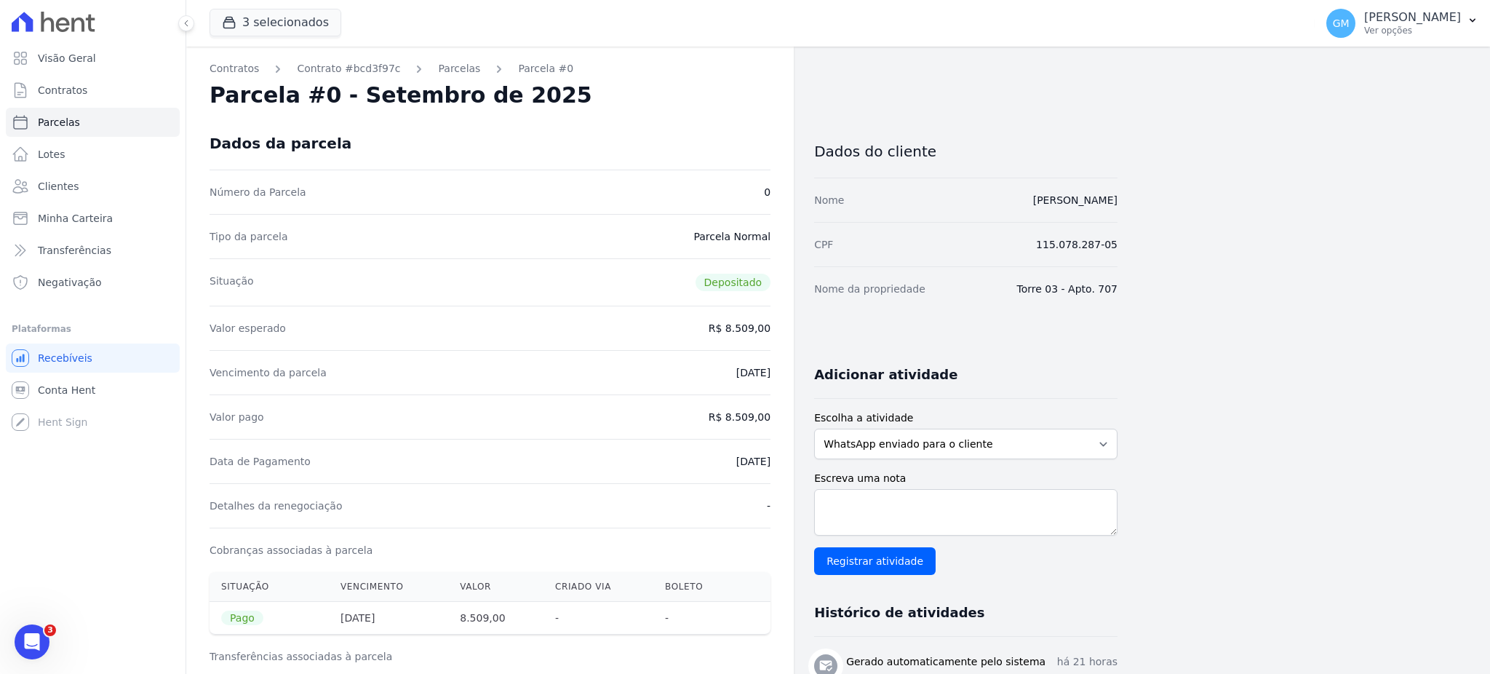
click at [62, 645] on div "Visão Geral Contratos Parcelas Lotes Clientes Minha Carteira Transferências Neg…" at bounding box center [93, 337] width 186 height 674
click at [47, 640] on html at bounding box center [29, 639] width 35 height 35
drag, startPoint x: 961, startPoint y: 209, endPoint x: 1133, endPoint y: 198, distance: 172.1
click at [1133, 198] on div "Contratos Contrato #bcd3f97c Parcelas Parcela #0 Parcela #0 - Setembro de 2025 …" at bounding box center [826, 583] width 1281 height 1072
click at [68, 176] on link "Clientes" at bounding box center [93, 186] width 174 height 29
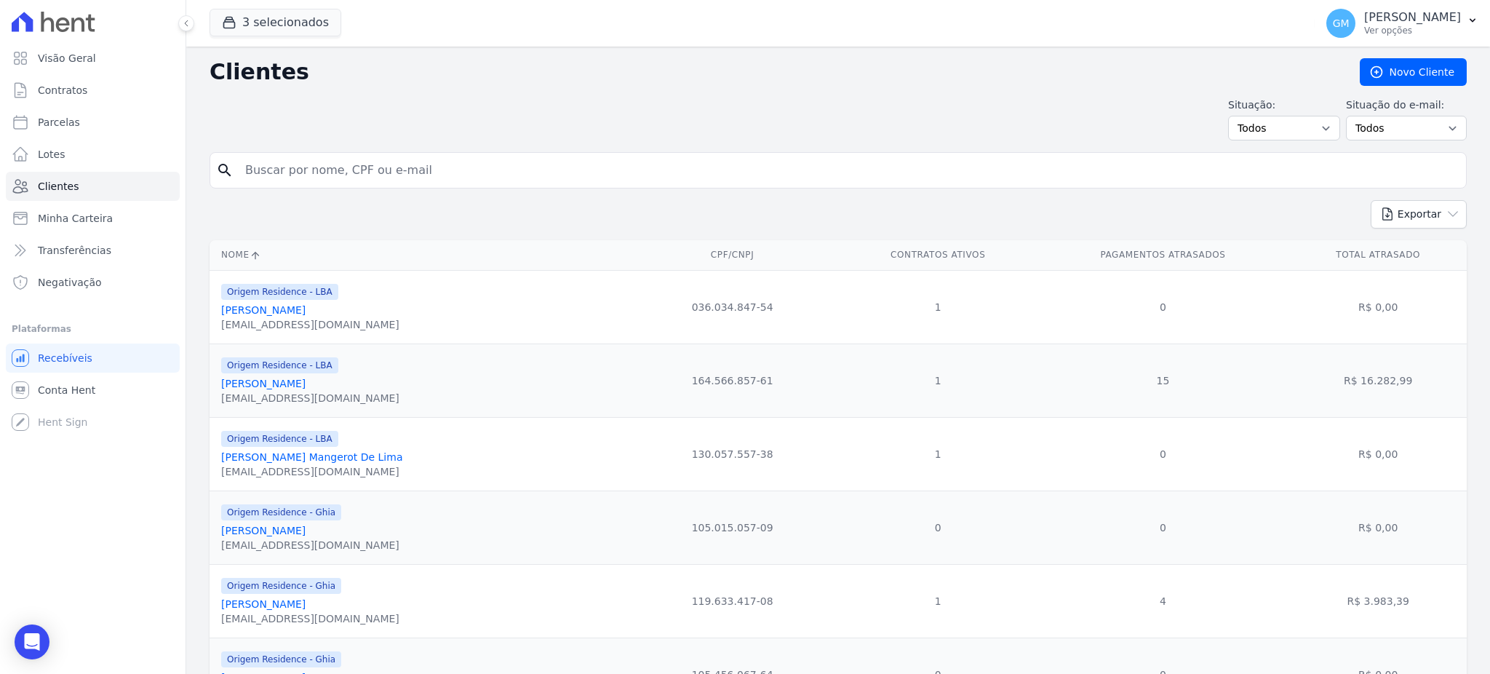
click at [364, 184] on input "search" at bounding box center [849, 170] width 1224 height 29
paste input "Leonardo Costa De Araujo"
type input "Leonardo Costa De Araujo"
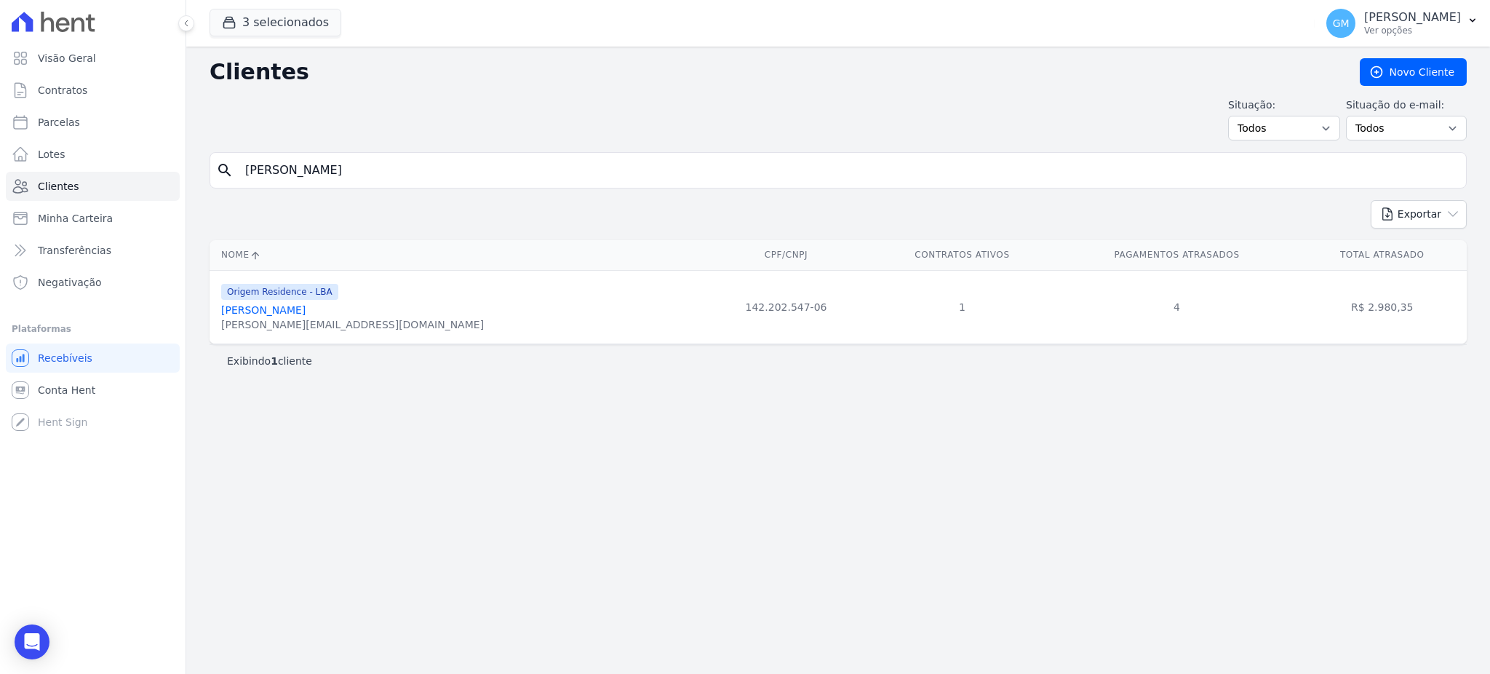
click at [305, 307] on link "Leonardo Costa De Araujo" at bounding box center [263, 310] width 84 height 12
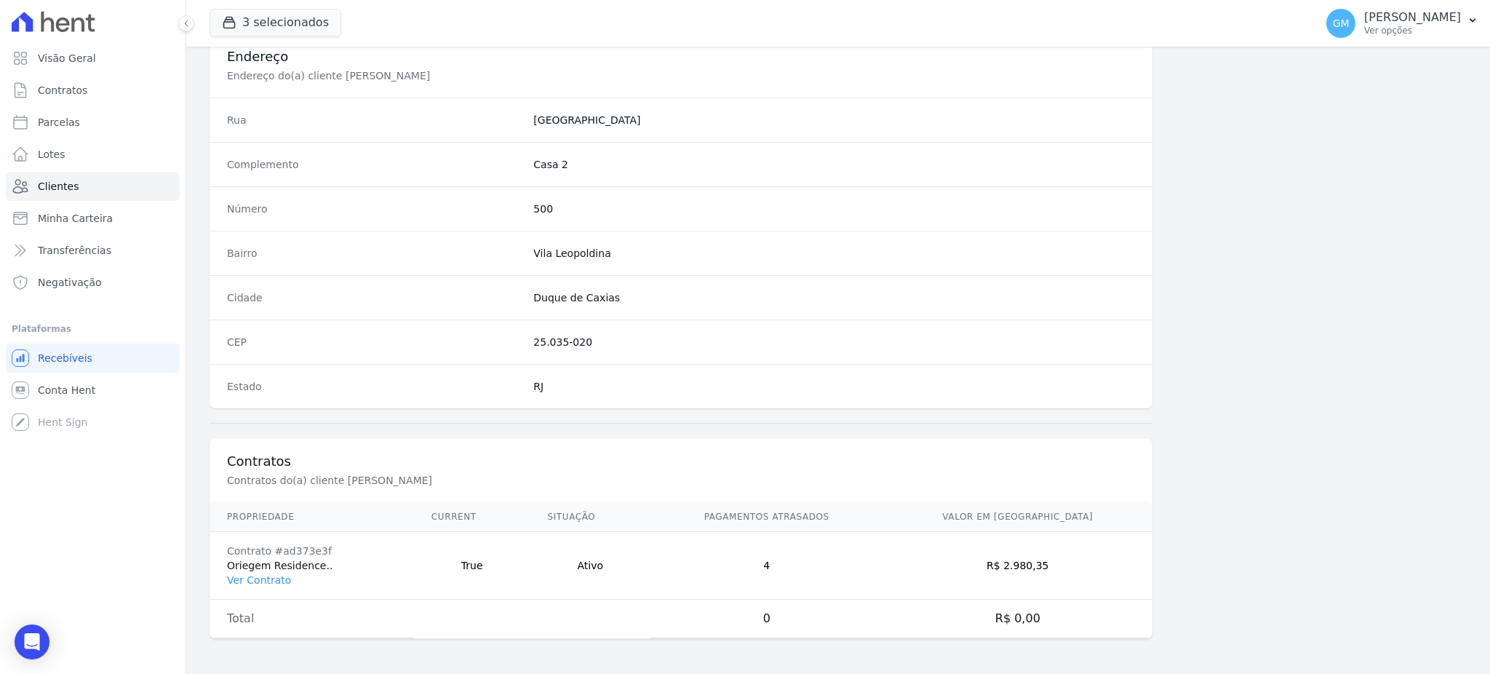
scroll to position [688, 0]
click at [258, 587] on td "Contrato #ad373e3f Oriegem Residence.. Ver Contrato" at bounding box center [312, 566] width 204 height 68
click at [256, 581] on link "Ver Contrato" at bounding box center [259, 580] width 64 height 12
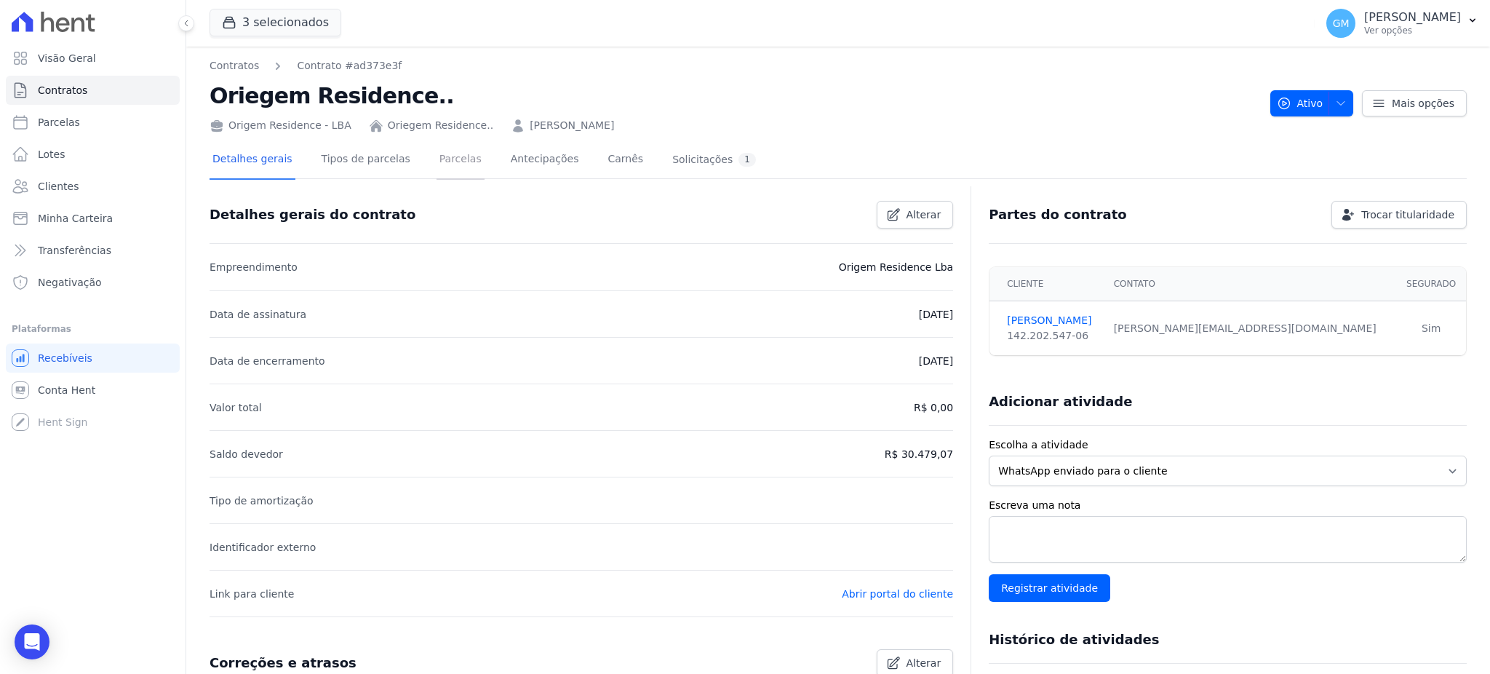
click at [437, 164] on link "Parcelas" at bounding box center [461, 160] width 48 height 39
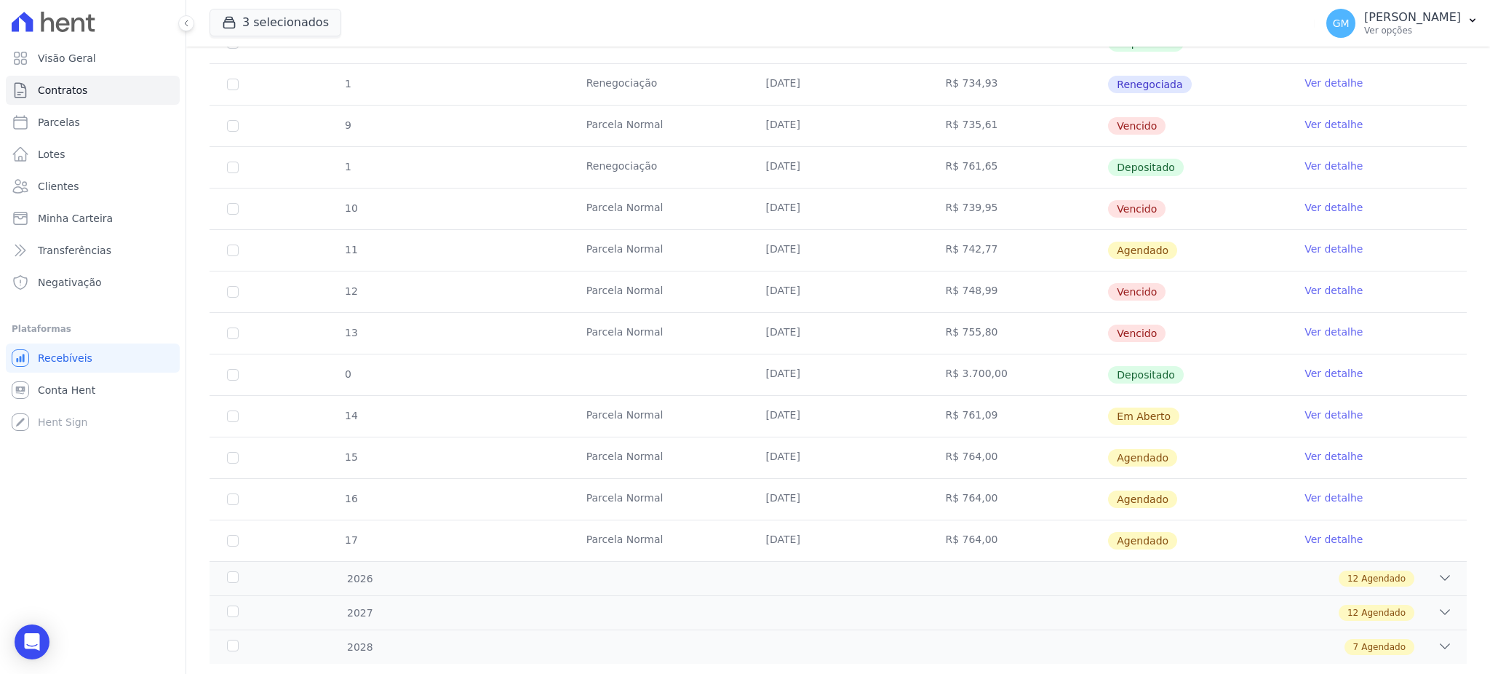
scroll to position [291, 0]
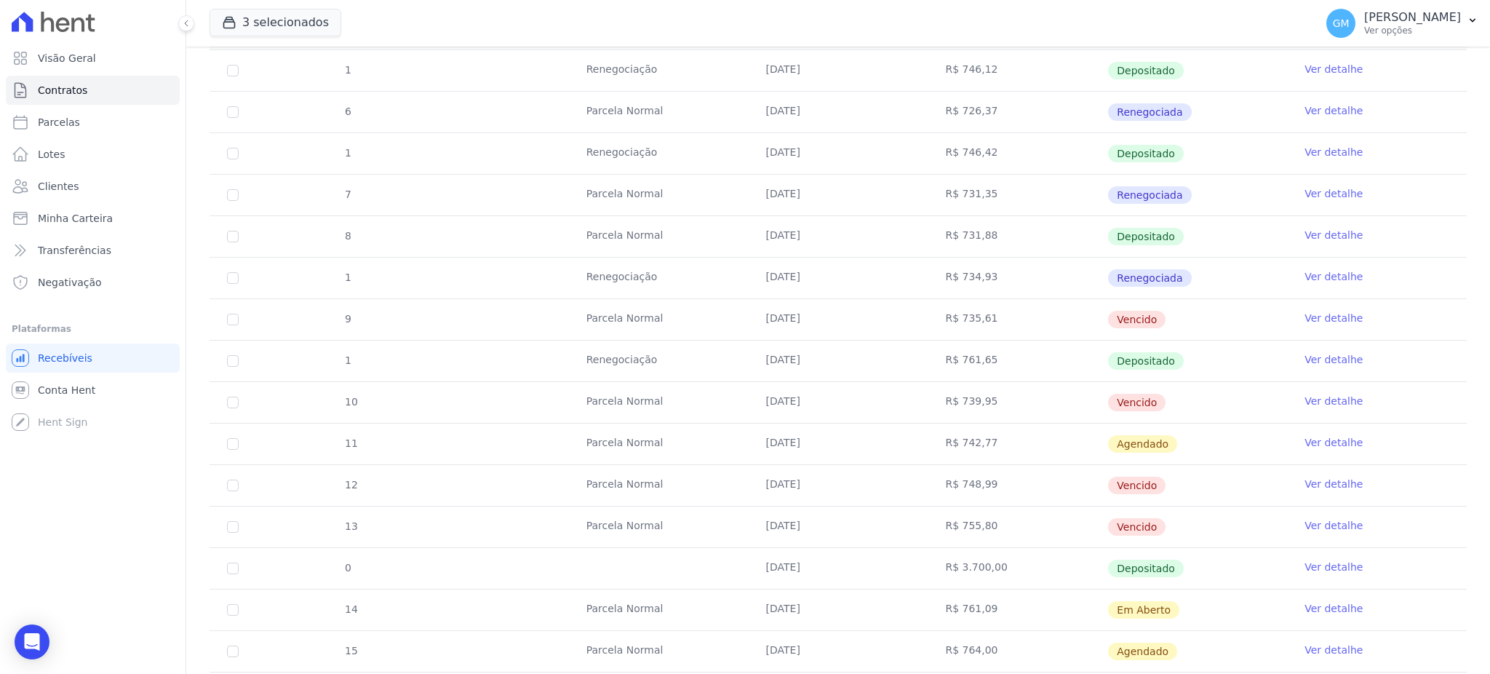
click at [1306, 403] on link "Ver detalhe" at bounding box center [1334, 401] width 58 height 15
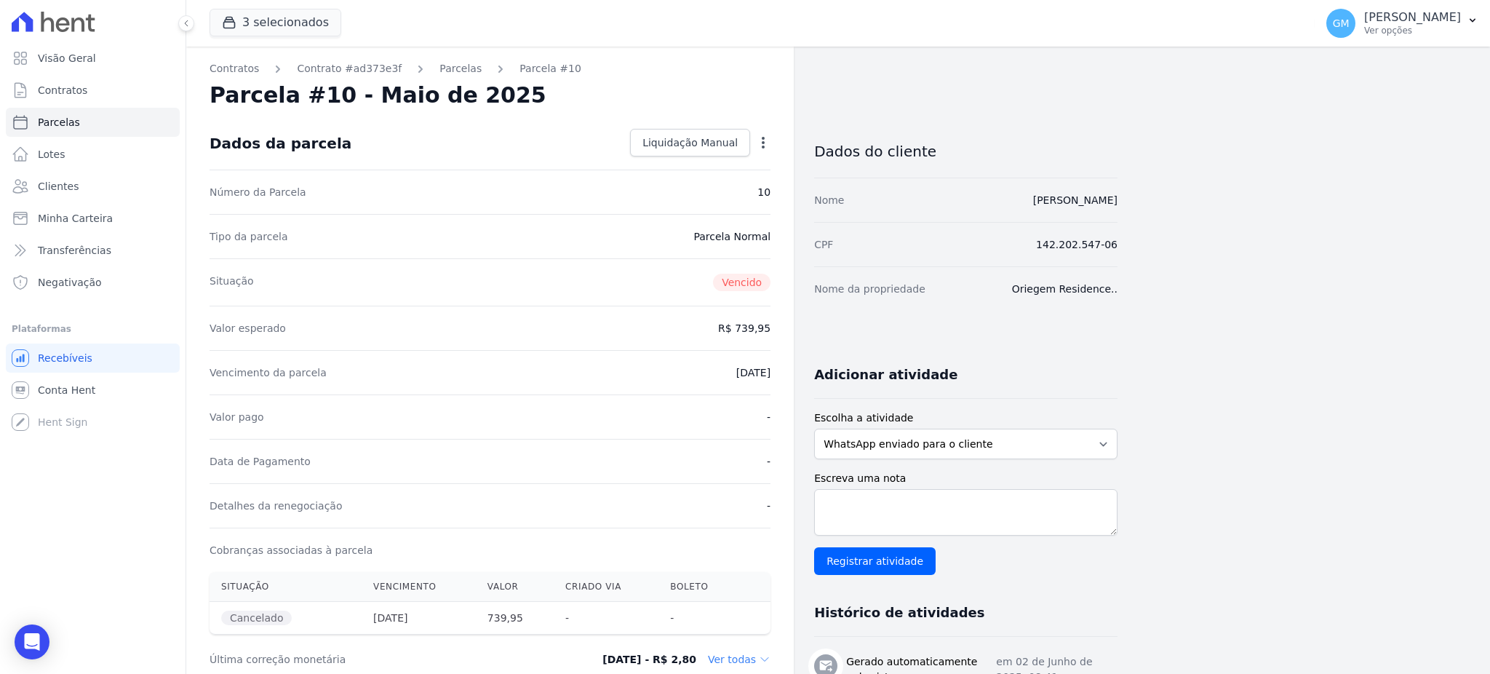
click at [763, 146] on icon "button" at bounding box center [763, 143] width 3 height 12
click at [378, 223] on div "Tipo da parcela Parcela Normal" at bounding box center [490, 236] width 561 height 44
drag, startPoint x: 1154, startPoint y: 202, endPoint x: 969, endPoint y: 210, distance: 185.7
click at [969, 210] on div "Contratos Contrato #ad373e3f Parcelas Parcela #10 Parcela #10 - Maio de 2025 Da…" at bounding box center [826, 638] width 1281 height 1182
copy link "LEONARDO COSTA DE ARAUJO"
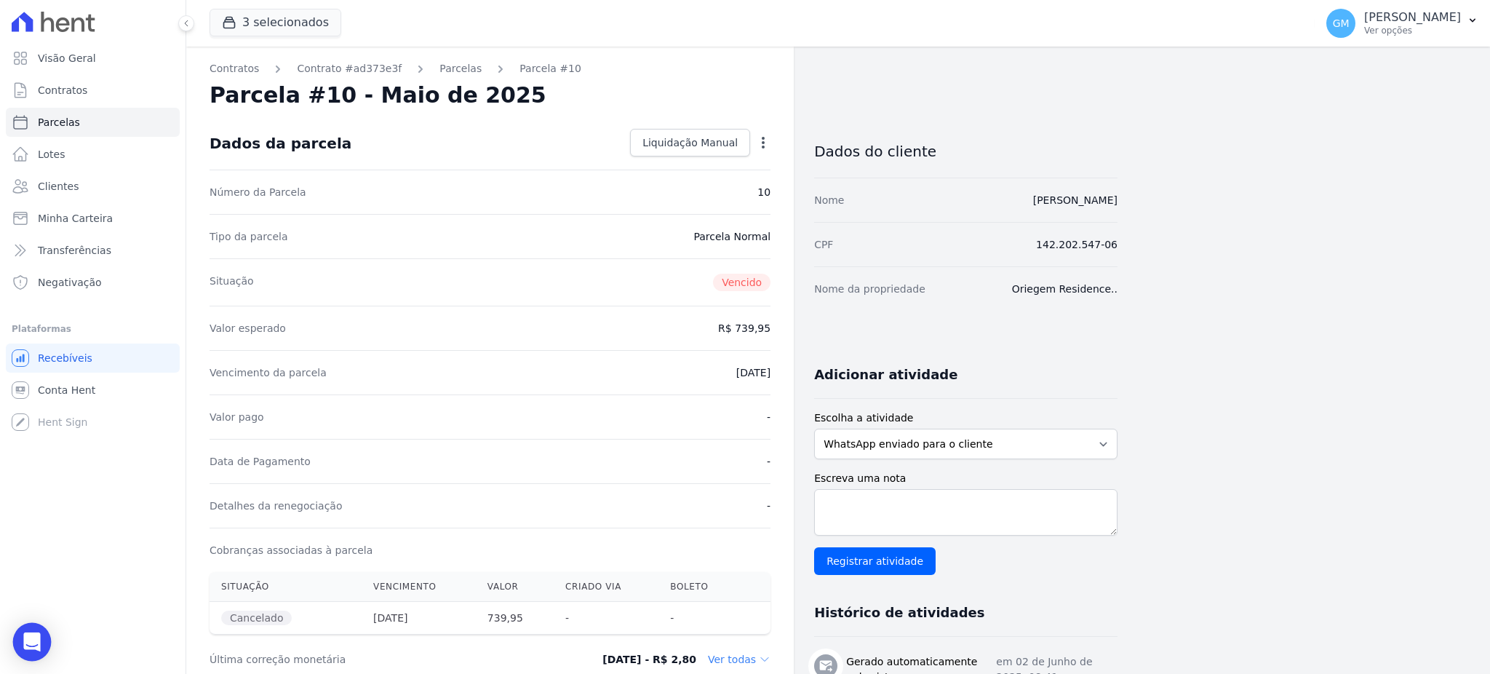
click at [26, 650] on div "Open Intercom Messenger" at bounding box center [32, 642] width 39 height 39
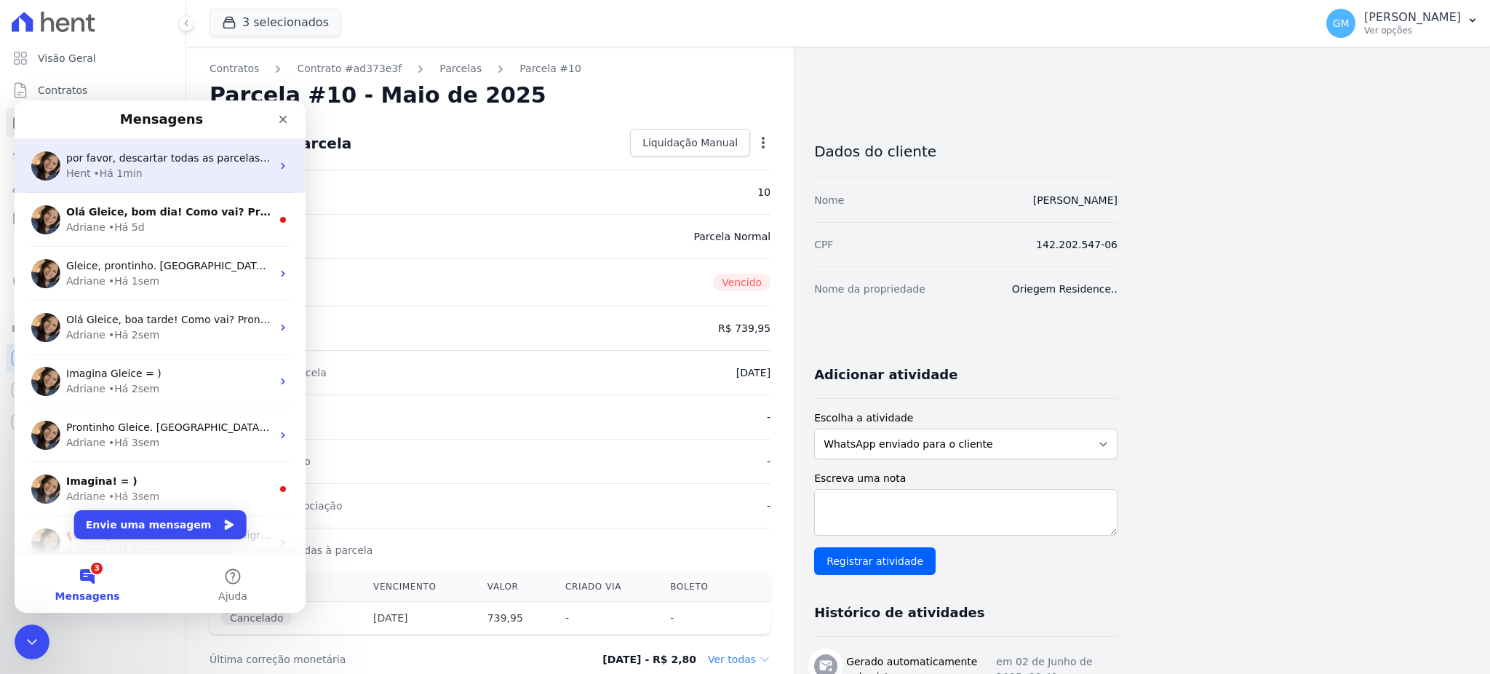
click at [170, 188] on div "por favor, descartar todas as parcelas agendadas de Paulo Roberto Pereira Barbo…" at bounding box center [160, 166] width 291 height 54
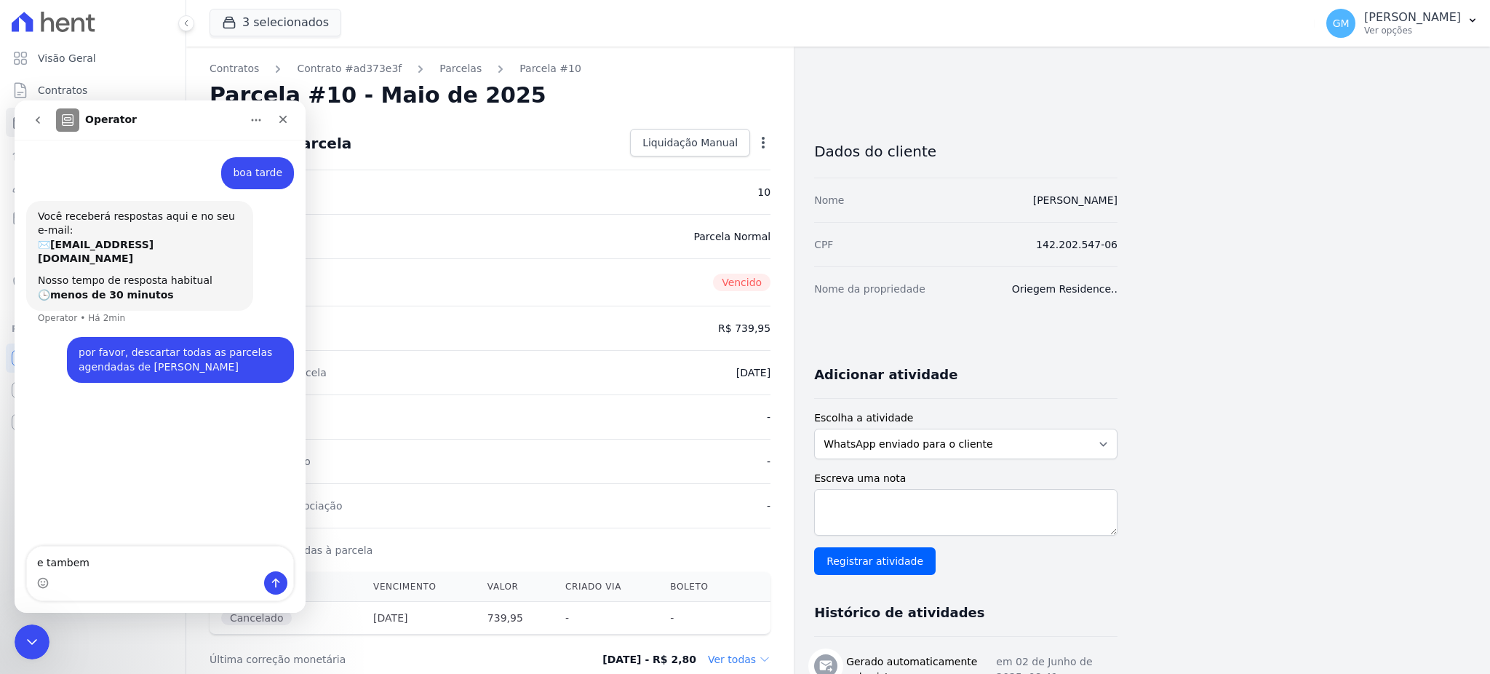
type textarea "e tambem LEONARDO COSTA DE ARAUJO"
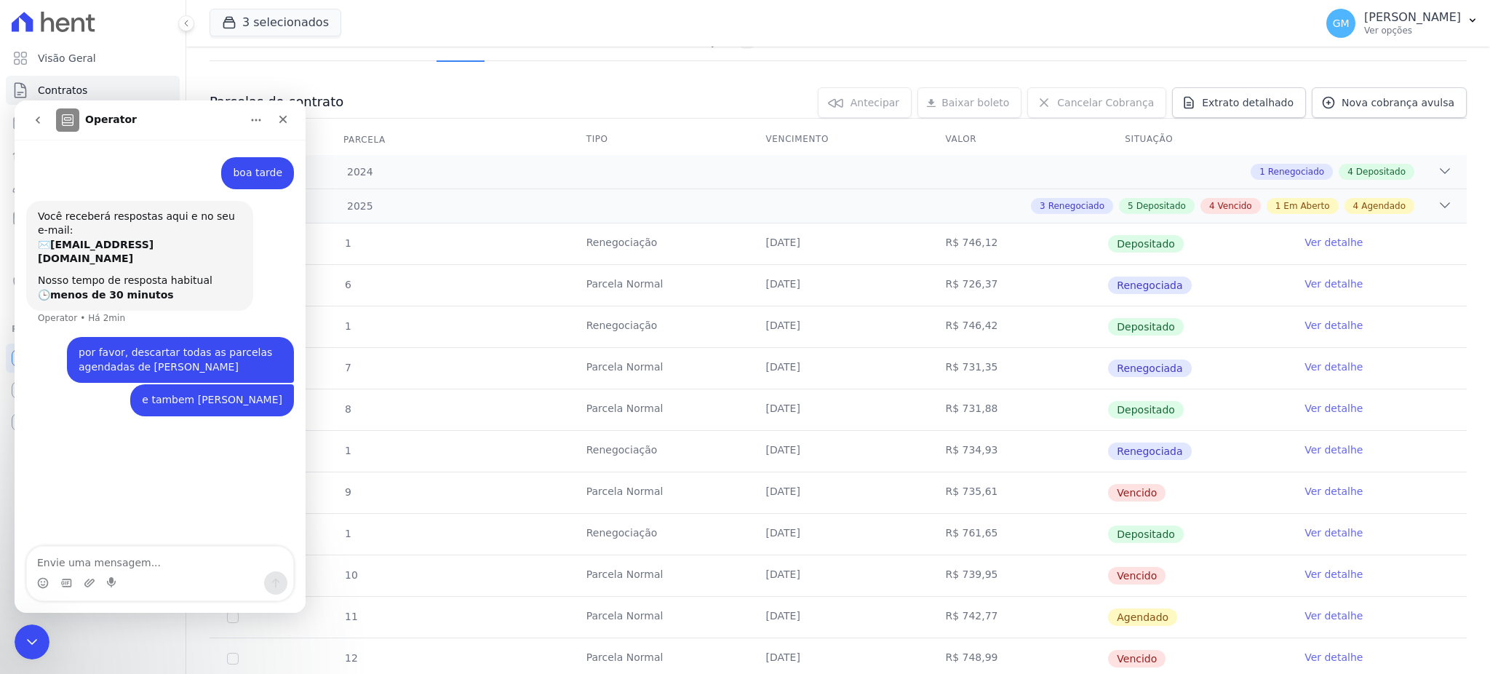
scroll to position [194, 0]
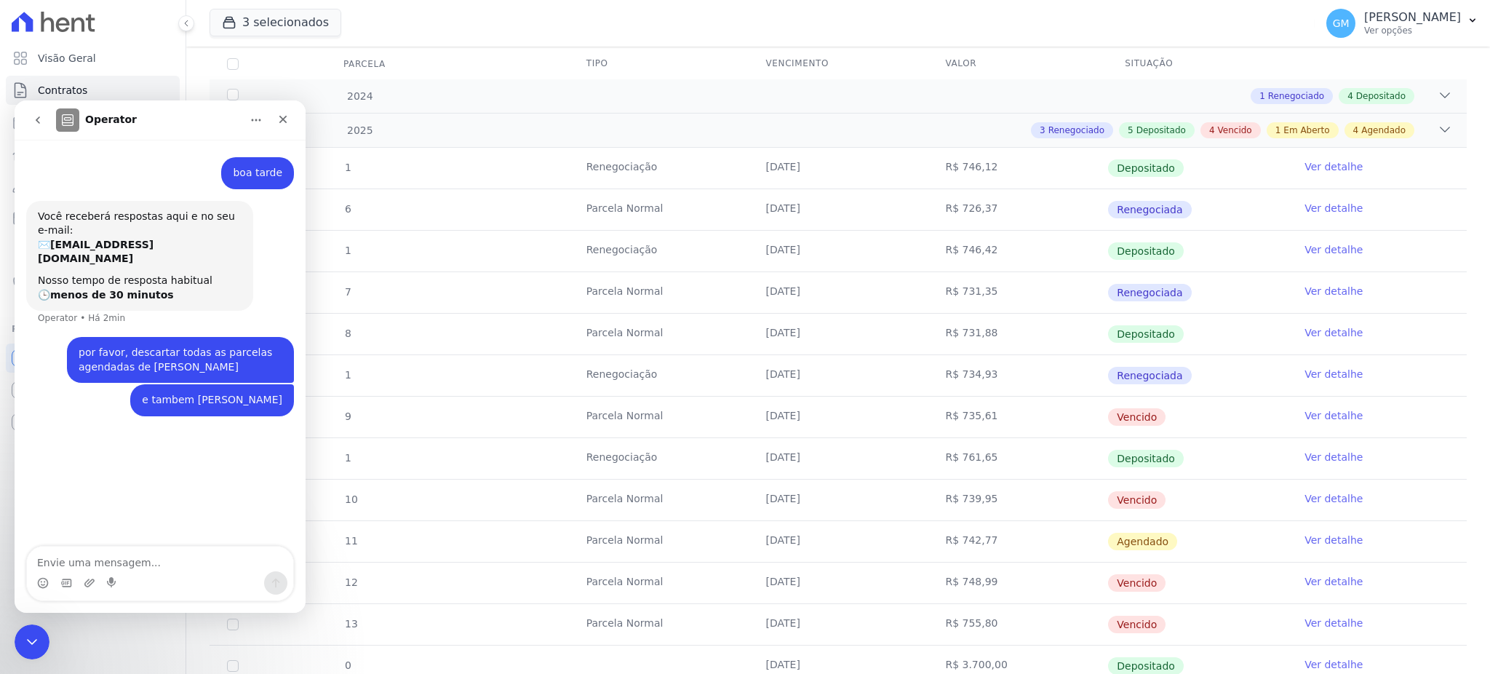
drag, startPoint x: 757, startPoint y: 415, endPoint x: 1172, endPoint y: 418, distance: 414.8
click at [1172, 418] on tr "9 Parcela Normal 30/04/2025 R$ 735,61 Vencido Ver detalhe" at bounding box center [838, 416] width 1257 height 41
copy tr "30/04/2025 R$ 735,61 Vencido"
click at [199, 559] on textarea "Envie uma mensagem..." at bounding box center [160, 559] width 266 height 25
type textarea "descartar:"
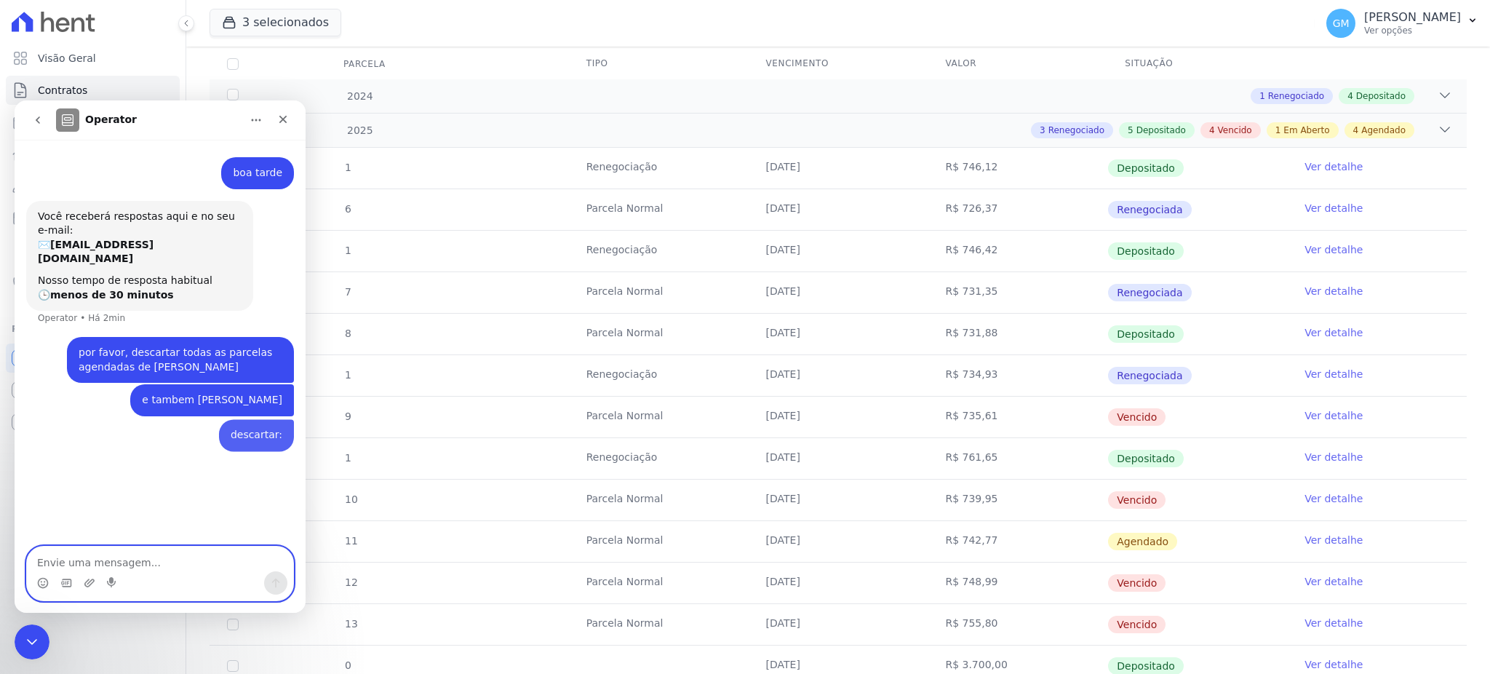
type textarea "30/04/2025 R$ 735,61 Vencido"
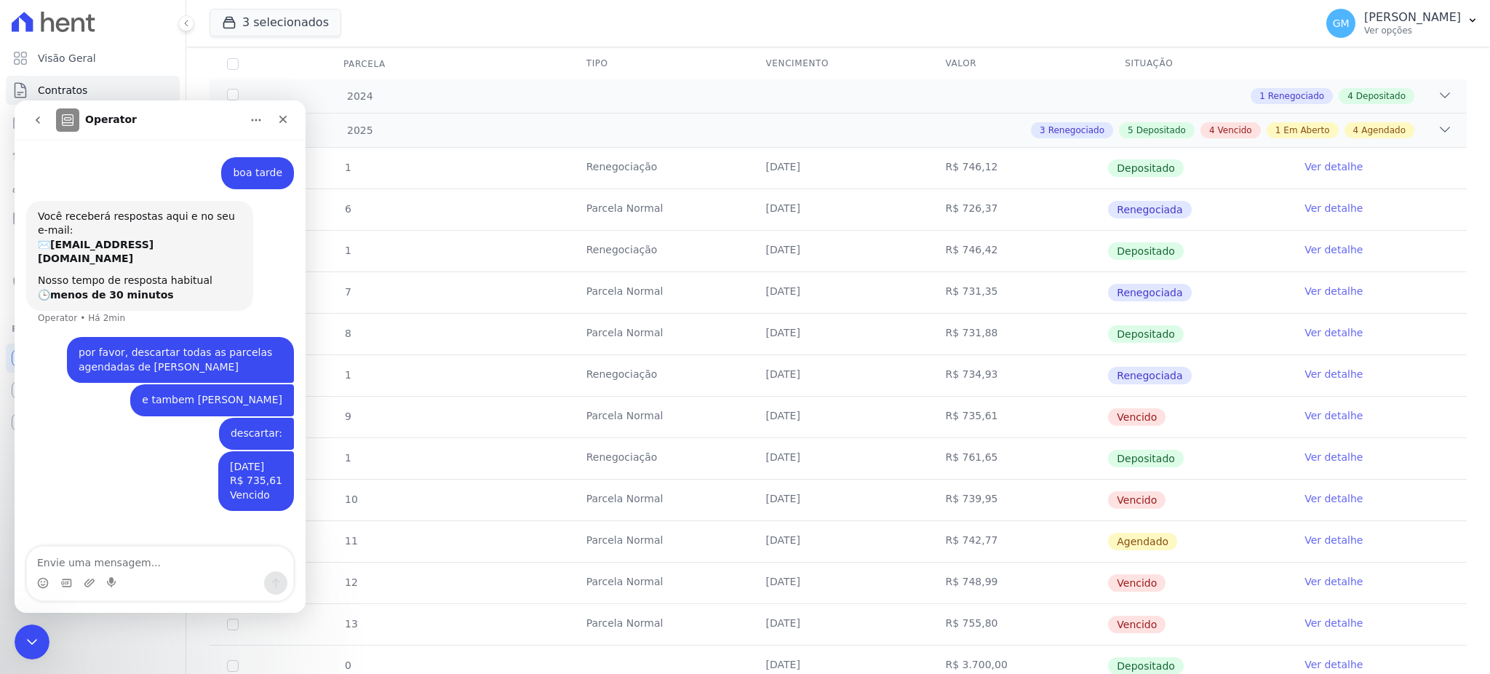
drag, startPoint x: 754, startPoint y: 501, endPoint x: 1145, endPoint y: 488, distance: 391.8
click at [1145, 488] on tr "10 Parcela Normal 30/05/2025 R$ 739,95 Vencido Ver detalhe" at bounding box center [838, 499] width 1257 height 41
copy tr "30/05/2025 R$ 739,95 Vencido"
click at [119, 568] on textarea "Envie uma mensagem..." at bounding box center [160, 559] width 266 height 25
paste textarea "30/05/2025 R$ 739,95 Vencido"
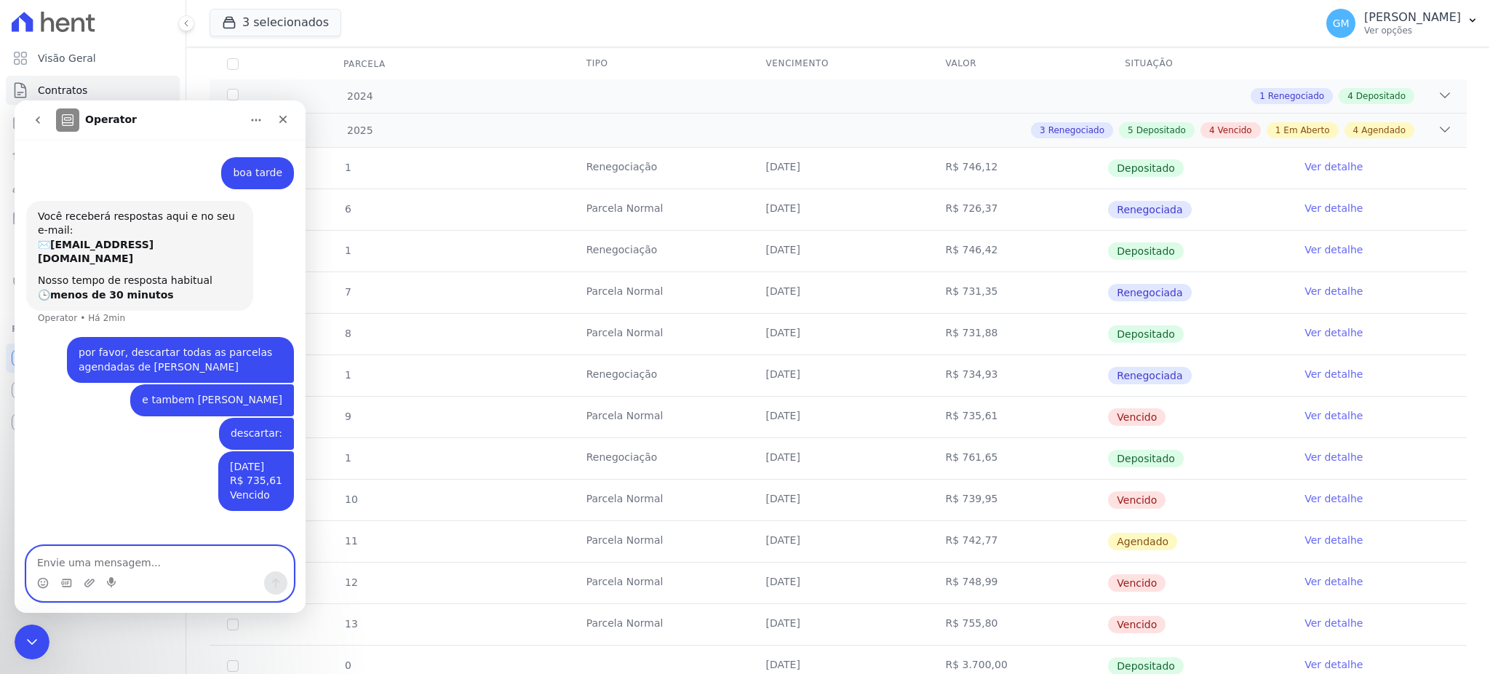
type textarea "30/05/2025 R$ 739,95 Vencido"
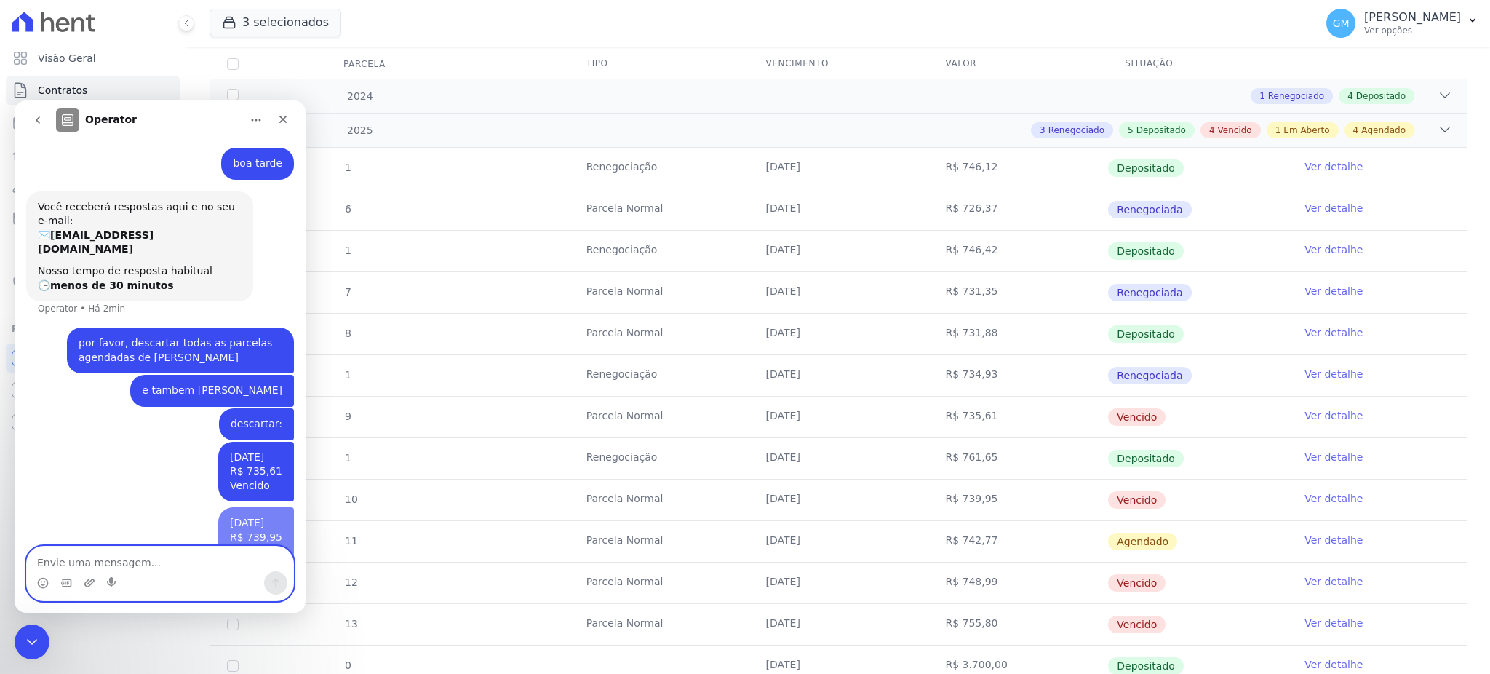
scroll to position [41, 0]
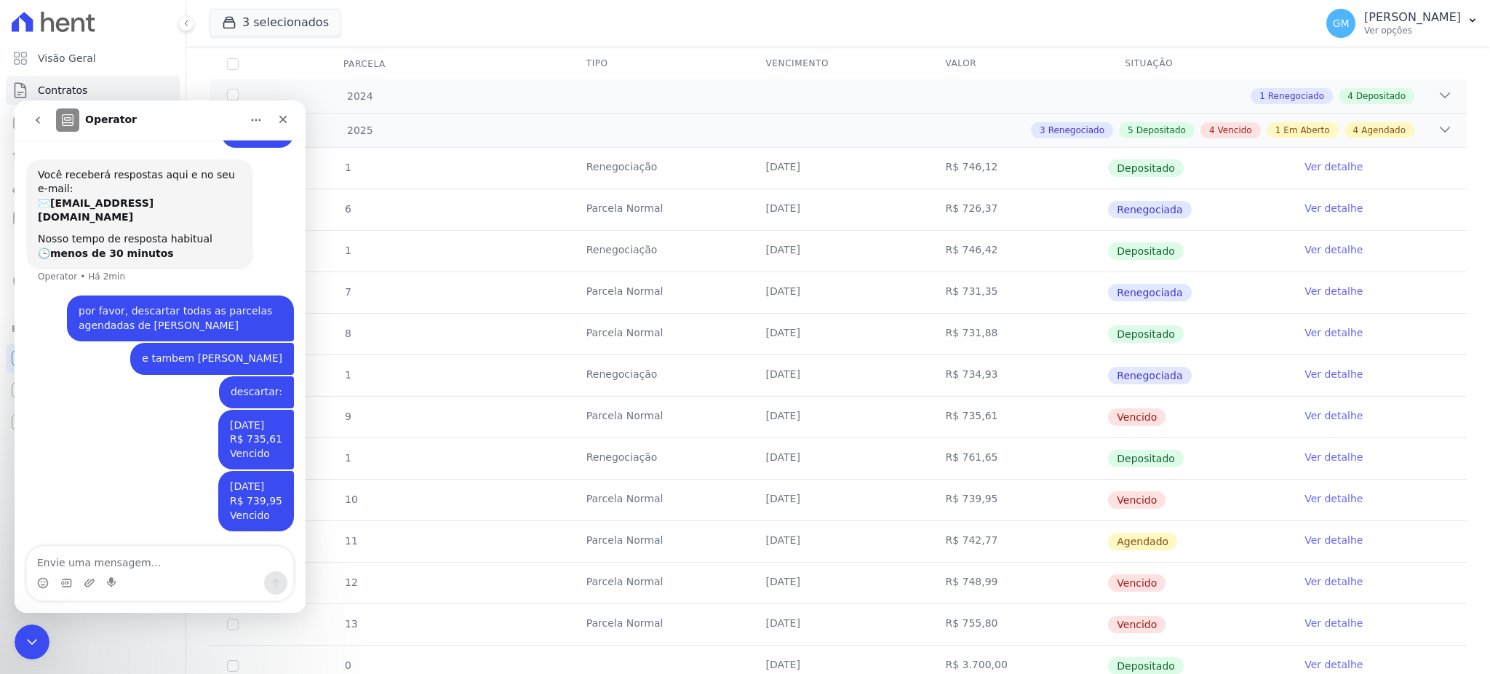
drag, startPoint x: 750, startPoint y: 576, endPoint x: 1148, endPoint y: 576, distance: 397.3
click at [1148, 576] on tr "12 Parcela Normal 31/07/2025 R$ 748,99 Vencido Ver detalhe" at bounding box center [838, 582] width 1257 height 41
copy tr "31/07/2025 R$ 748,99 Vencido"
click at [161, 565] on textarea "Envie uma mensagem..." at bounding box center [160, 559] width 266 height 25
type textarea "31/07/2025 R$ 748,99 Vencido"
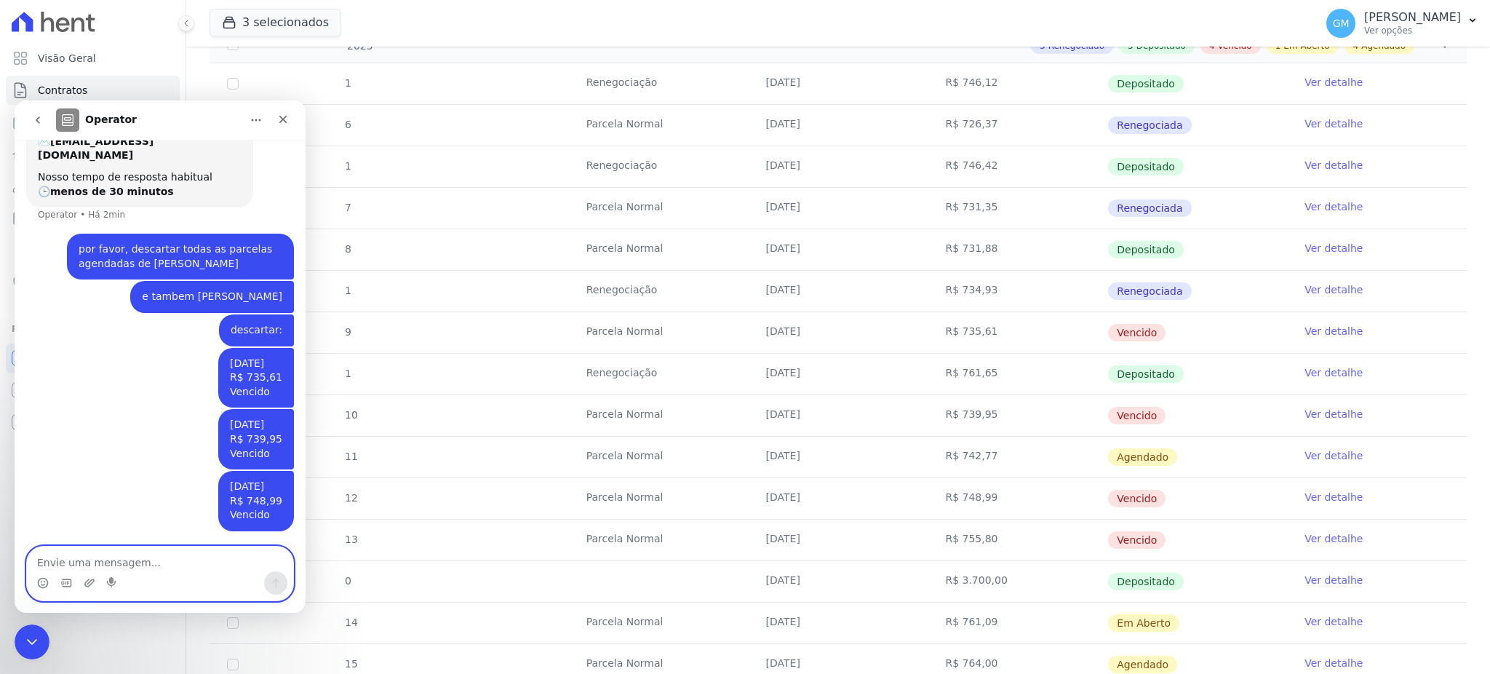
scroll to position [388, 0]
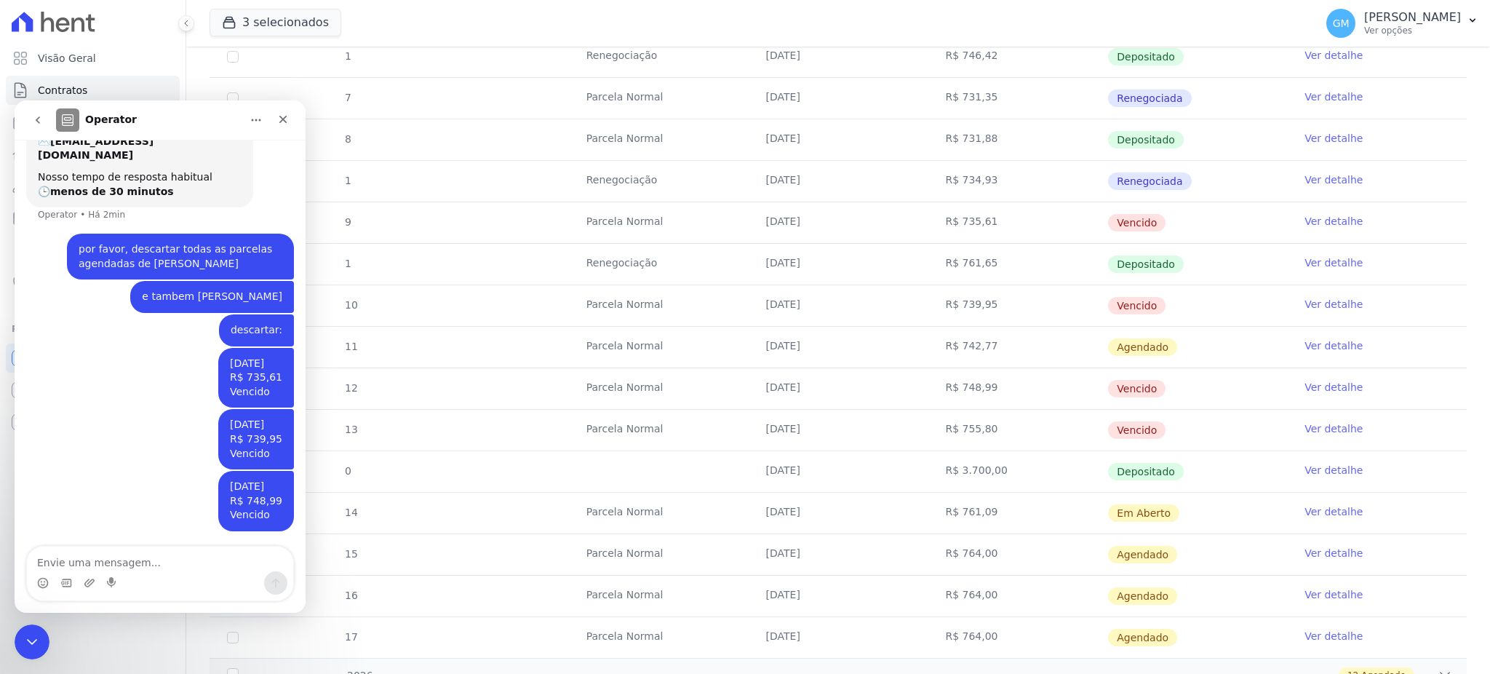
drag, startPoint x: 790, startPoint y: 428, endPoint x: 1169, endPoint y: 426, distance: 379.9
click at [1169, 426] on tr "13 Parcela Normal 30/08/2025 R$ 755,80 Vencido Ver detalhe" at bounding box center [838, 429] width 1257 height 41
copy tr "30/08/2025 R$ 755,80 Vencido"
click at [137, 550] on textarea "Envie uma mensagem..." at bounding box center [160, 559] width 266 height 25
paste textarea "30/08/2025 R$ 755,80 Vencido"
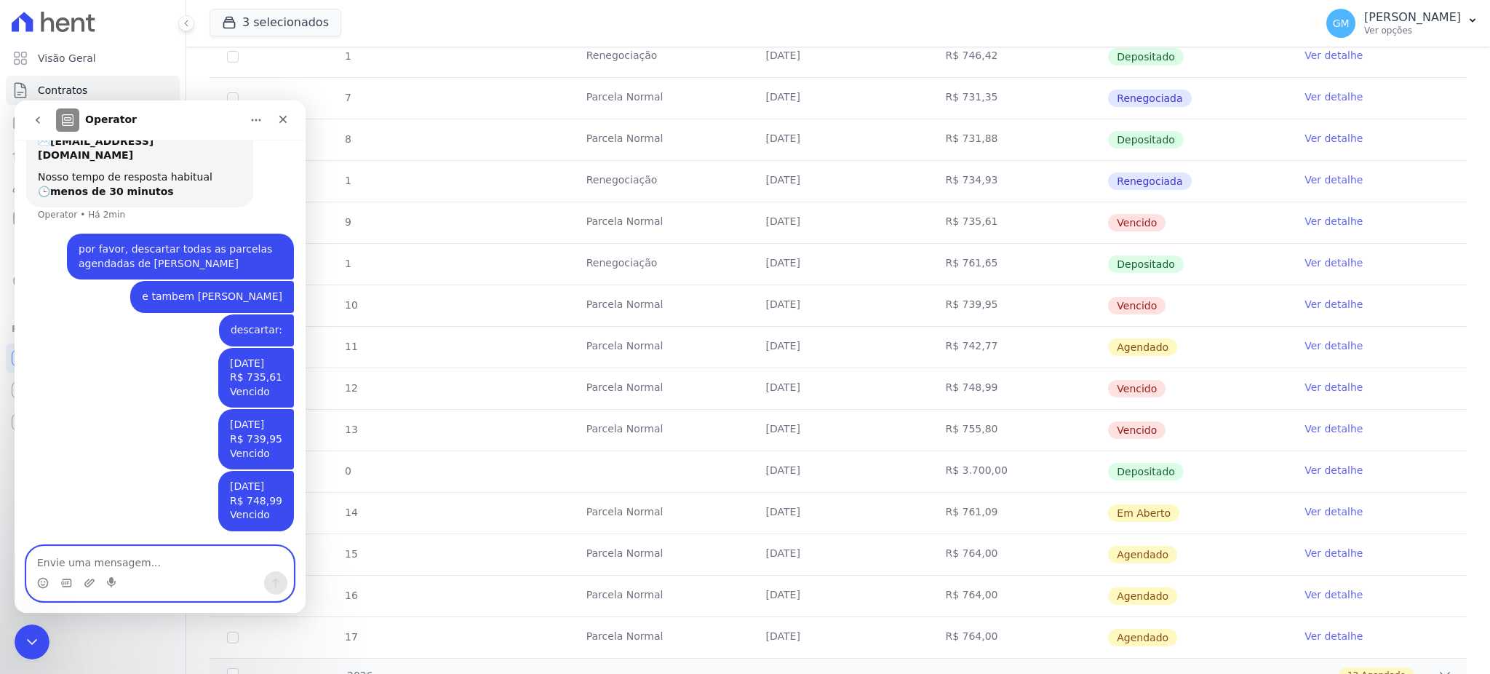
type textarea "30/08/2025 R$ 755,80 Vencido"
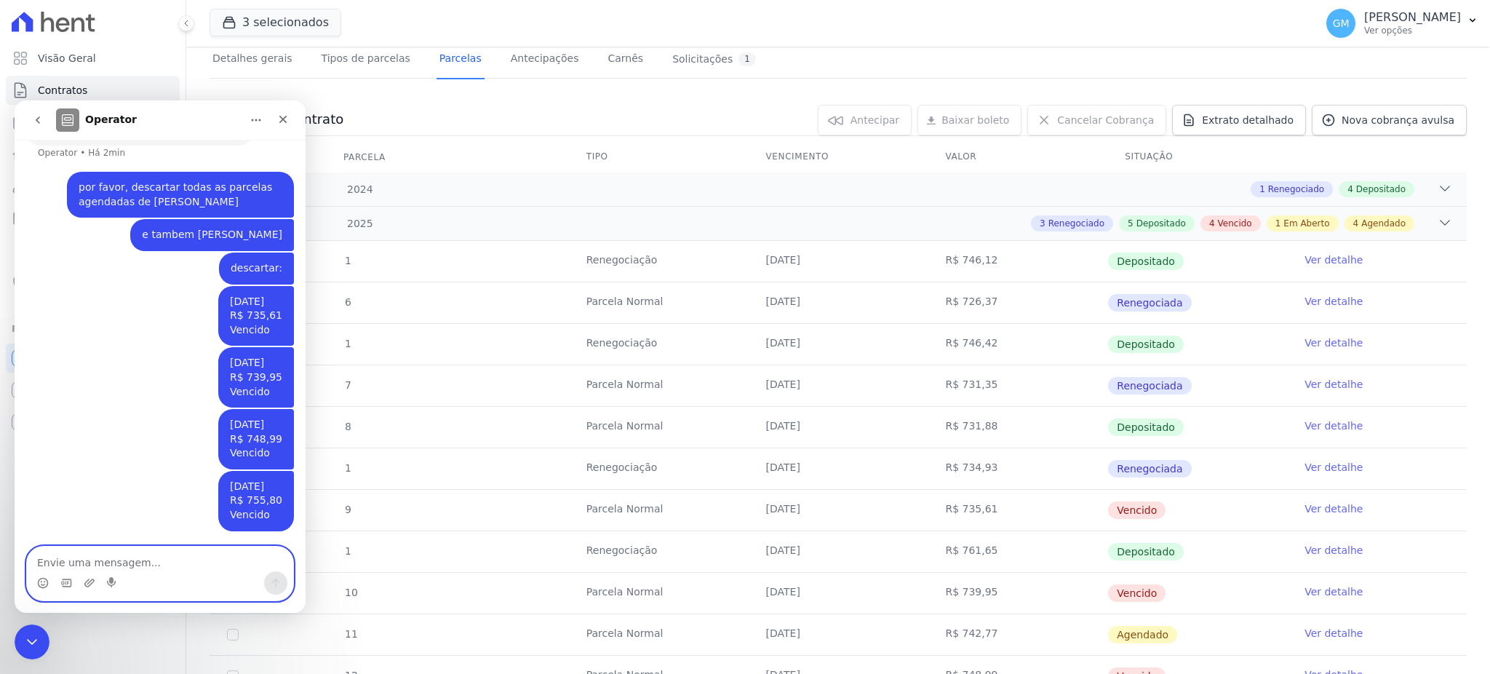
scroll to position [97, 0]
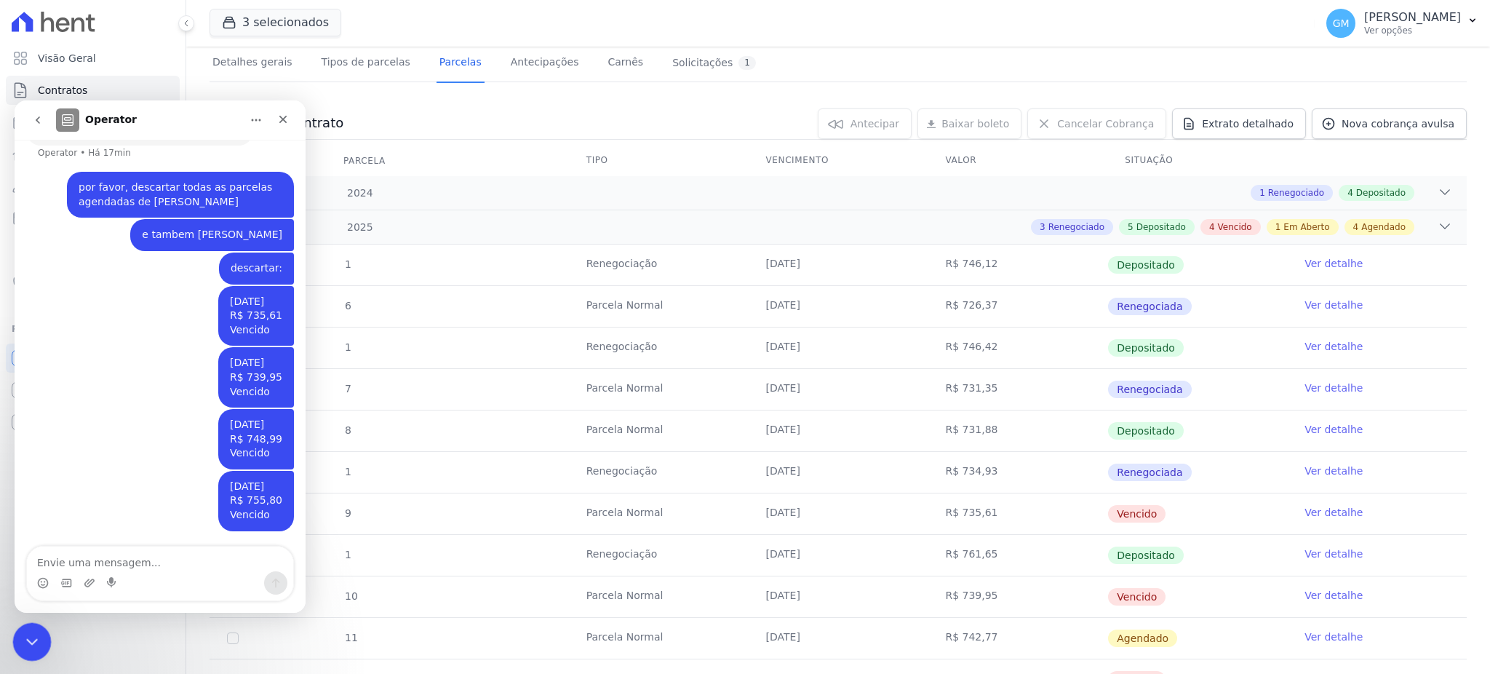
drag, startPoint x: 32, startPoint y: 647, endPoint x: 73, endPoint y: 1166, distance: 520.5
click at [33, 649] on div "Encerramento do Messenger da Intercom" at bounding box center [29, 639] width 35 height 35
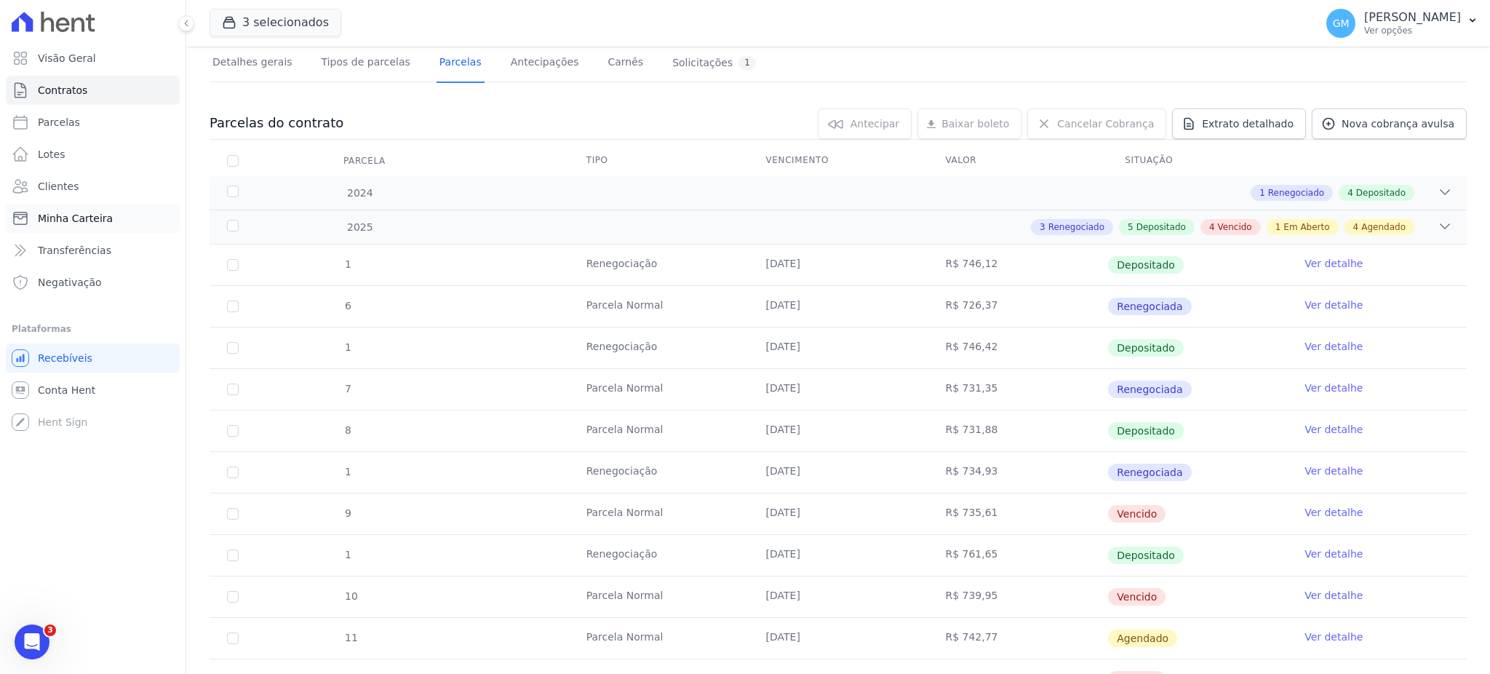
scroll to position [165, 0]
click at [102, 199] on link "Clientes" at bounding box center [93, 186] width 174 height 29
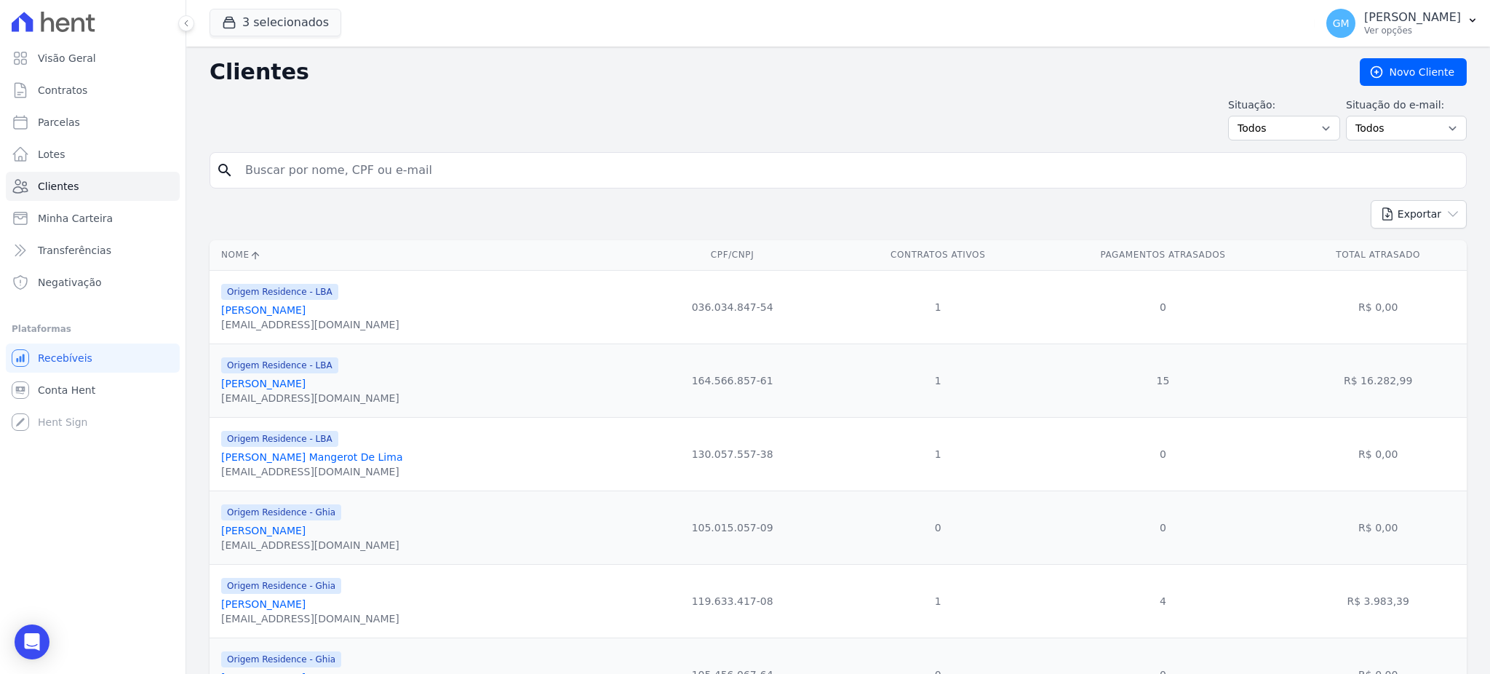
click at [321, 169] on input "search" at bounding box center [849, 170] width 1224 height 29
type input "[PERSON_NAME] [PERSON_NAME]"
drag, startPoint x: 419, startPoint y: 162, endPoint x: 231, endPoint y: 160, distance: 188.5
click at [231, 160] on div "search Marcio Valerio Lourenco Pontes" at bounding box center [838, 170] width 1257 height 36
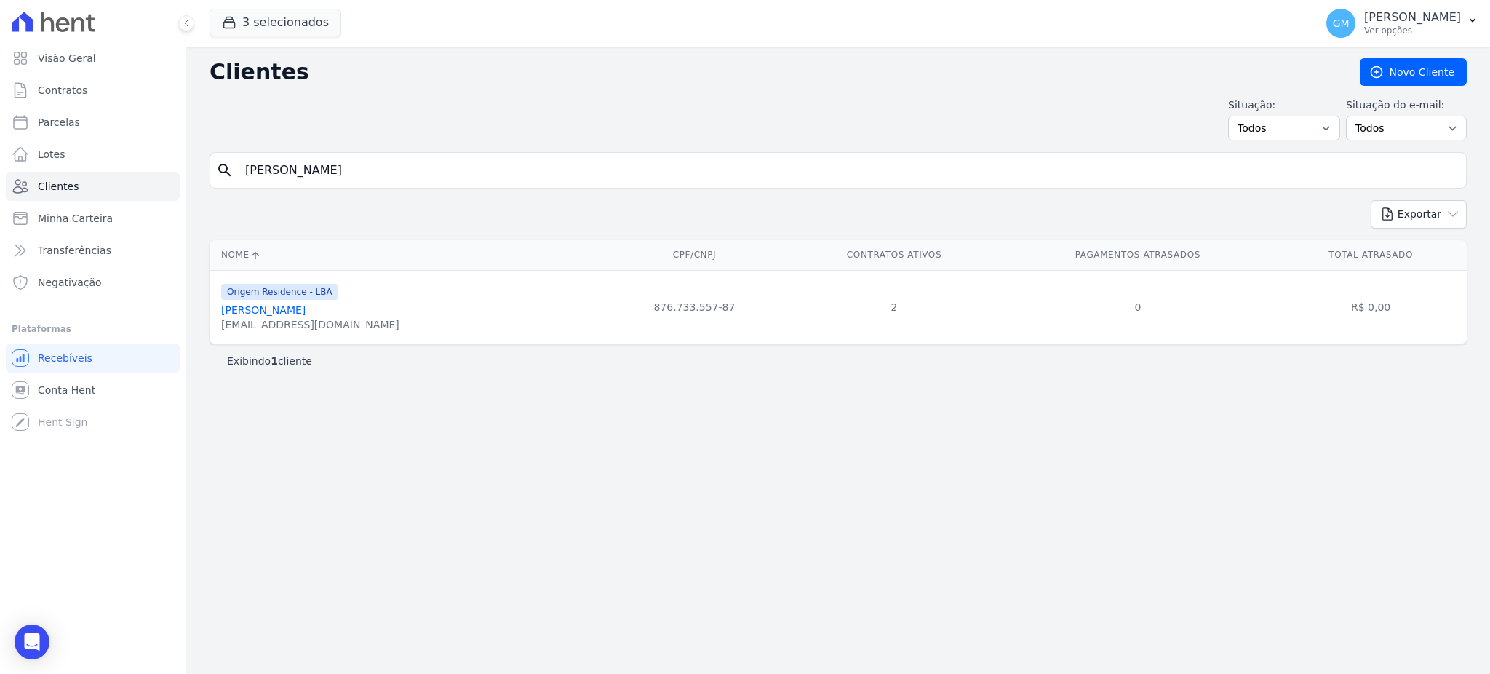
click at [306, 314] on link "[PERSON_NAME] [PERSON_NAME]" at bounding box center [263, 310] width 84 height 12
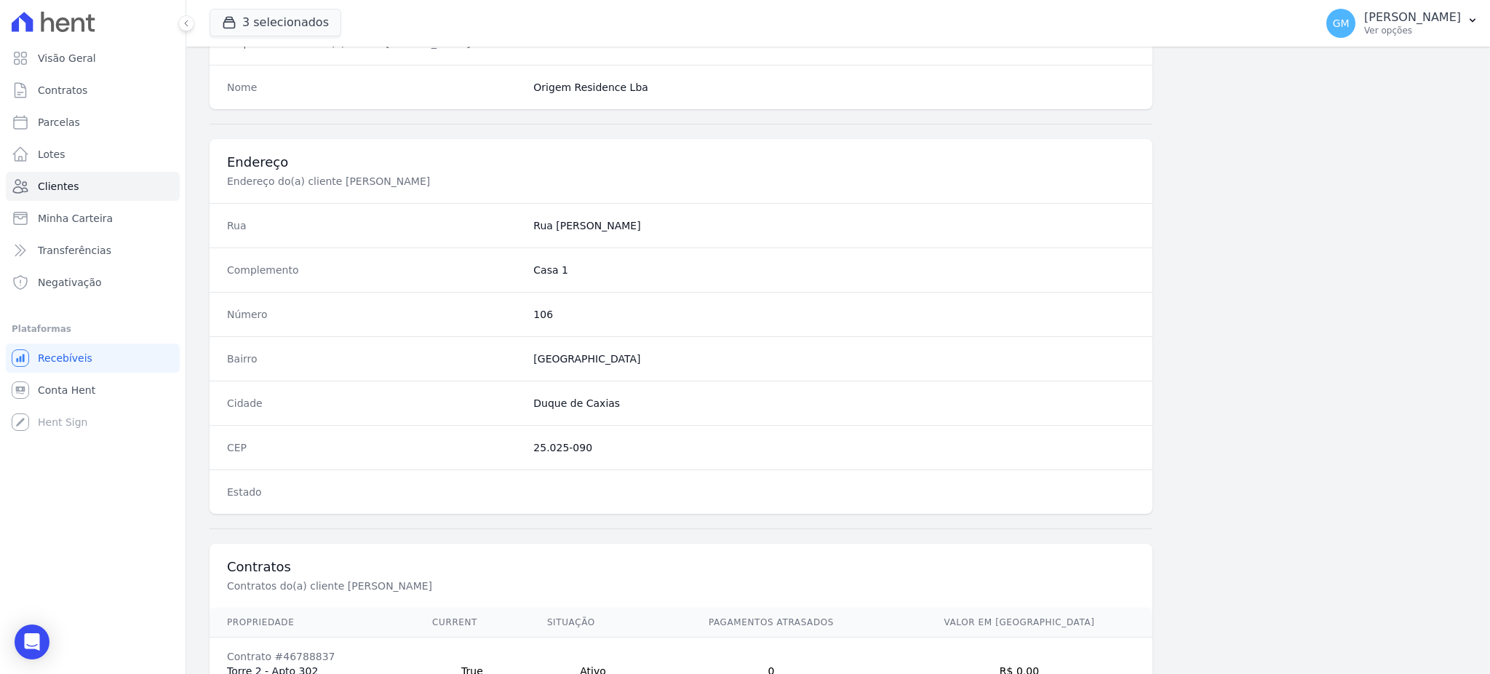
scroll to position [822, 0]
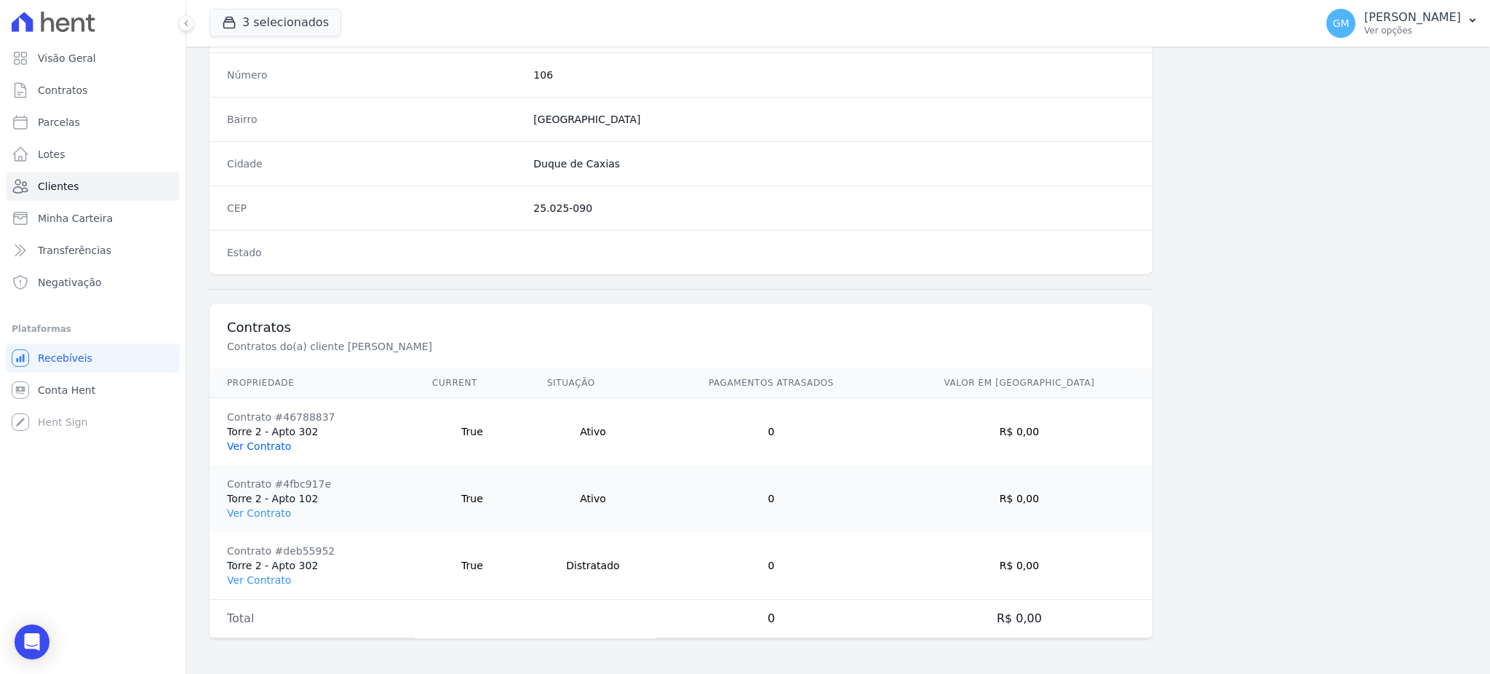
click at [263, 445] on link "Ver Contrato" at bounding box center [259, 446] width 64 height 12
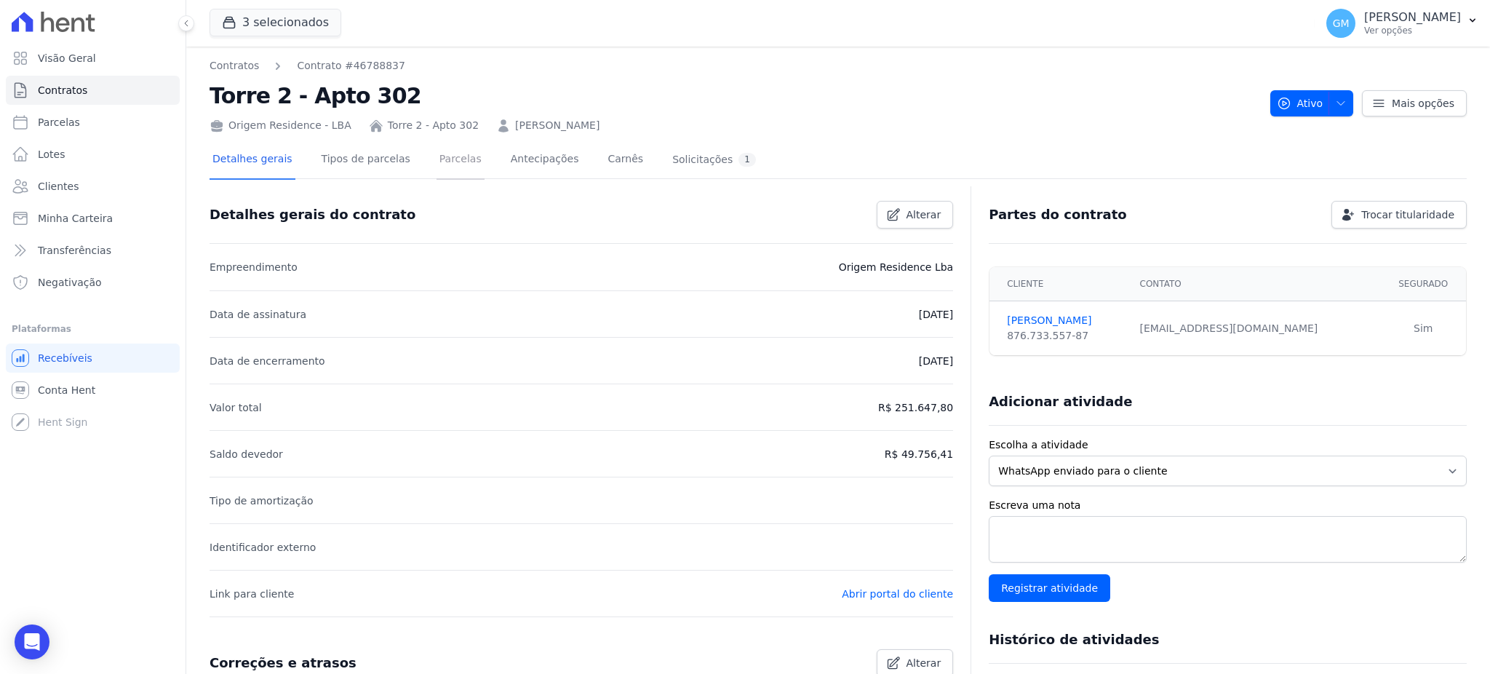
click at [458, 157] on link "Parcelas" at bounding box center [461, 160] width 48 height 39
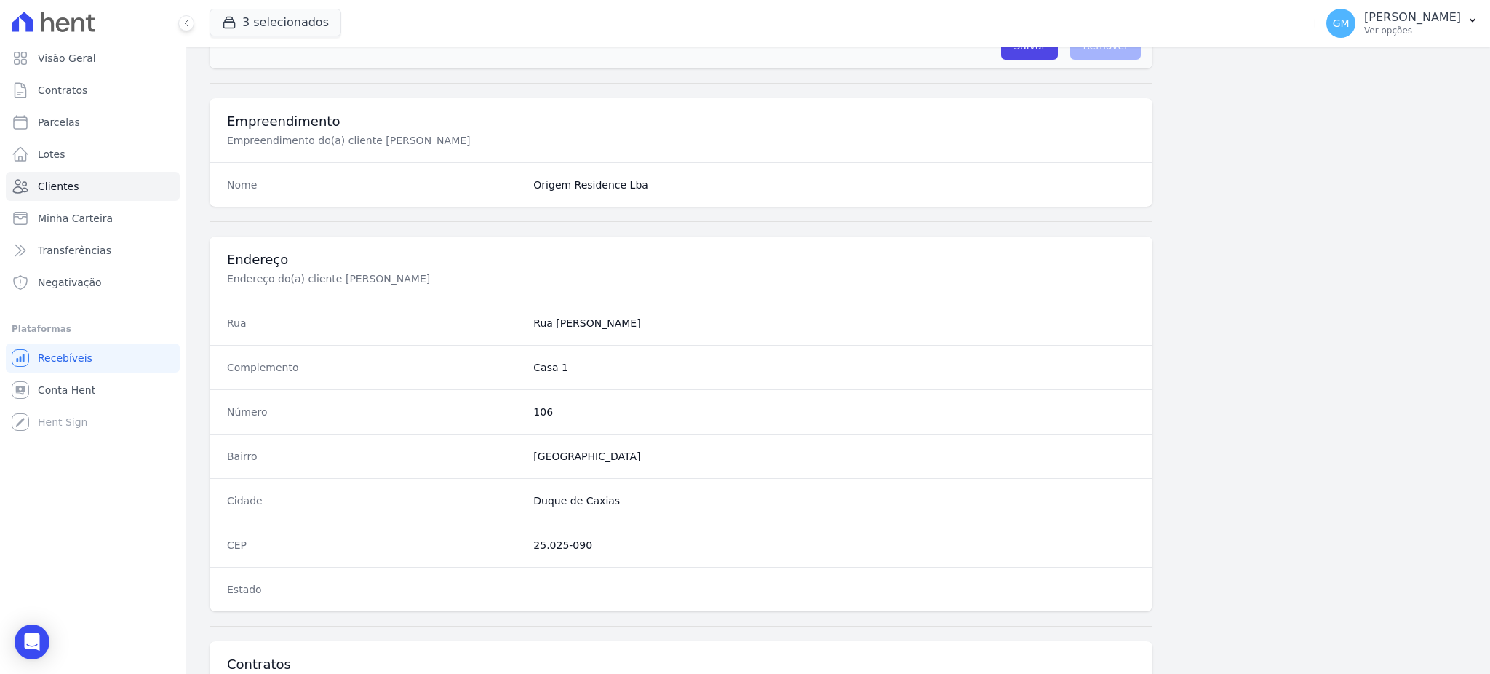
scroll to position [822, 0]
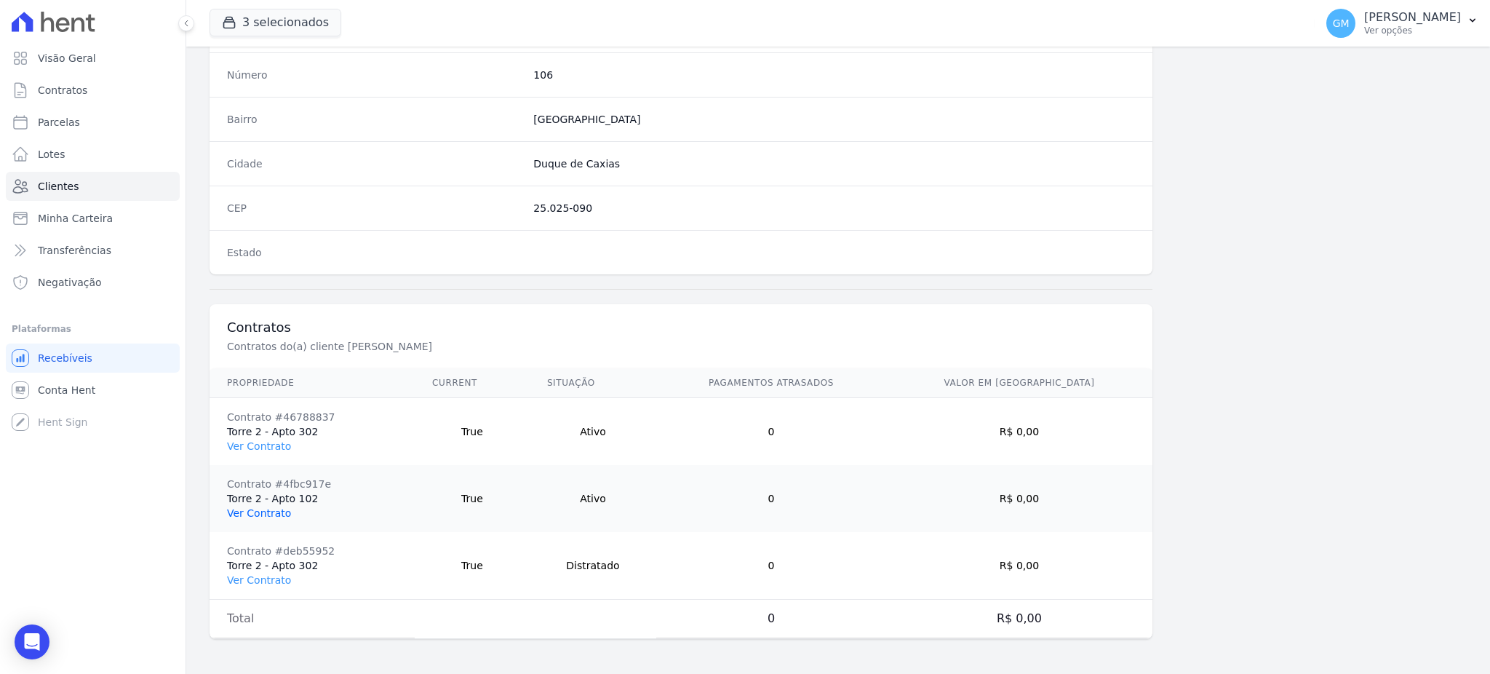
click at [263, 518] on link "Ver Contrato" at bounding box center [259, 513] width 64 height 12
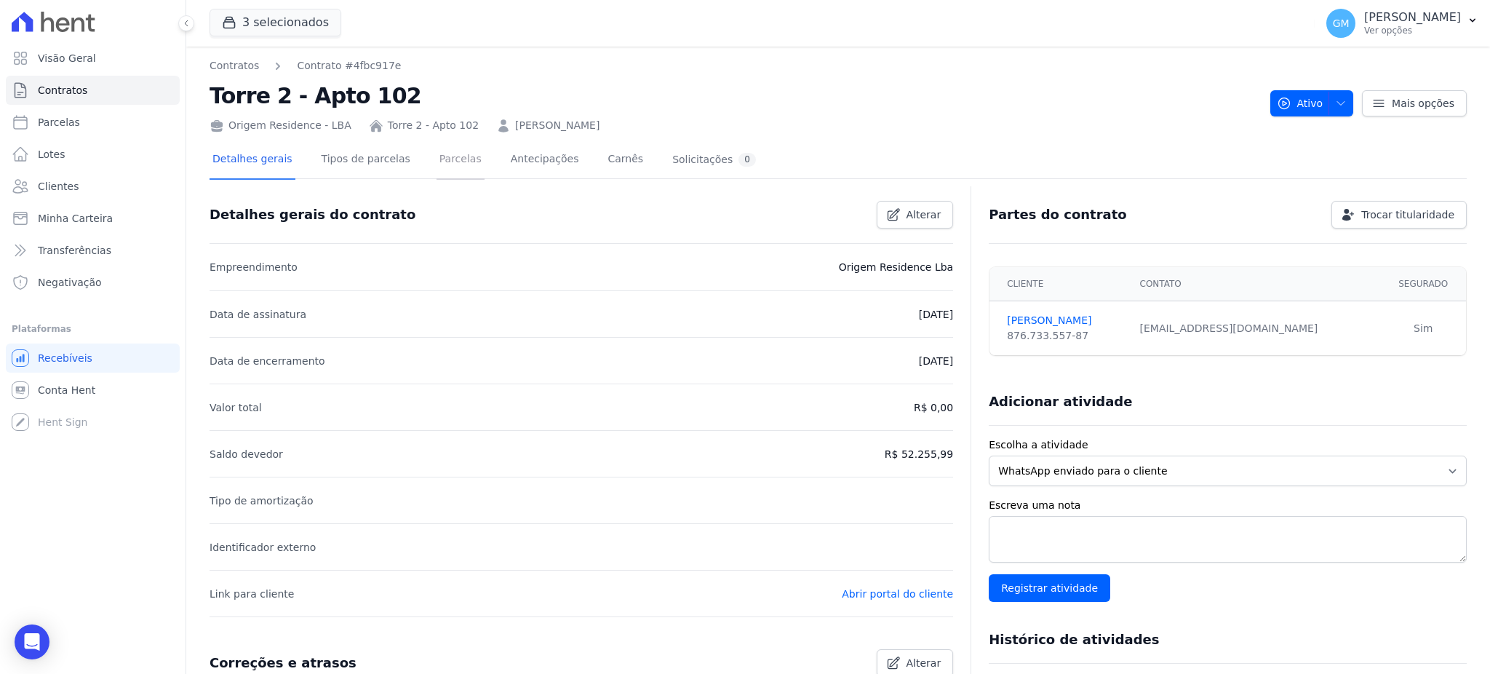
click at [447, 158] on link "Parcelas" at bounding box center [461, 160] width 48 height 39
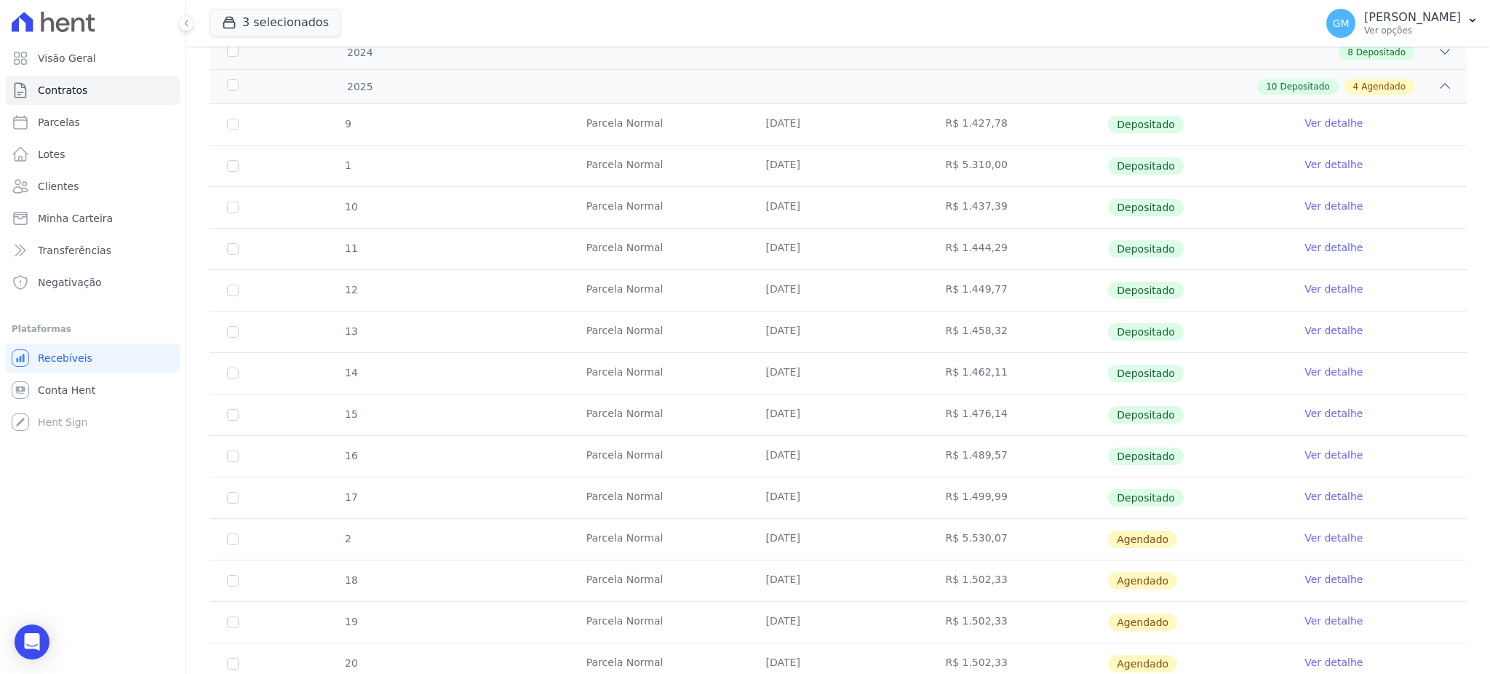
scroll to position [393, 0]
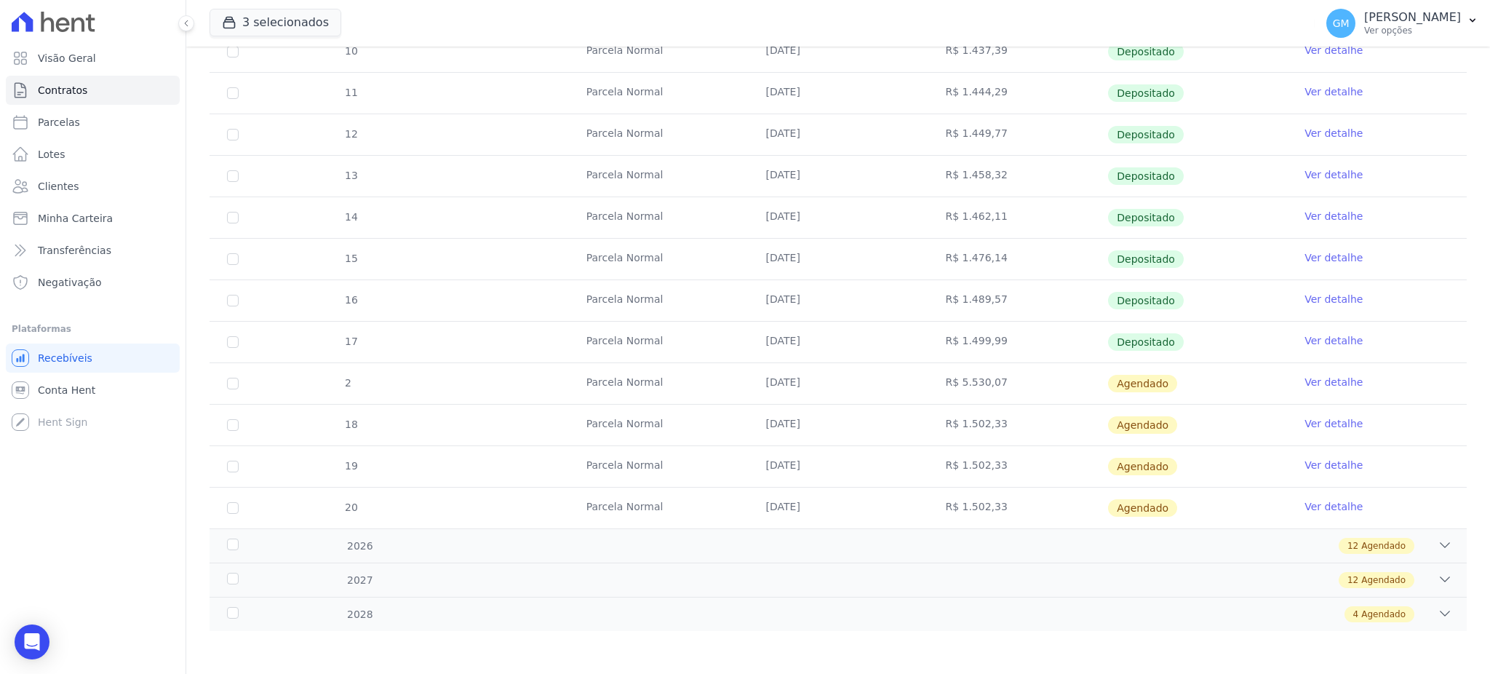
click at [1317, 381] on link "Ver detalhe" at bounding box center [1334, 382] width 58 height 15
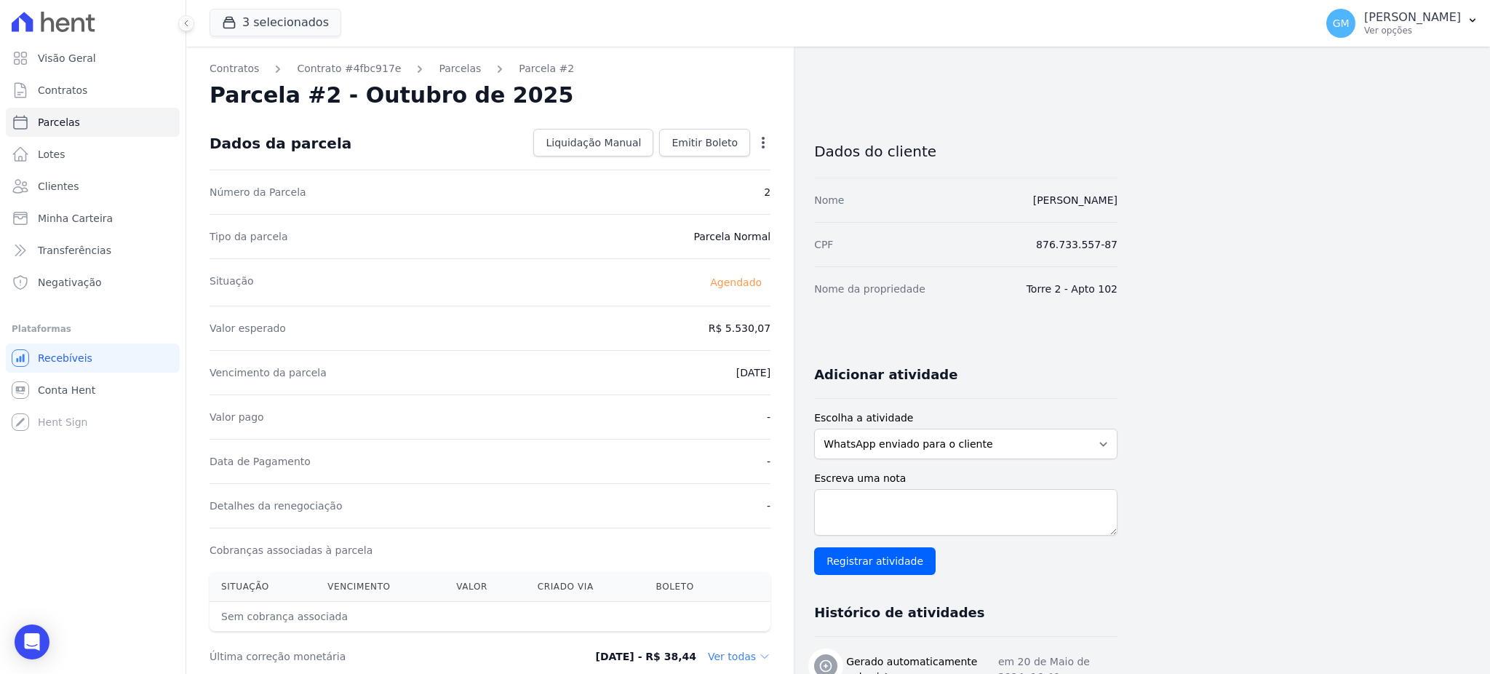
click at [757, 144] on icon "button" at bounding box center [763, 142] width 15 height 15
click at [684, 158] on link "Alterar" at bounding box center [701, 162] width 128 height 26
drag, startPoint x: 708, startPoint y: 322, endPoint x: 793, endPoint y: 331, distance: 85.7
click at [792, 331] on div "Contratos Contrato #4fbc917e Parcelas Parcela #2 Parcela #2 - Outubro de 2025 C…" at bounding box center [490, 514] width 608 height 934
type input "5500.00"
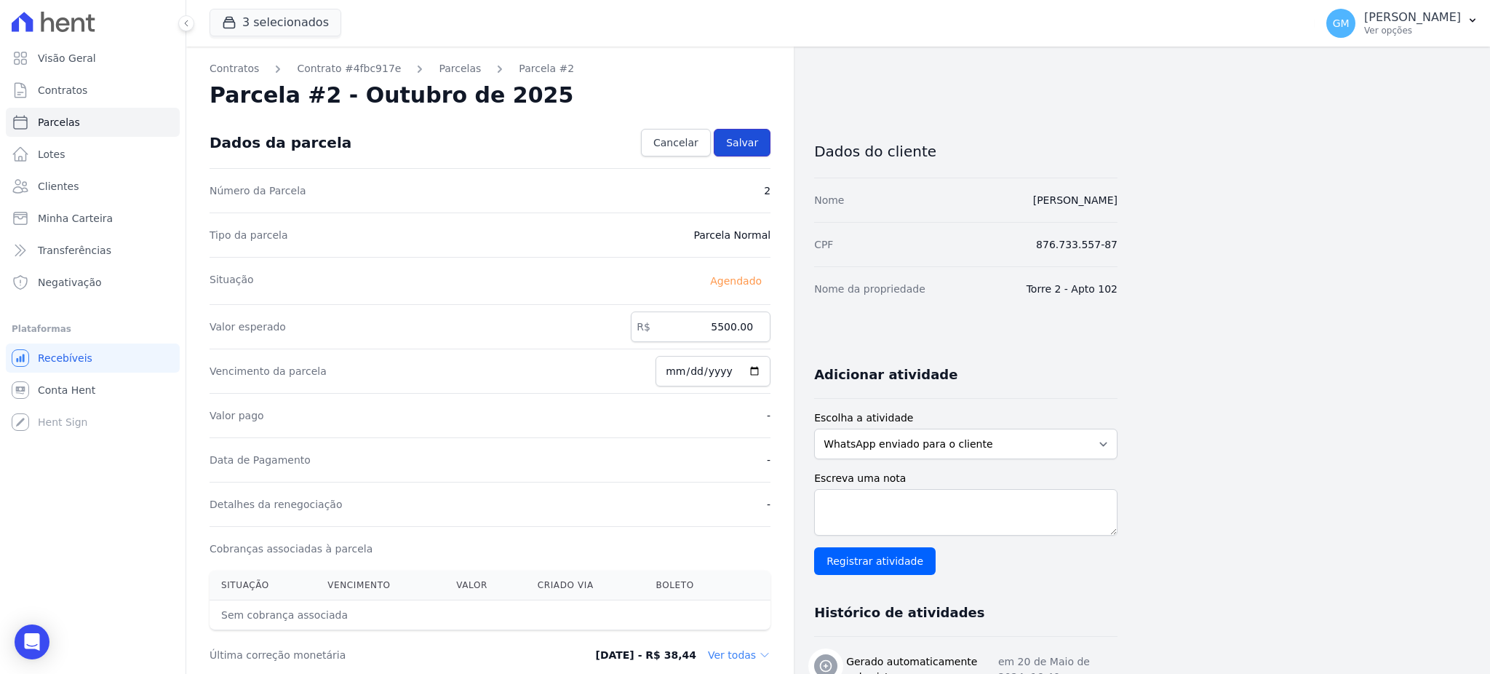
click at [741, 154] on link "Salvar" at bounding box center [742, 143] width 57 height 28
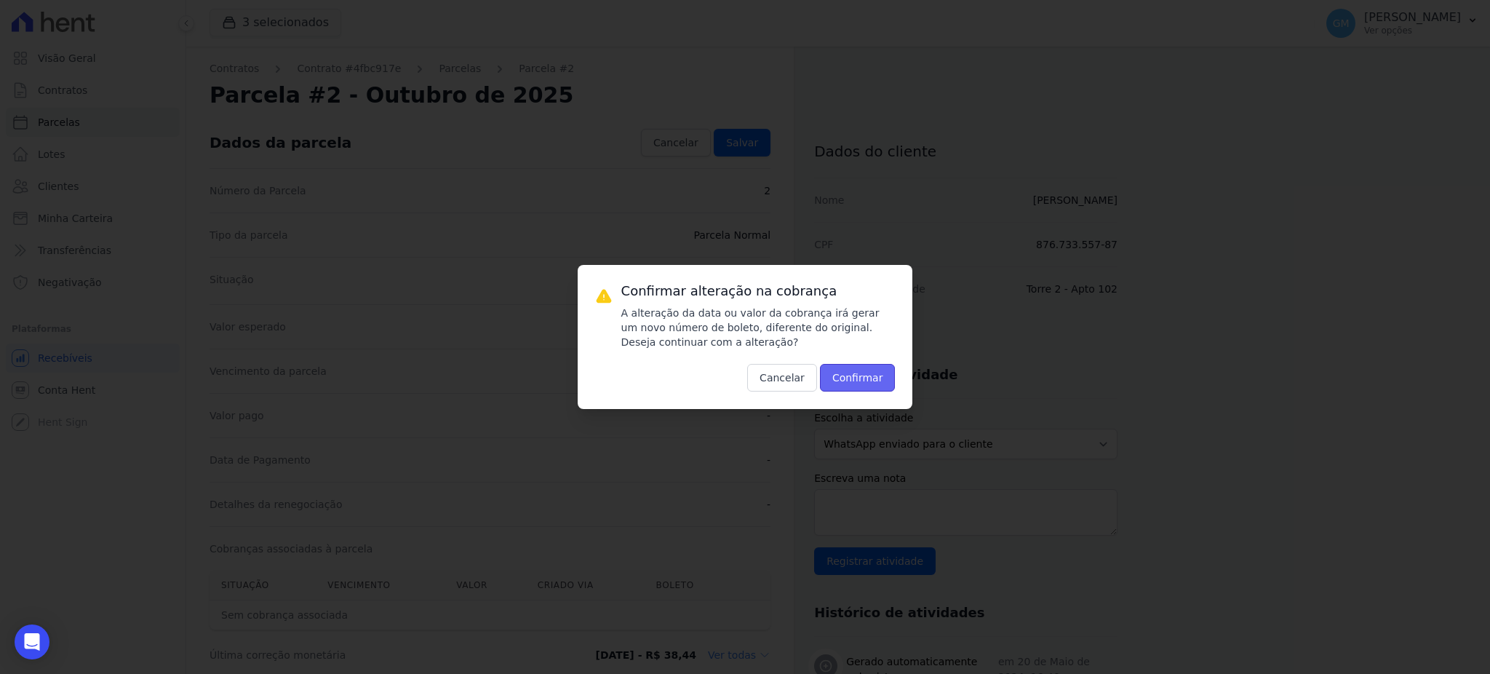
click at [856, 371] on button "Confirmar" at bounding box center [858, 378] width 76 height 28
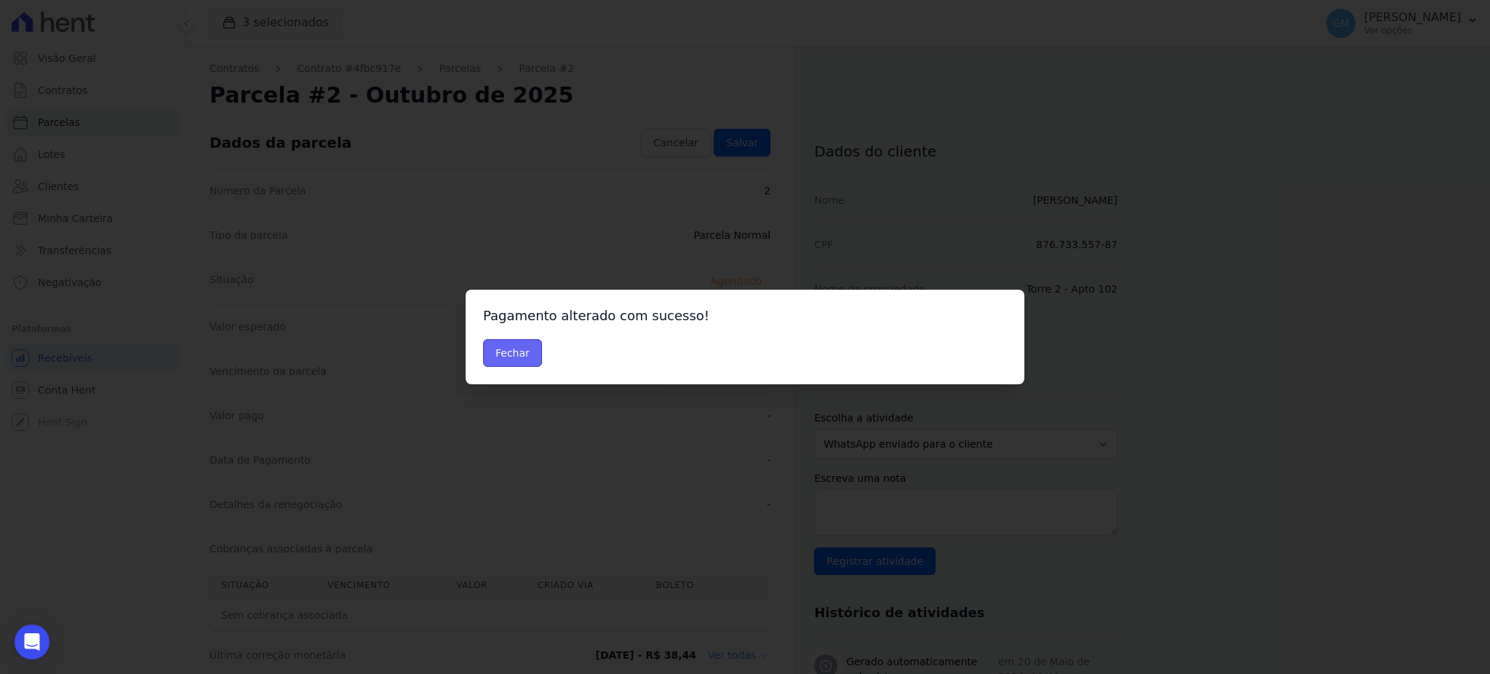
click at [513, 357] on button "Fechar" at bounding box center [512, 353] width 59 height 28
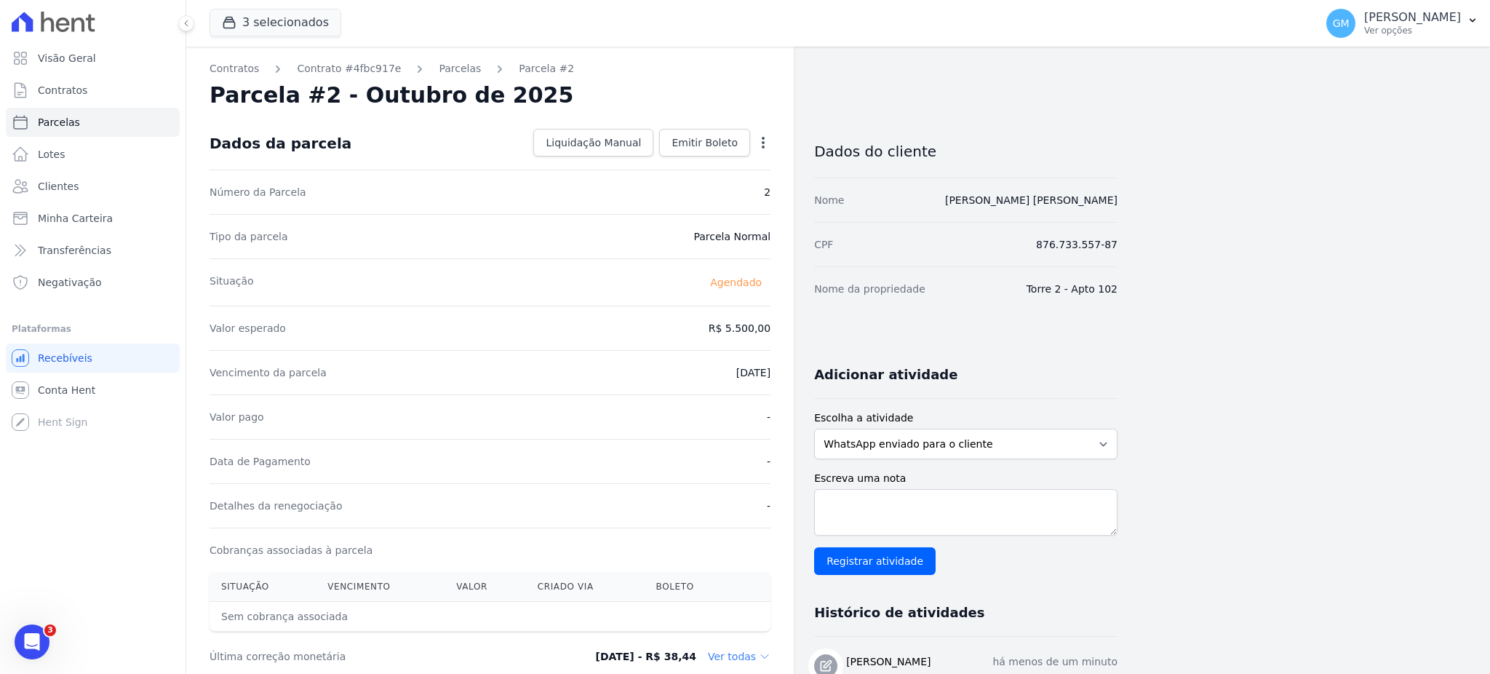
click at [765, 138] on icon "button" at bounding box center [763, 142] width 15 height 15
click at [686, 185] on link "Antecipar" at bounding box center [701, 188] width 128 height 26
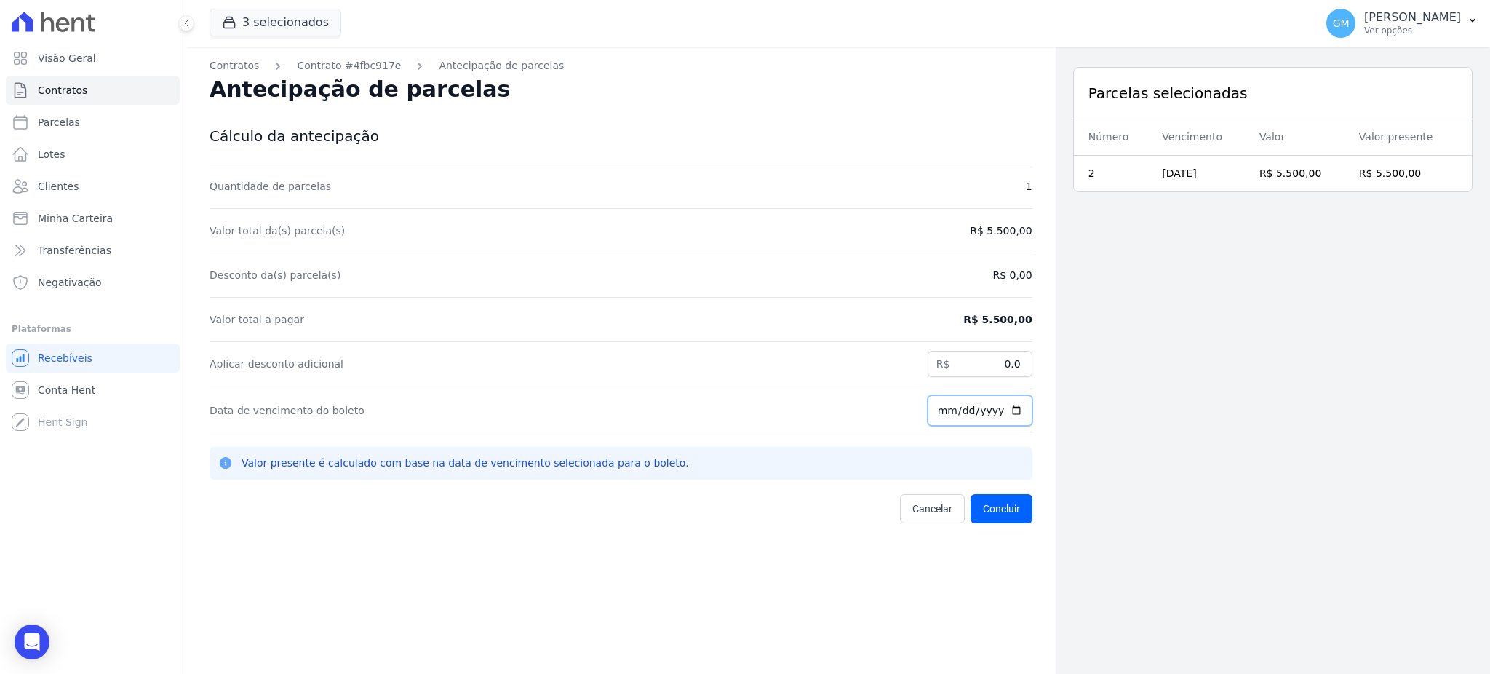
click at [1004, 414] on input "[DATE]" at bounding box center [980, 410] width 105 height 31
type input "[DATE]"
click at [985, 512] on button "Concluir" at bounding box center [1002, 508] width 62 height 29
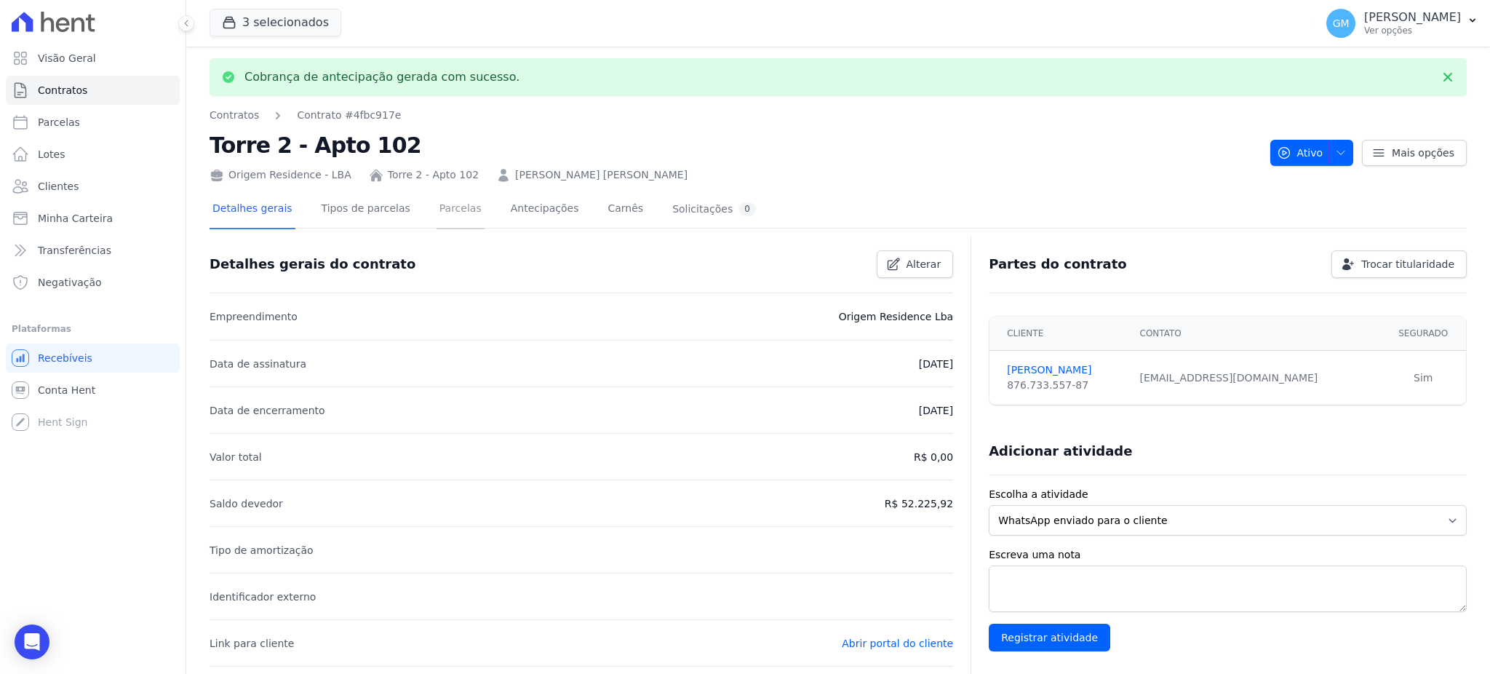
click at [443, 209] on link "Parcelas" at bounding box center [461, 210] width 48 height 39
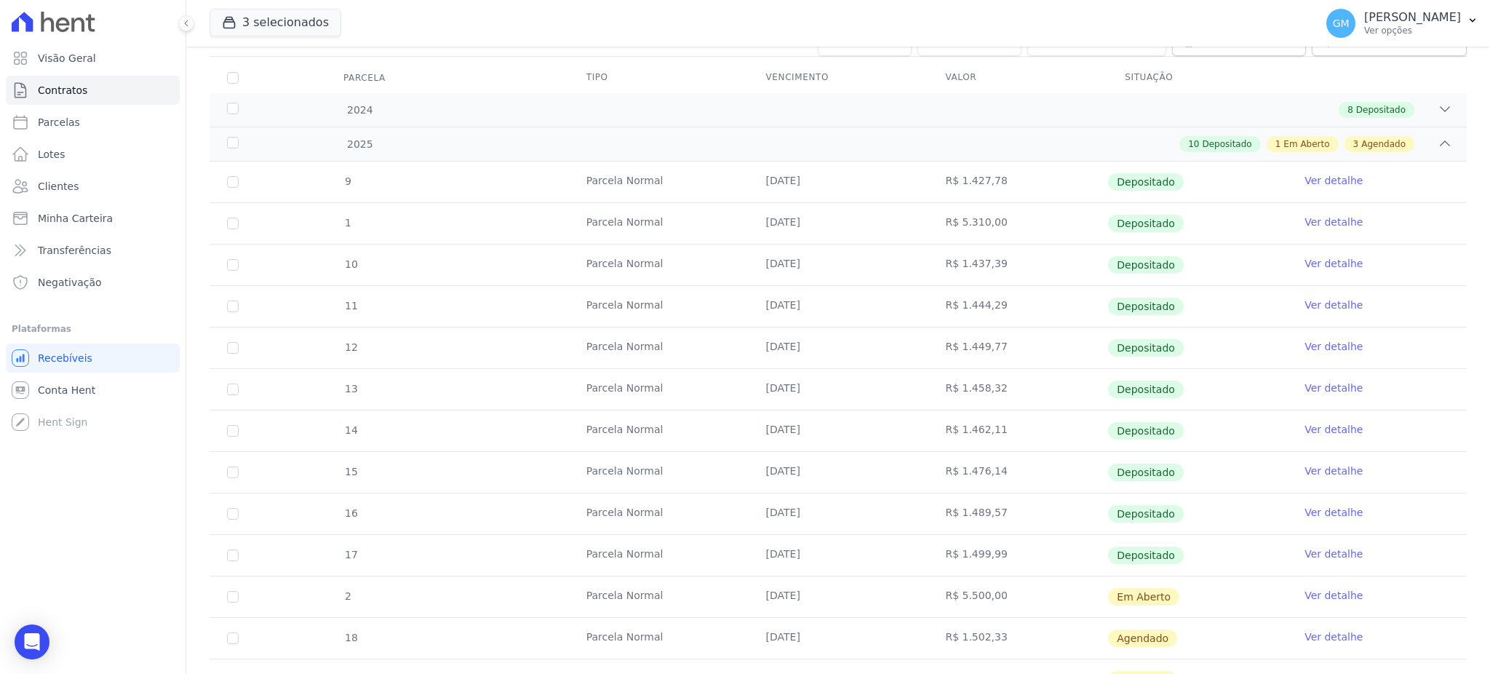
scroll to position [388, 0]
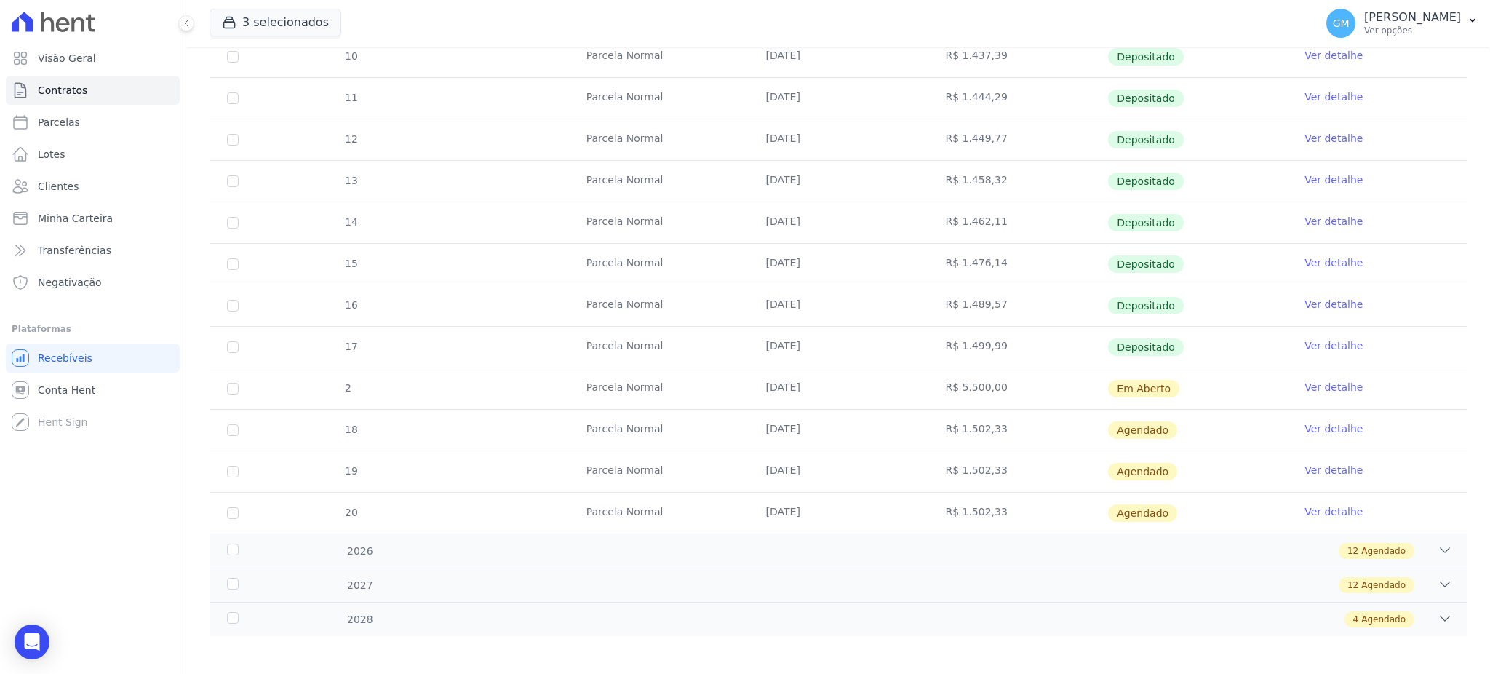
click at [1308, 388] on link "Ver detalhe" at bounding box center [1334, 387] width 58 height 15
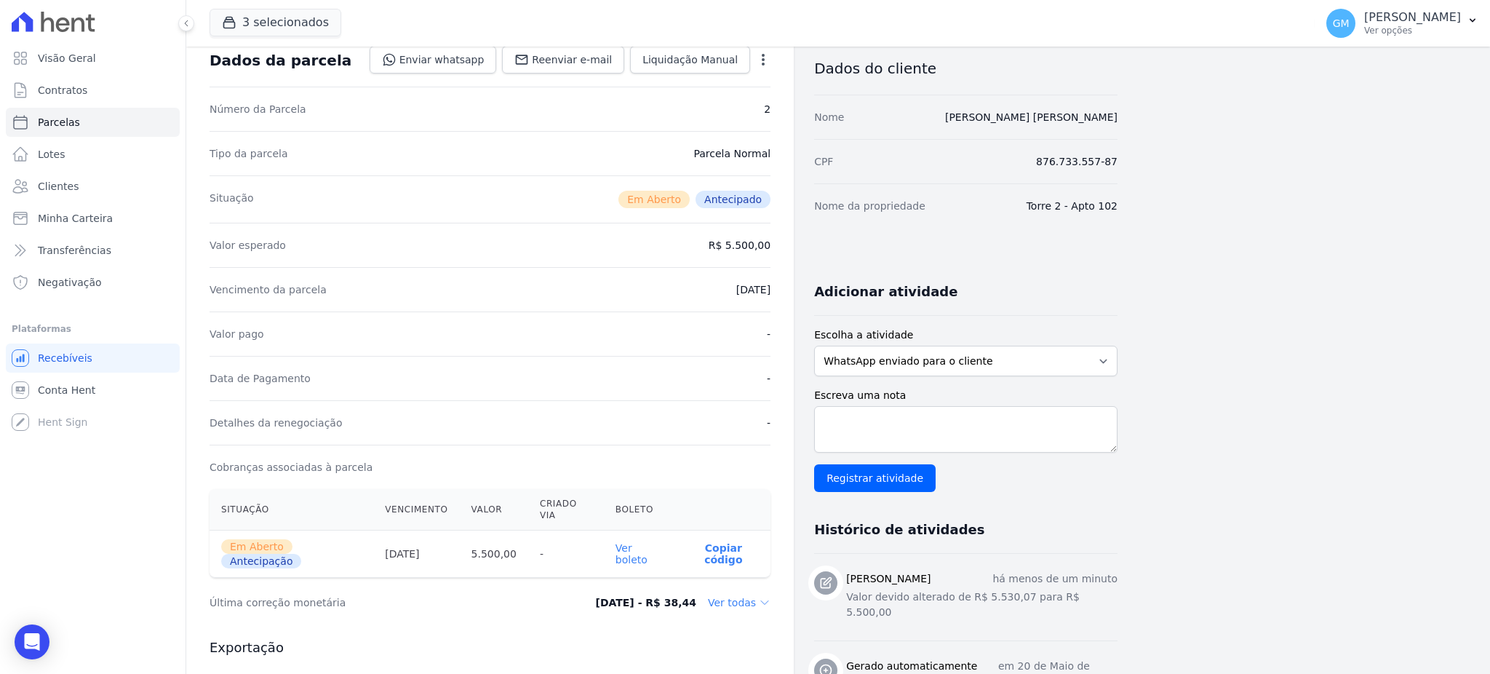
scroll to position [194, 0]
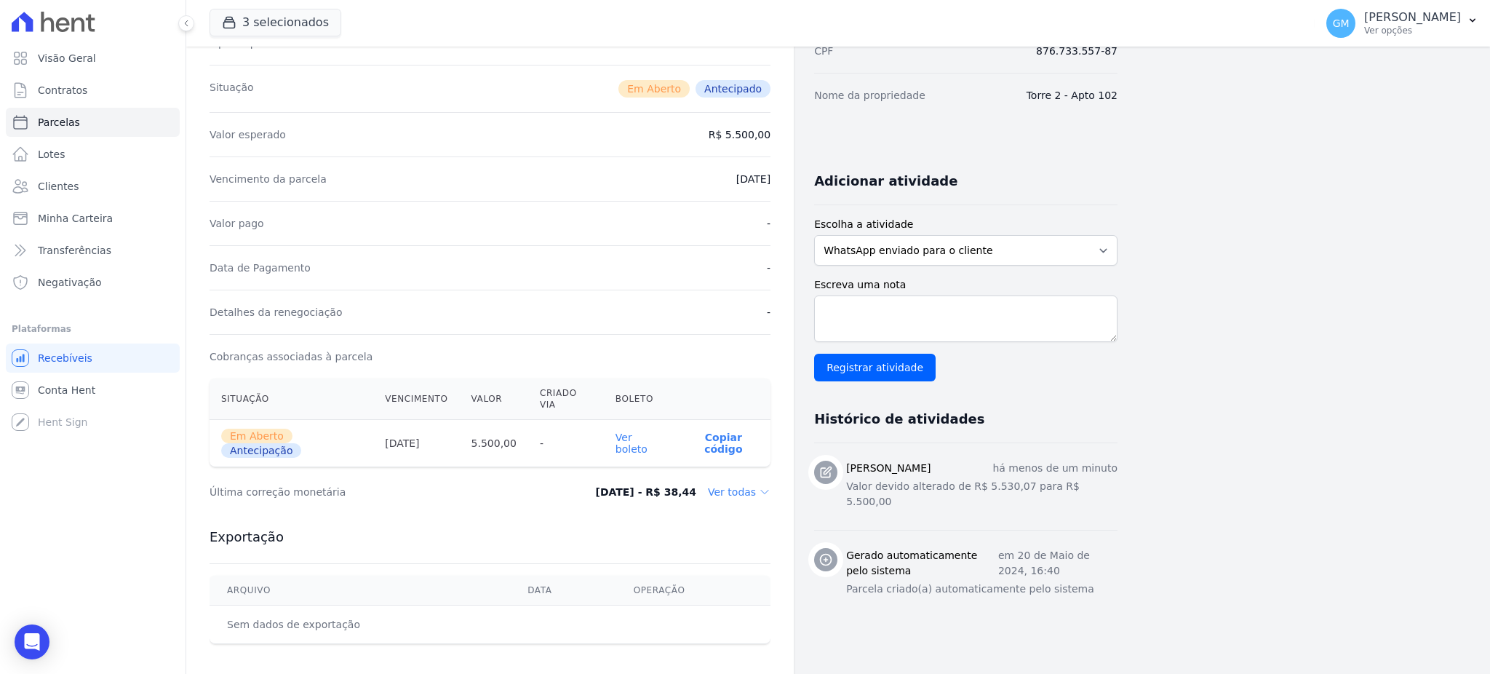
click at [648, 432] on link "Ver boleto" at bounding box center [632, 443] width 32 height 23
click at [73, 184] on span "Clientes" at bounding box center [58, 186] width 41 height 15
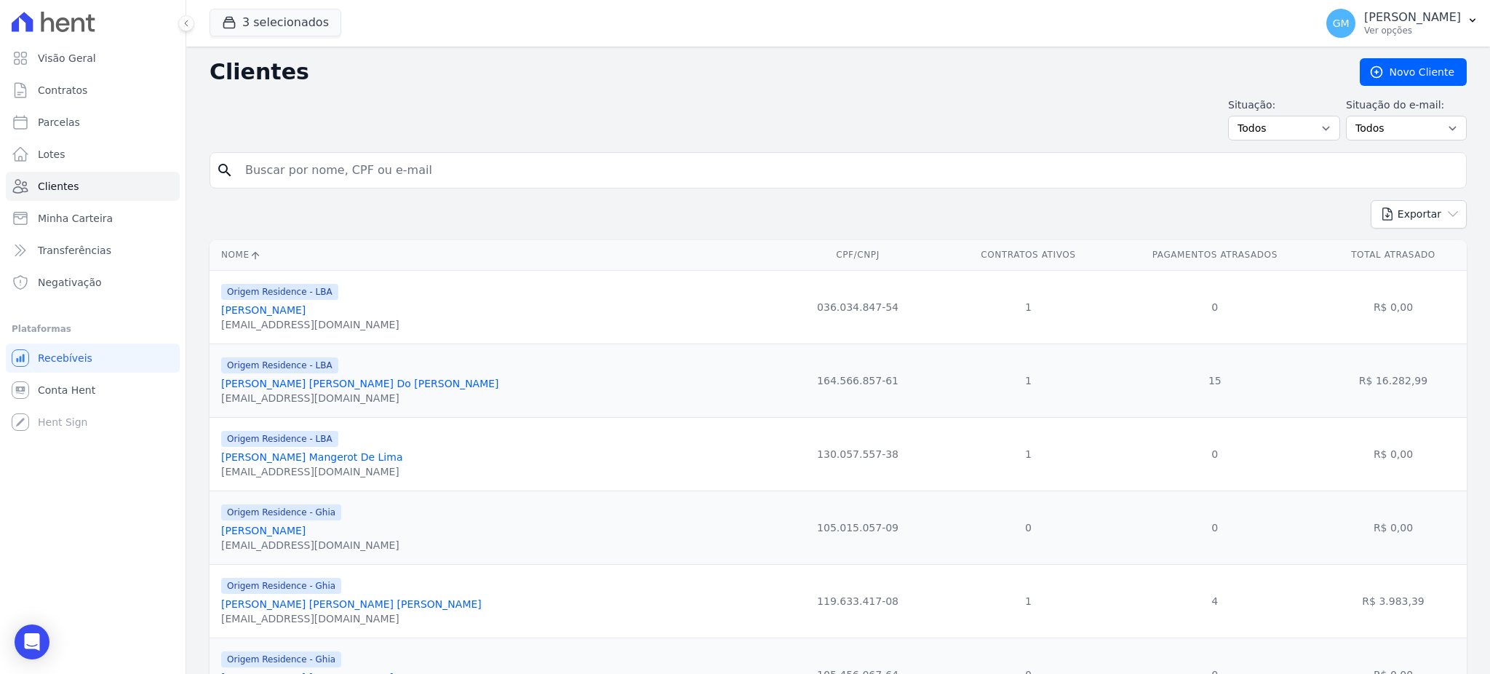
click at [279, 174] on input "search" at bounding box center [849, 170] width 1224 height 29
paste input "Natany Cussate do [PERSON_NAME]"
type input "Natany Cussate do [PERSON_NAME]"
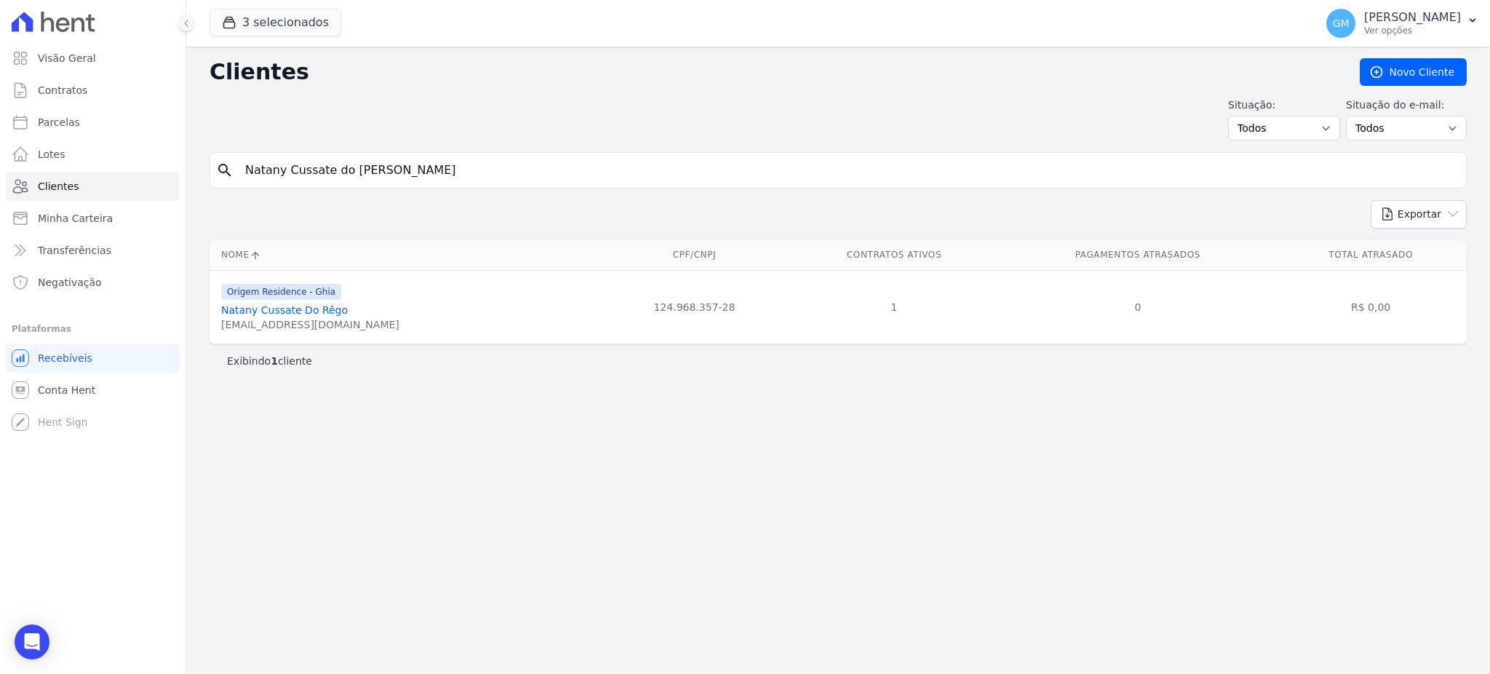
click at [322, 313] on link "Natany Cussate Do Rêgo" at bounding box center [284, 310] width 127 height 12
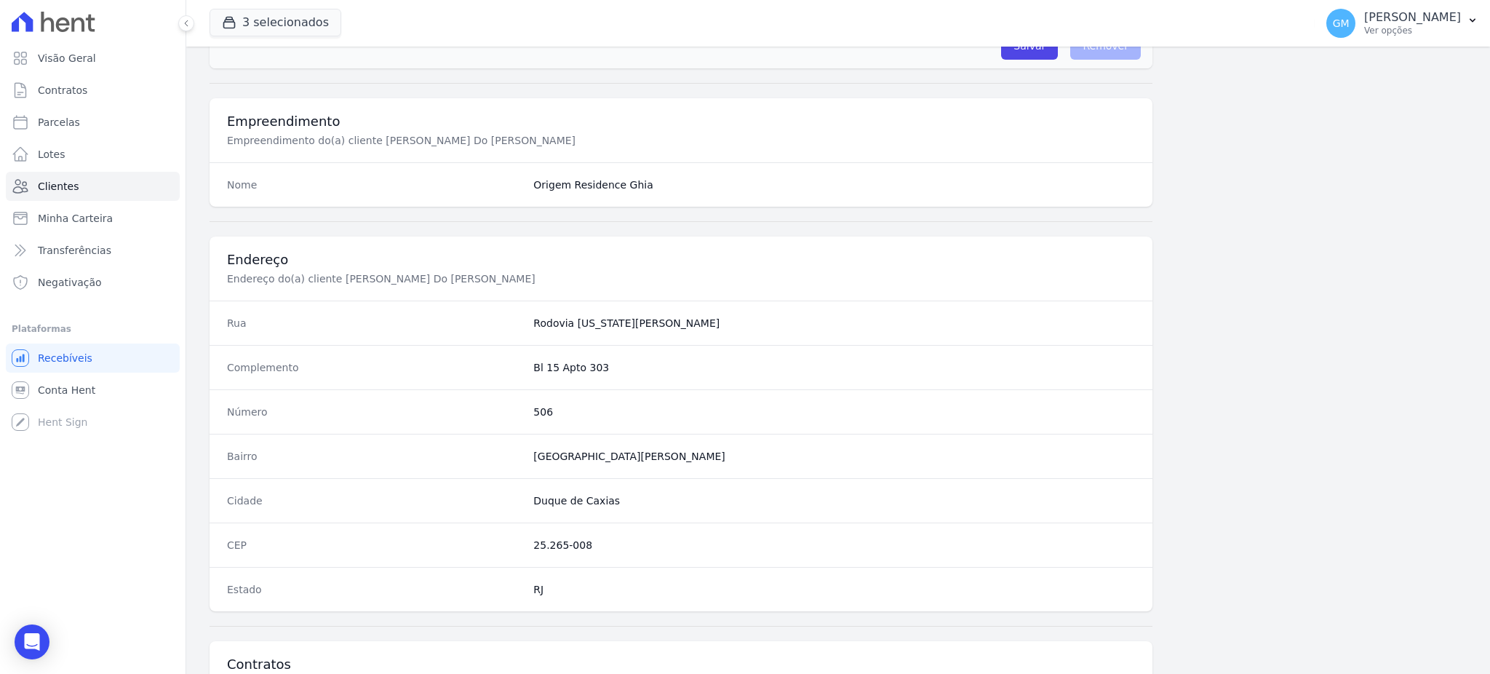
scroll to position [688, 0]
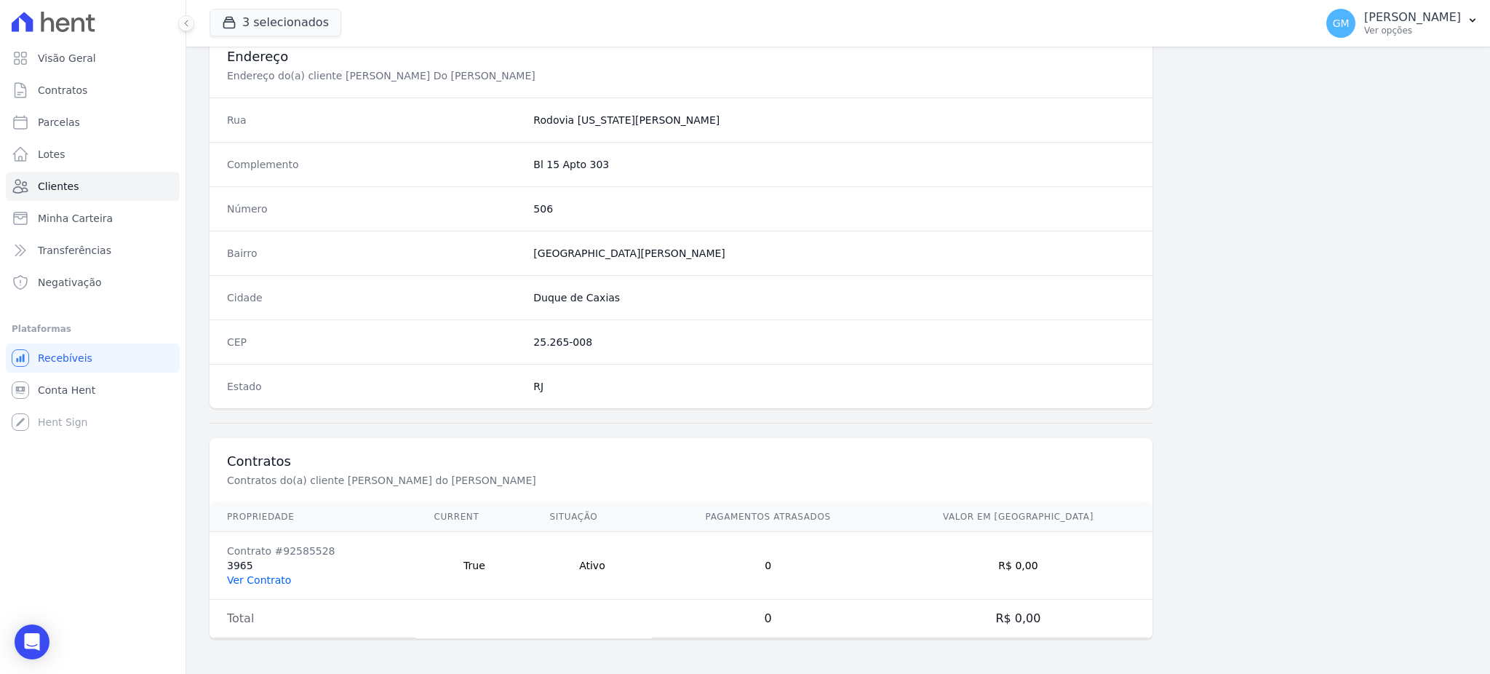
click at [266, 582] on link "Ver Contrato" at bounding box center [259, 580] width 64 height 12
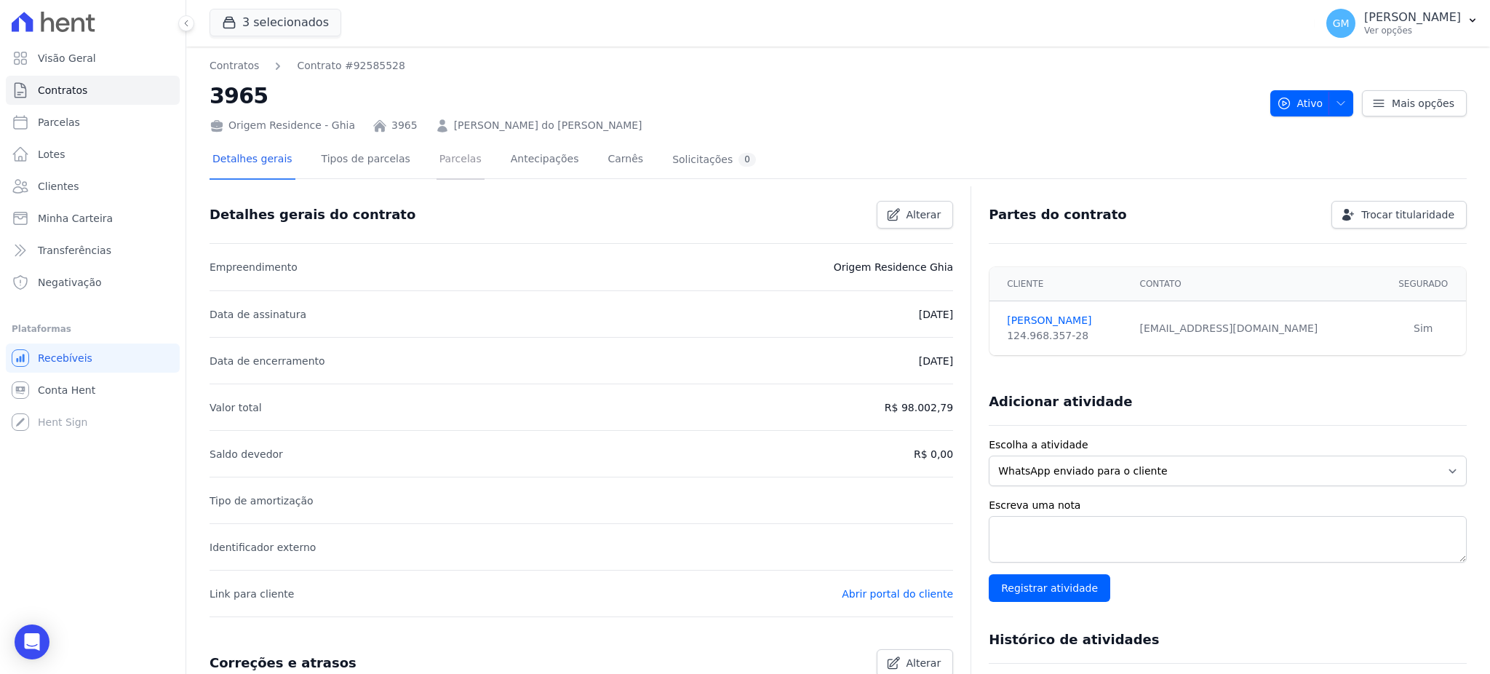
click at [437, 159] on link "Parcelas" at bounding box center [461, 160] width 48 height 39
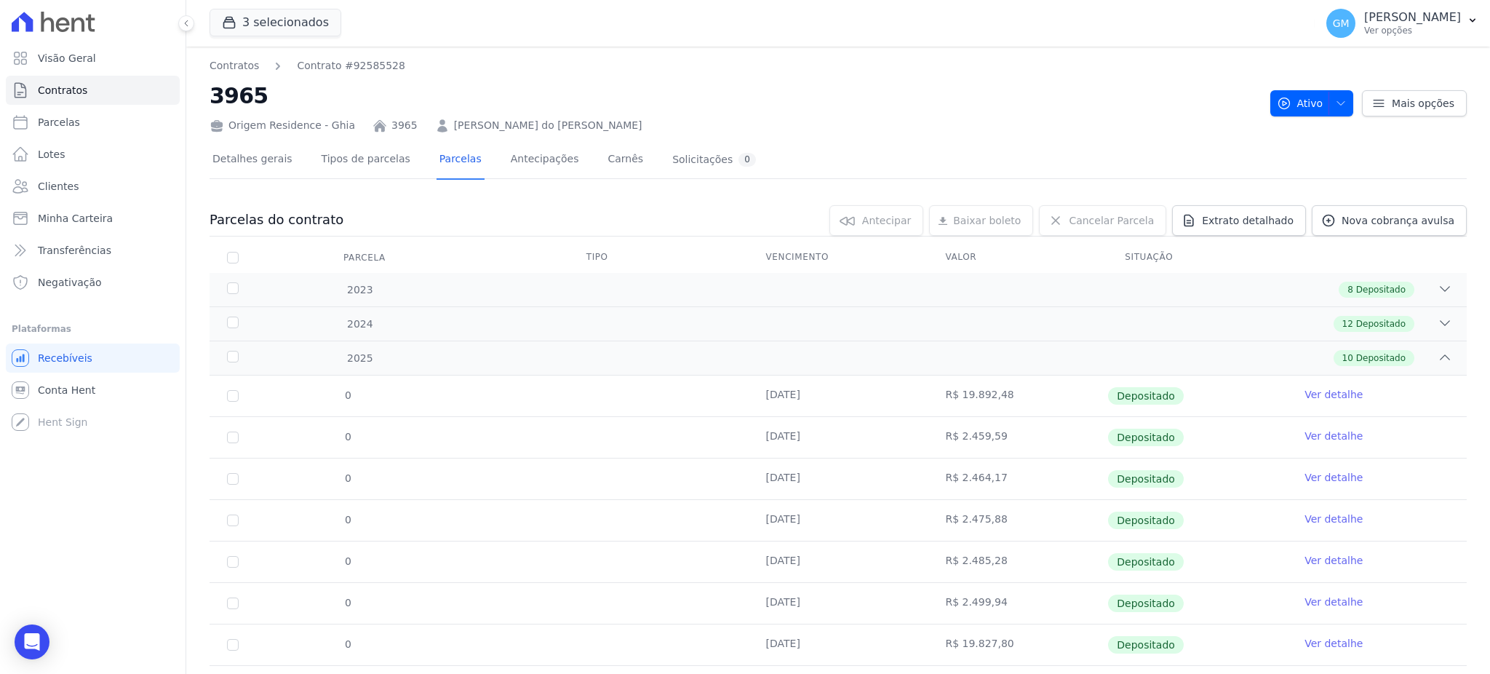
scroll to position [159, 0]
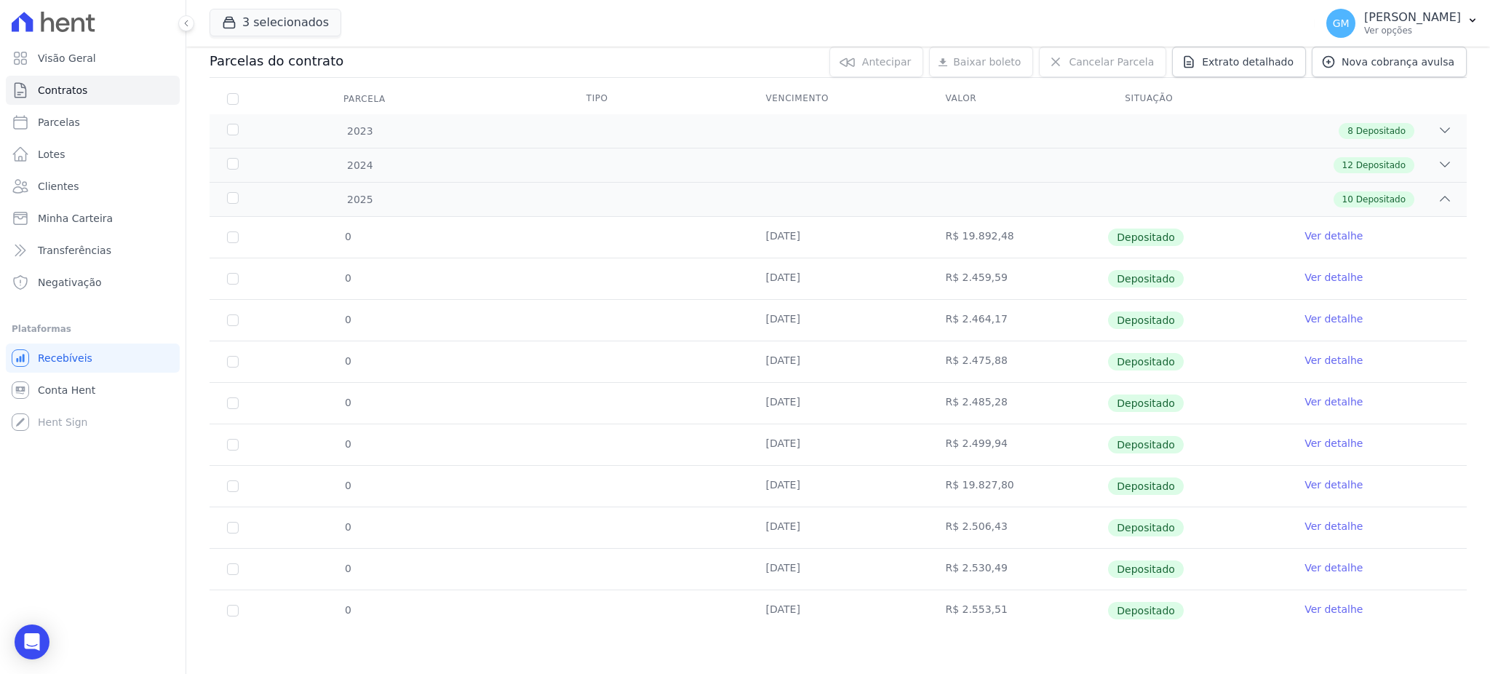
click at [1305, 613] on link "Ver detalhe" at bounding box center [1334, 609] width 58 height 15
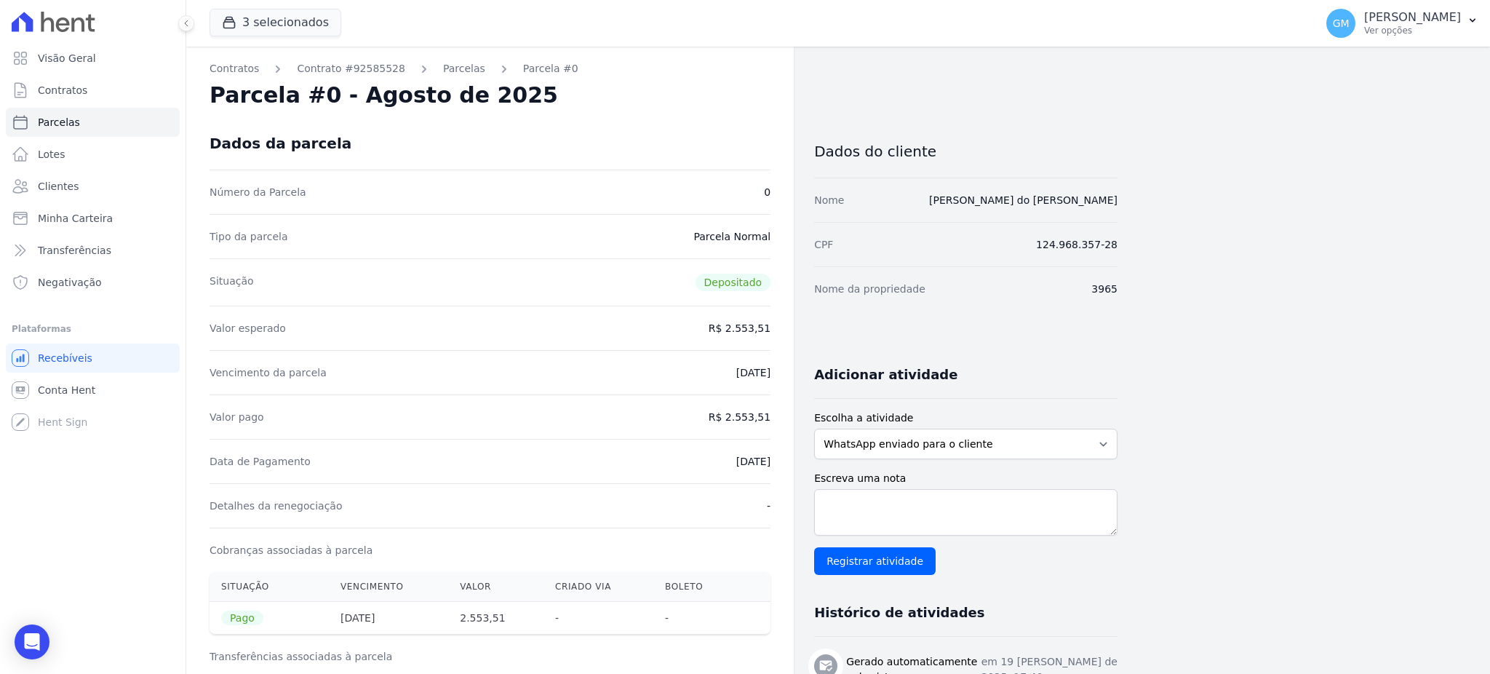
click at [720, 135] on div "Dados da parcela" at bounding box center [490, 143] width 561 height 52
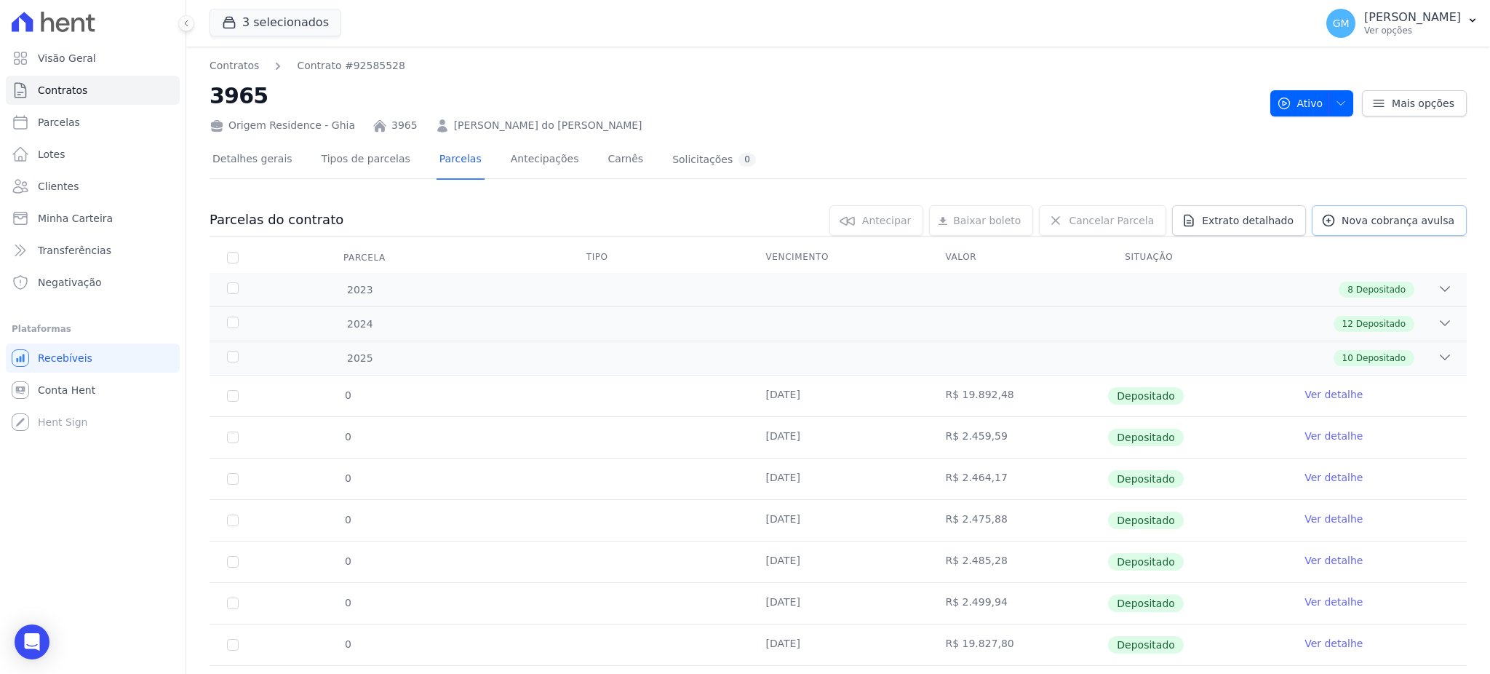
click at [1362, 233] on link "Nova cobrança avulsa" at bounding box center [1389, 220] width 155 height 31
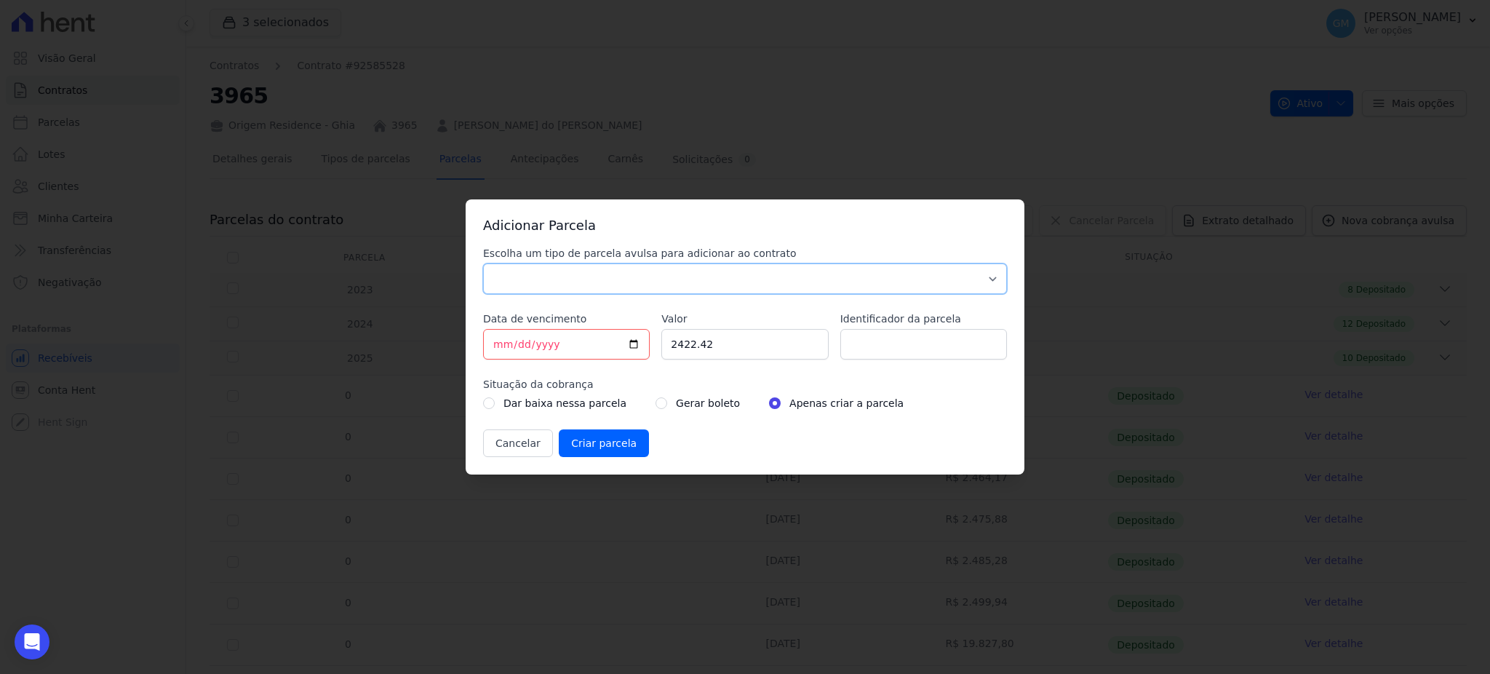
click at [736, 276] on select "Parcela Normal Sinal Caução Intercalada Chaves Pré Chaves Pós Chaves Taxas Quit…" at bounding box center [745, 278] width 524 height 31
select select "standard"
click at [483, 263] on select "Parcela Normal Sinal Caução Intercalada Chaves Pré Chaves Pós Chaves Taxas Quit…" at bounding box center [745, 278] width 524 height 31
click at [635, 341] on input "[DATE]" at bounding box center [566, 344] width 167 height 31
type input "[DATE]"
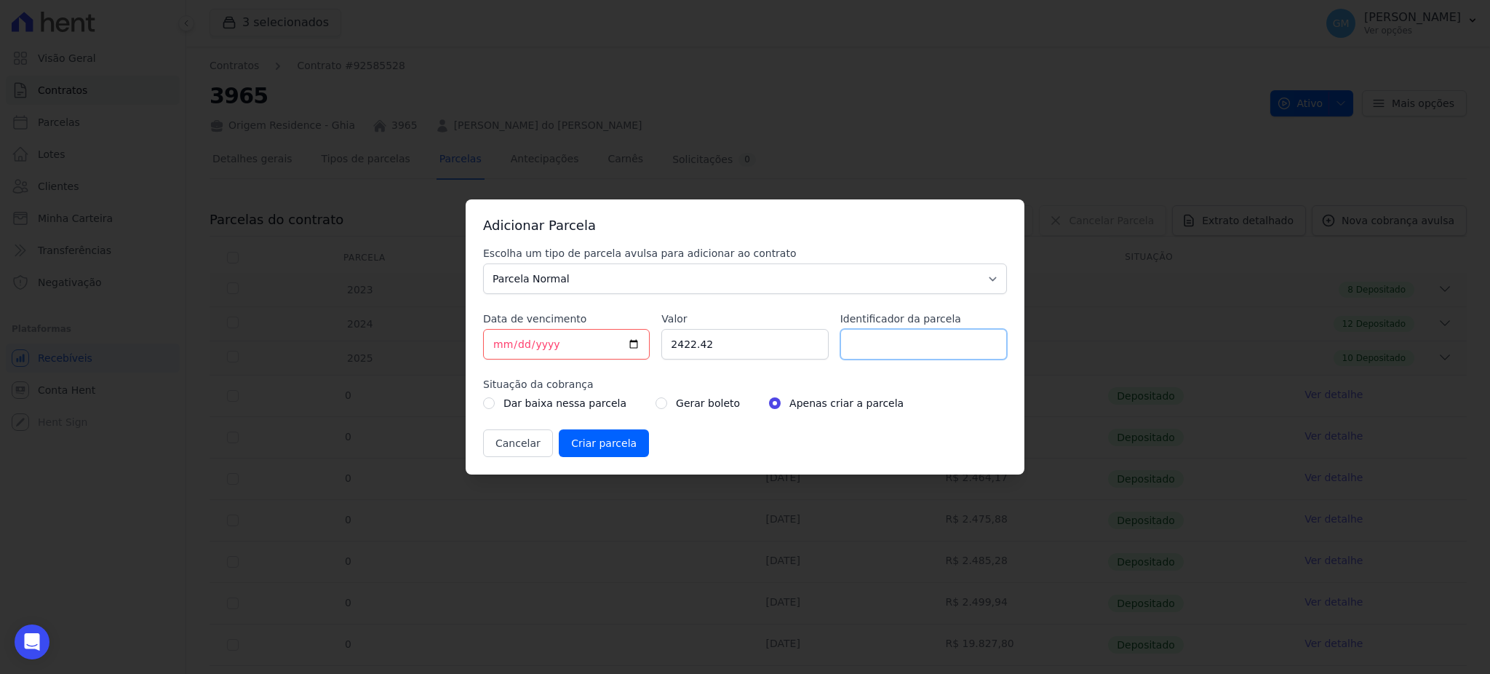
click at [860, 348] on input "Identificador da parcela" at bounding box center [924, 344] width 167 height 31
type input "setembro"
drag, startPoint x: 736, startPoint y: 358, endPoint x: 653, endPoint y: 370, distance: 83.8
click at [653, 370] on div "Escolha um tipo de parcela avulsa para adicionar ao contrato Parcela Normal Sin…" at bounding box center [745, 351] width 524 height 211
paste input ".57138"
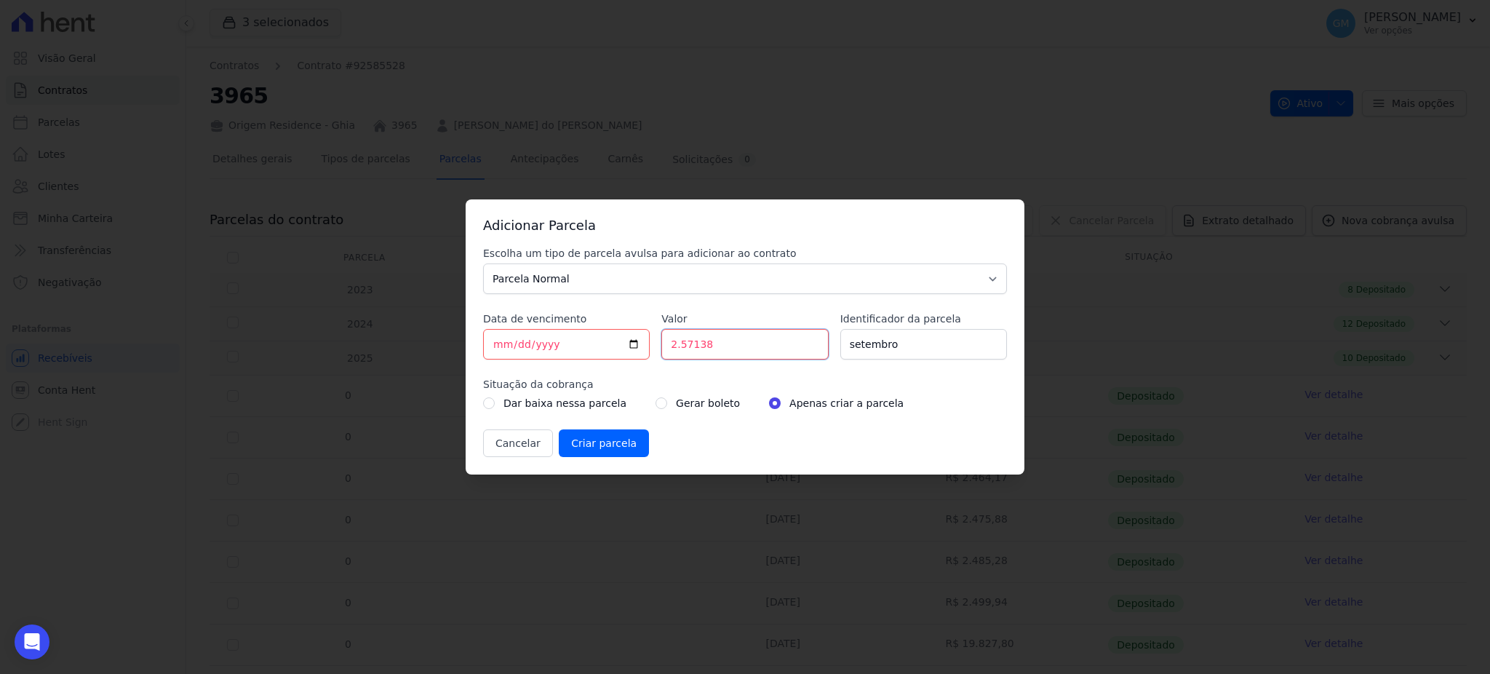
click at [679, 348] on input "2.57138" at bounding box center [744, 344] width 167 height 31
click at [696, 352] on input "257138" at bounding box center [744, 344] width 167 height 31
click at [693, 349] on input "257138" at bounding box center [744, 344] width 167 height 31
type input "2571.38"
click at [656, 405] on input "radio" at bounding box center [662, 403] width 12 height 12
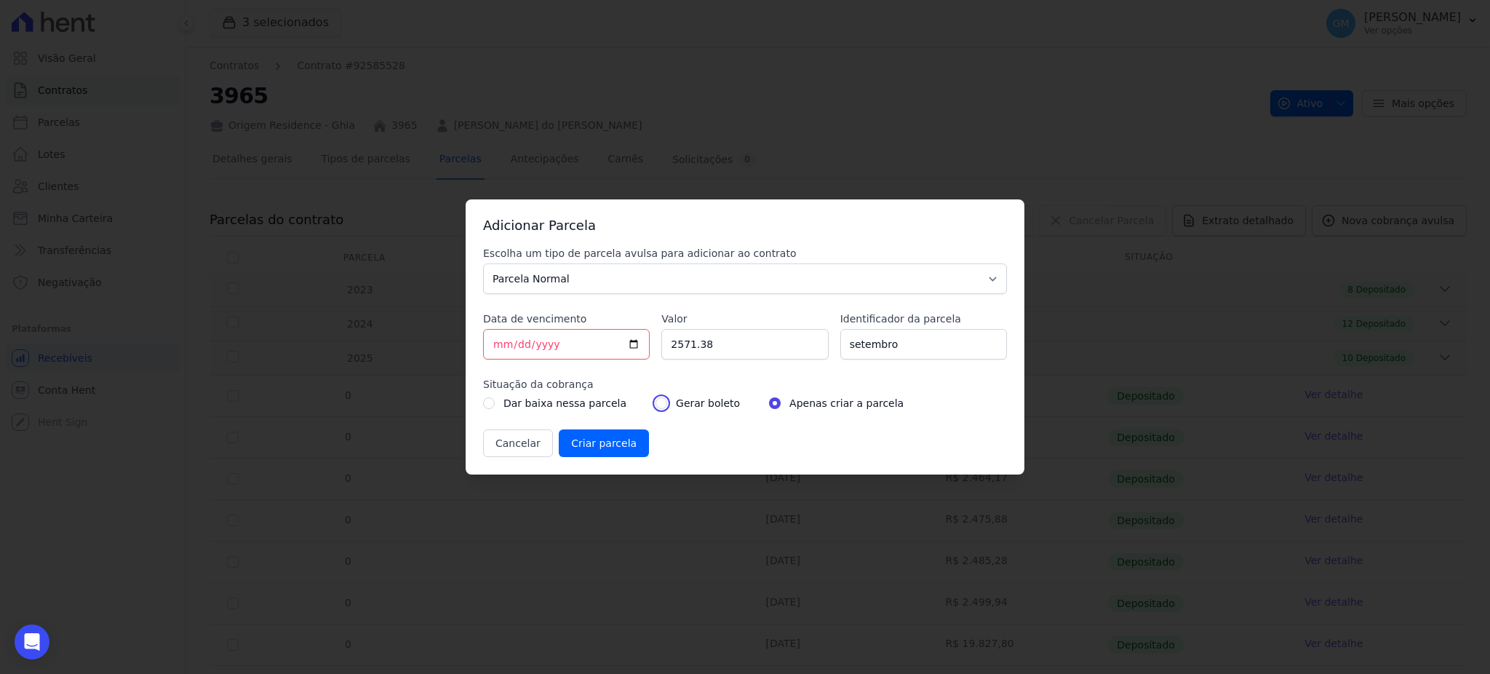
radio input "true"
click at [606, 460] on div "Adicionar Parcela Escolha um tipo de parcela avulsa para adicionar ao contrato …" at bounding box center [745, 336] width 559 height 275
click at [606, 445] on input "Criar parcela" at bounding box center [604, 443] width 90 height 28
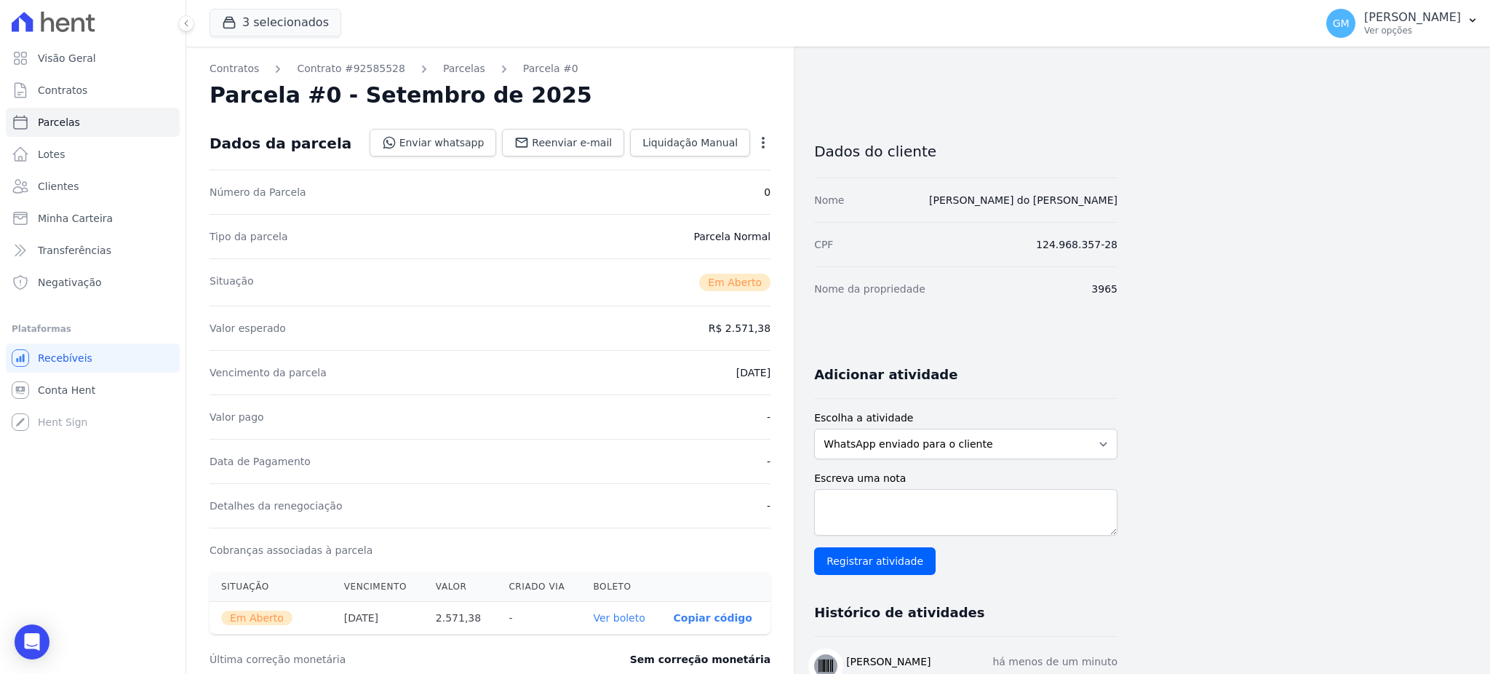
click at [611, 606] on th "Ver boleto" at bounding box center [621, 618] width 80 height 33
click at [611, 610] on th "Ver boleto" at bounding box center [621, 618] width 80 height 33
click at [611, 615] on link "Ver boleto" at bounding box center [619, 618] width 52 height 12
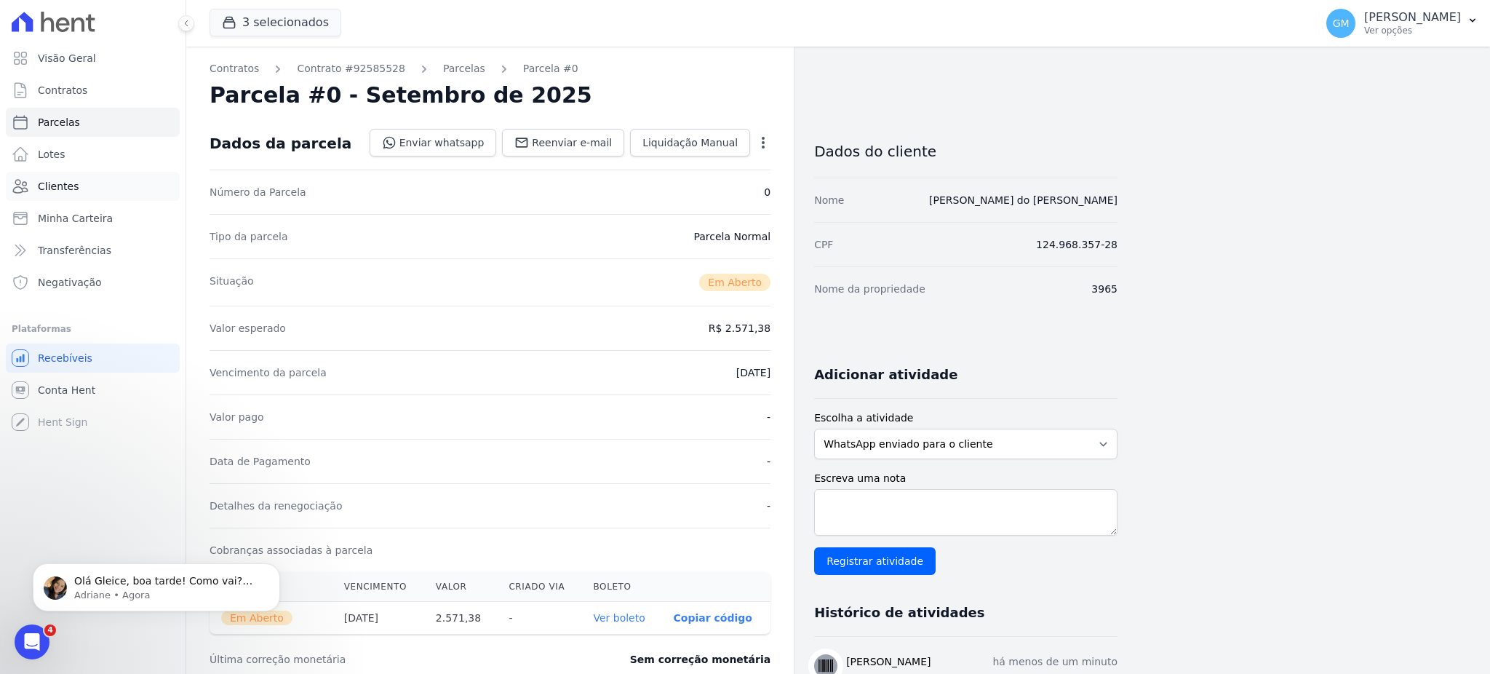
click at [76, 199] on link "Clientes" at bounding box center [93, 186] width 174 height 29
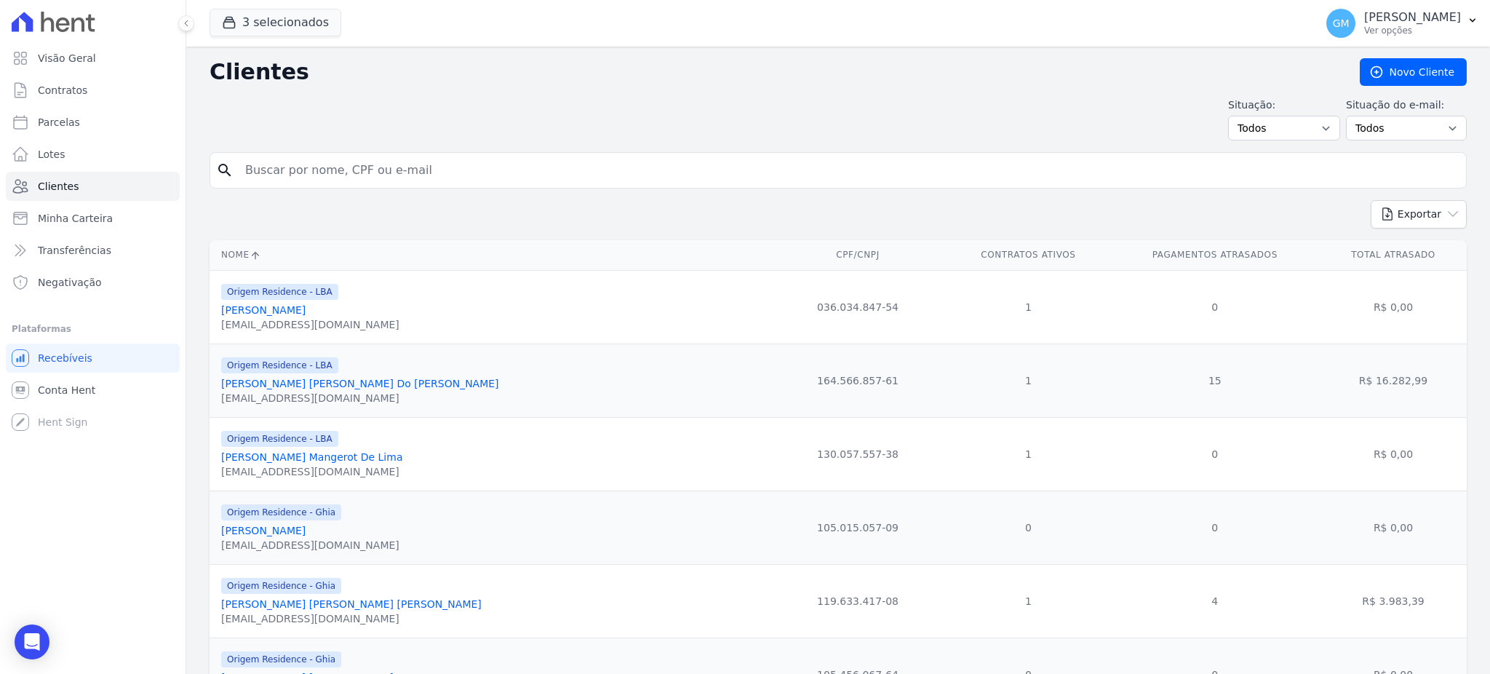
click at [319, 156] on input "search" at bounding box center [849, 170] width 1224 height 29
paste input "[PERSON_NAME] de [DEMOGRAPHIC_DATA][PERSON_NAME]"
type input "[PERSON_NAME] de [DEMOGRAPHIC_DATA][PERSON_NAME]"
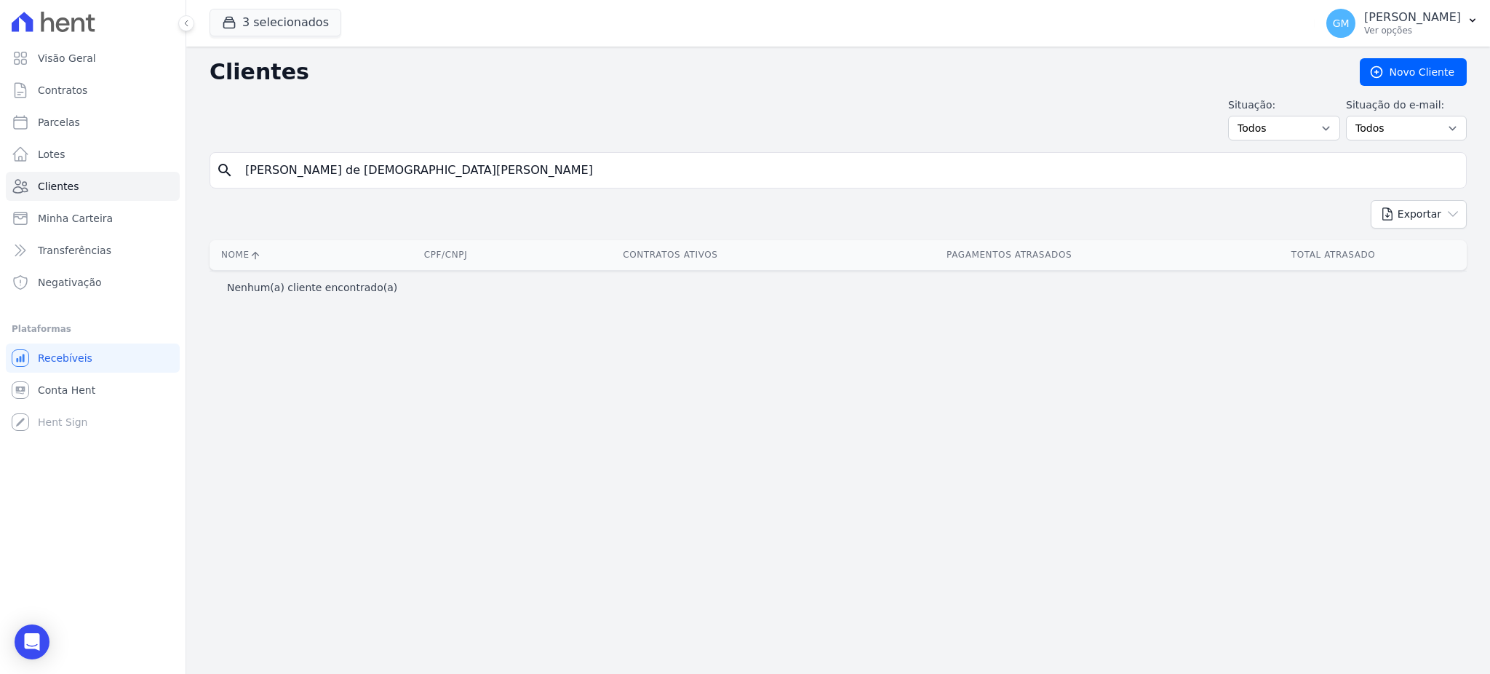
drag, startPoint x: 390, startPoint y: 174, endPoint x: 328, endPoint y: 168, distance: 62.1
click at [328, 168] on input "[PERSON_NAME] de [DEMOGRAPHIC_DATA][PERSON_NAME]" at bounding box center [849, 170] width 1224 height 29
type input "[PERSON_NAME] de [DEMOGRAPHIC_DATA]"
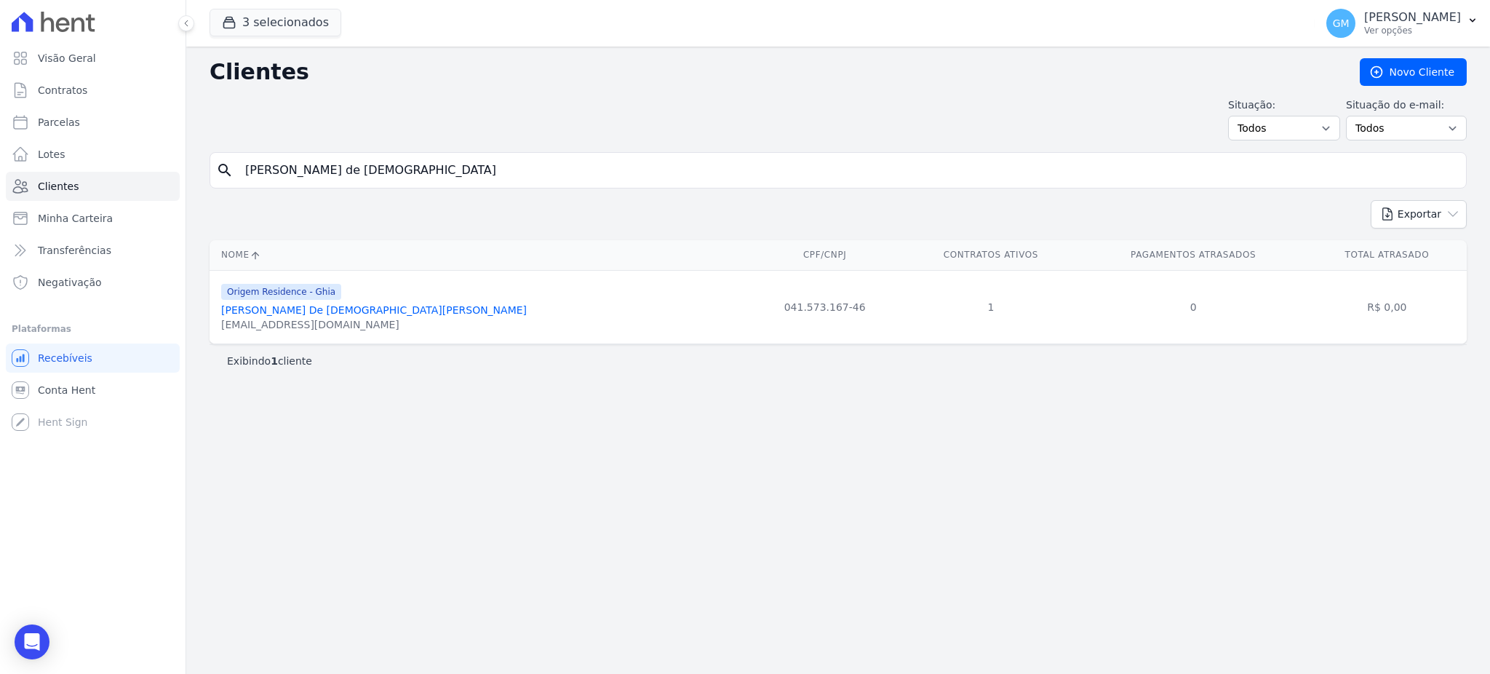
click at [297, 312] on link "[PERSON_NAME] De [DEMOGRAPHIC_DATA][PERSON_NAME]" at bounding box center [374, 310] width 306 height 12
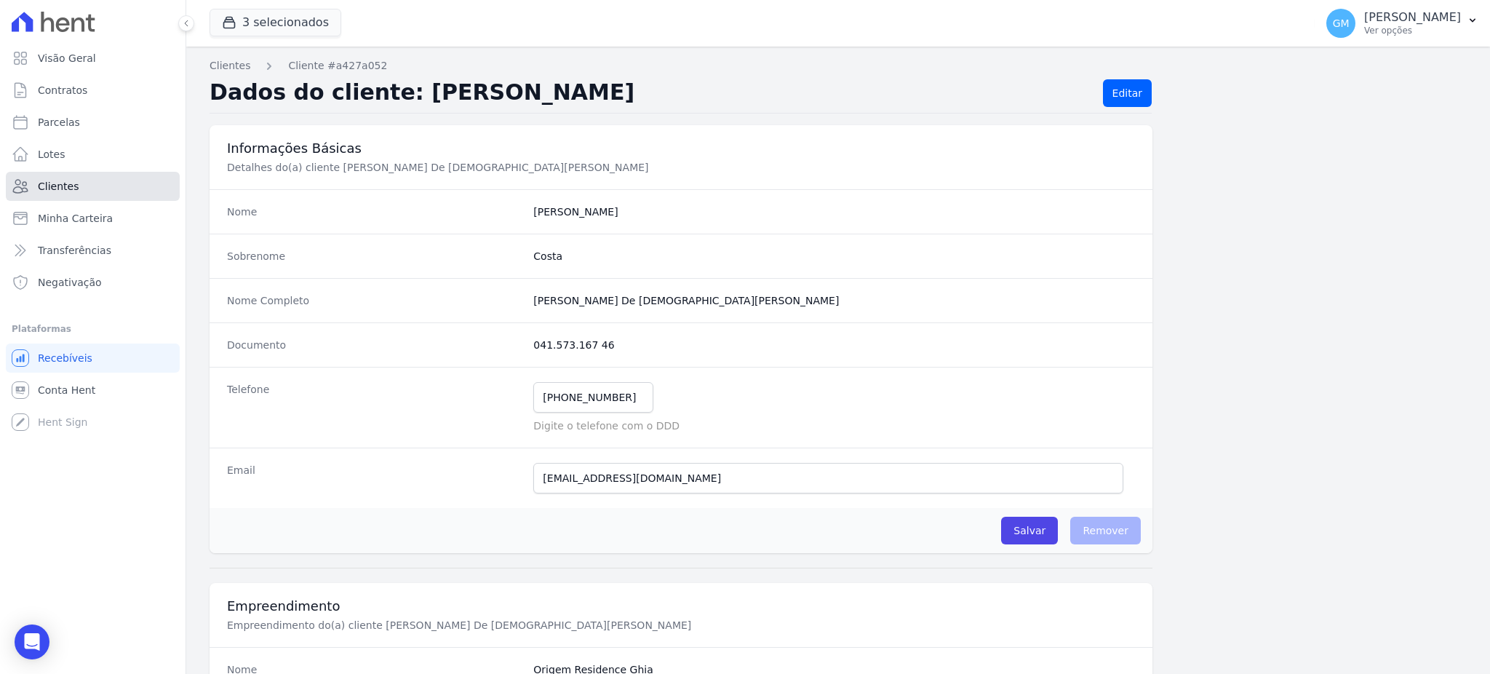
click at [126, 189] on link "Clientes" at bounding box center [93, 186] width 174 height 29
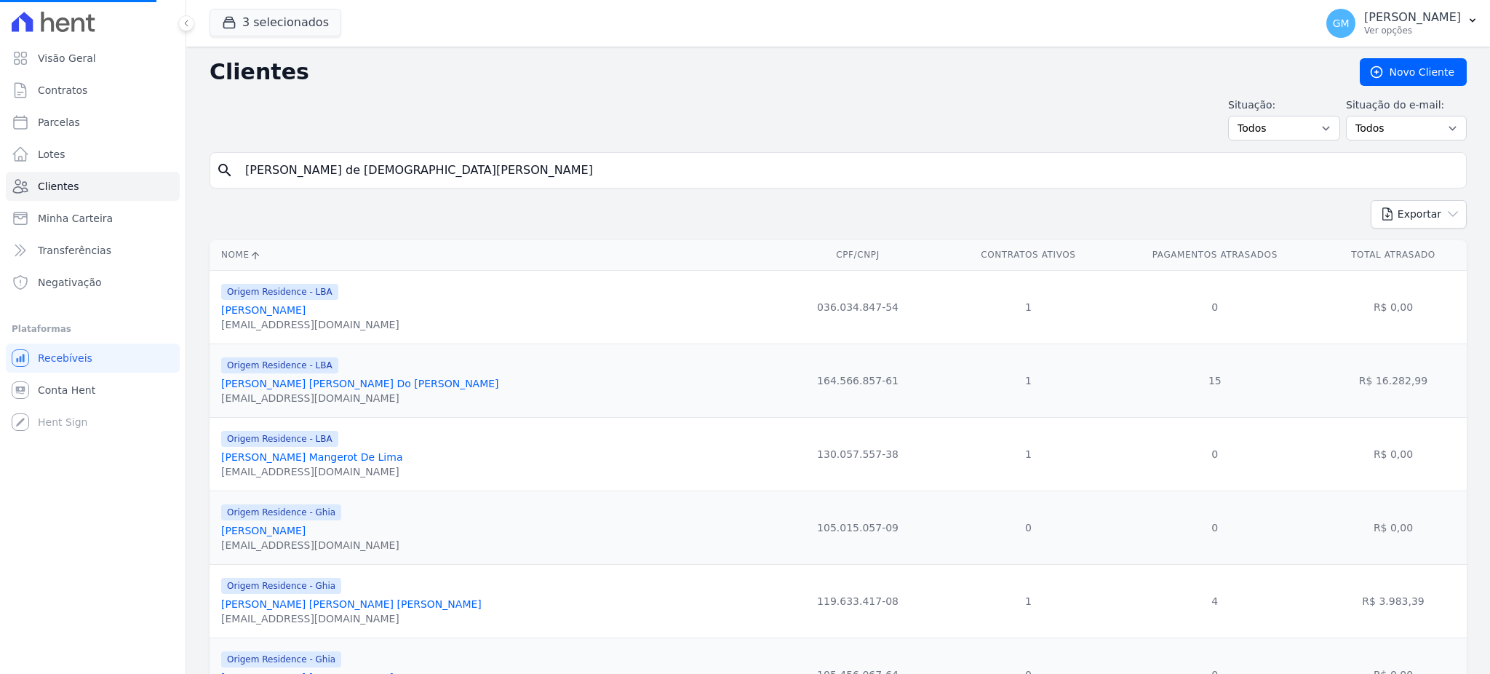
click at [393, 172] on input "[PERSON_NAME] de [DEMOGRAPHIC_DATA][PERSON_NAME]" at bounding box center [849, 170] width 1224 height 29
drag, startPoint x: 396, startPoint y: 172, endPoint x: 417, endPoint y: 175, distance: 21.3
click at [417, 175] on input "search" at bounding box center [849, 170] width 1224 height 29
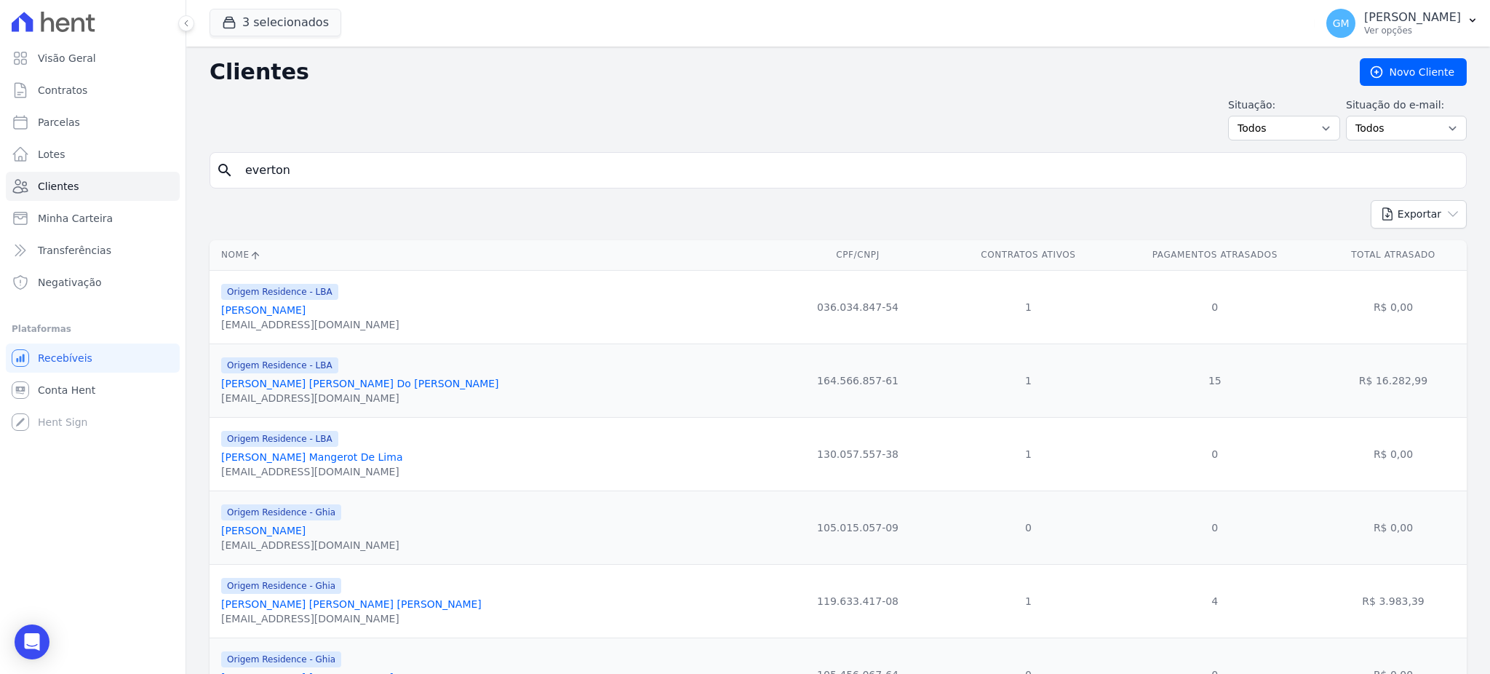
type input "everton"
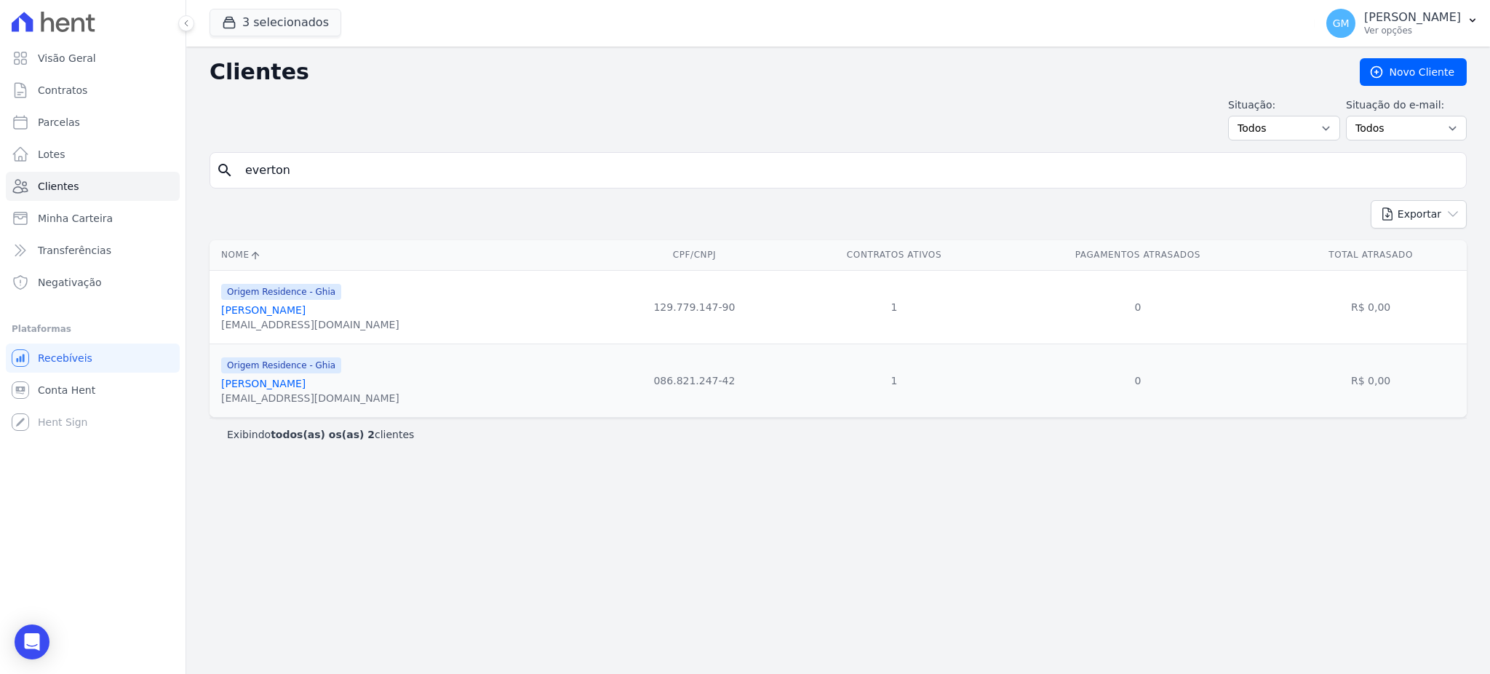
click at [306, 311] on link "[PERSON_NAME]" at bounding box center [263, 310] width 84 height 12
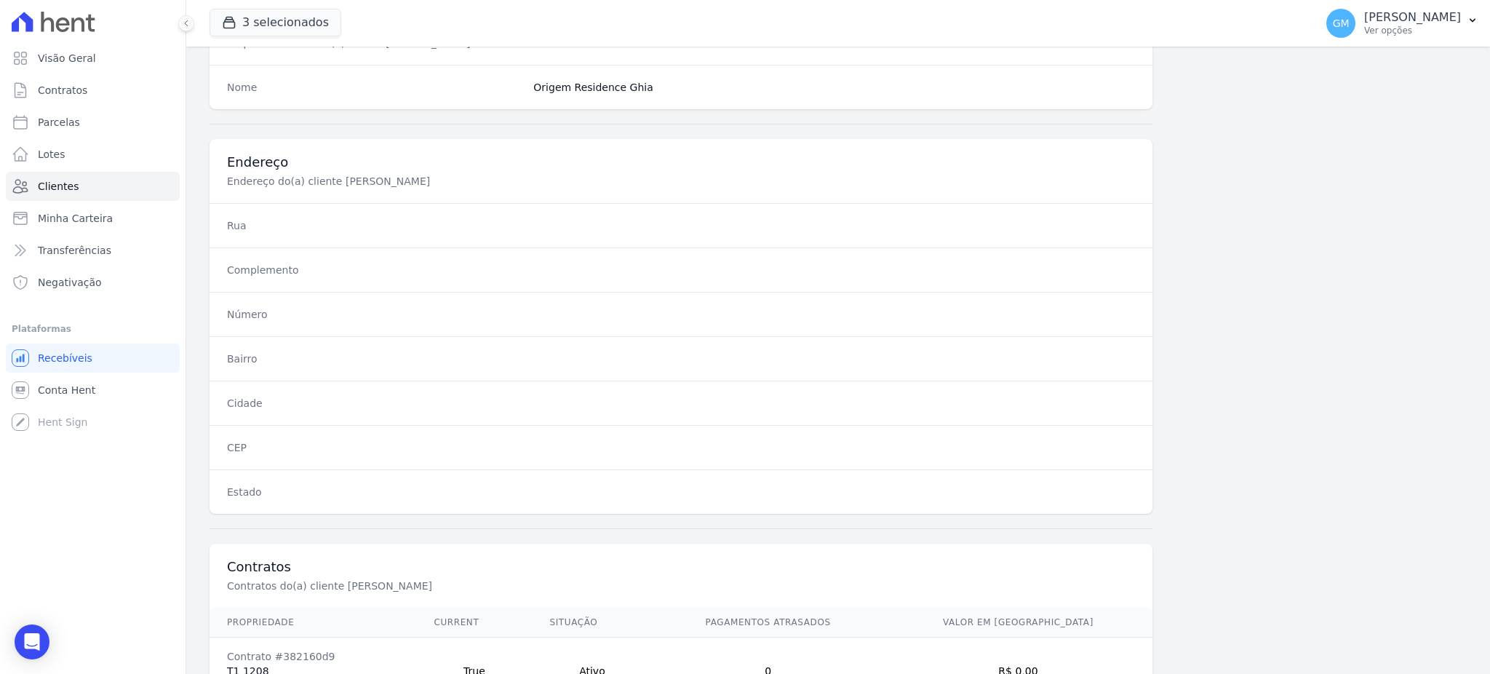
scroll to position [688, 0]
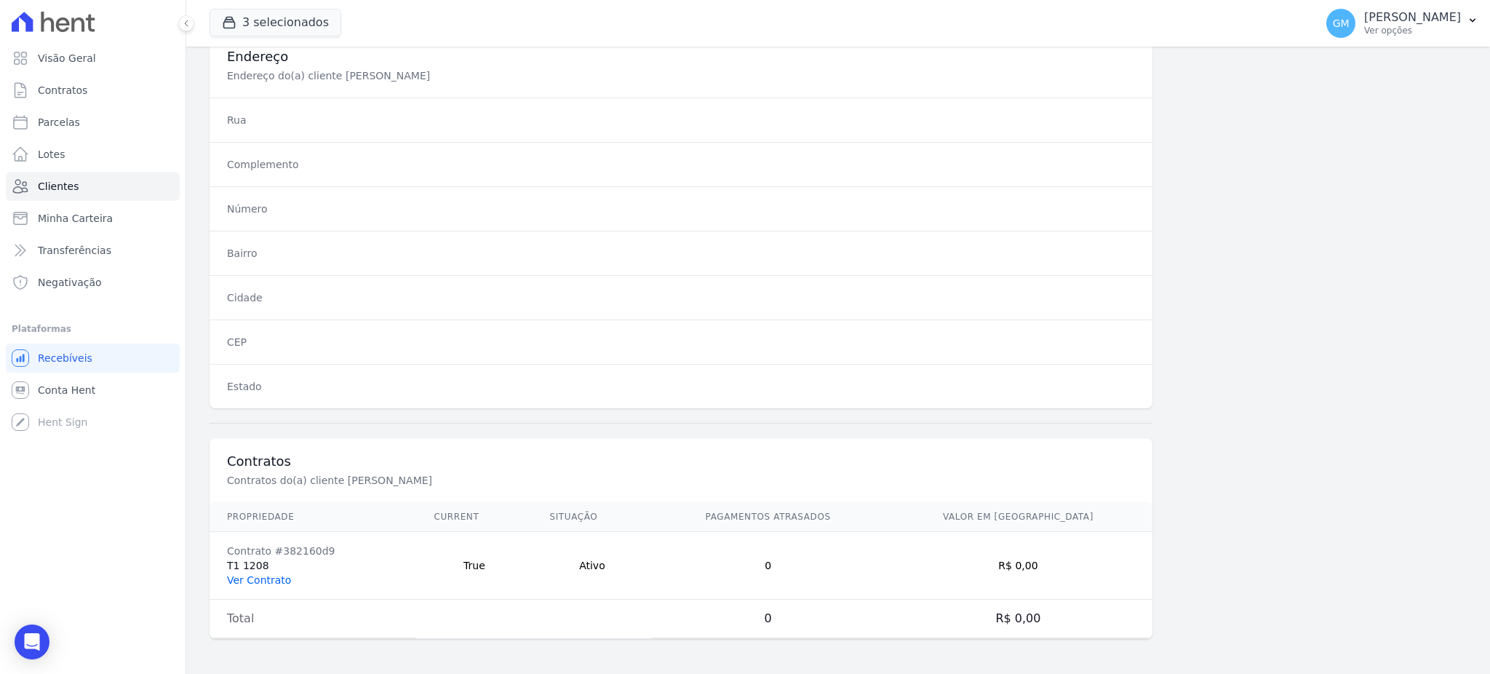
click at [258, 579] on link "Ver Contrato" at bounding box center [259, 580] width 64 height 12
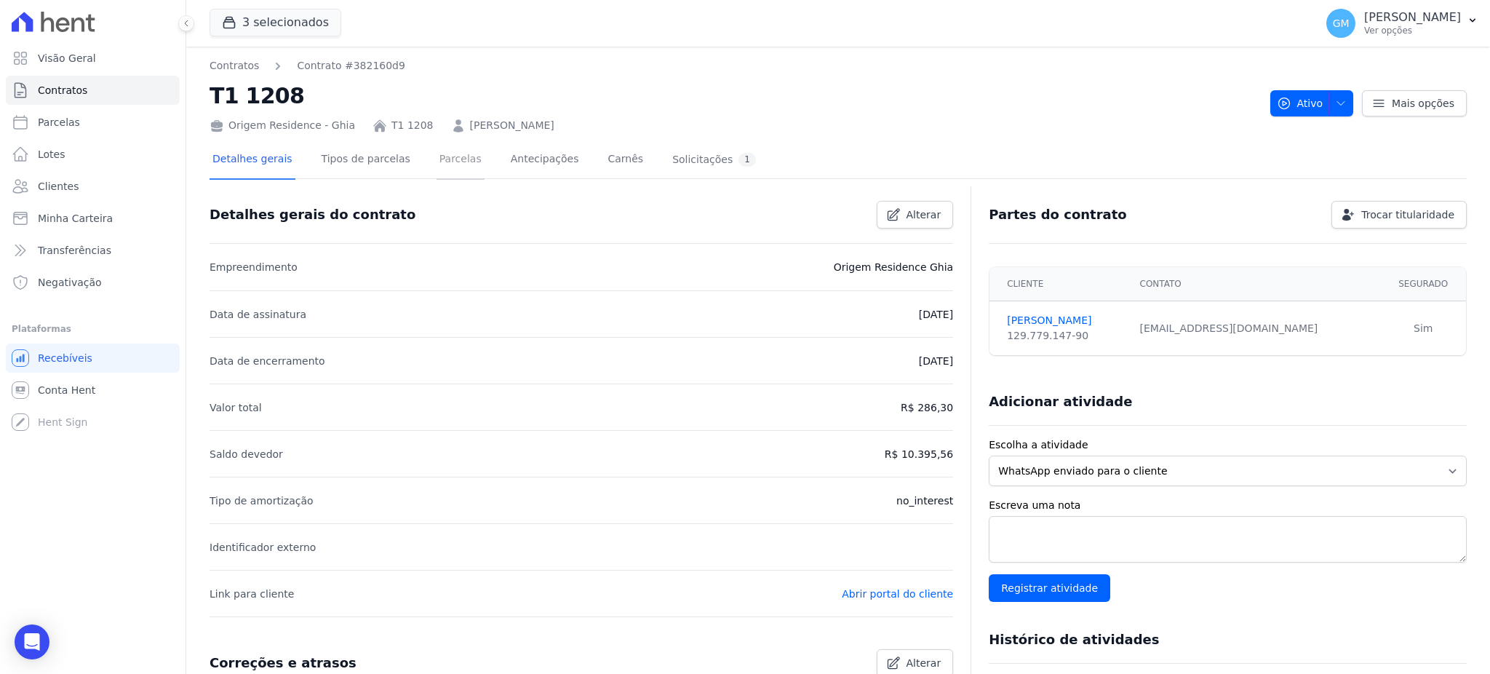
click at [445, 167] on link "Parcelas" at bounding box center [461, 160] width 48 height 39
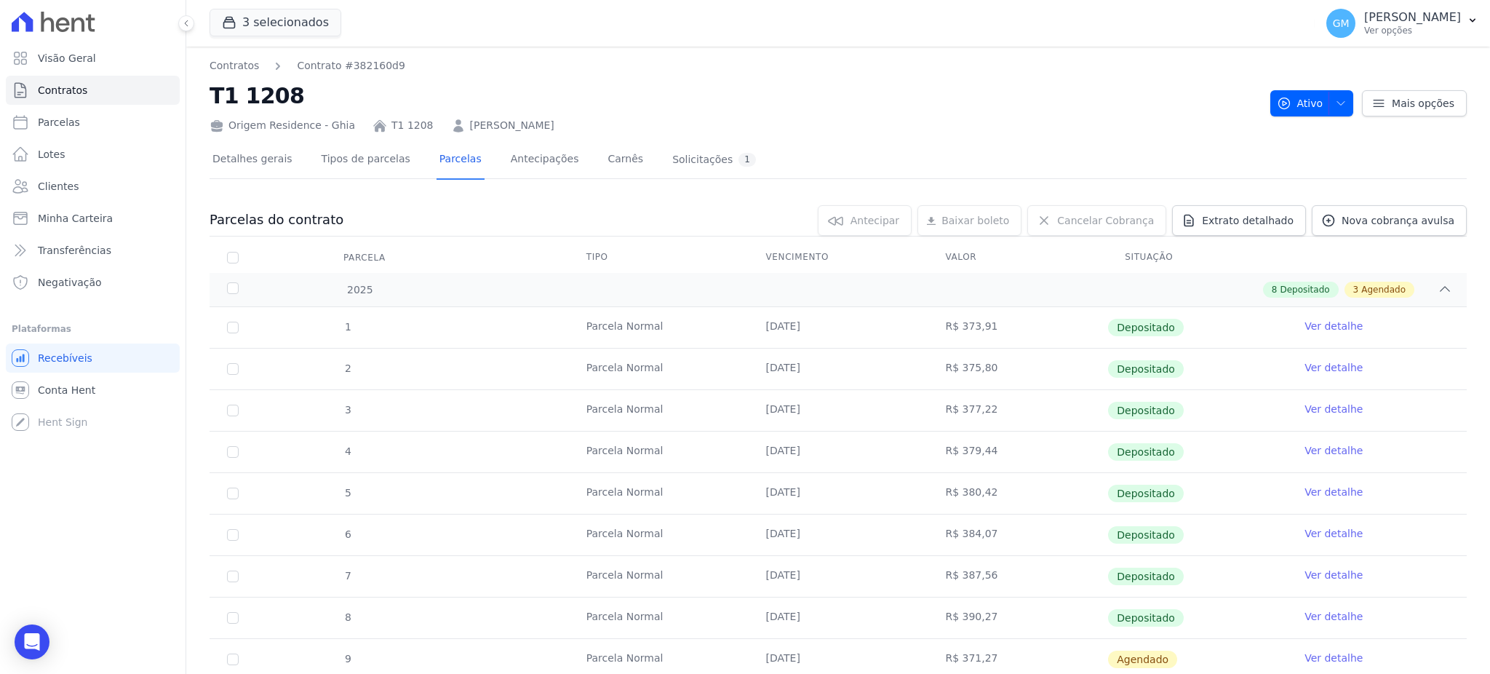
scroll to position [234, 0]
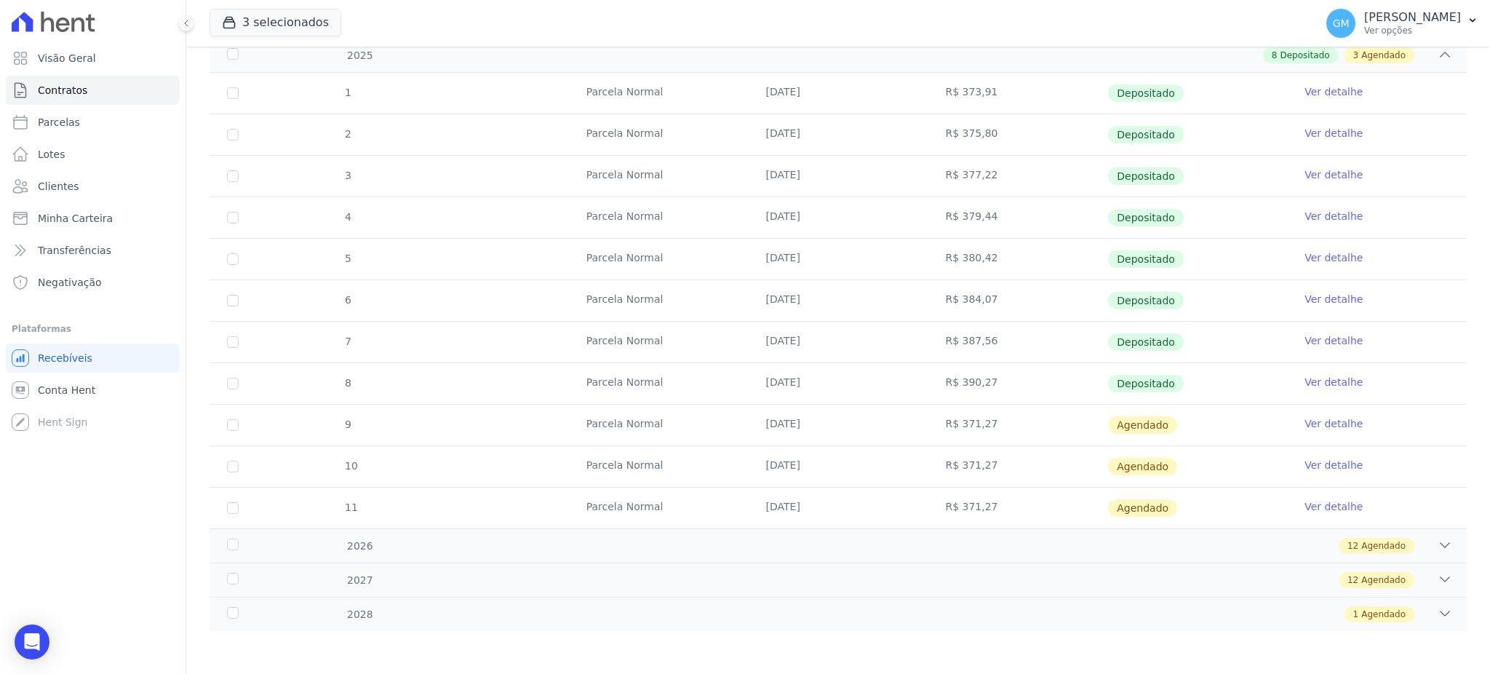
click at [1332, 381] on link "Ver detalhe" at bounding box center [1334, 382] width 58 height 15
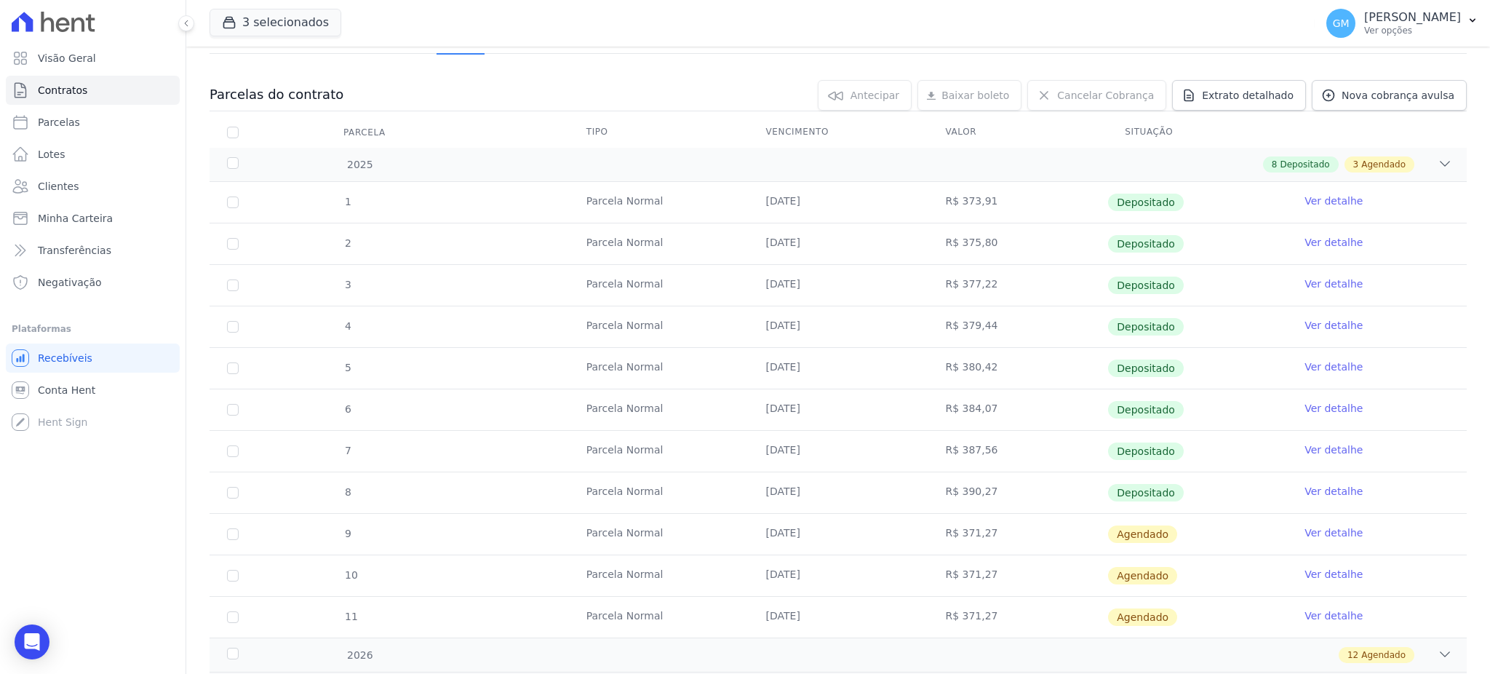
scroll to position [234, 0]
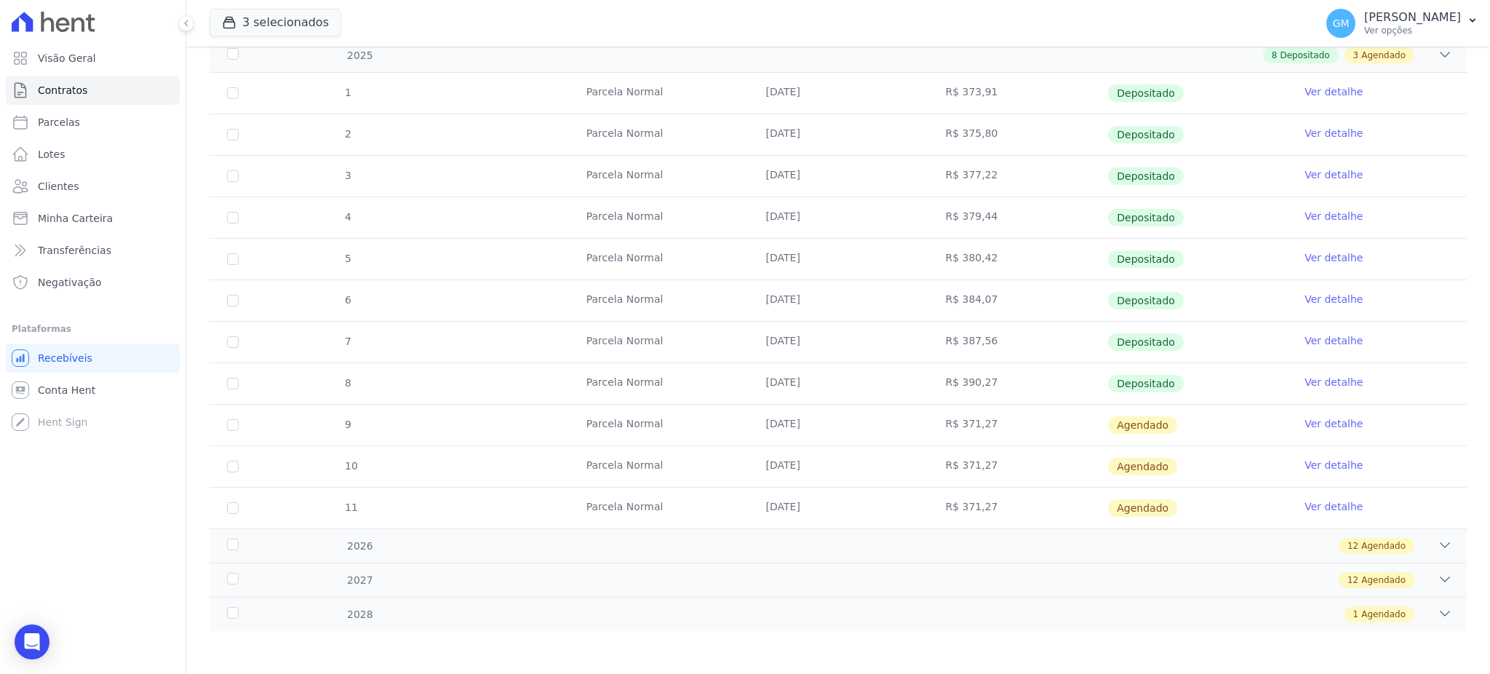
click at [1323, 343] on link "Ver detalhe" at bounding box center [1334, 340] width 58 height 15
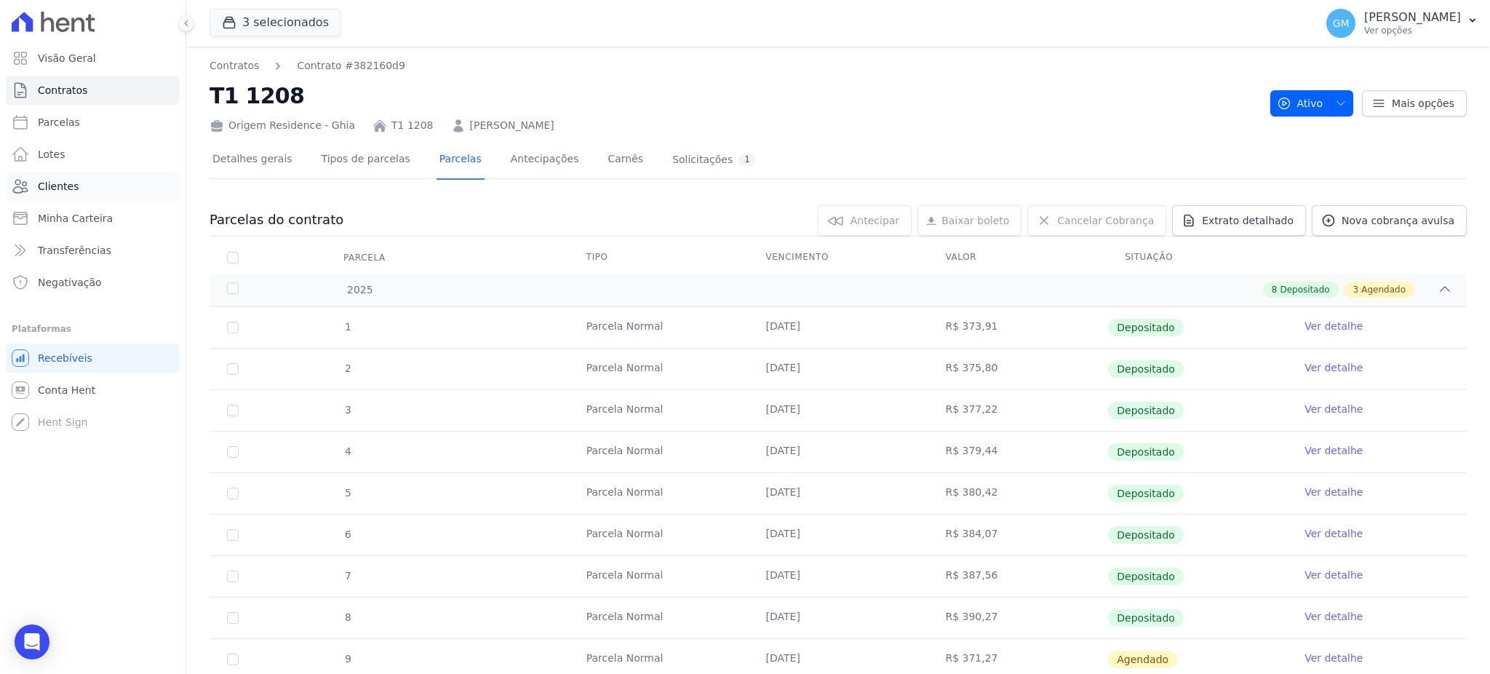
click at [100, 178] on link "Clientes" at bounding box center [93, 186] width 174 height 29
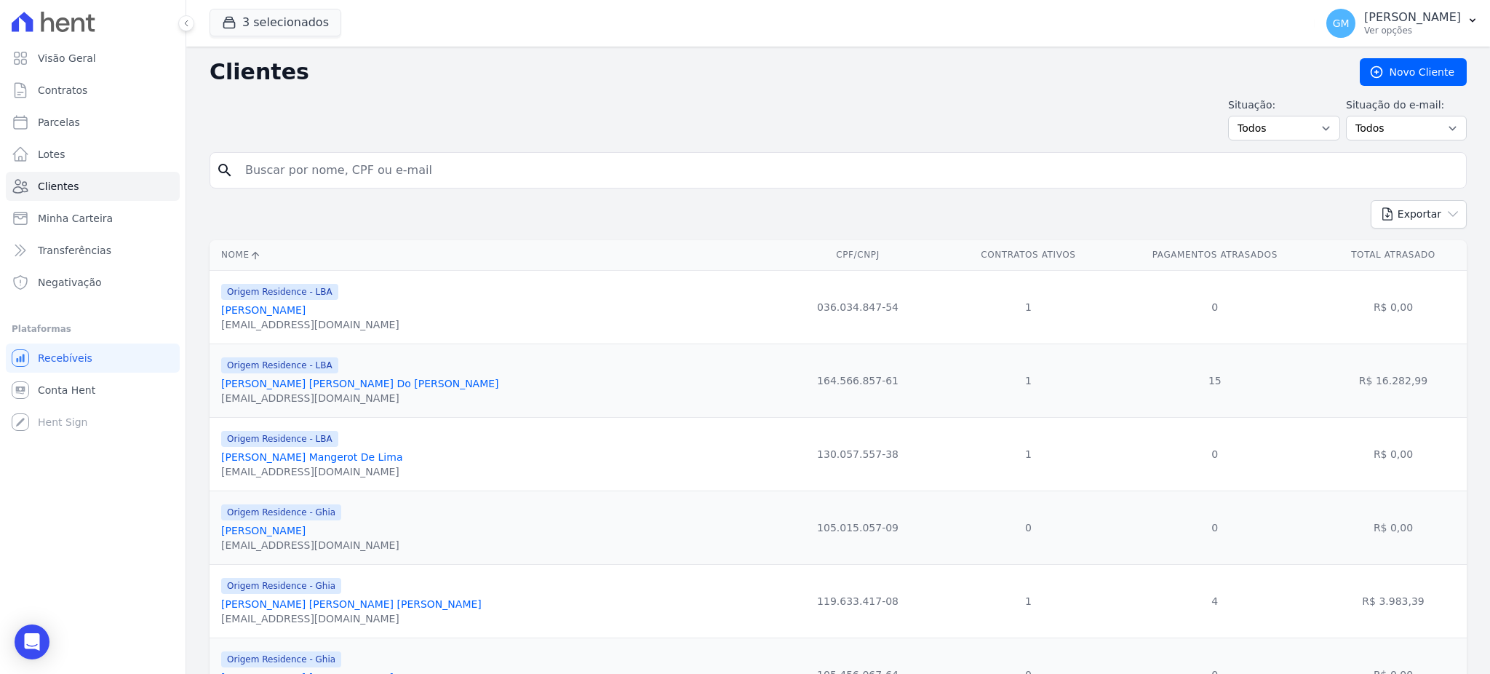
click at [296, 175] on input "search" at bounding box center [849, 170] width 1224 height 29
paste input "[PERSON_NAME] De [DEMOGRAPHIC_DATA][PERSON_NAME]"
type input "[PERSON_NAME] De [DEMOGRAPHIC_DATA][PERSON_NAME]"
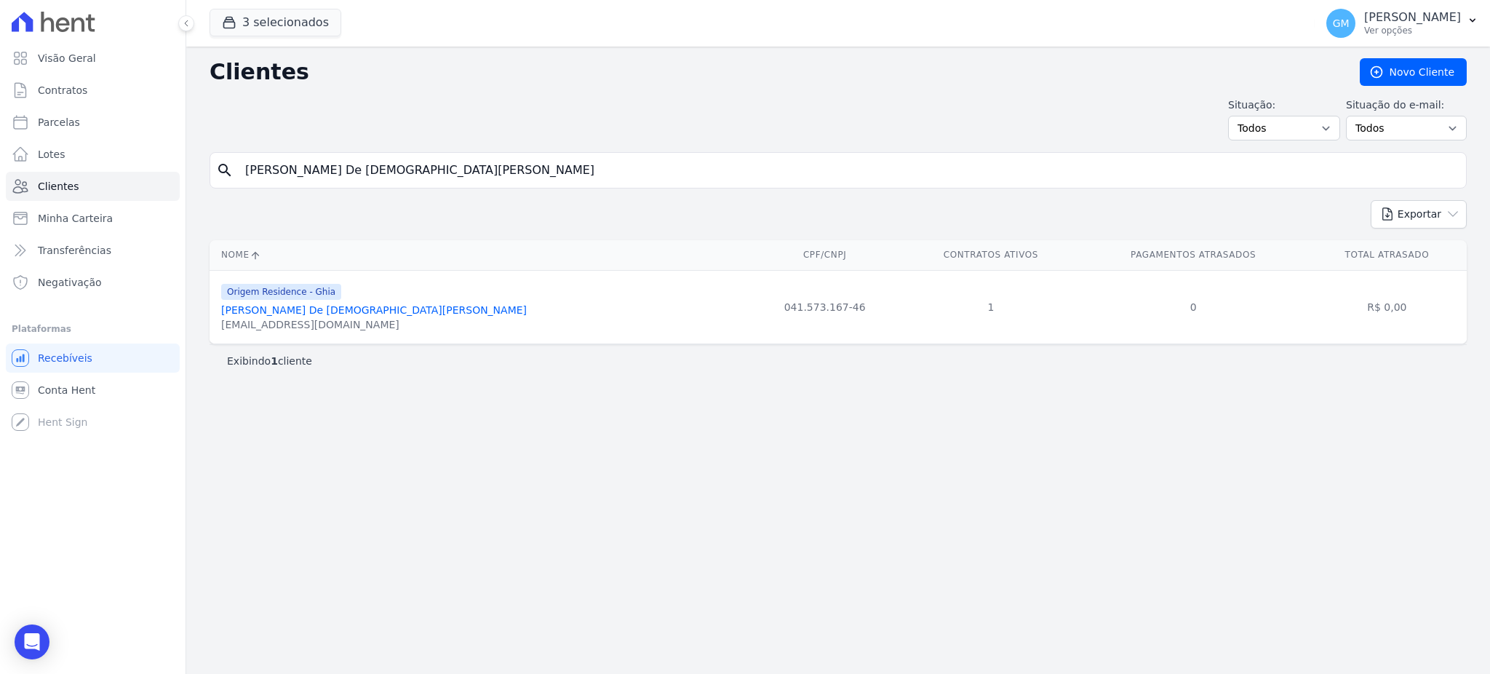
click at [310, 315] on link "[PERSON_NAME] De [DEMOGRAPHIC_DATA][PERSON_NAME]" at bounding box center [374, 310] width 306 height 12
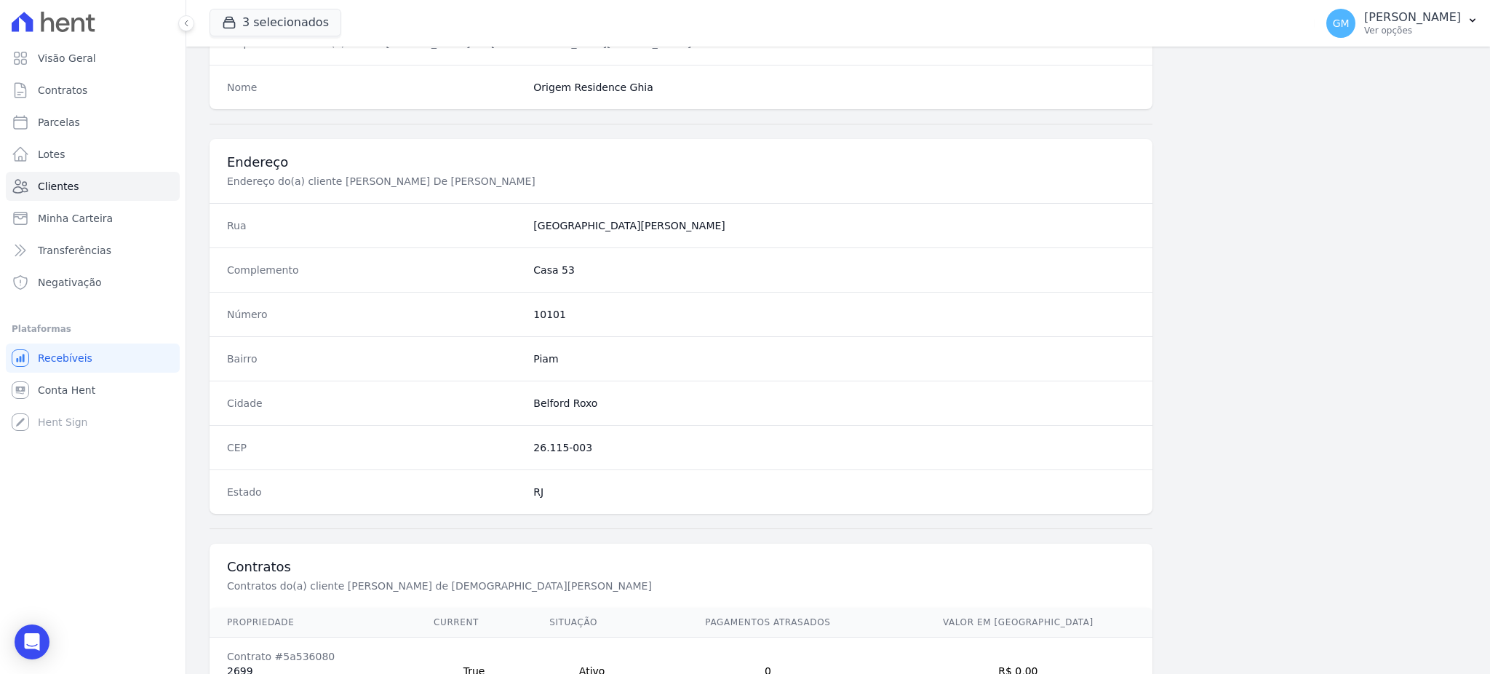
scroll to position [688, 0]
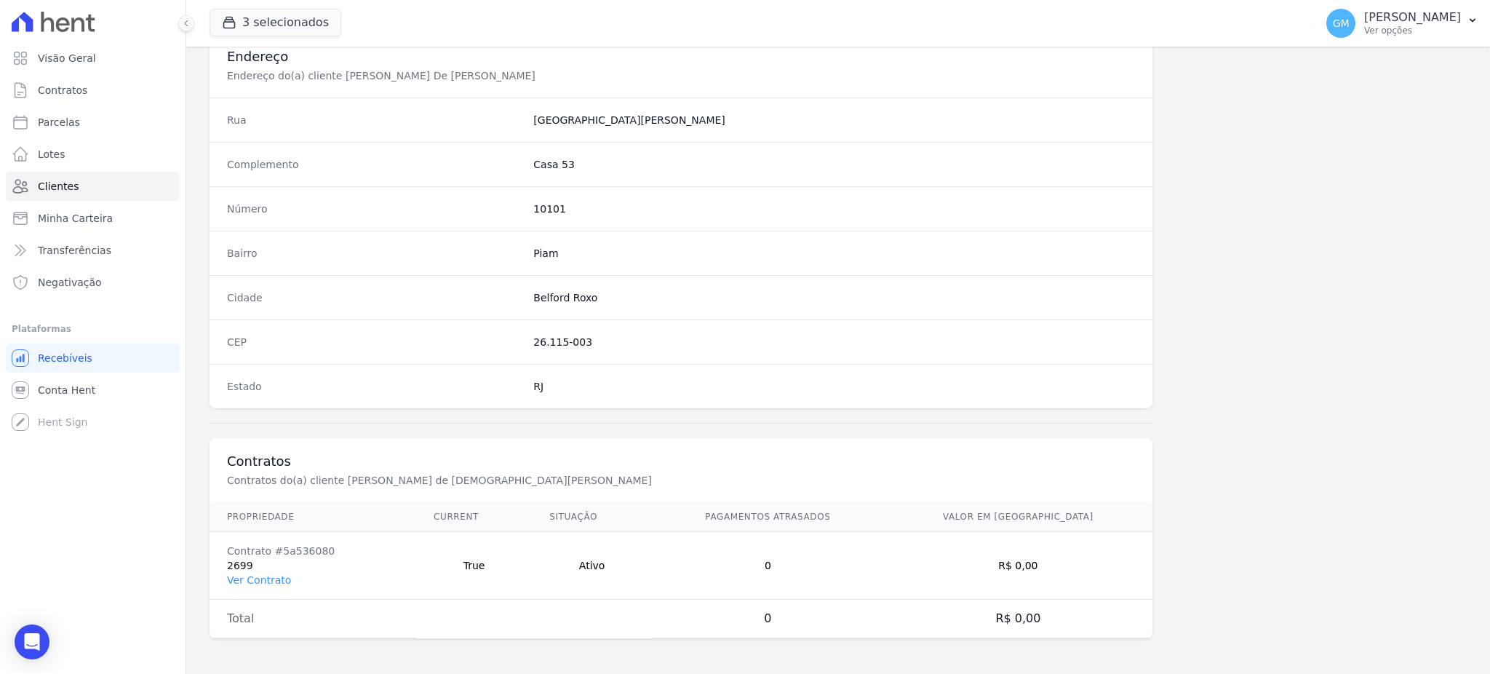
click at [275, 587] on td "Contrato #5a536080 2699 Ver Contrato" at bounding box center [313, 566] width 207 height 68
click at [261, 582] on link "Ver Contrato" at bounding box center [259, 580] width 64 height 12
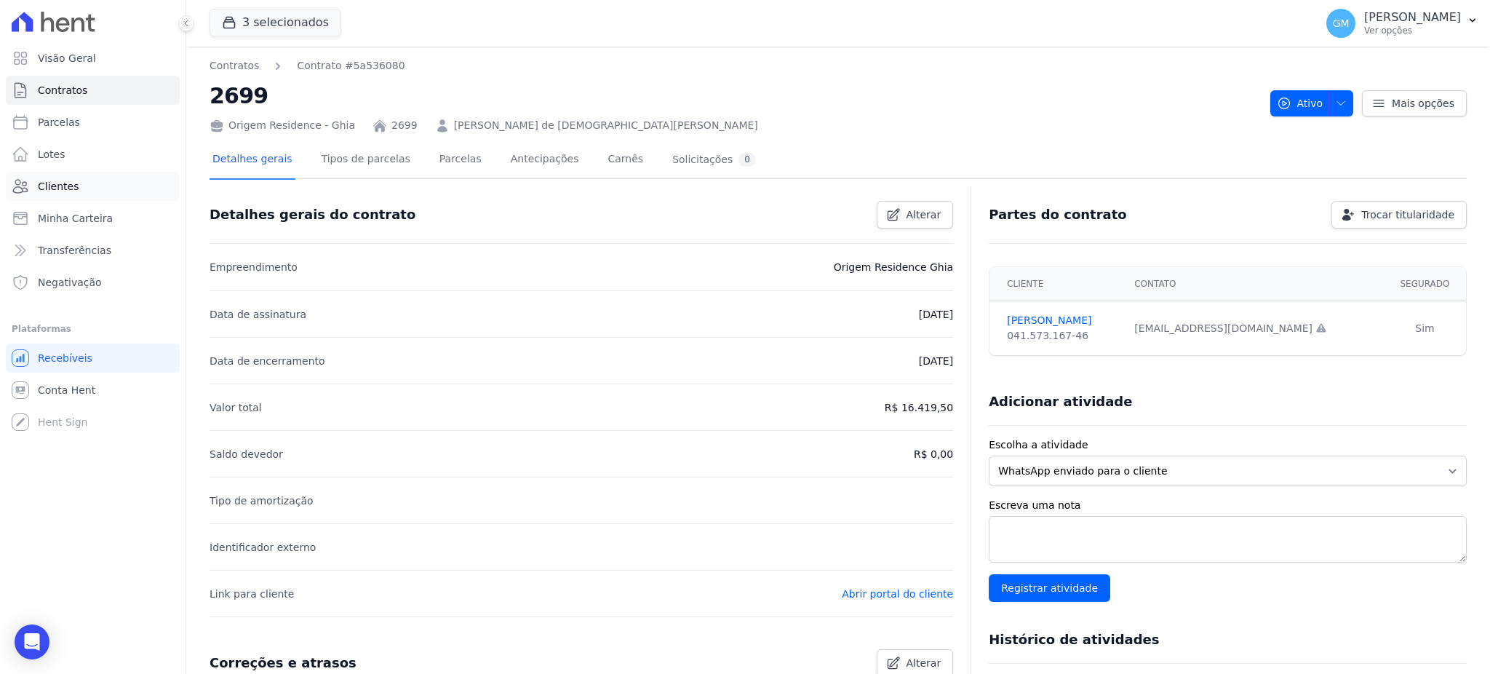
click at [83, 191] on link "Clientes" at bounding box center [93, 186] width 174 height 29
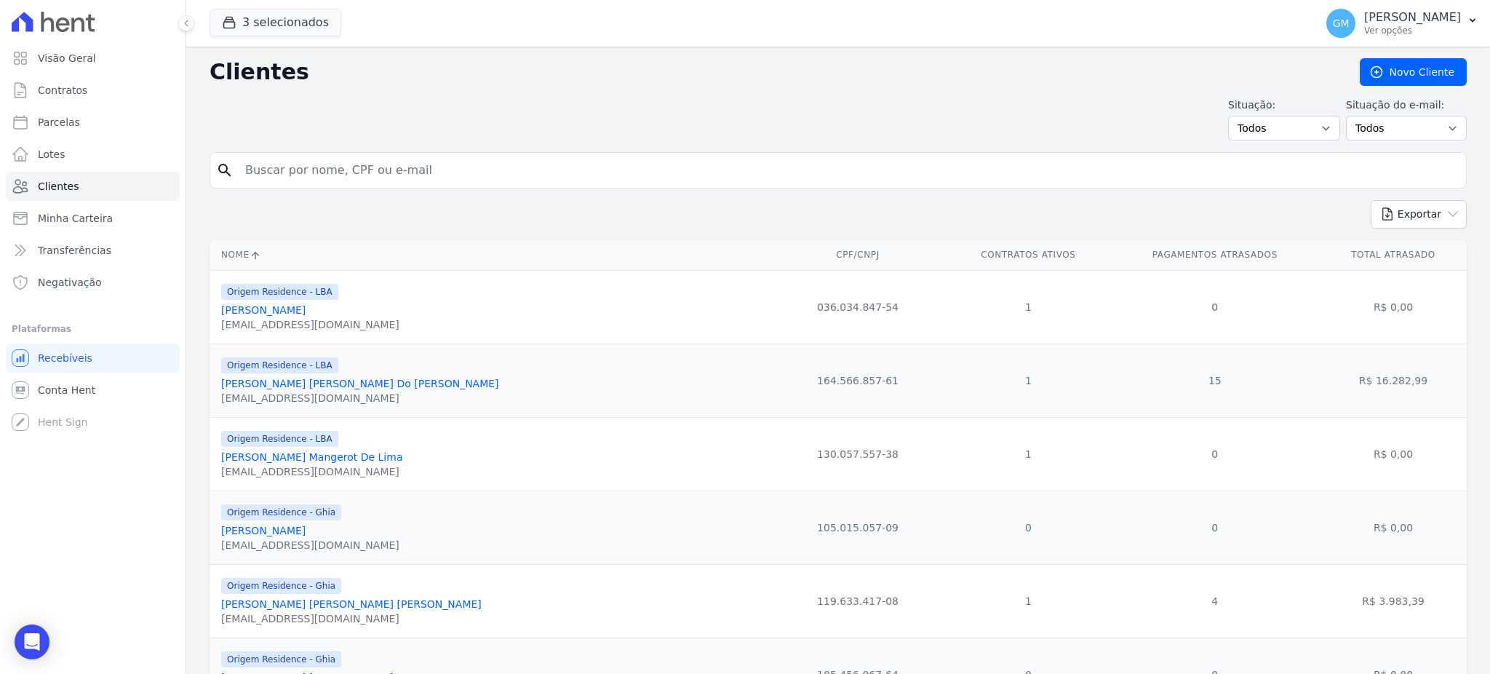
click at [359, 172] on input "search" at bounding box center [849, 170] width 1224 height 29
paste input "[PERSON_NAME] De [DEMOGRAPHIC_DATA][PERSON_NAME]"
type input "[PERSON_NAME] De [DEMOGRAPHIC_DATA][PERSON_NAME]"
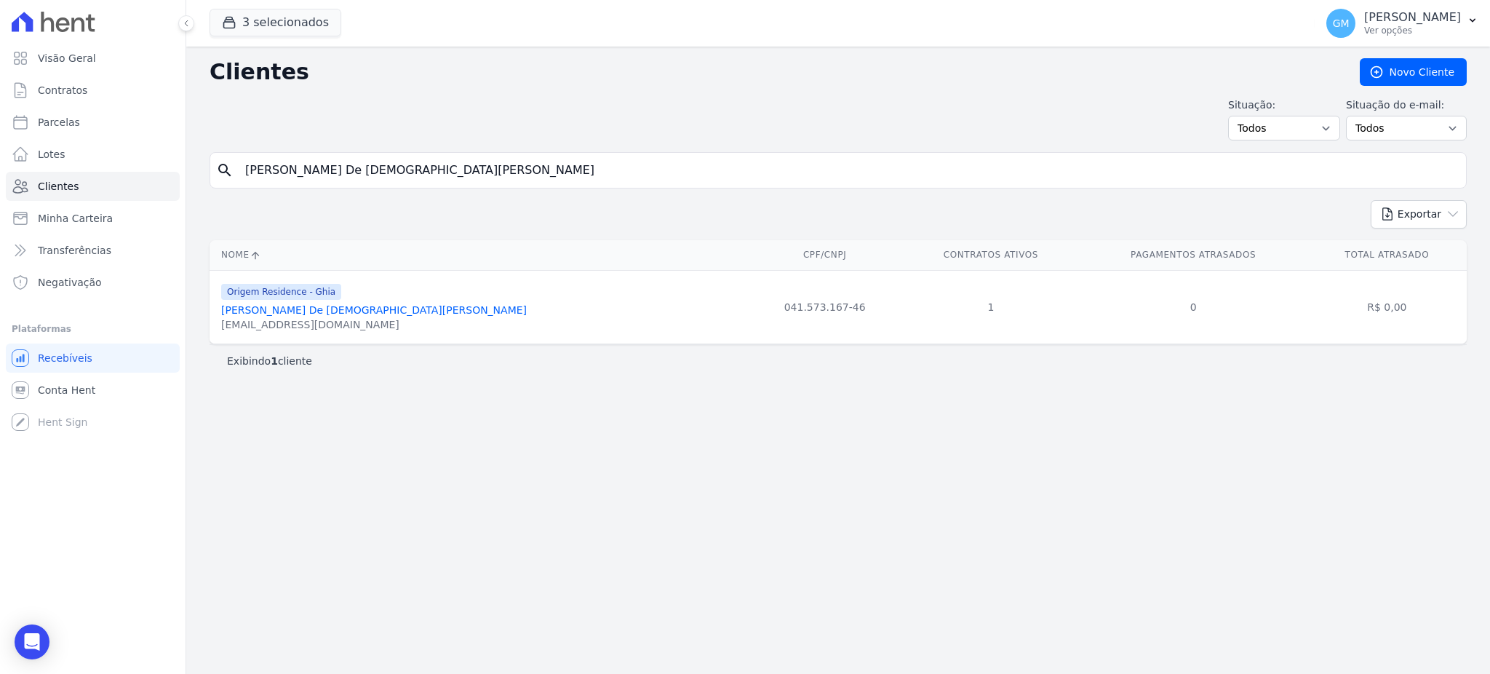
click at [284, 308] on link "[PERSON_NAME] De [DEMOGRAPHIC_DATA][PERSON_NAME]" at bounding box center [374, 310] width 306 height 12
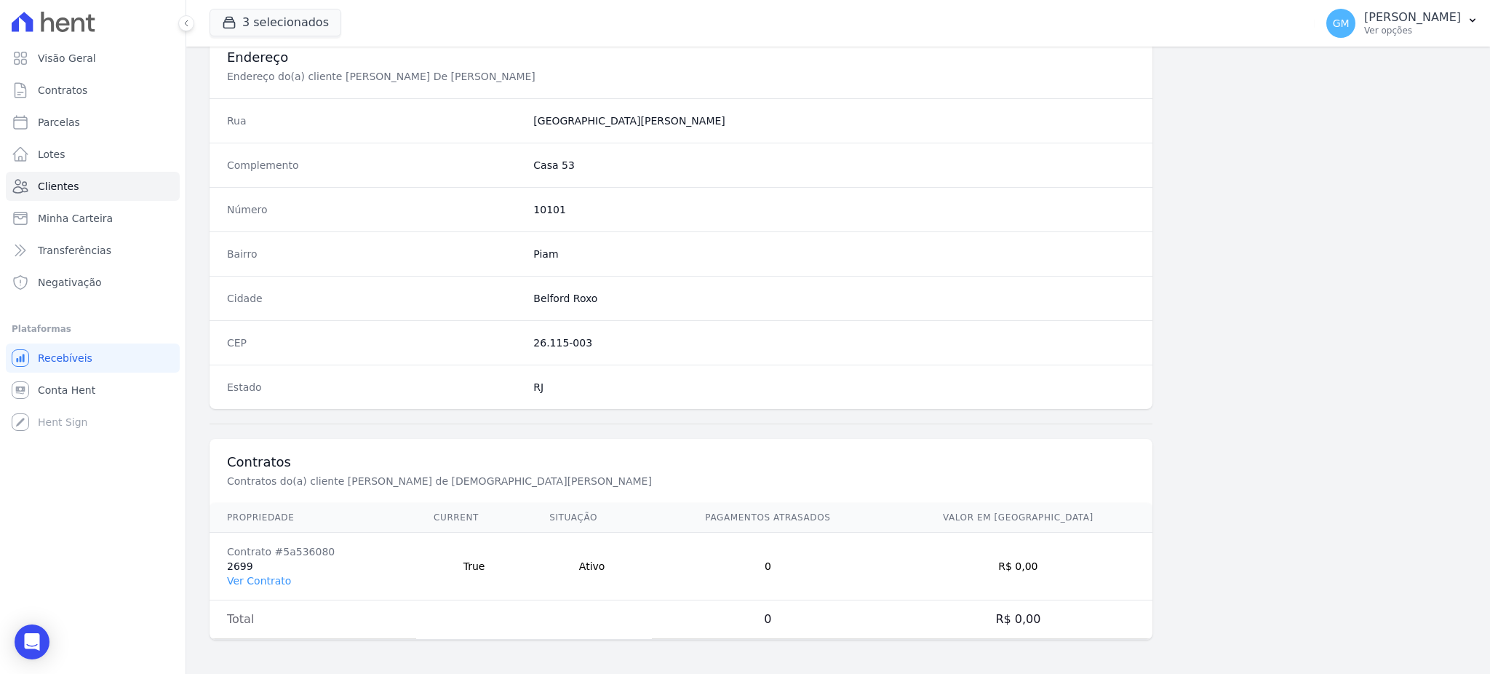
scroll to position [688, 0]
click at [285, 577] on link "Ver Contrato" at bounding box center [259, 580] width 64 height 12
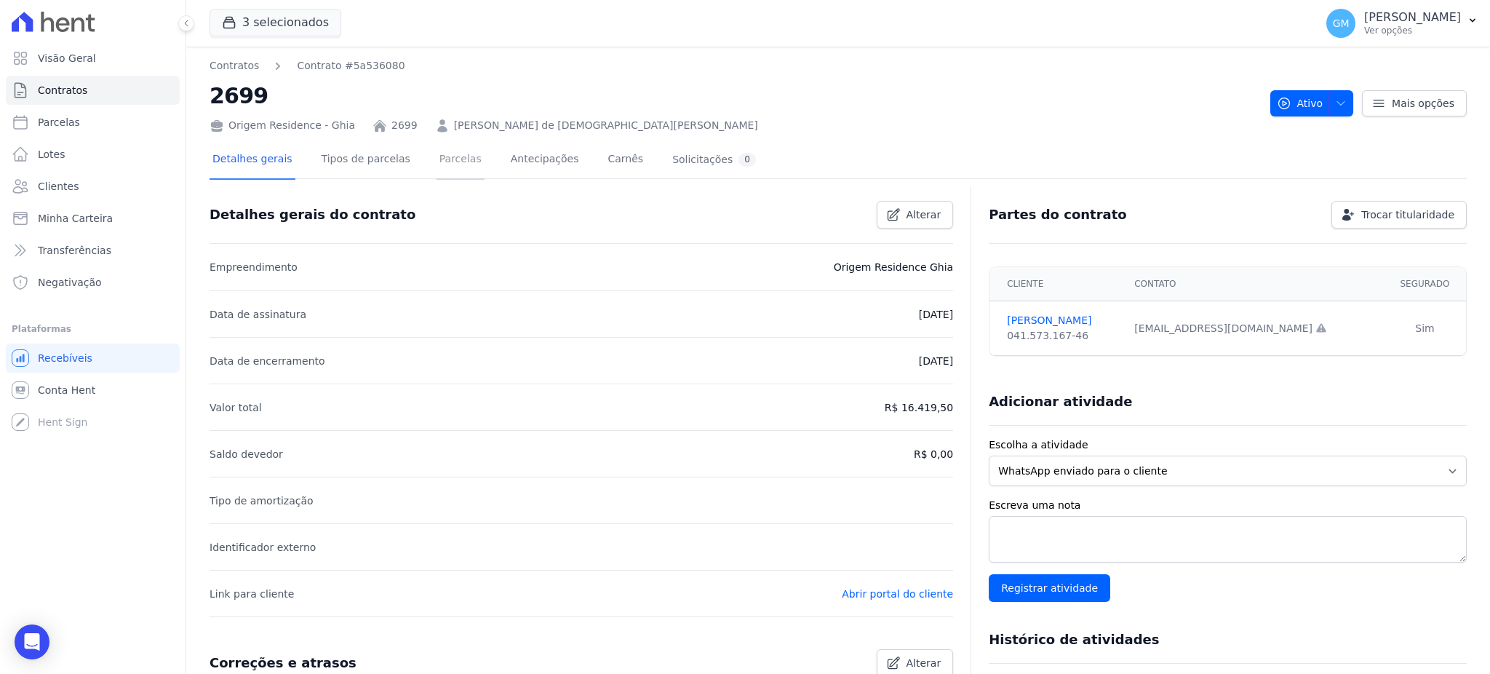
click at [437, 161] on link "Parcelas" at bounding box center [461, 160] width 48 height 39
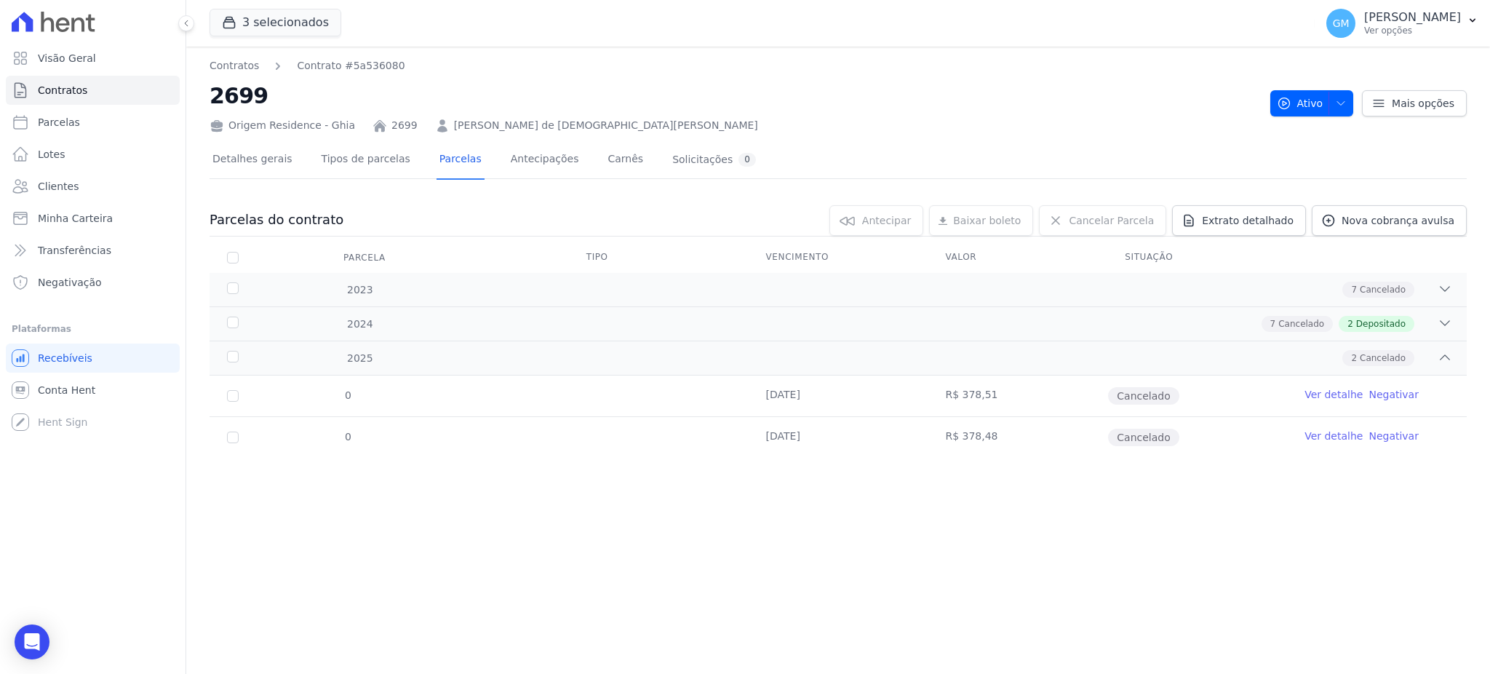
drag, startPoint x: 959, startPoint y: 435, endPoint x: 990, endPoint y: 440, distance: 30.9
click at [990, 440] on td "R$ 378,48" at bounding box center [1018, 437] width 180 height 41
copy td "378,48"
click at [1371, 319] on span "Depositado" at bounding box center [1380, 323] width 49 height 13
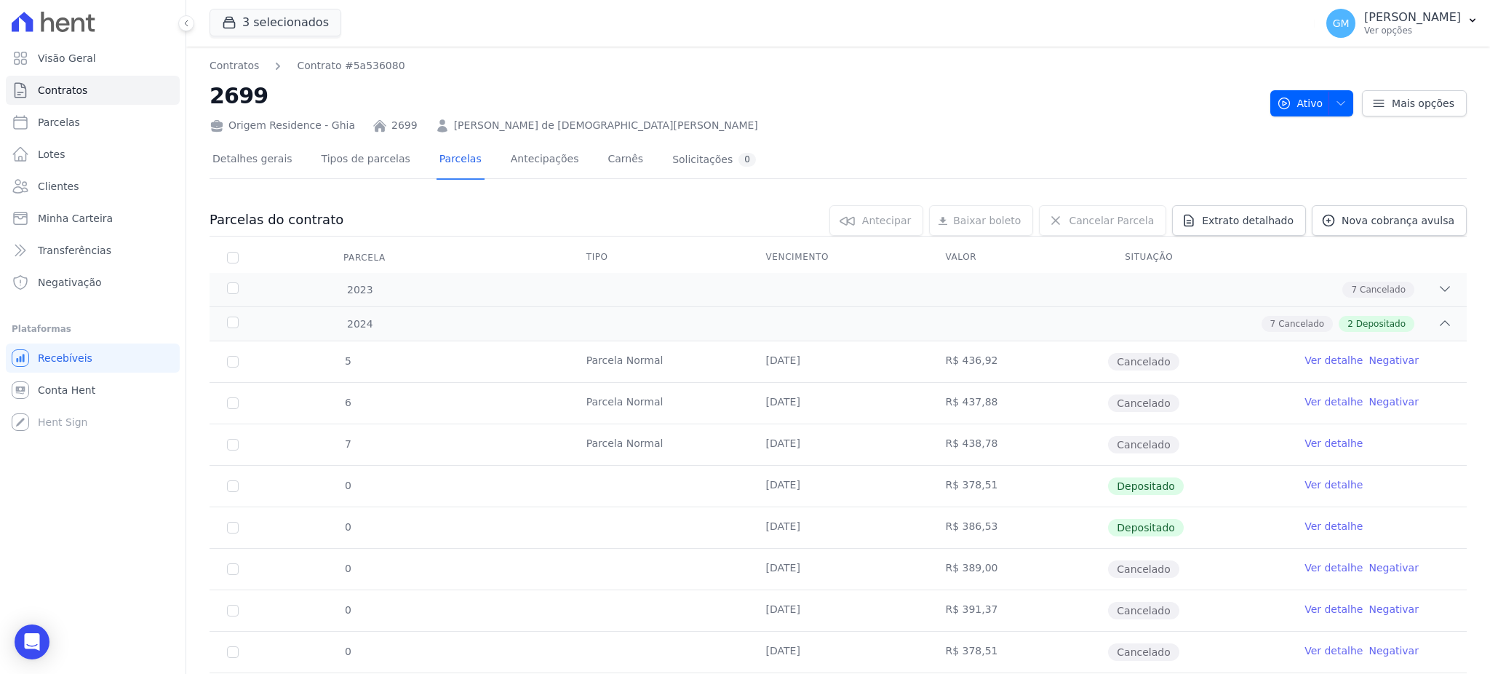
scroll to position [200, 0]
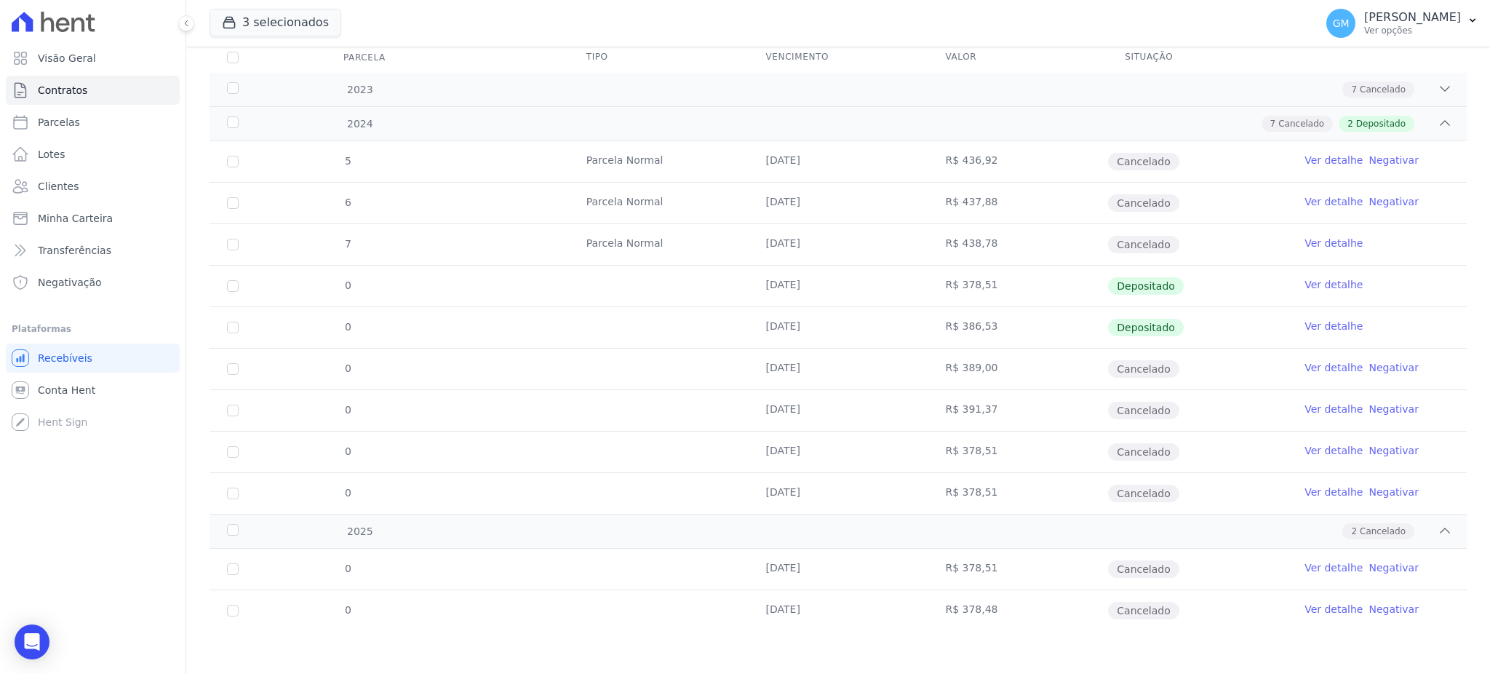
click at [1305, 322] on link "Ver detalhe" at bounding box center [1334, 326] width 58 height 15
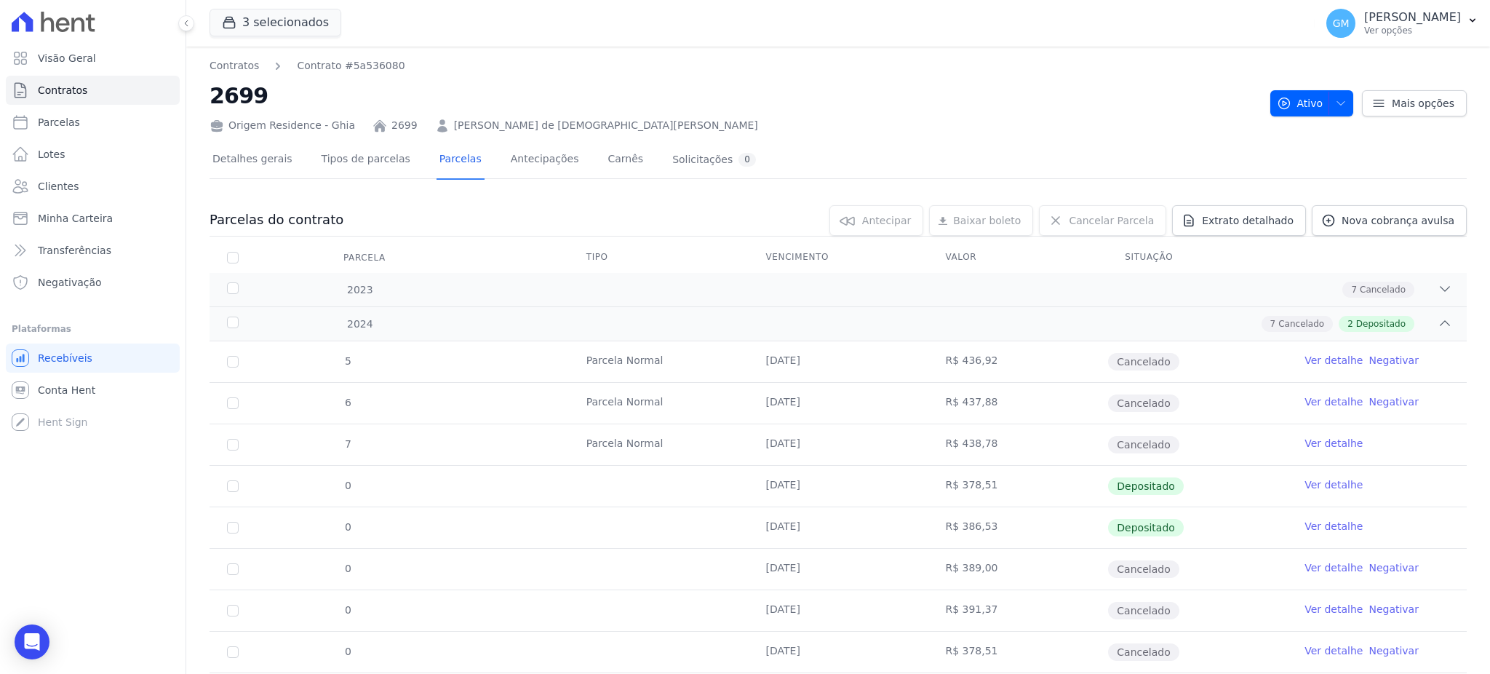
scroll to position [97, 0]
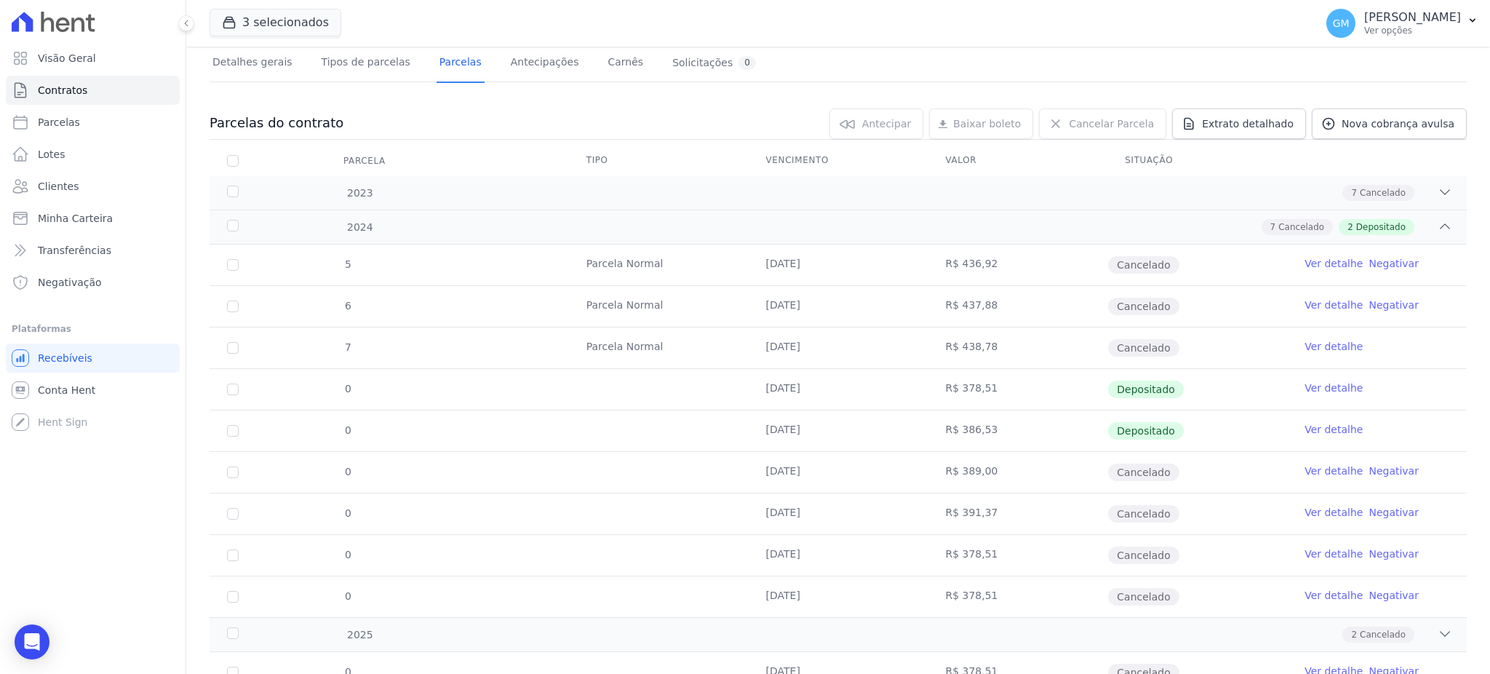
click at [1309, 388] on link "Ver detalhe" at bounding box center [1334, 388] width 58 height 15
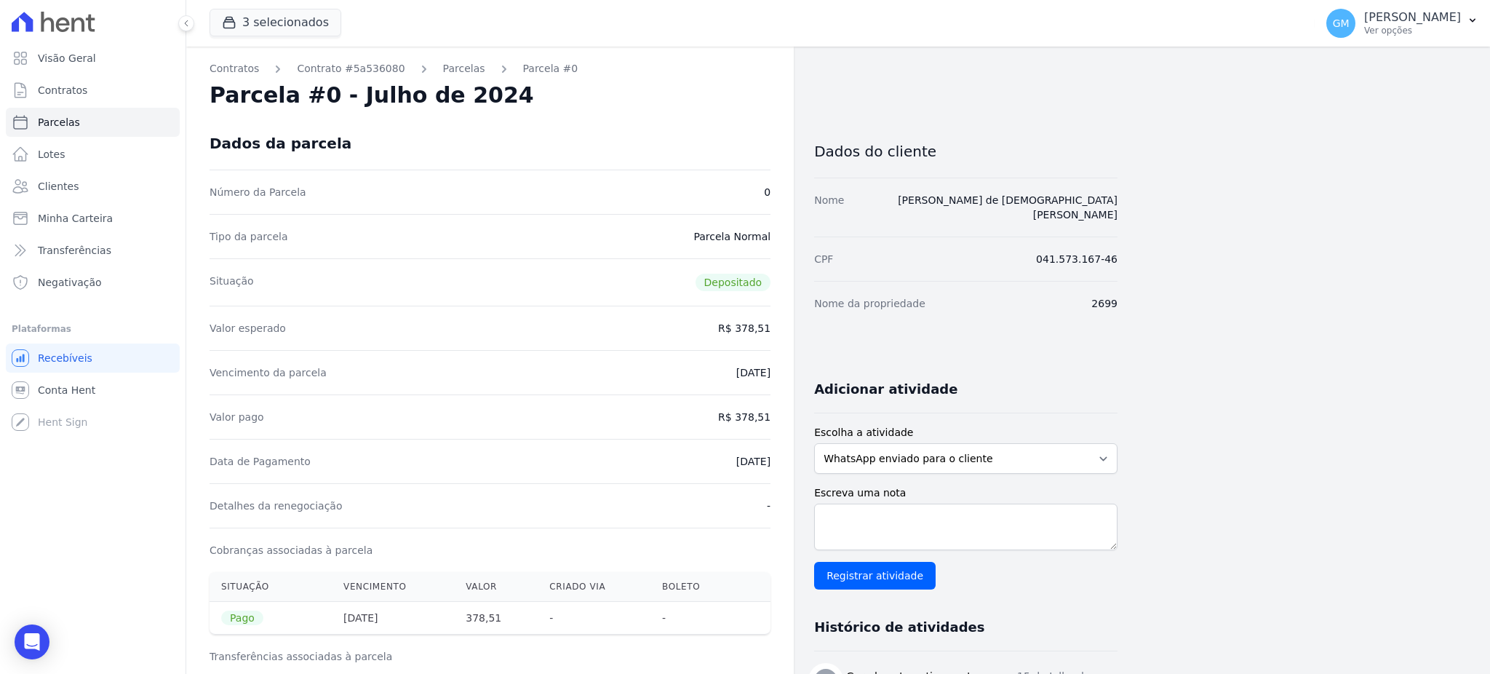
click at [398, 312] on div "Valor esperado R$ 378,51" at bounding box center [490, 328] width 561 height 44
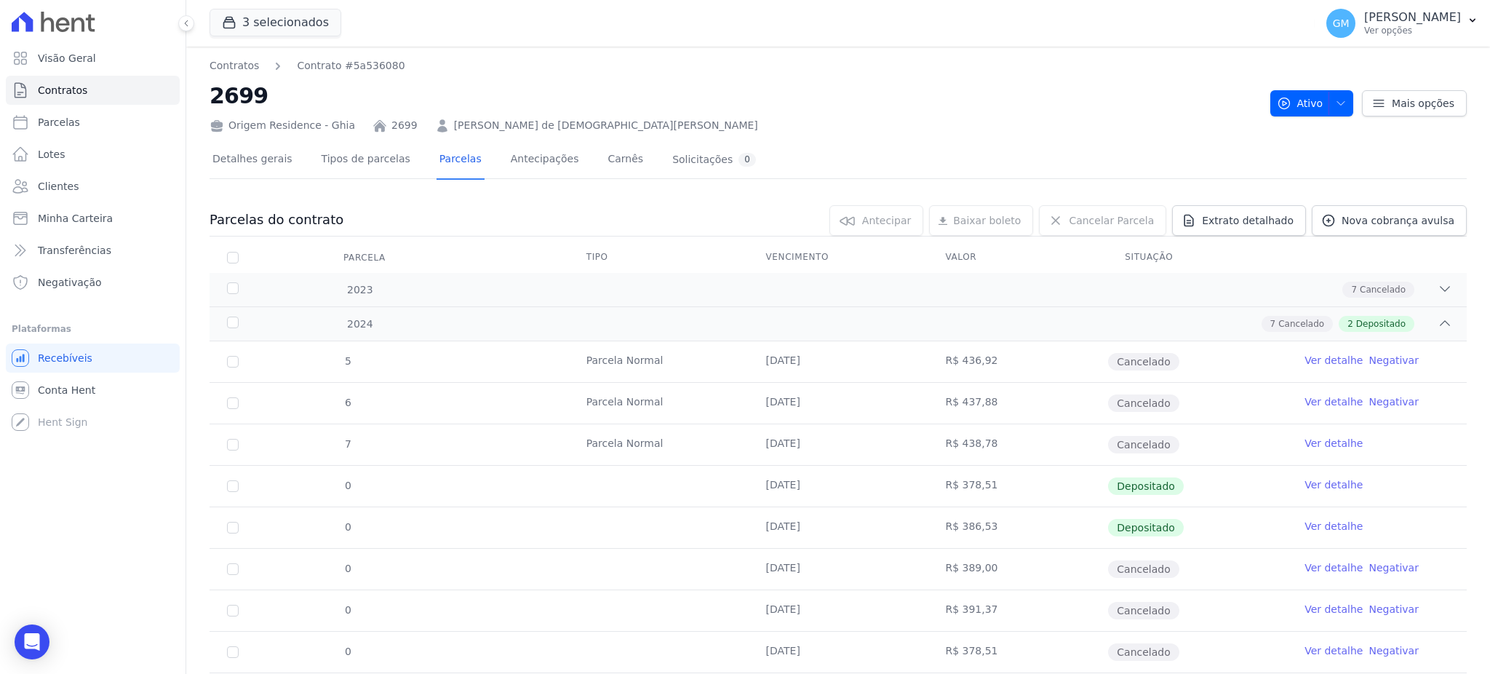
click at [961, 118] on div "Origem Residence - Ghia 2699 [PERSON_NAME] de [DEMOGRAPHIC_DATA][PERSON_NAME]" at bounding box center [734, 122] width 1049 height 21
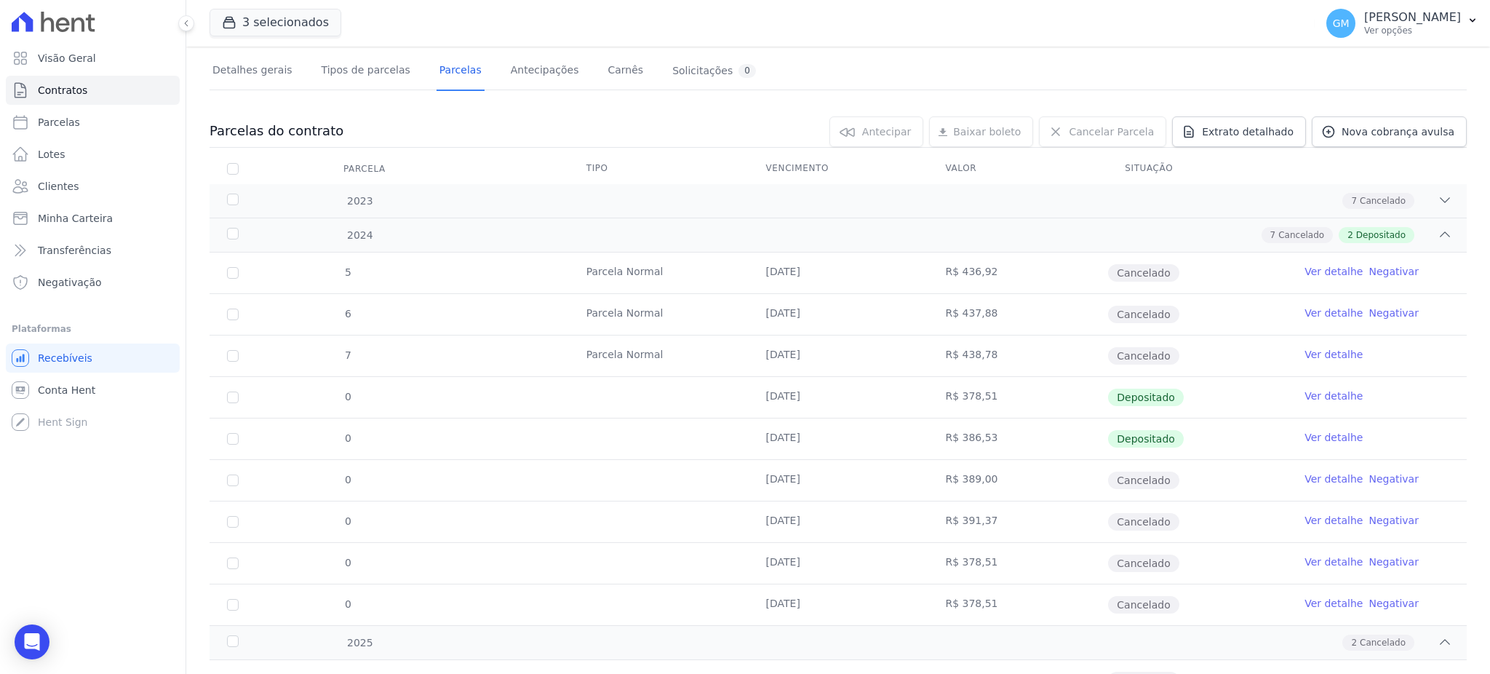
scroll to position [194, 0]
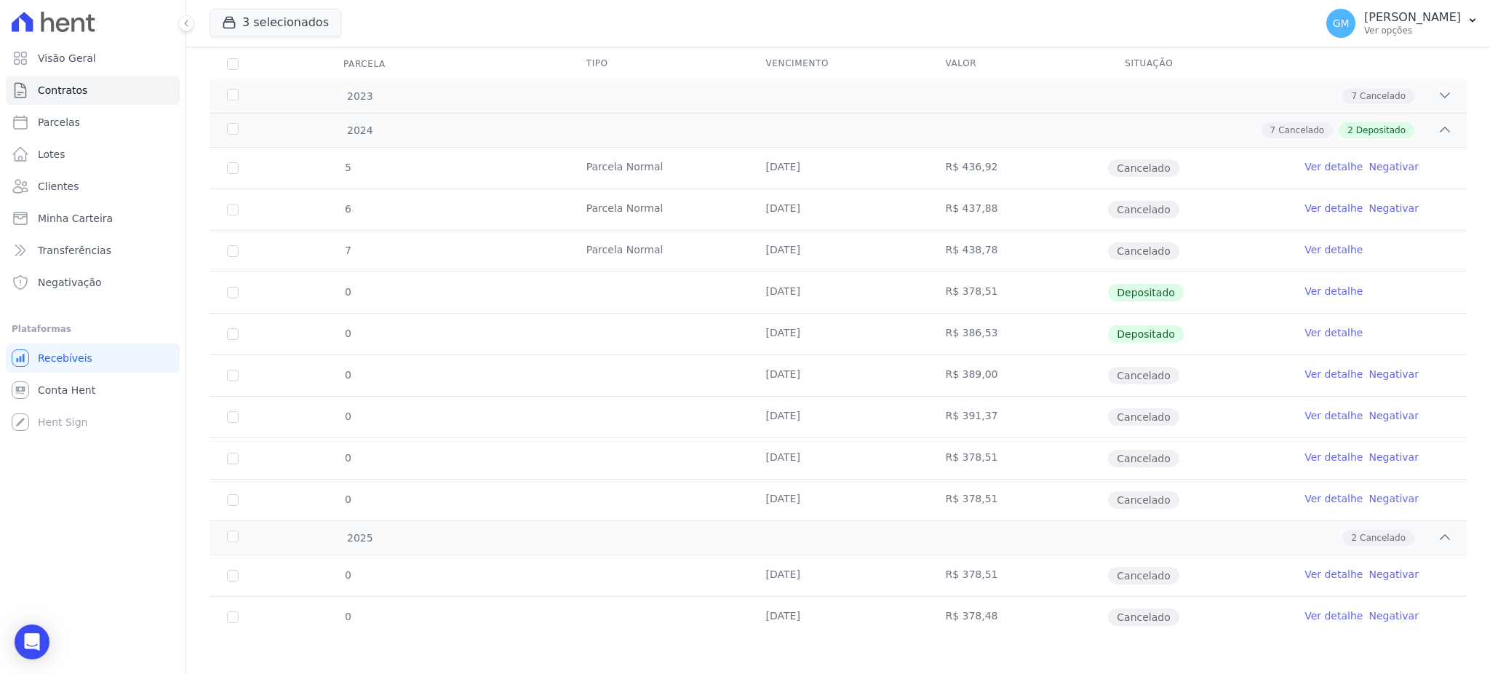
click at [1314, 290] on link "Ver detalhe" at bounding box center [1334, 291] width 58 height 15
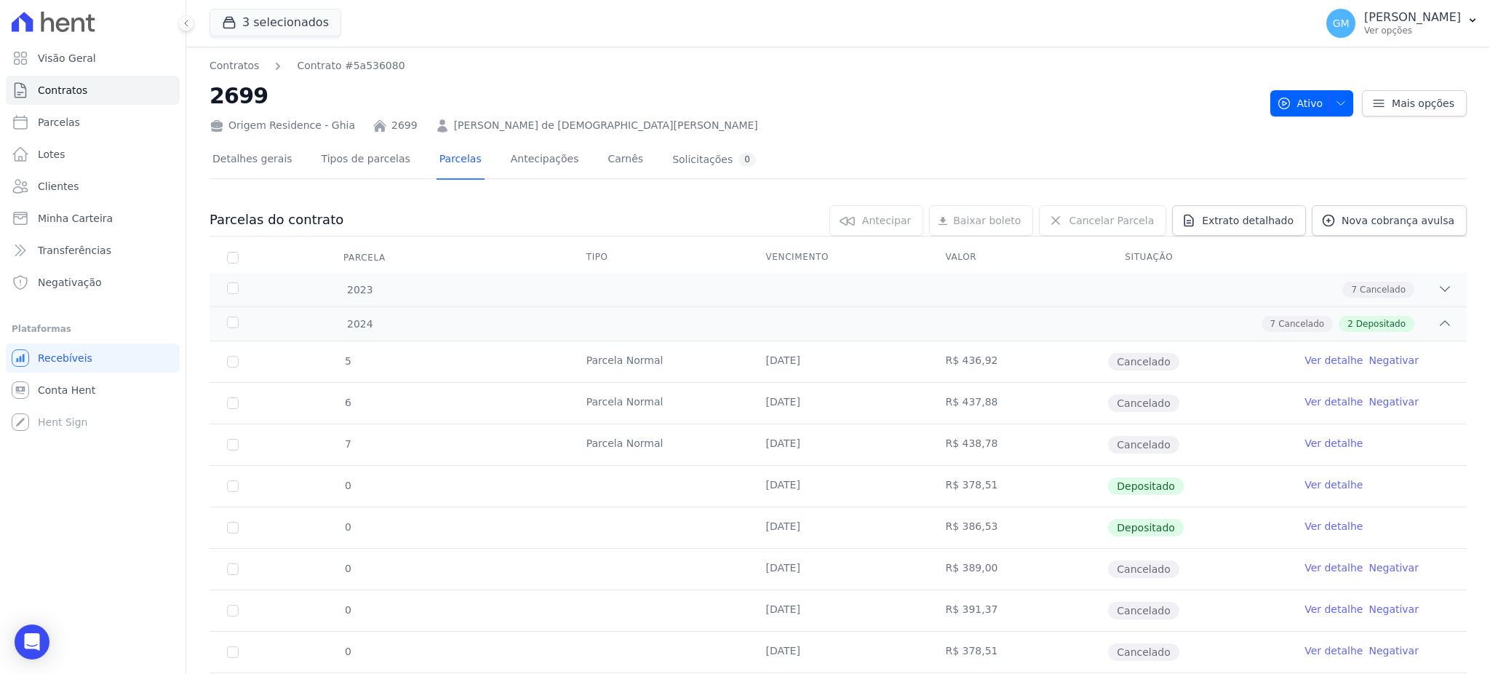
drag, startPoint x: 998, startPoint y: 565, endPoint x: 910, endPoint y: 574, distance: 88.6
click at [910, 574] on tr "0 [DATE] R$ 389,00 Cancelado Ver detalhe Negativar" at bounding box center [838, 568] width 1257 height 41
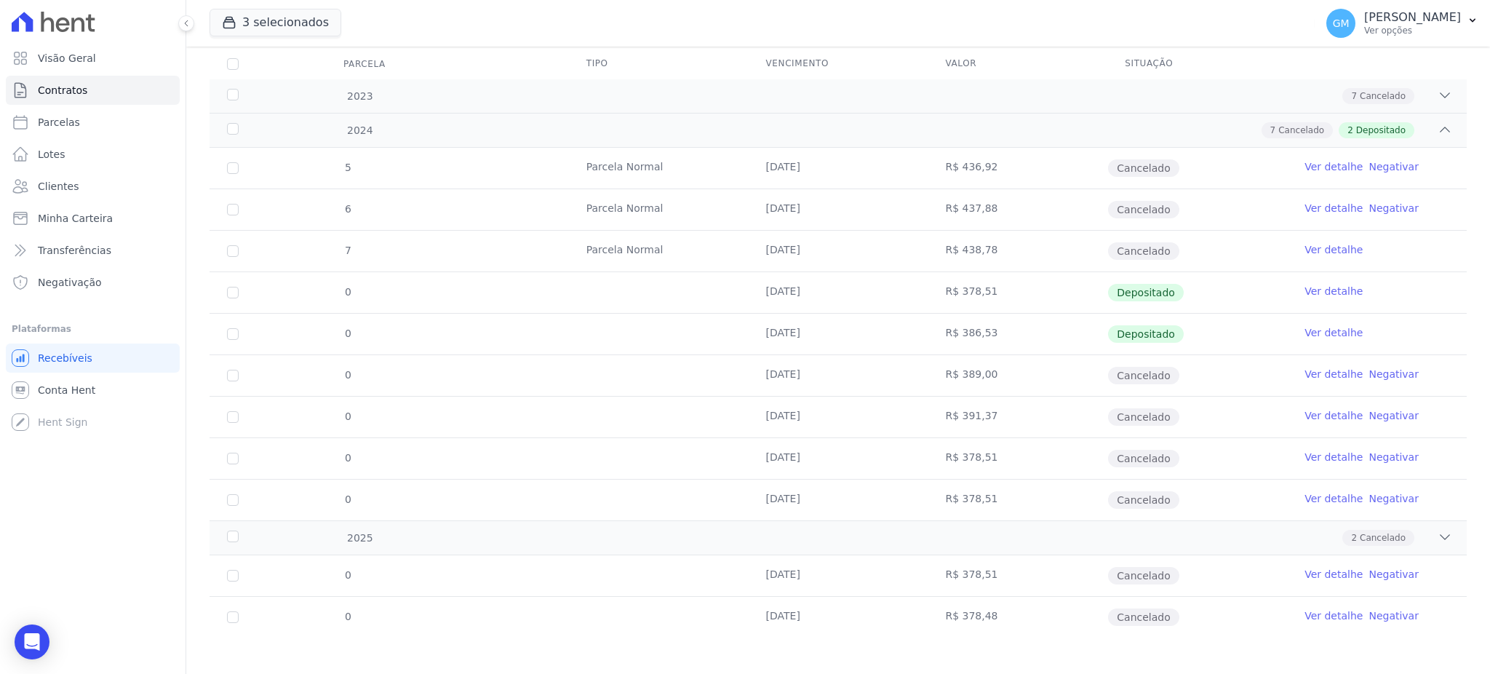
drag, startPoint x: 939, startPoint y: 409, endPoint x: 1002, endPoint y: 409, distance: 62.6
click at [1002, 409] on td "R$ 391,37" at bounding box center [1018, 417] width 180 height 41
